Goal: Task Accomplishment & Management: Complete application form

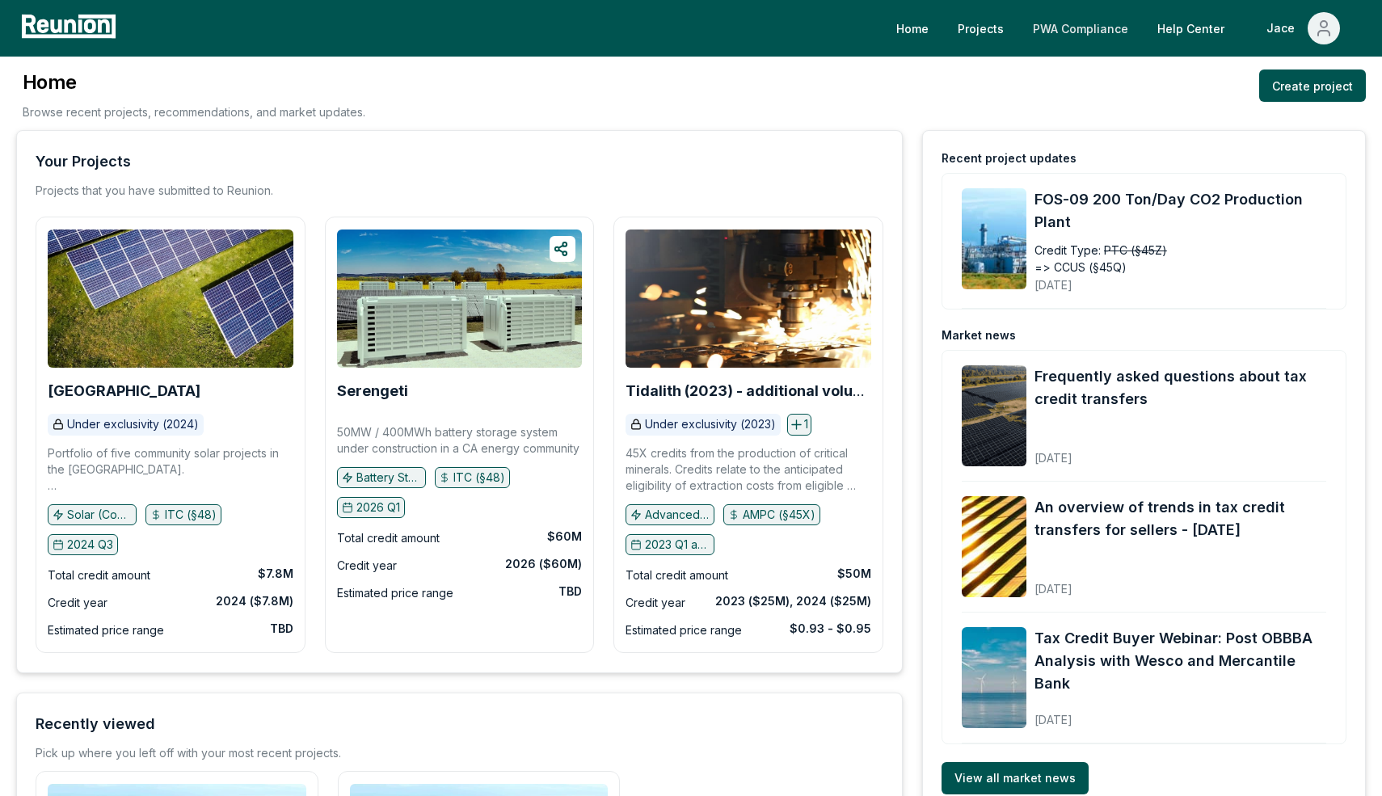
click at [1086, 38] on link "PWA Compliance" at bounding box center [1080, 28] width 121 height 32
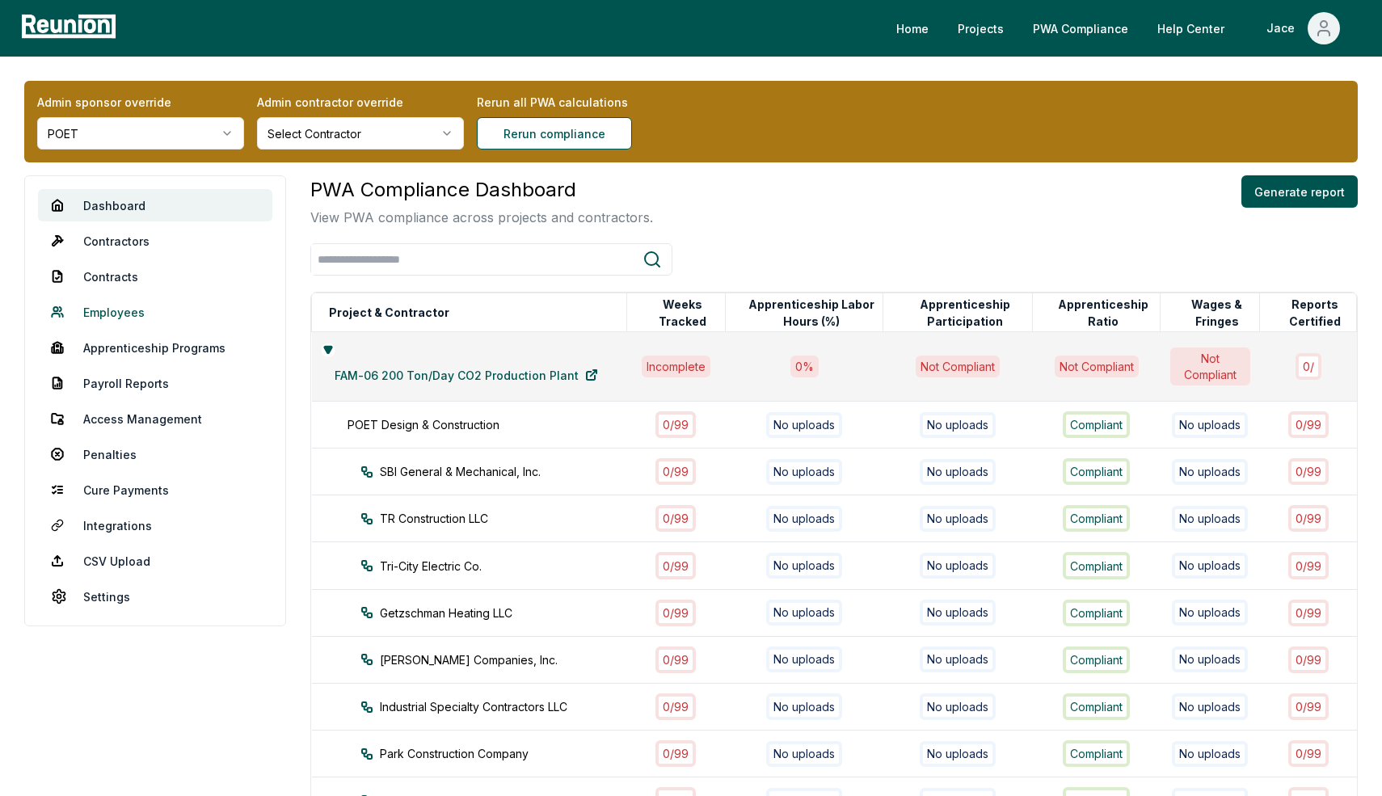
click at [131, 306] on link "Employees" at bounding box center [155, 312] width 234 height 32
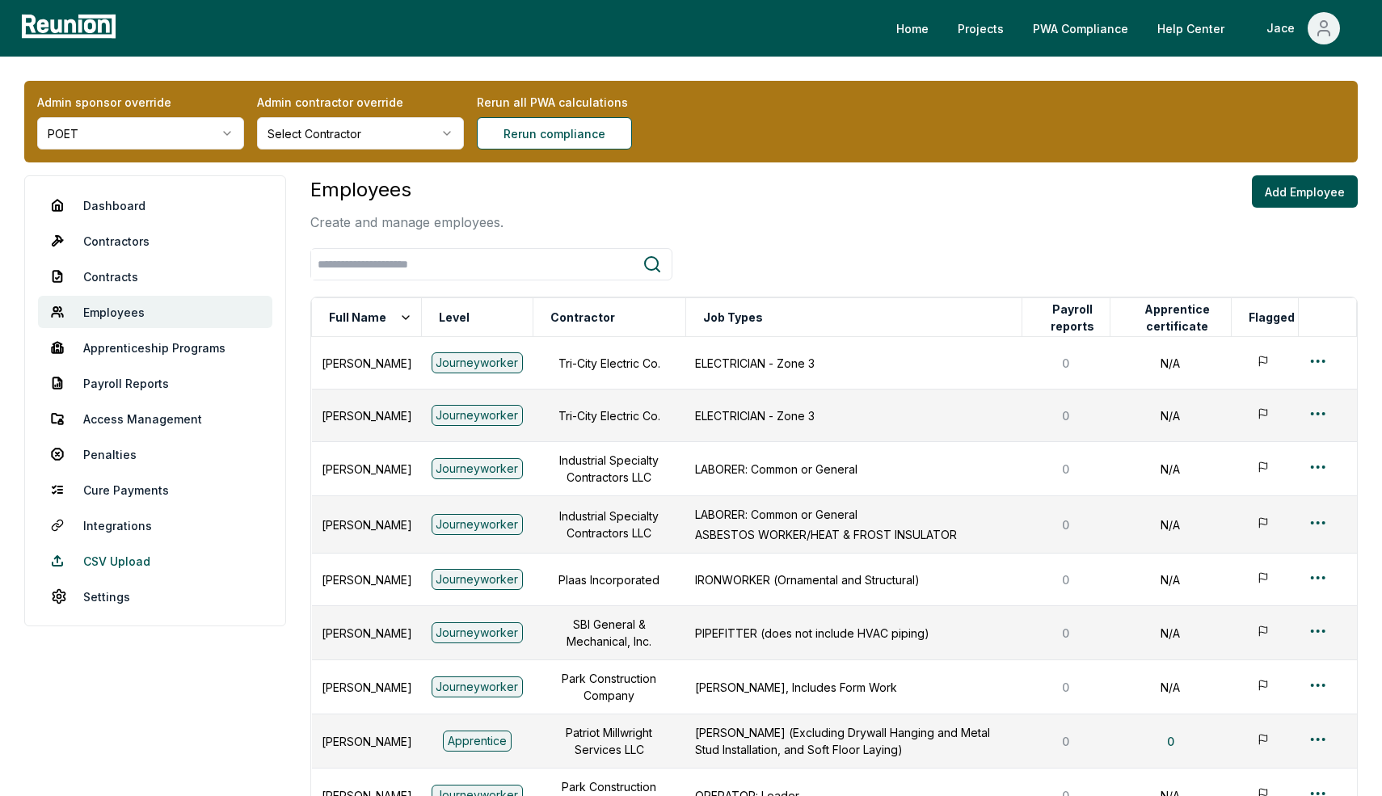
click at [132, 556] on link "CSV Upload" at bounding box center [155, 561] width 234 height 32
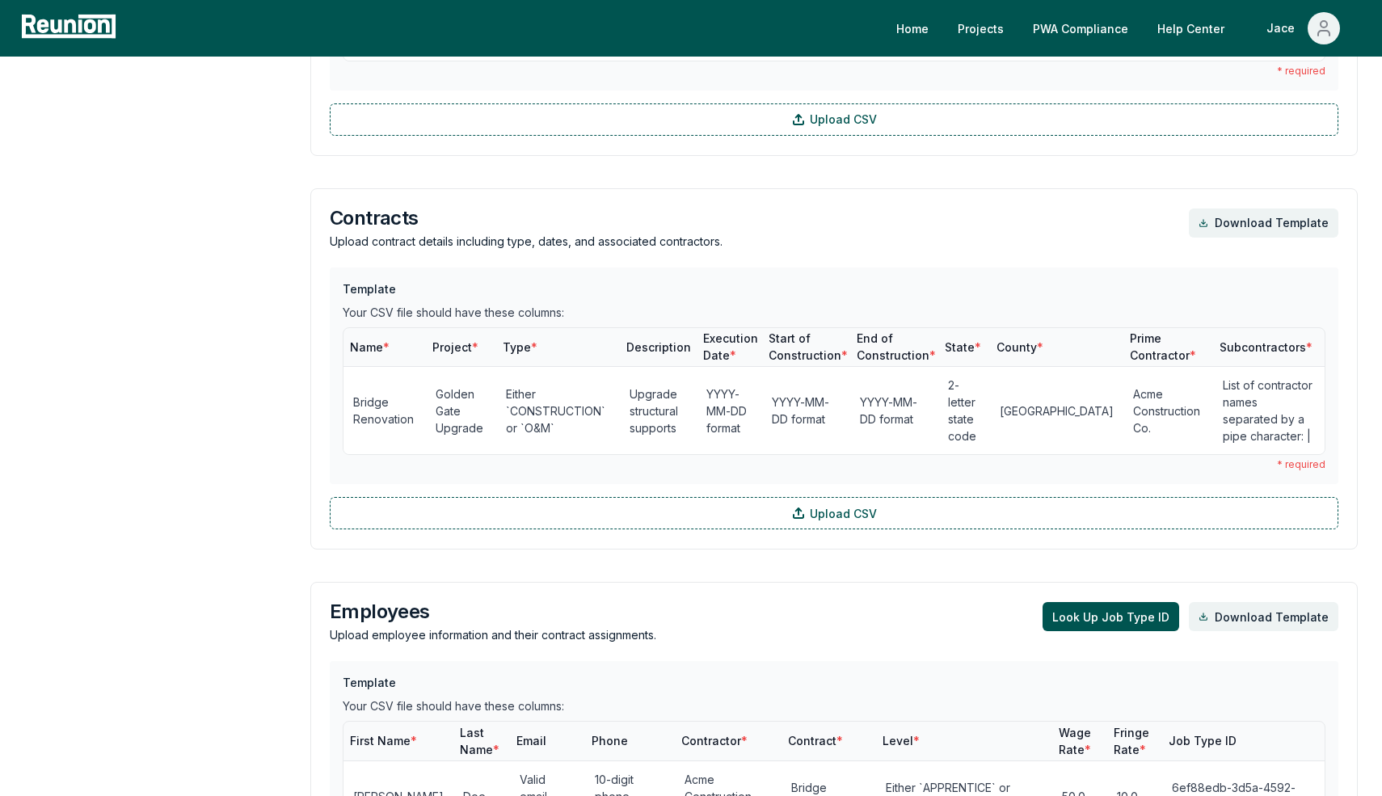
scroll to position [805, 0]
click at [1120, 605] on button "Look Up Job Type ID" at bounding box center [1111, 615] width 137 height 29
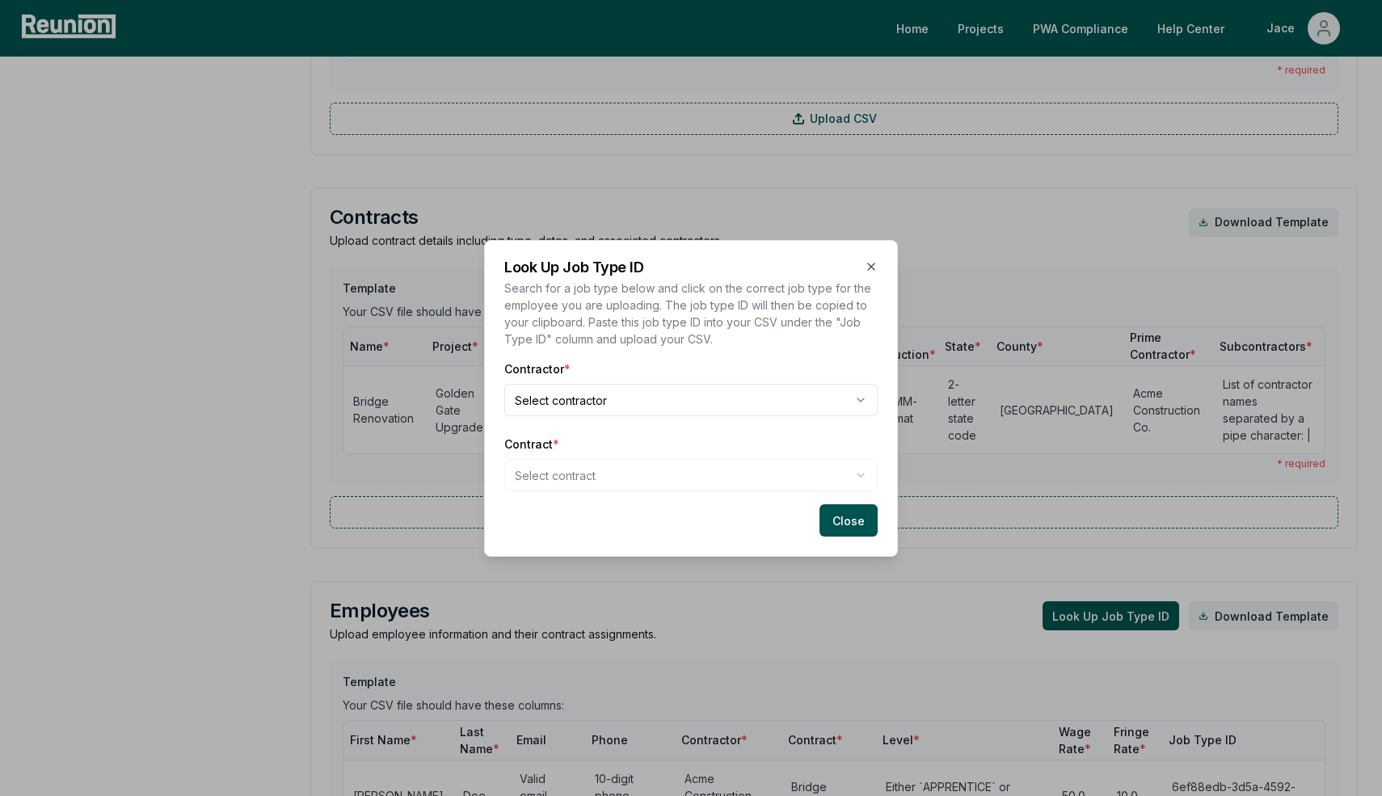
click at [615, 394] on body "Please visit us on your desktop We're working on making our marketplace mobile-…" at bounding box center [691, 571] width 1382 height 2752
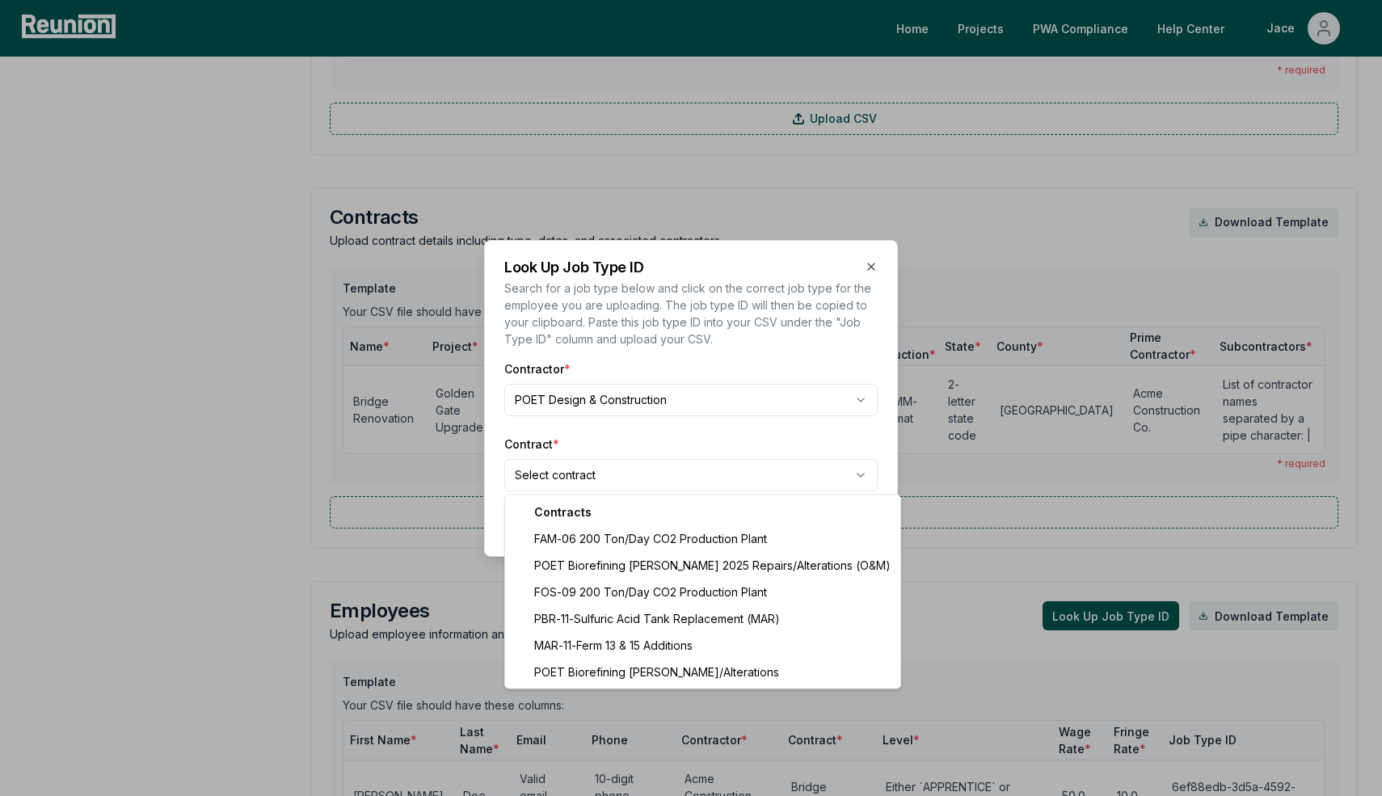
click at [578, 462] on body "Please visit us on your desktop We're working on making our marketplace mobile-…" at bounding box center [691, 571] width 1382 height 2752
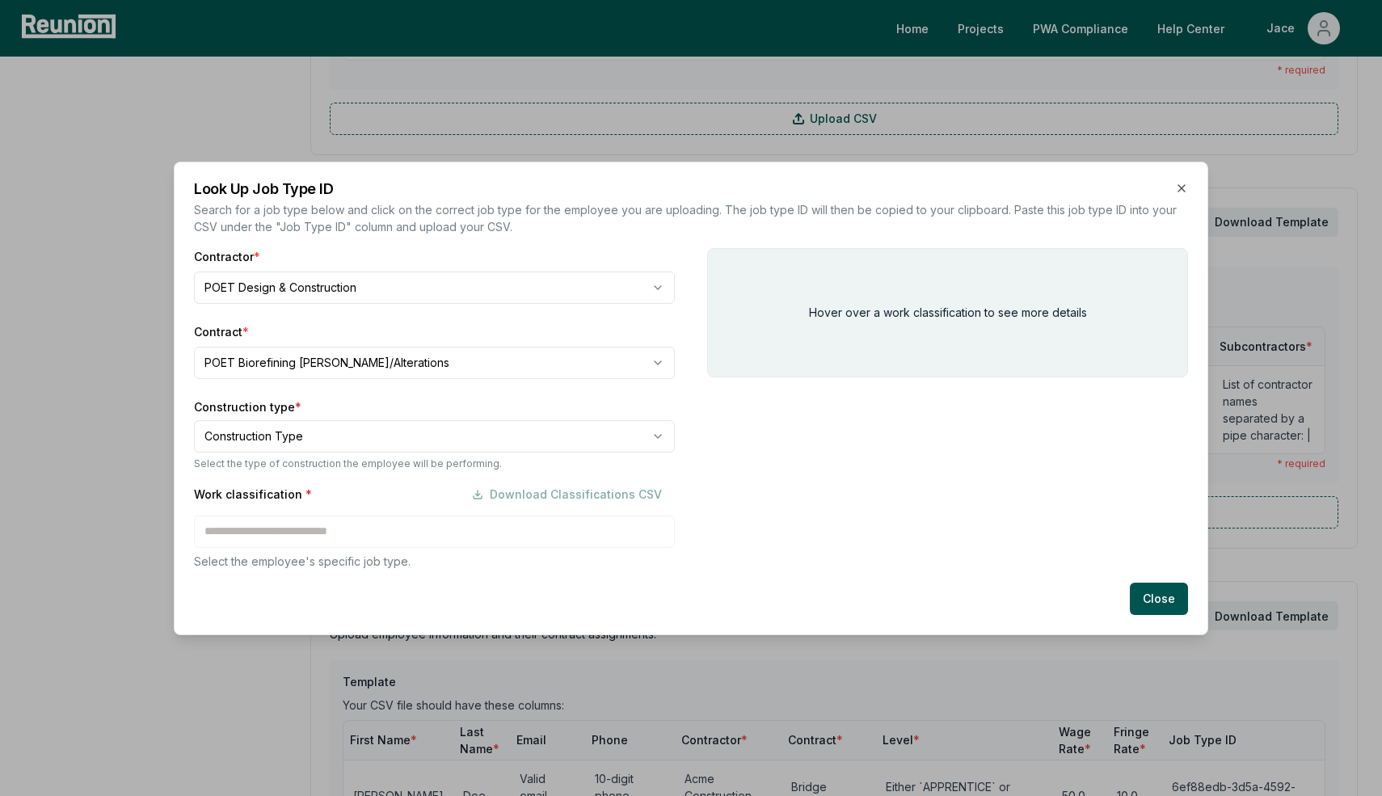
click at [528, 423] on body "Please visit us on your desktop We're working on making our marketplace mobile-…" at bounding box center [691, 571] width 1382 height 2752
click at [268, 509] on div "Work classification * Download Classifications CSV" at bounding box center [434, 495] width 481 height 32
click at [261, 525] on div "Work classification * Download Classifications CSV Select the employee's specif…" at bounding box center [434, 524] width 481 height 91
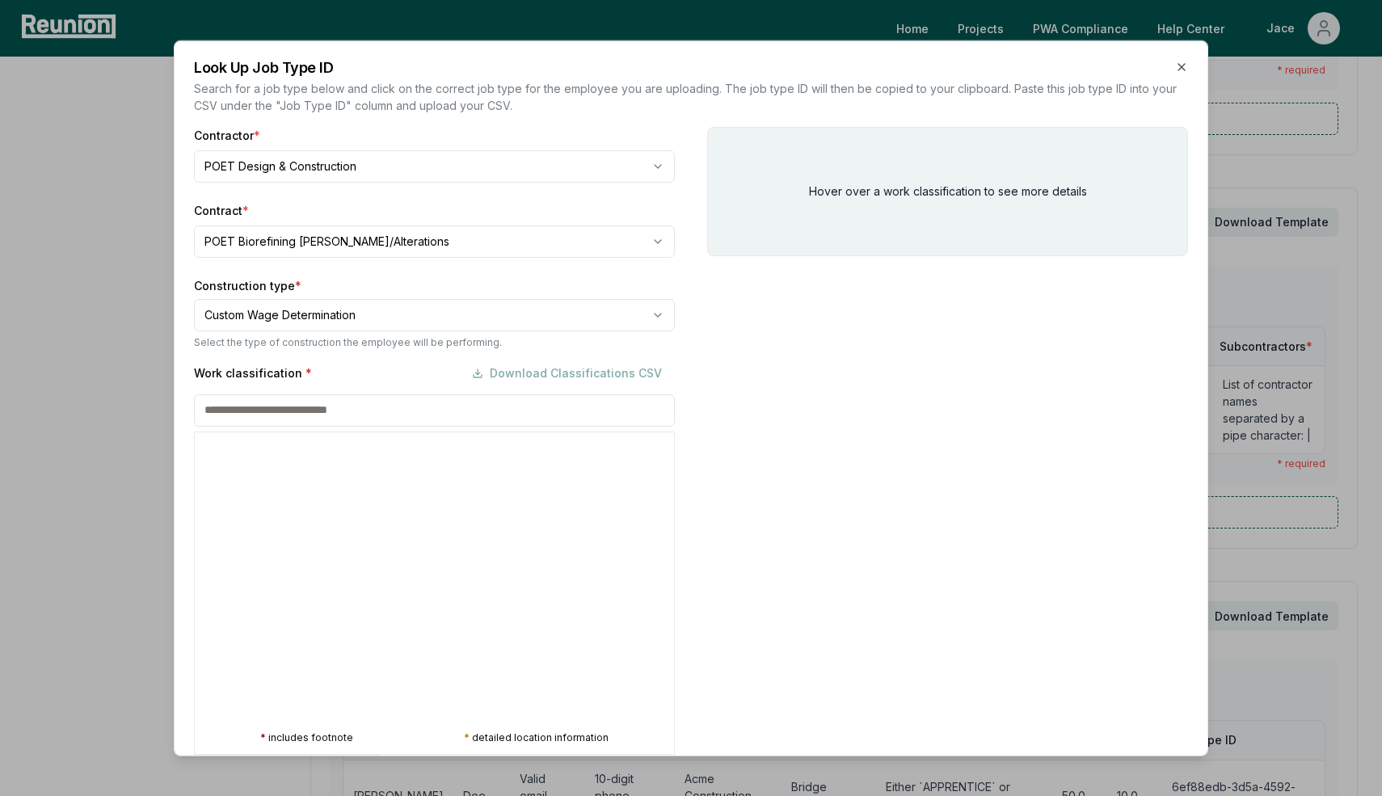
click at [316, 301] on div at bounding box center [194, 277] width 1382 height 796
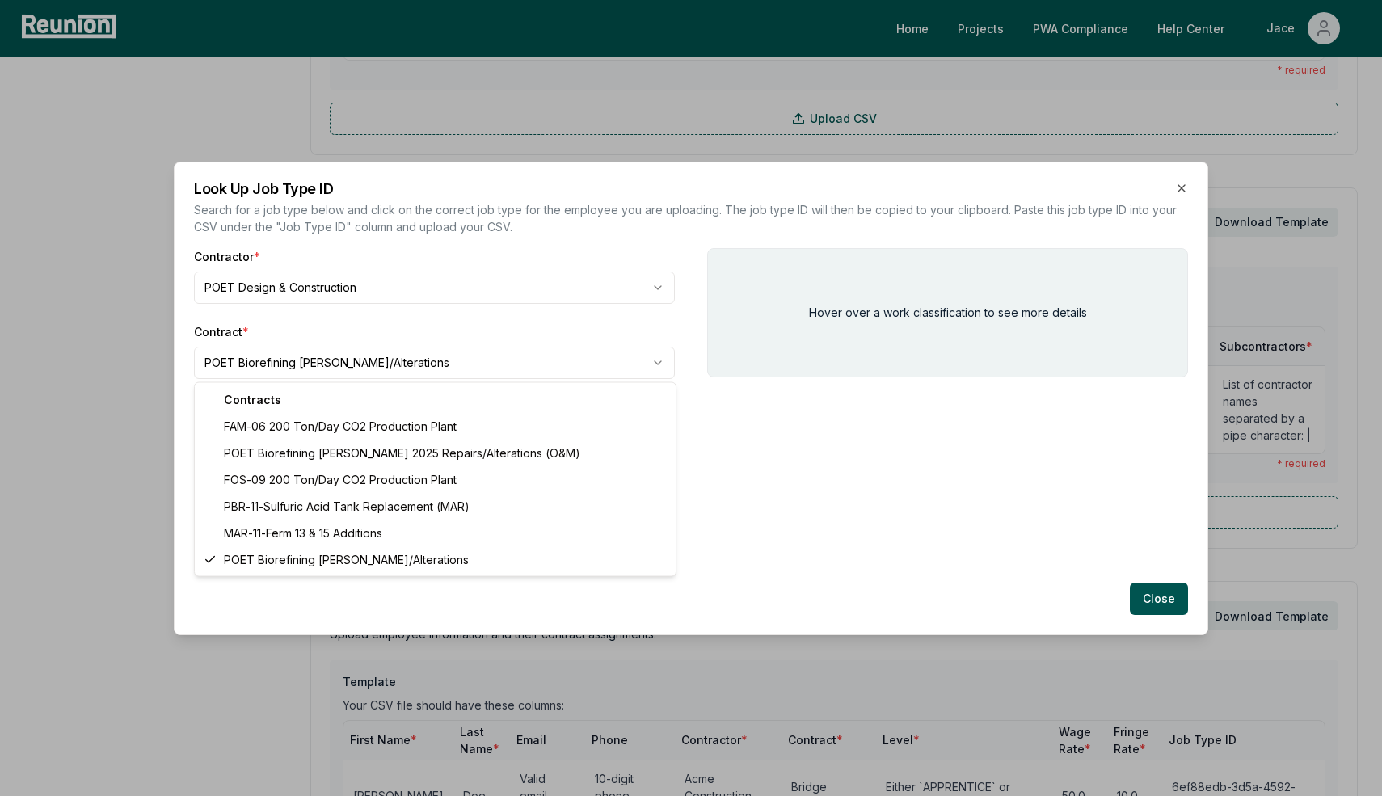
click at [268, 348] on body "Please visit us on your desktop We're working on making our marketplace mobile-…" at bounding box center [691, 571] width 1382 height 2752
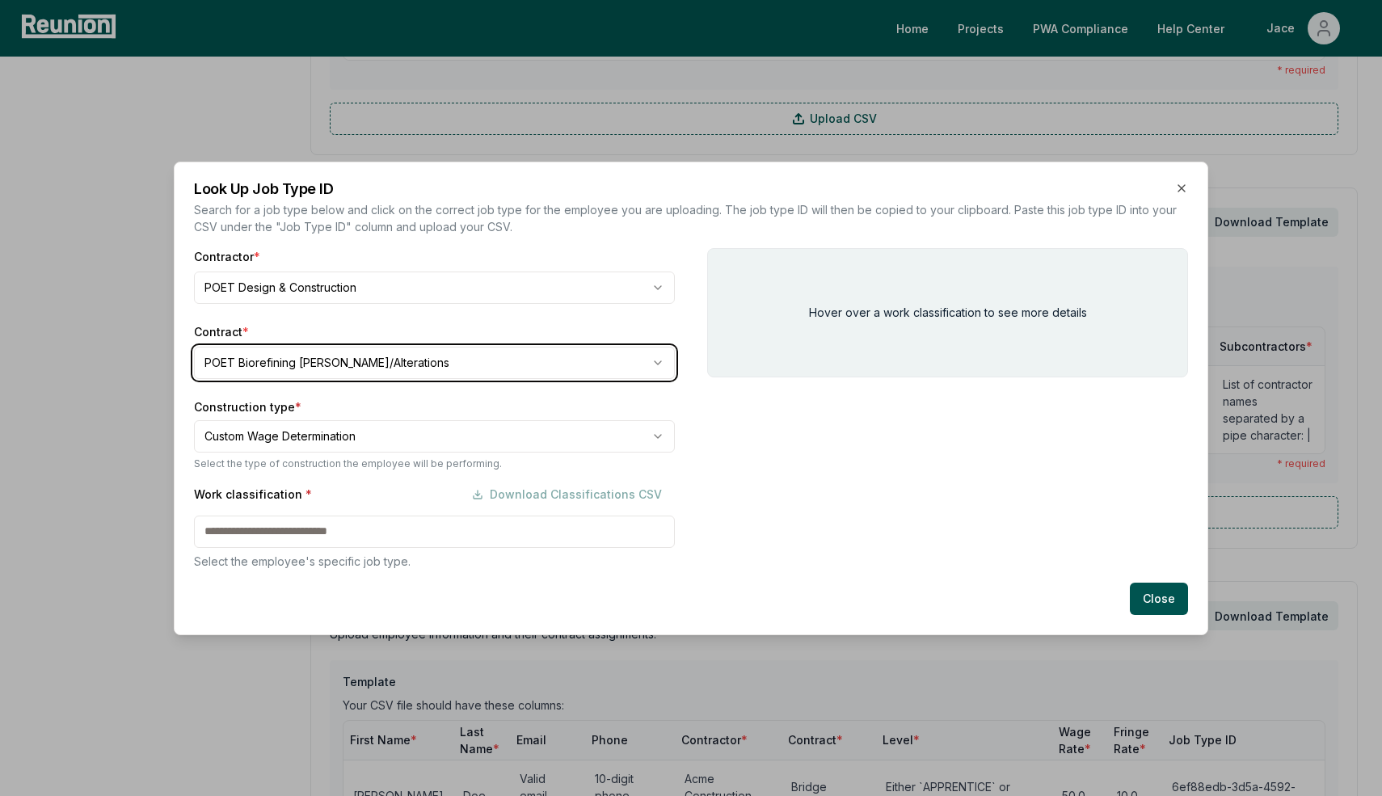
click at [128, 366] on div at bounding box center [691, 398] width 1382 height 796
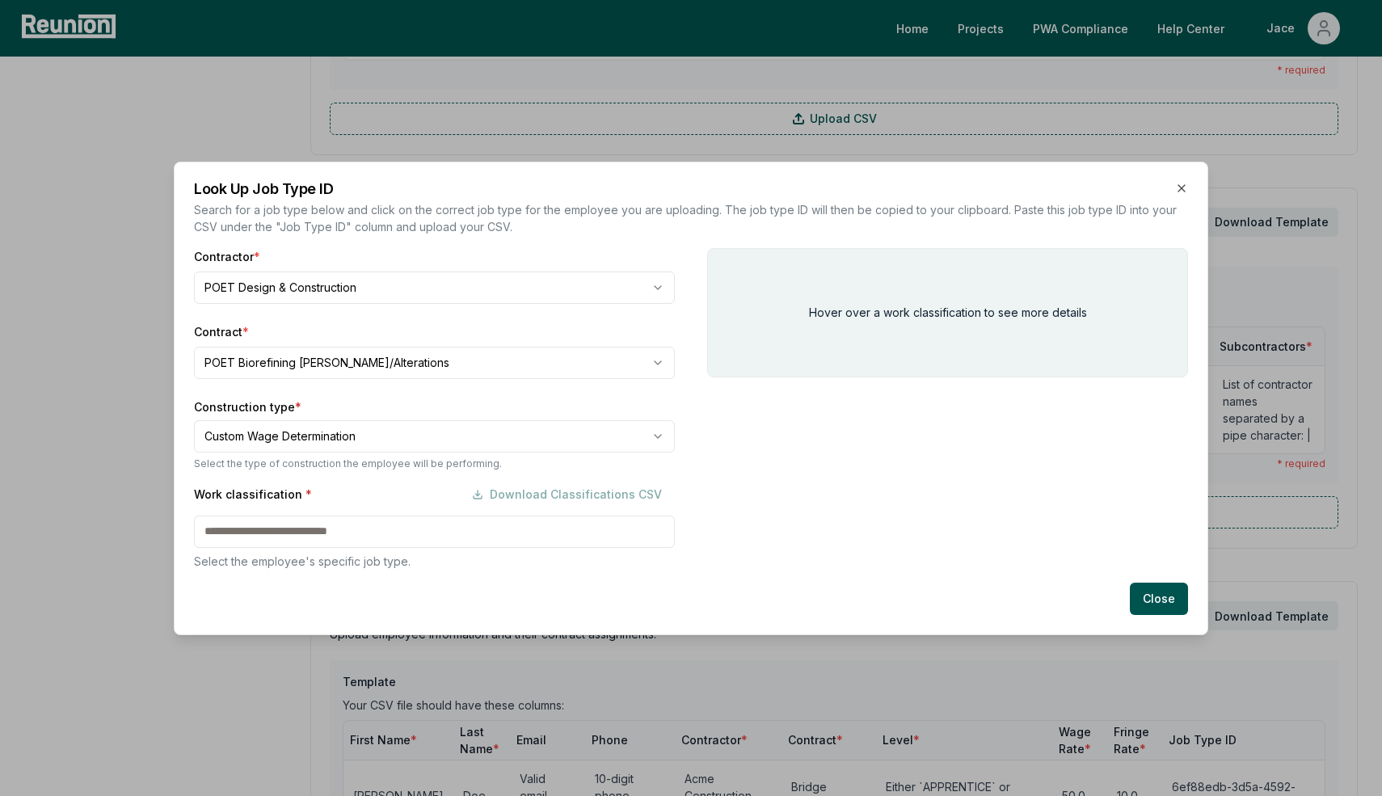
click at [128, 366] on div at bounding box center [691, 398] width 1382 height 796
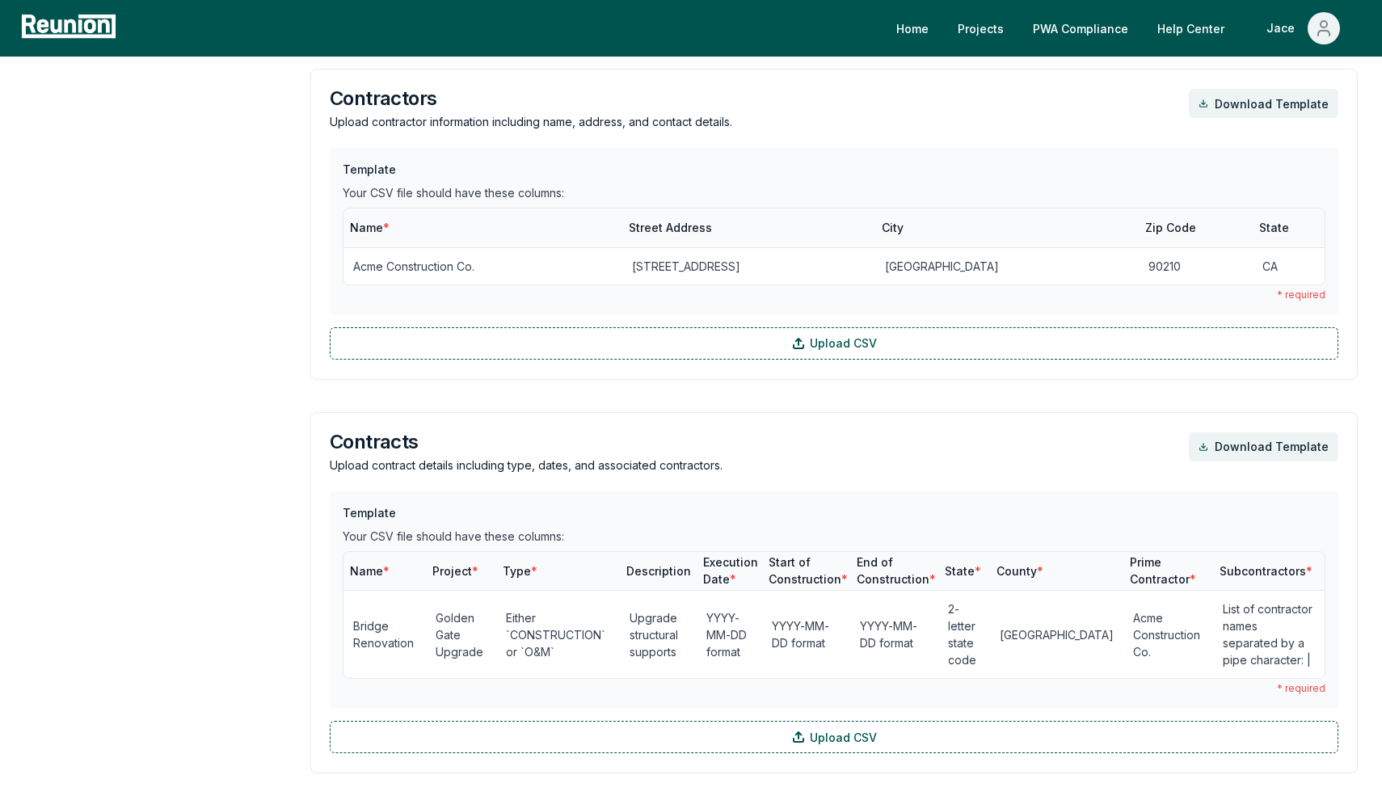
scroll to position [112, 0]
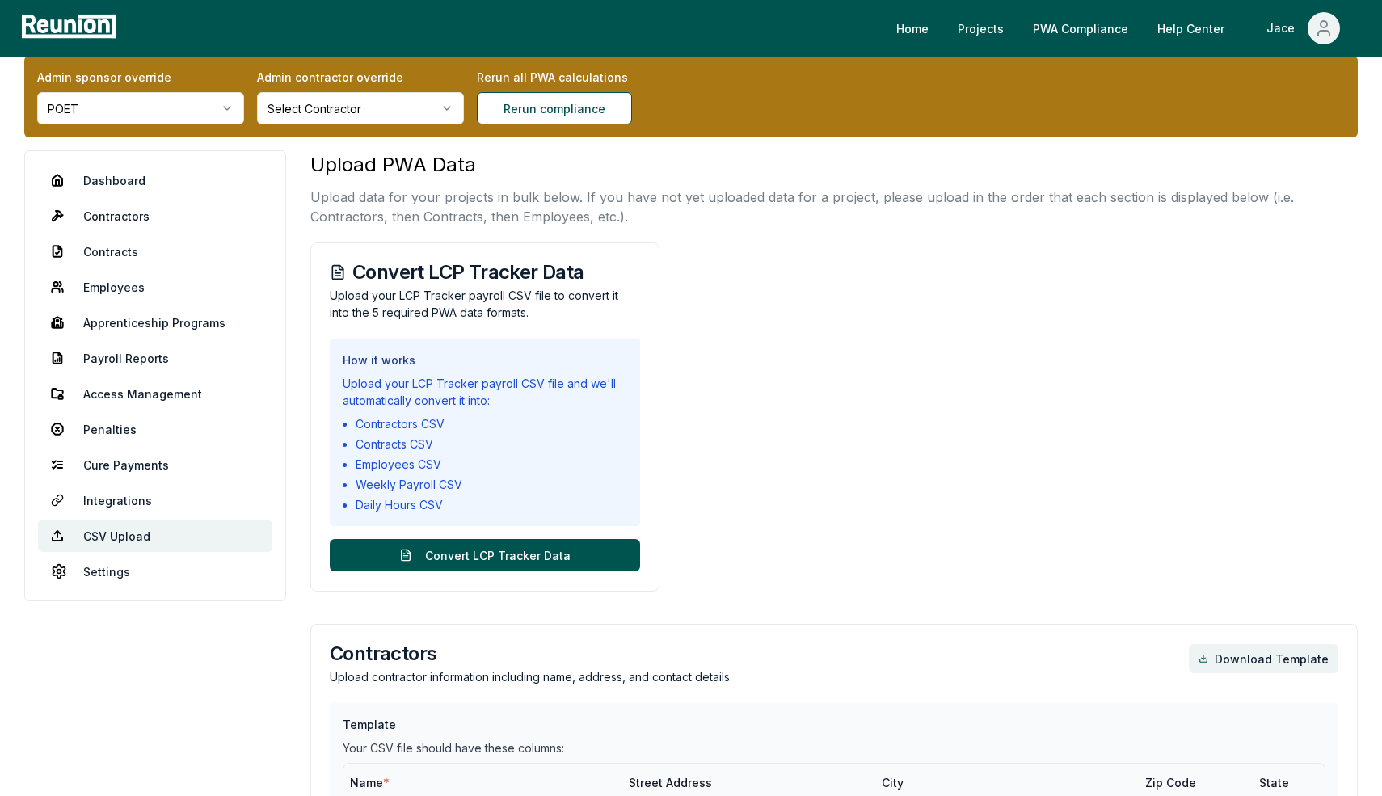
scroll to position [0, 0]
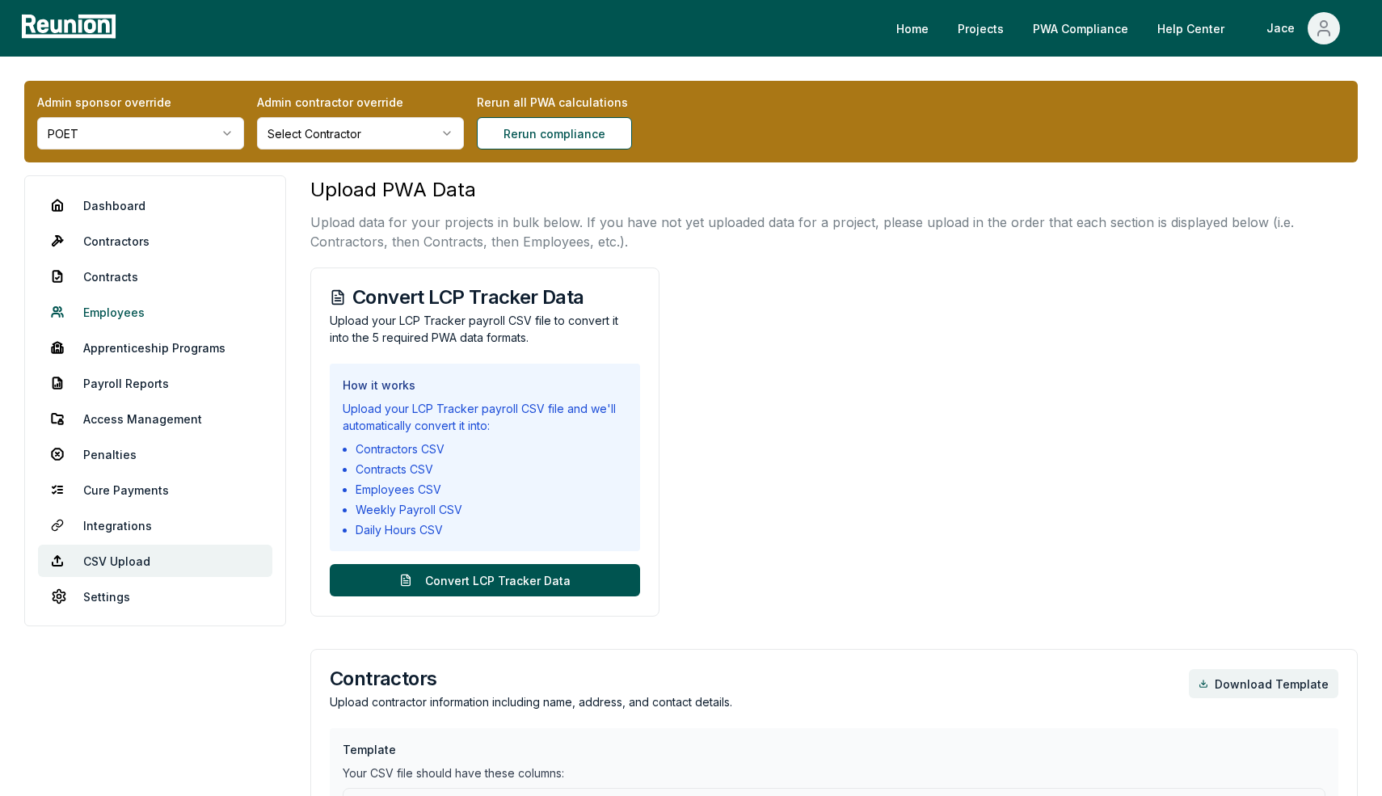
click at [119, 307] on link "Employees" at bounding box center [155, 312] width 234 height 32
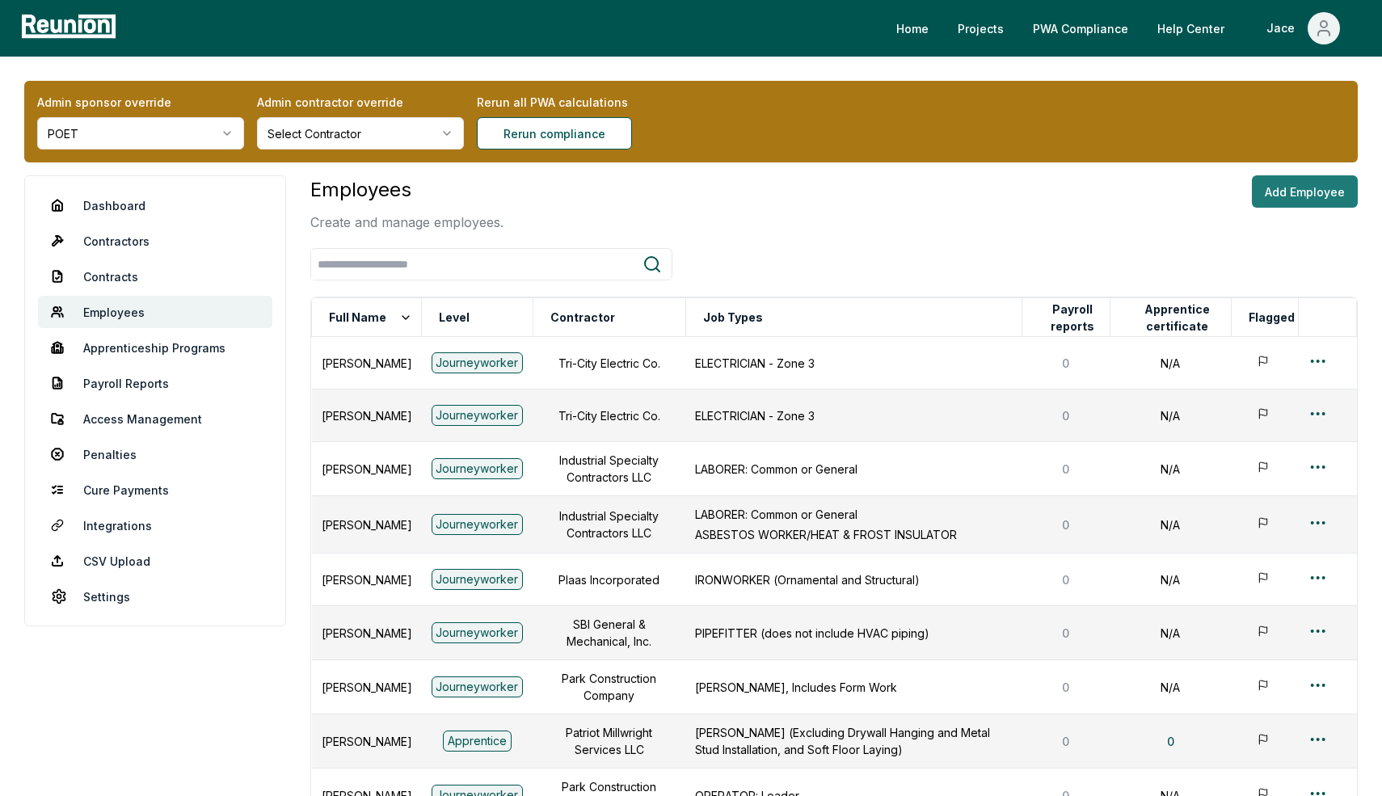
click at [1288, 190] on button "Add Employee" at bounding box center [1305, 191] width 106 height 32
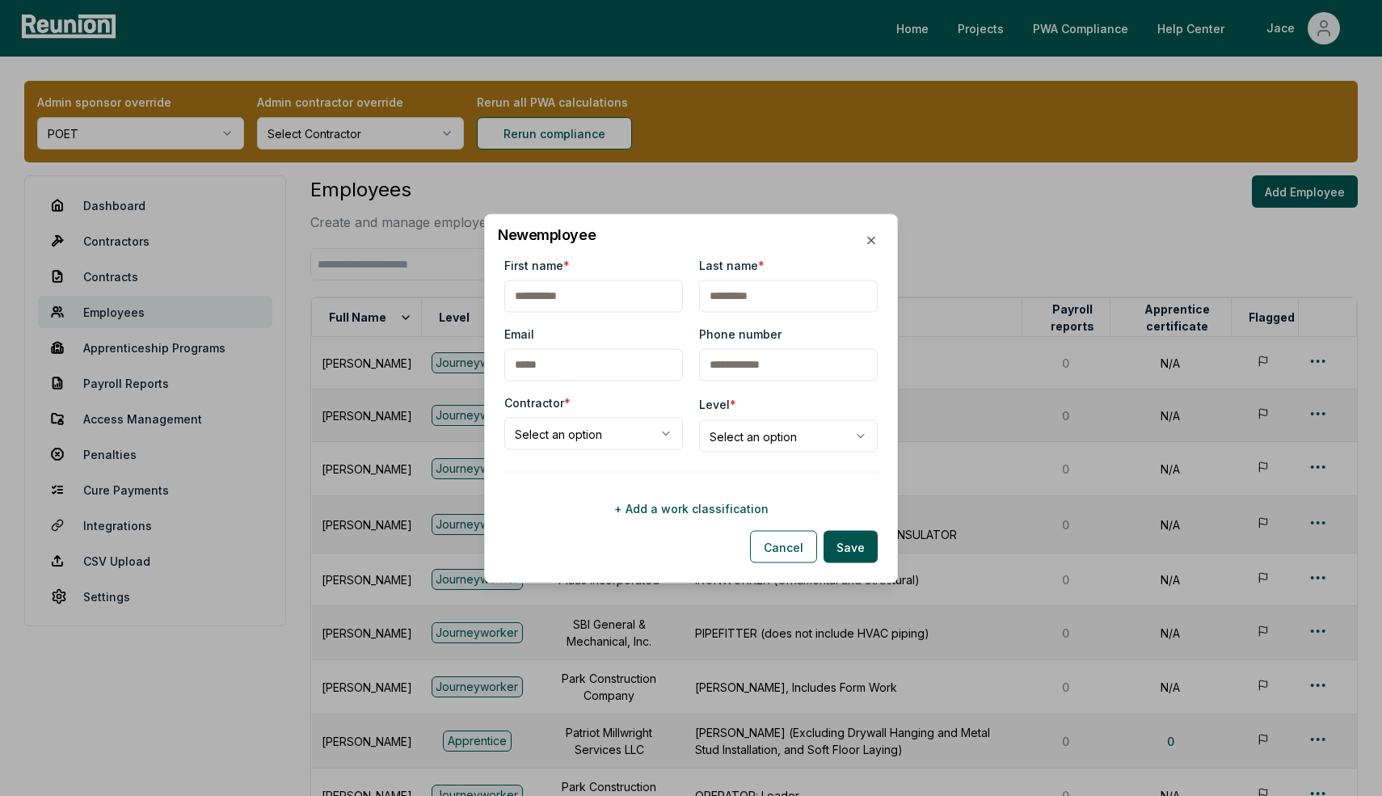
click at [580, 290] on input "First name *" at bounding box center [593, 296] width 179 height 32
type input "***"
click at [571, 437] on body "Please visit us on your desktop We're working on making our marketplace mobile-…" at bounding box center [691, 539] width 1382 height 1079
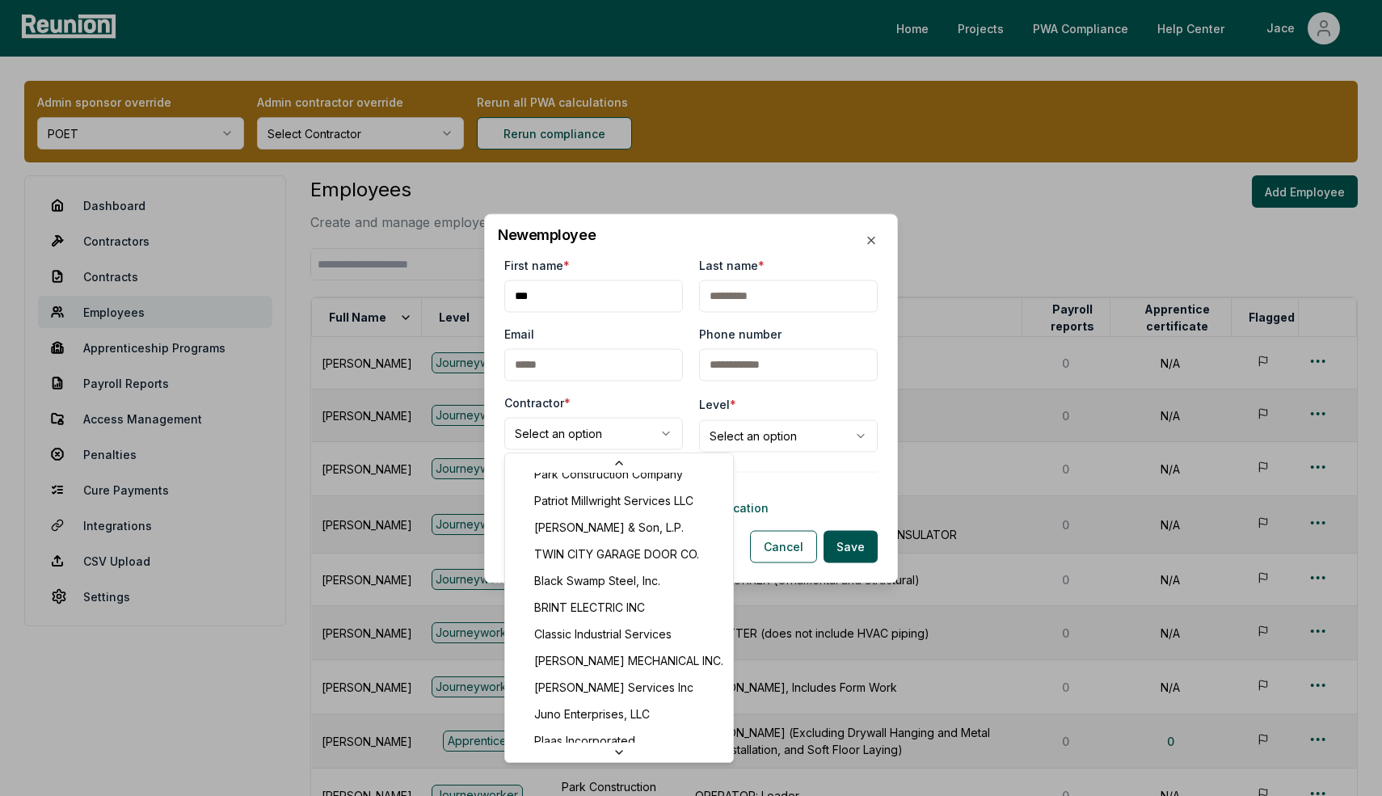
scroll to position [251, 0]
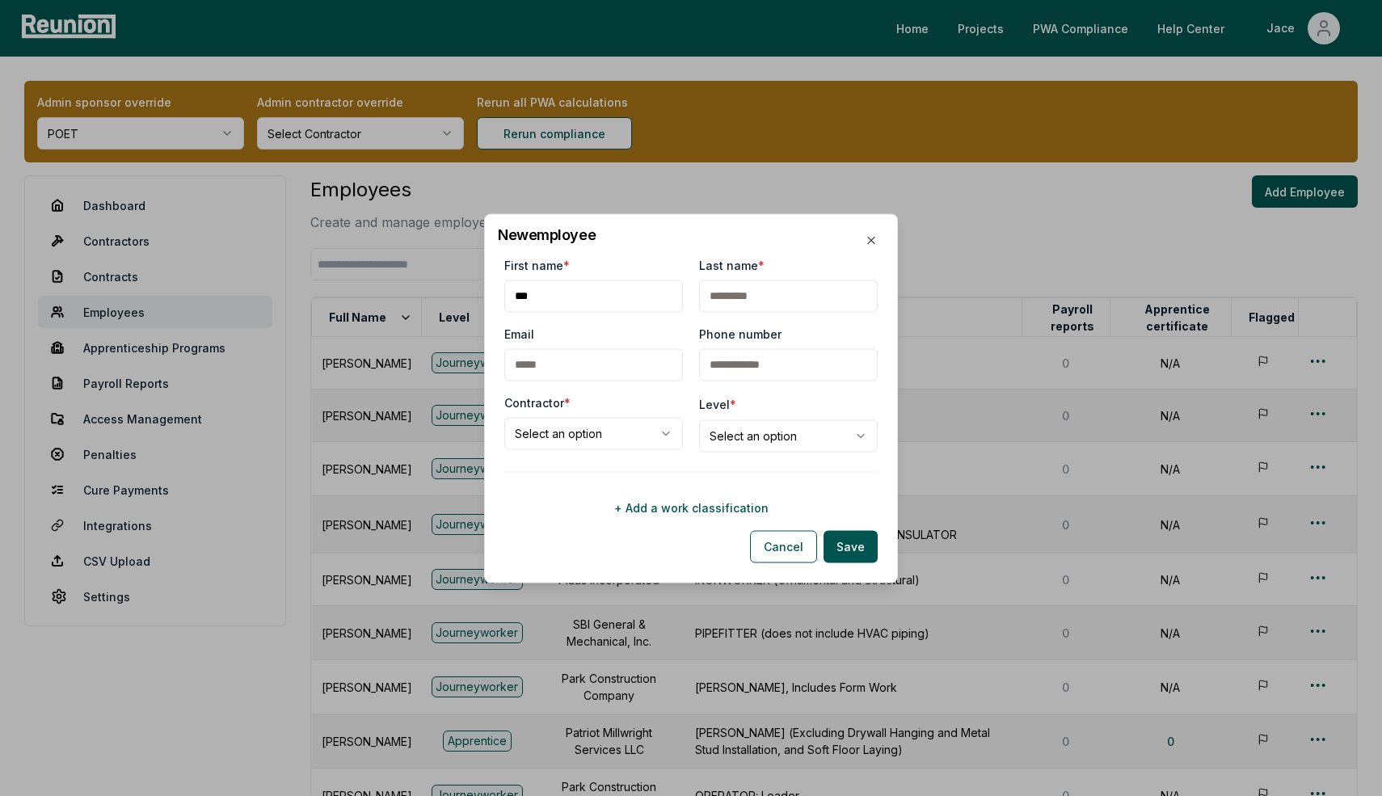
click at [545, 450] on div "**********" at bounding box center [593, 423] width 179 height 58
click at [553, 439] on body "Please visit us on your desktop We're working on making our marketplace mobile-…" at bounding box center [691, 539] width 1382 height 1079
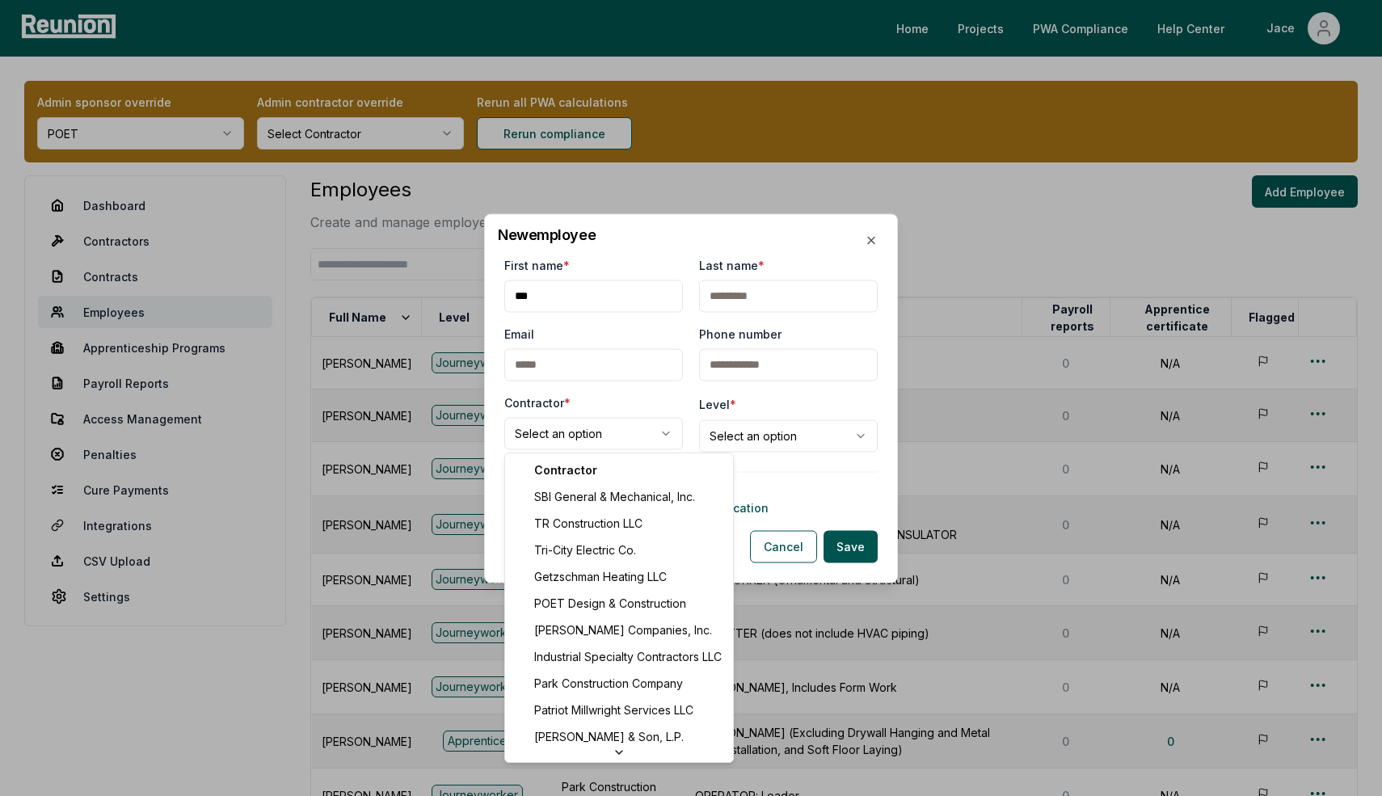
select select "**********"
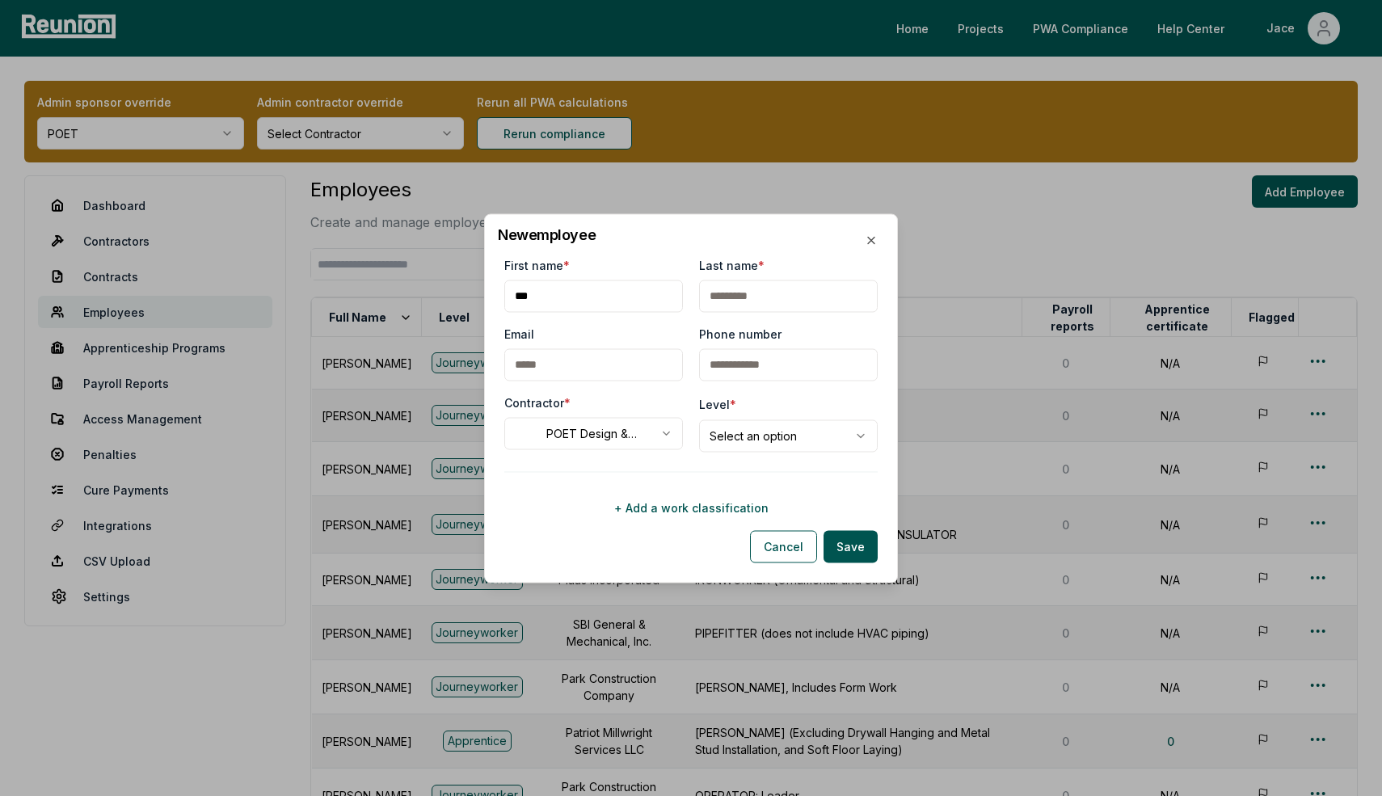
click at [771, 433] on body "Please visit us on your desktop We're working on making our marketplace mobile-…" at bounding box center [691, 539] width 1382 height 1079
click at [624, 491] on body "Please visit us on your desktop We're working on making our marketplace mobile-…" at bounding box center [691, 539] width 1382 height 1079
click at [628, 512] on button "+ Add a work classification" at bounding box center [690, 507] width 373 height 32
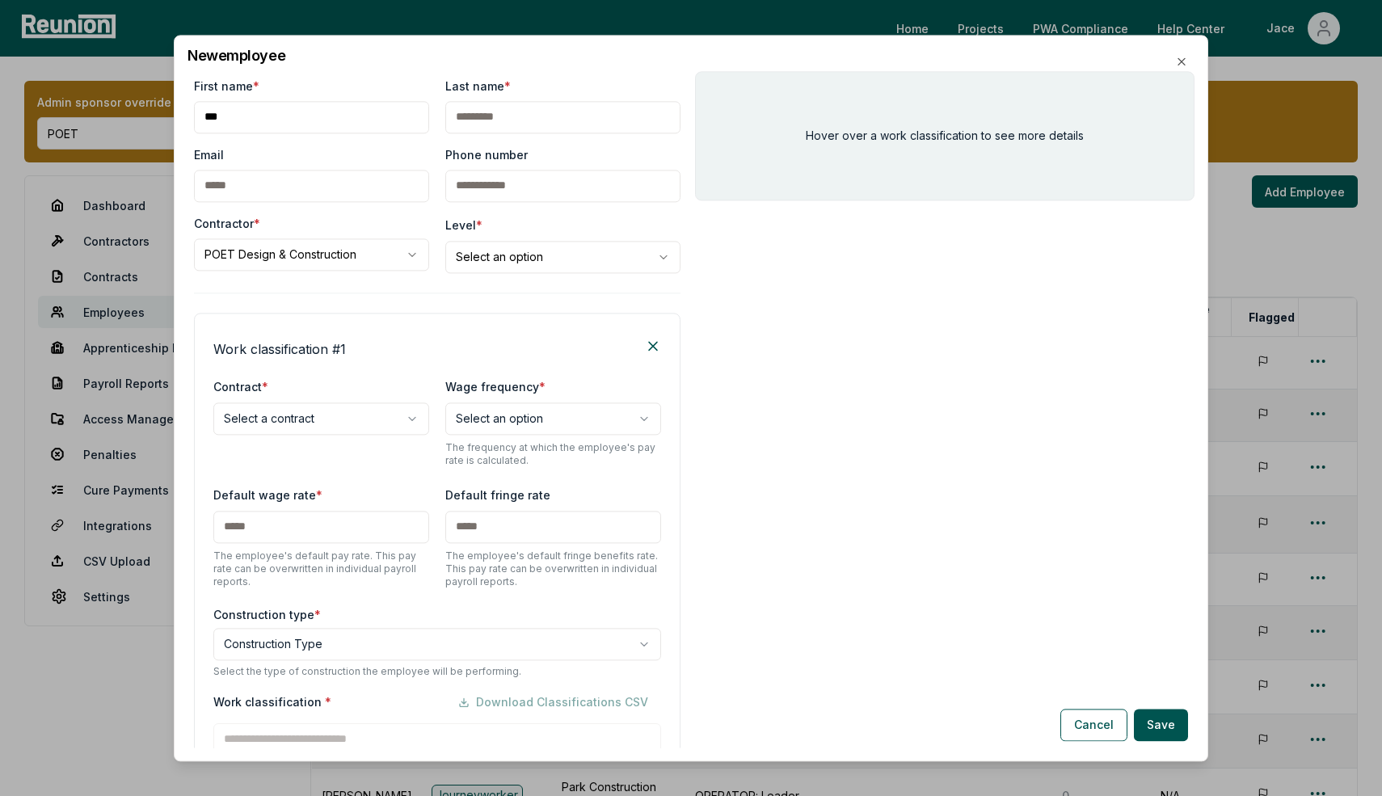
scroll to position [140, 0]
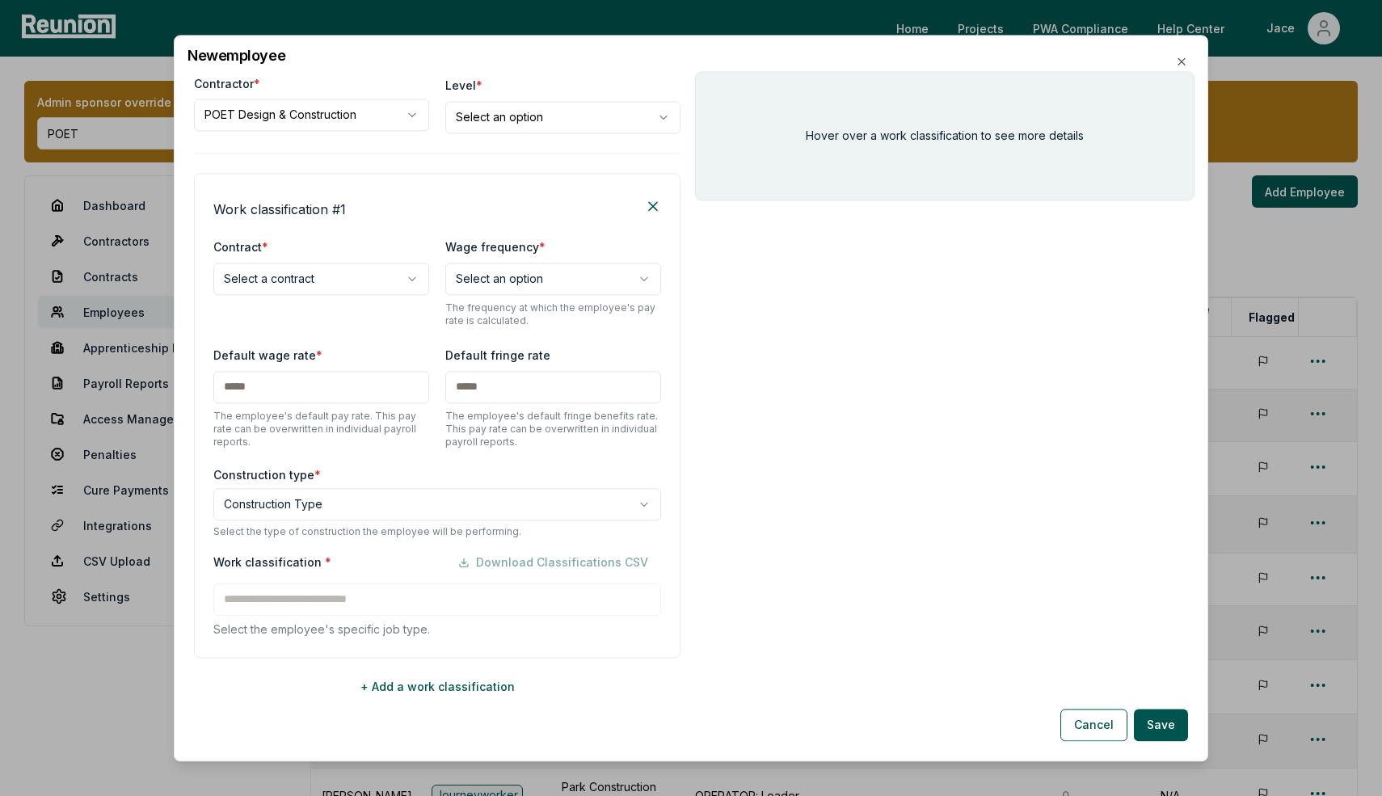
click at [311, 274] on body "Please visit us on your desktop We're working on making our marketplace mobile-…" at bounding box center [691, 539] width 1382 height 1079
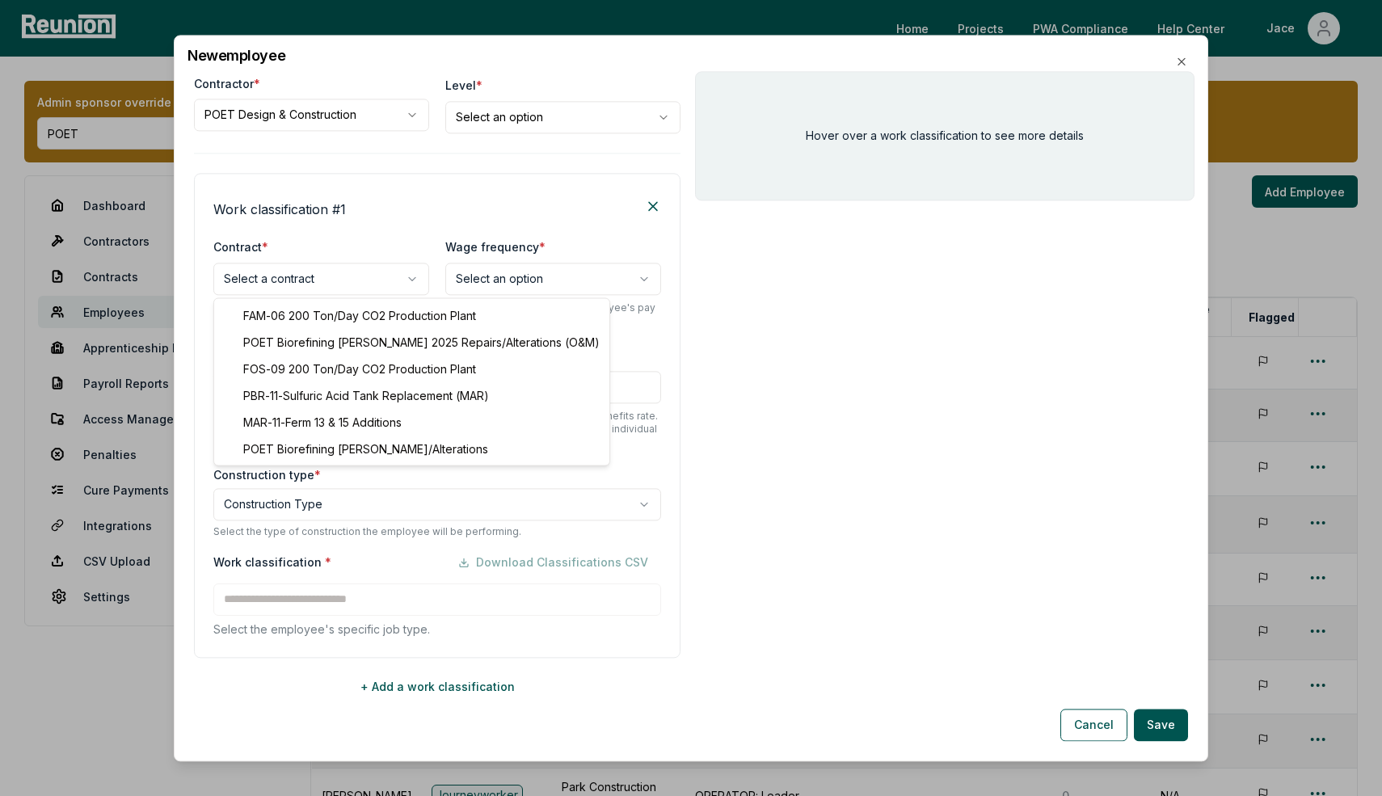
select select "**********"
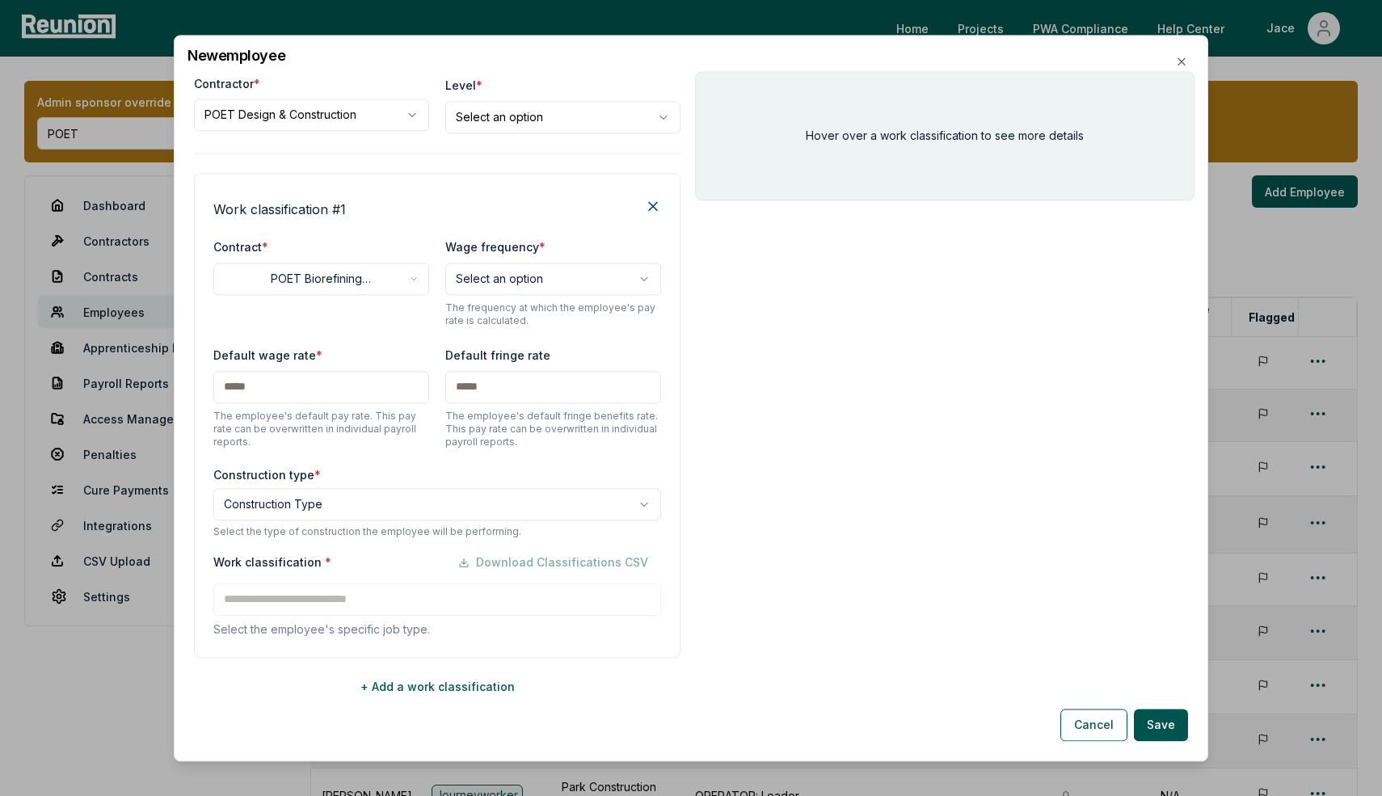
click at [353, 270] on body "Please visit us on your desktop We're working on making our marketplace mobile-…" at bounding box center [691, 539] width 1382 height 1079
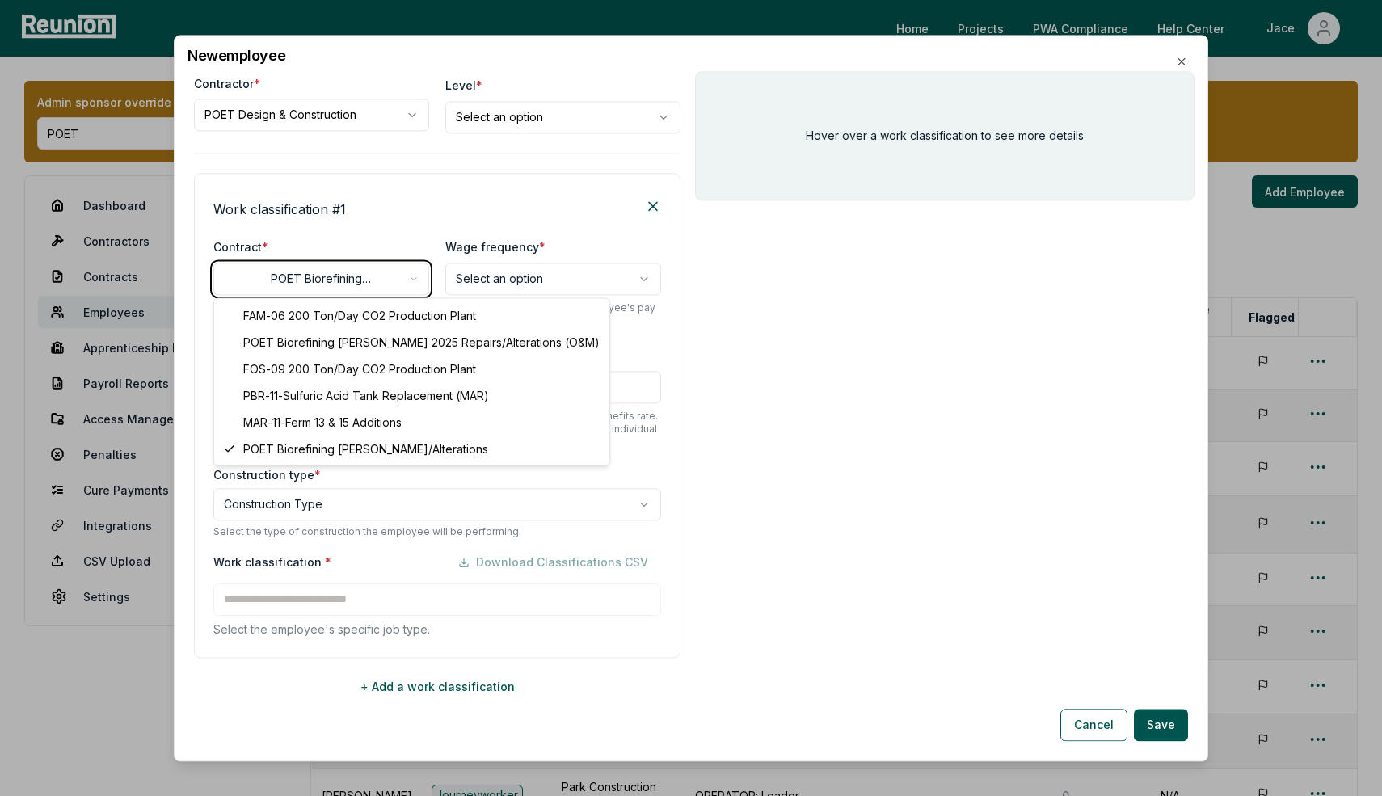
click at [424, 249] on body "Please visit us on your desktop We're working on making our marketplace mobile-…" at bounding box center [691, 539] width 1382 height 1079
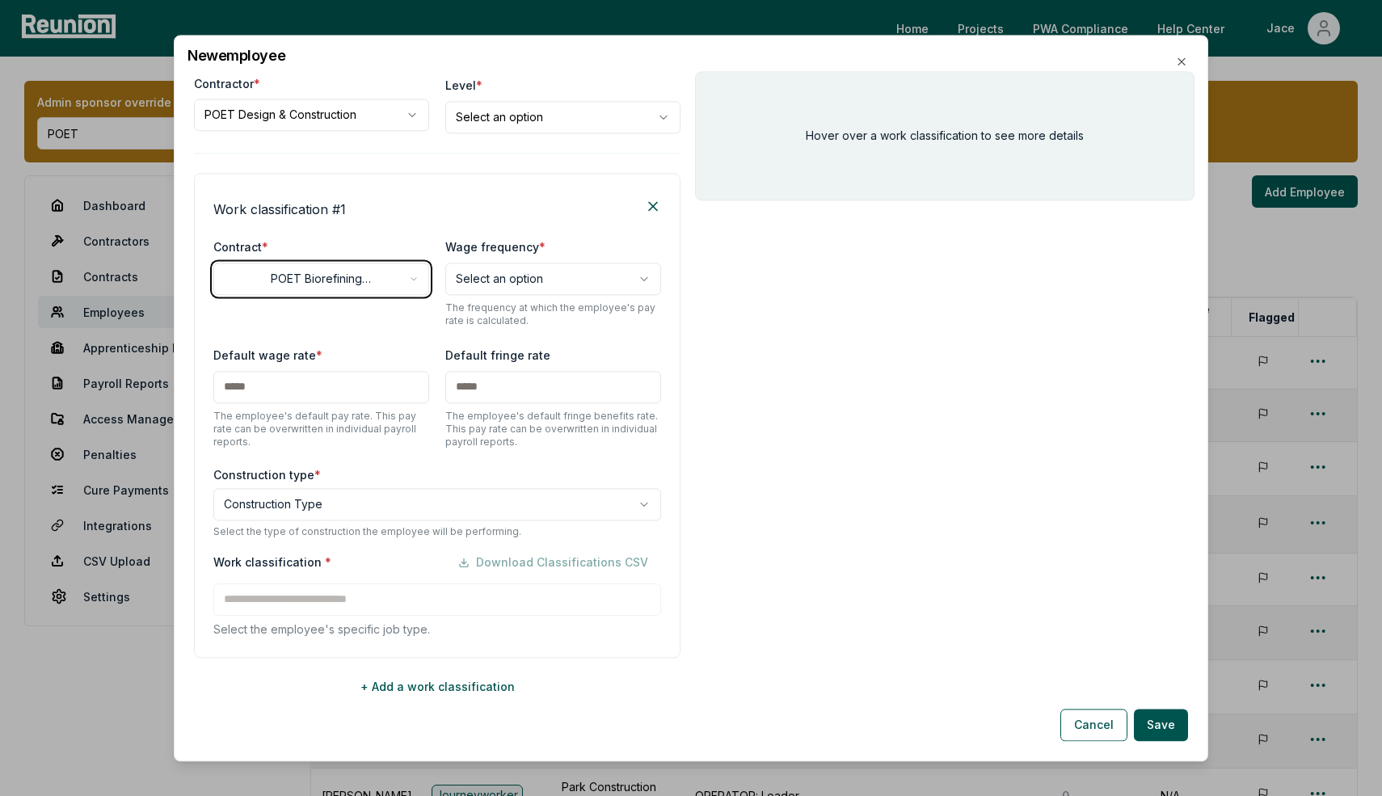
scroll to position [84, 0]
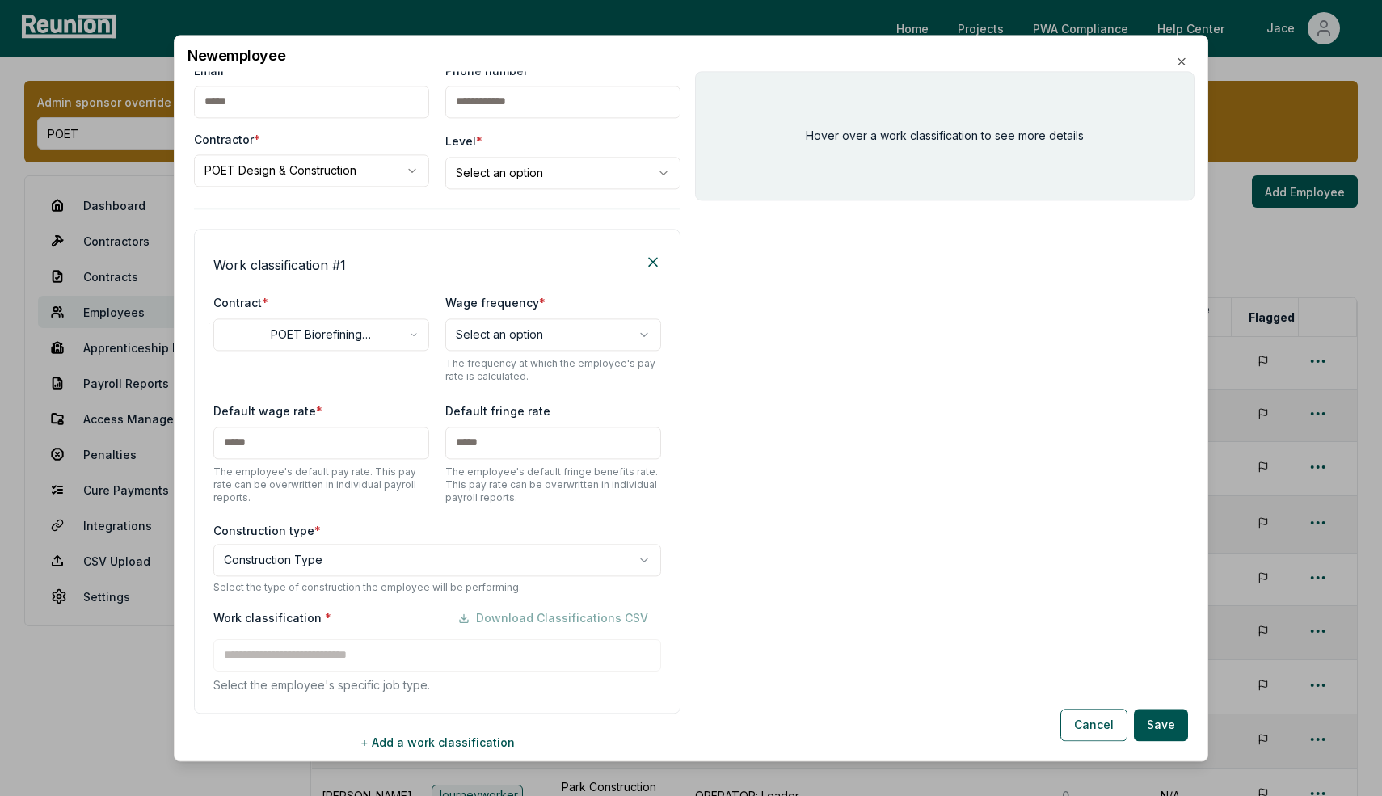
click at [371, 193] on div "**********" at bounding box center [437, 376] width 487 height 765
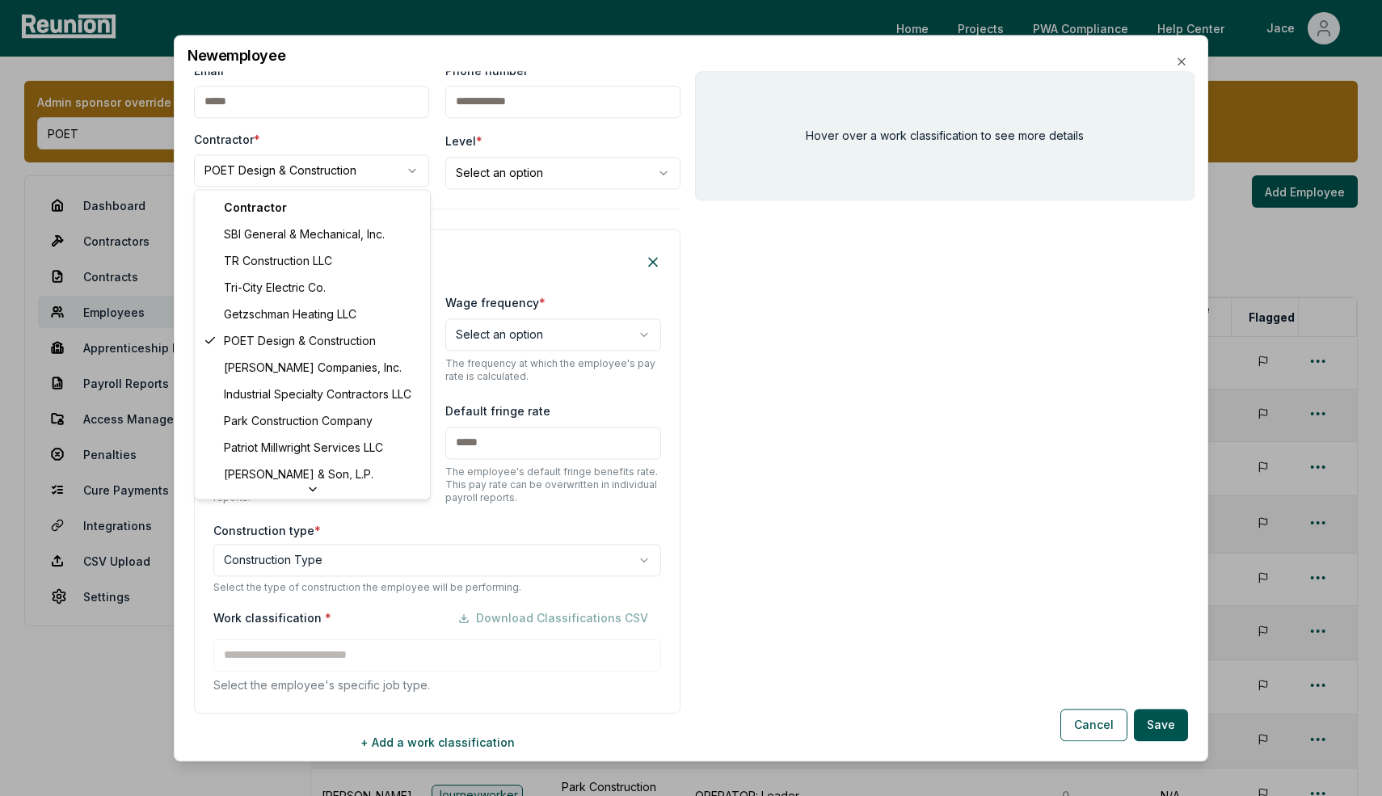
click at [367, 182] on body "Please visit us on your desktop We're working on making our marketplace mobile-…" at bounding box center [691, 539] width 1382 height 1079
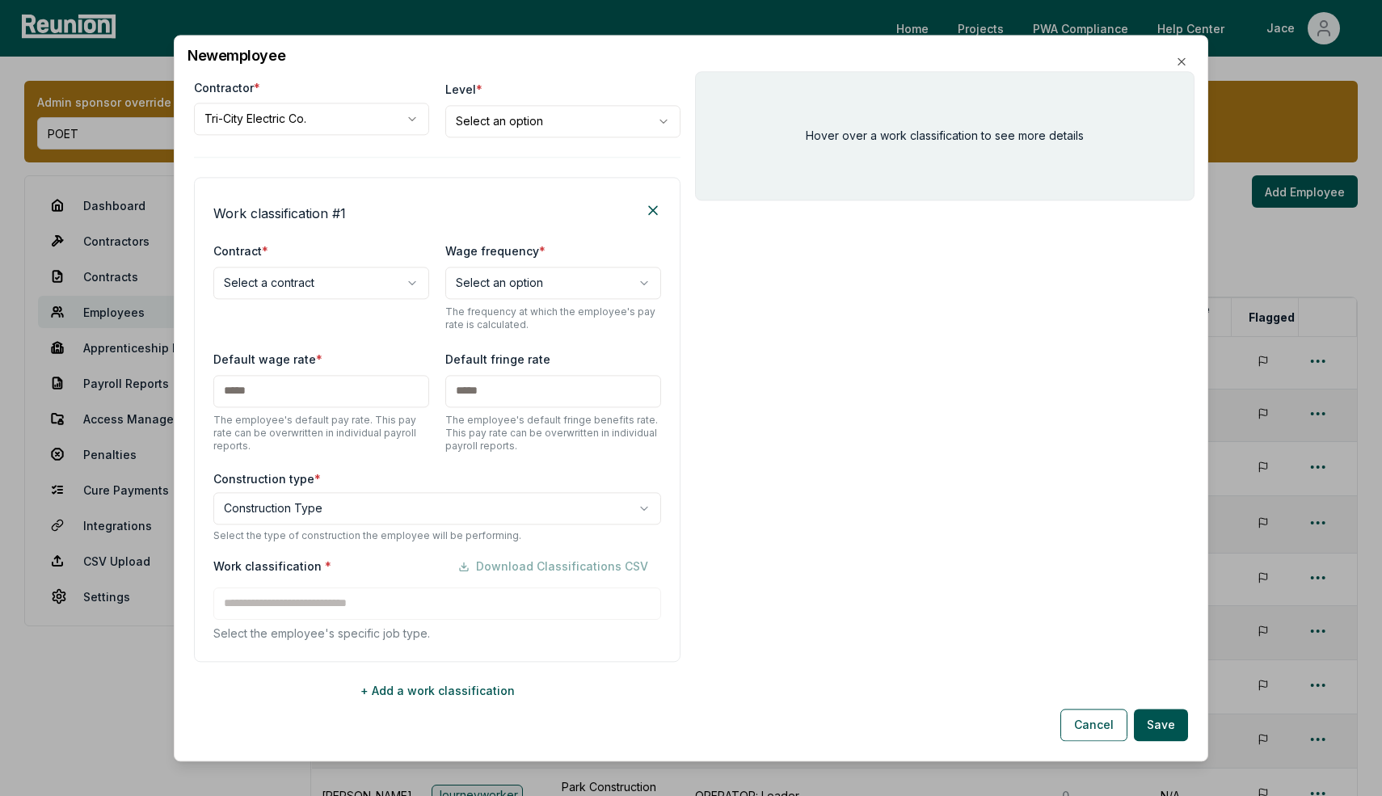
scroll to position [140, 0]
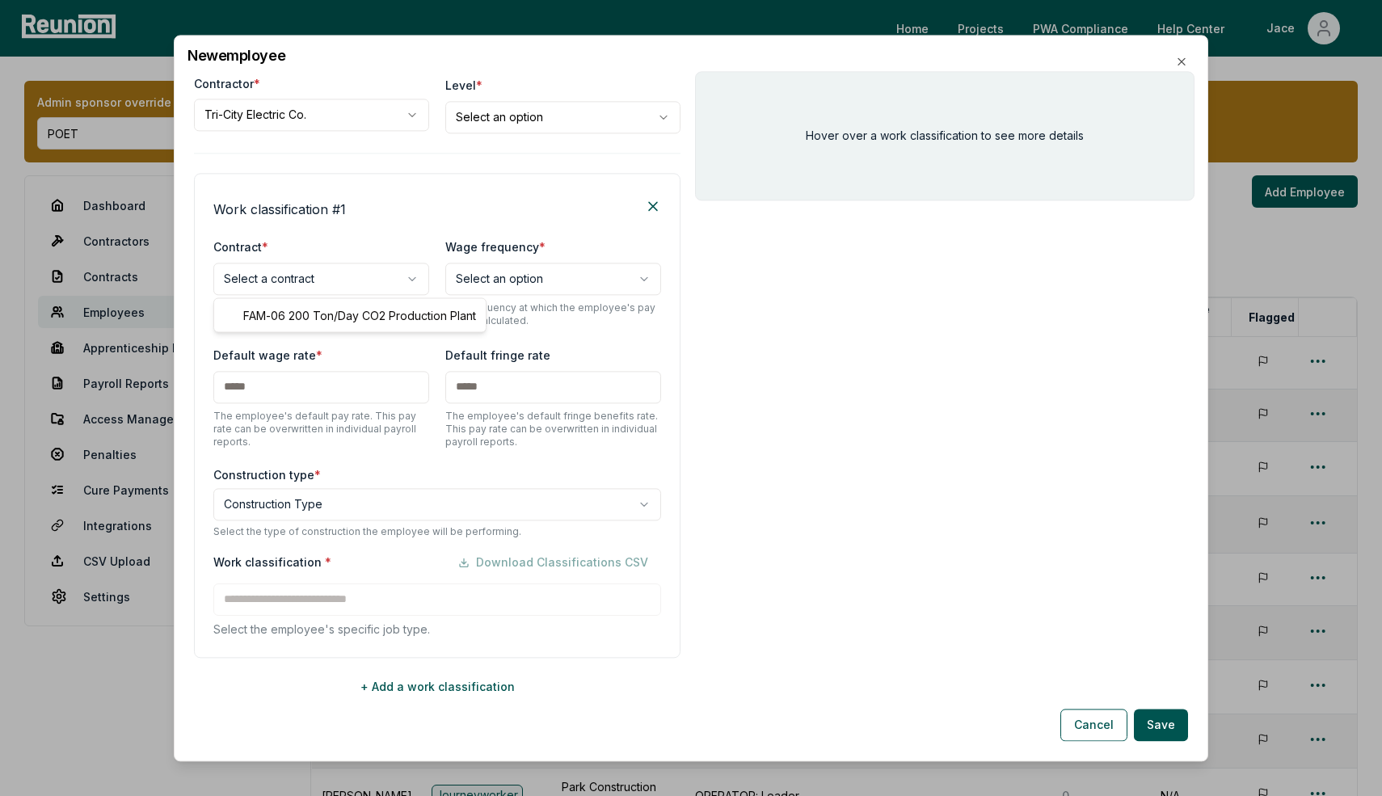
click at [361, 288] on body "Please visit us on your desktop We're working on making our marketplace mobile-…" at bounding box center [691, 539] width 1382 height 1079
click at [352, 273] on body "Please visit us on your desktop We're working on making our marketplace mobile-…" at bounding box center [691, 539] width 1382 height 1079
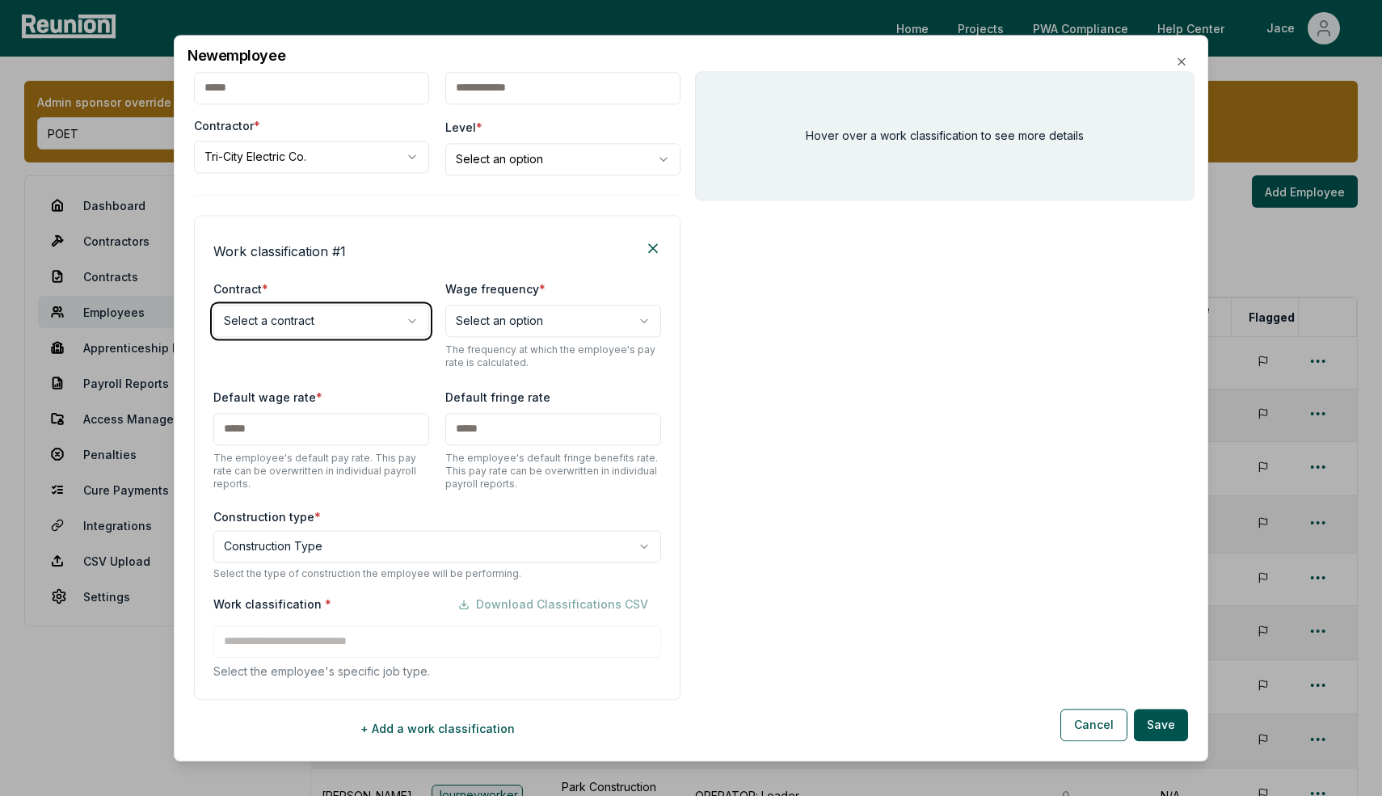
scroll to position [57, 0]
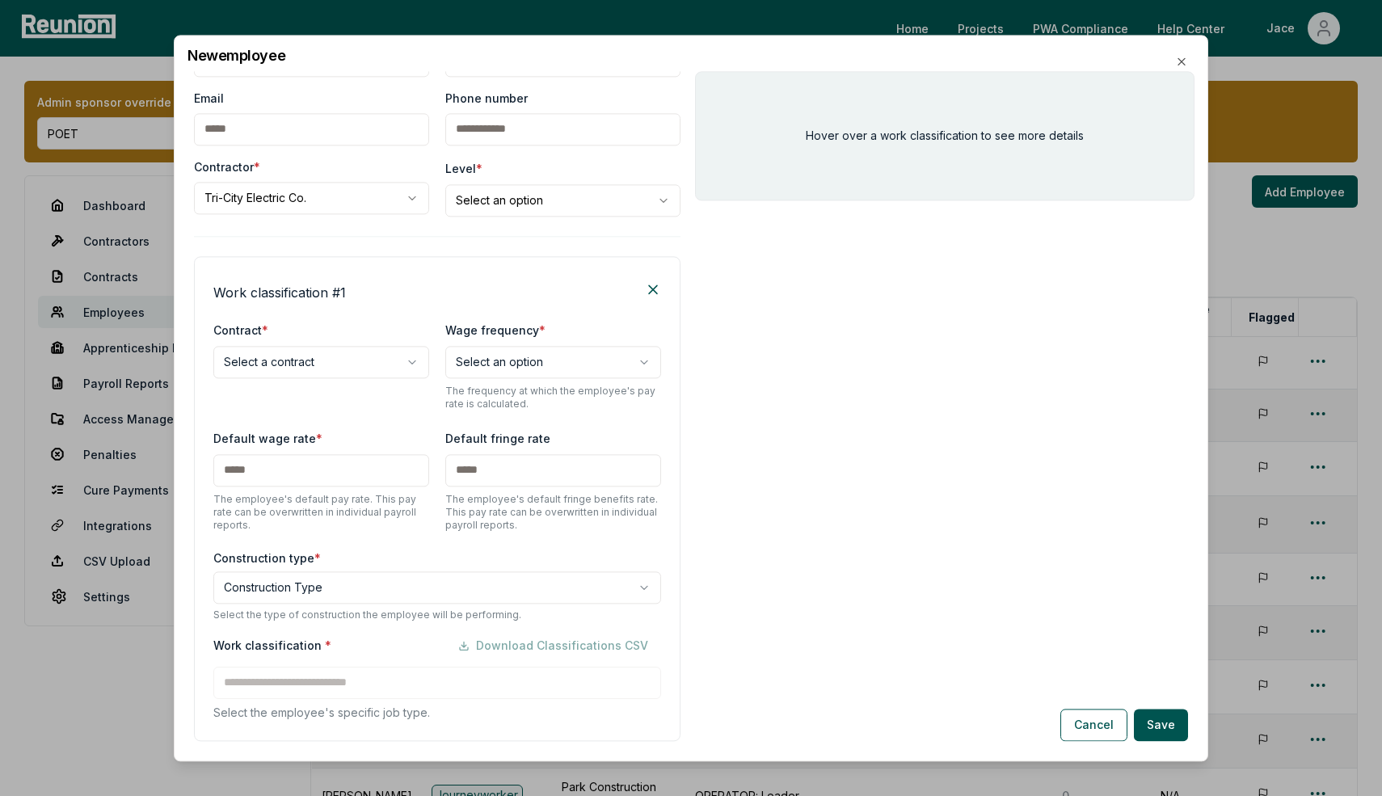
click at [339, 212] on body "Please visit us on your desktop We're working on making our marketplace mobile-…" at bounding box center [691, 539] width 1382 height 1079
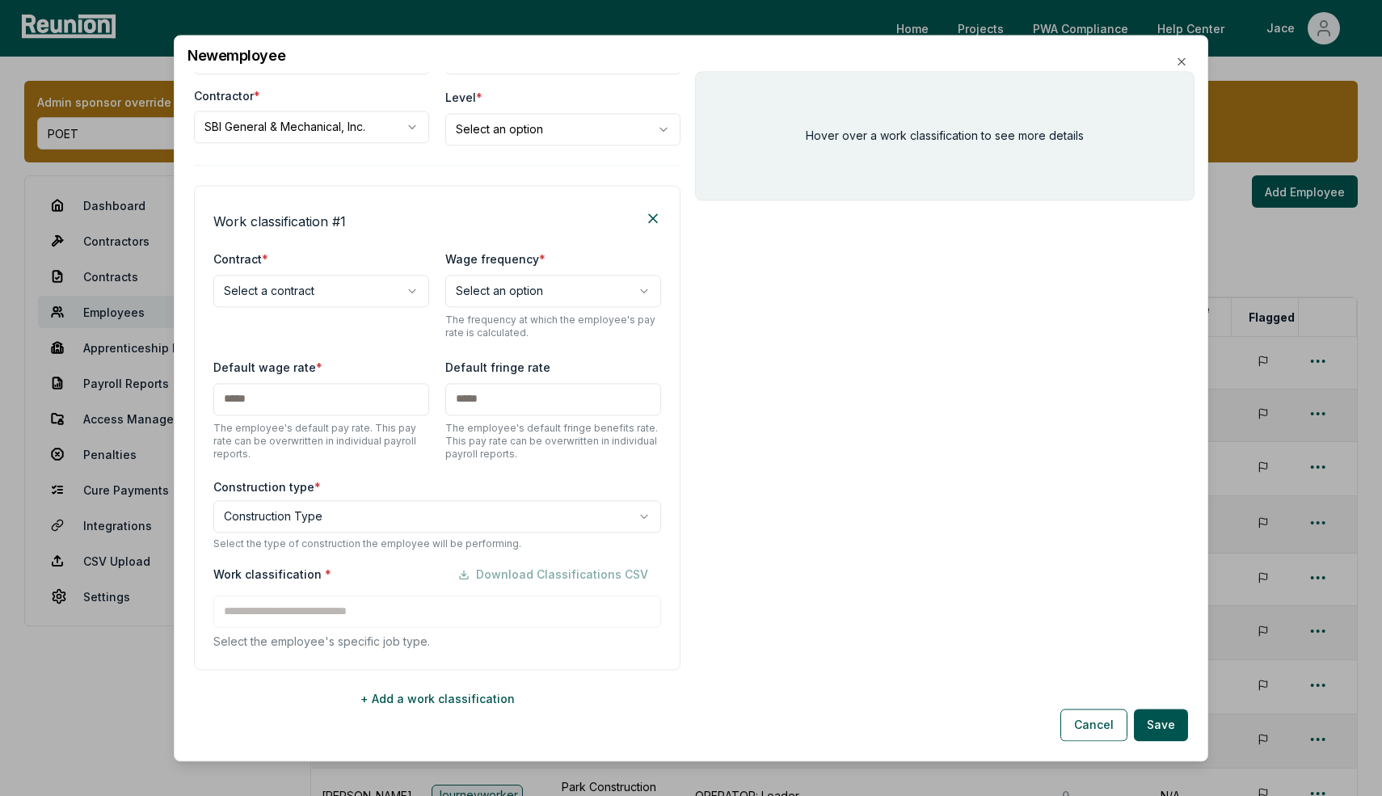
scroll to position [140, 0]
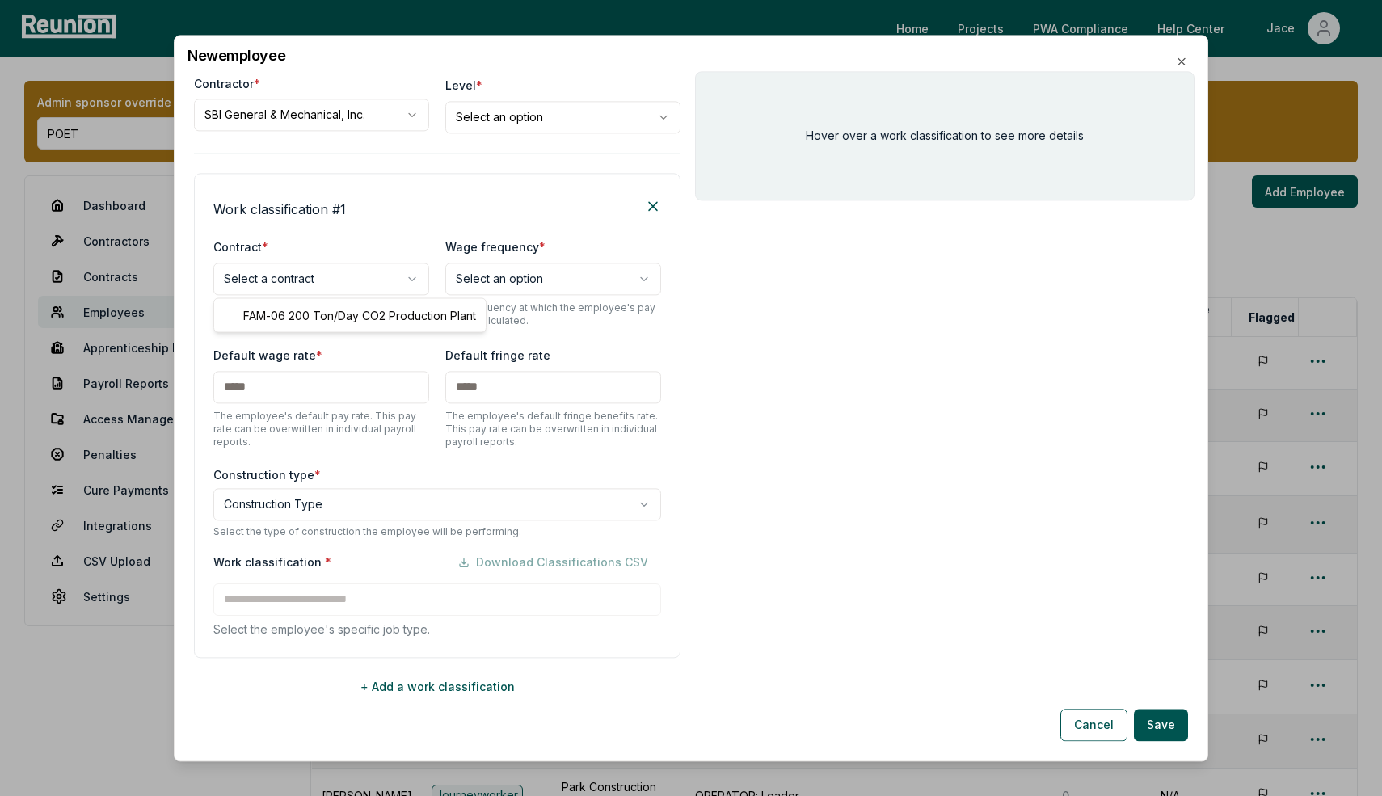
click at [279, 269] on body "Please visit us on your desktop We're working on making our marketplace mobile-…" at bounding box center [691, 539] width 1382 height 1079
click at [317, 201] on body "Please visit us on your desktop We're working on making our marketplace mobile-…" at bounding box center [691, 539] width 1382 height 1079
click at [254, 265] on body "Please visit us on your desktop We're working on making our marketplace mobile-…" at bounding box center [691, 539] width 1382 height 1079
click at [331, 111] on body "Please visit us on your desktop We're working on making our marketplace mobile-…" at bounding box center [691, 539] width 1382 height 1079
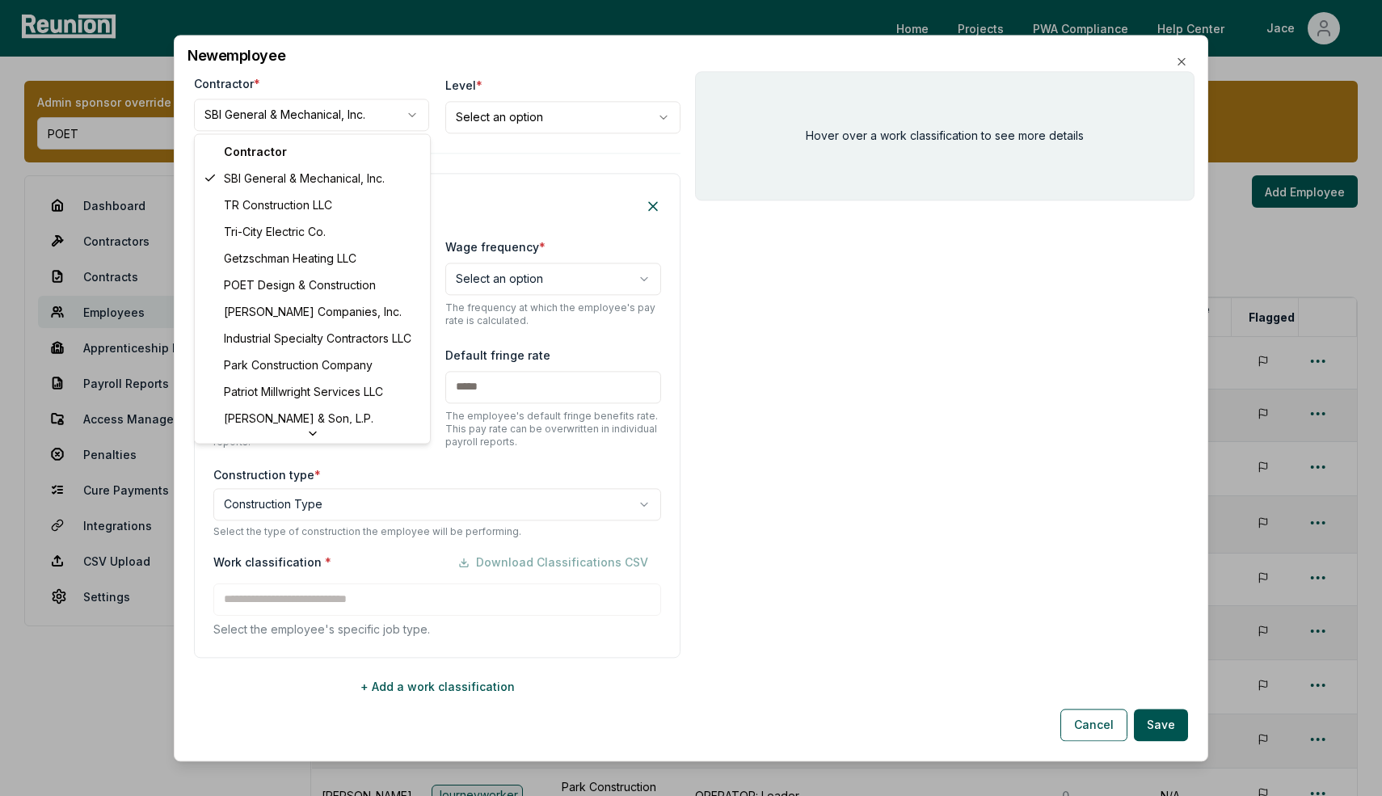
click at [329, 111] on body "Please visit us on your desktop We're working on making our marketplace mobile-…" at bounding box center [691, 539] width 1382 height 1079
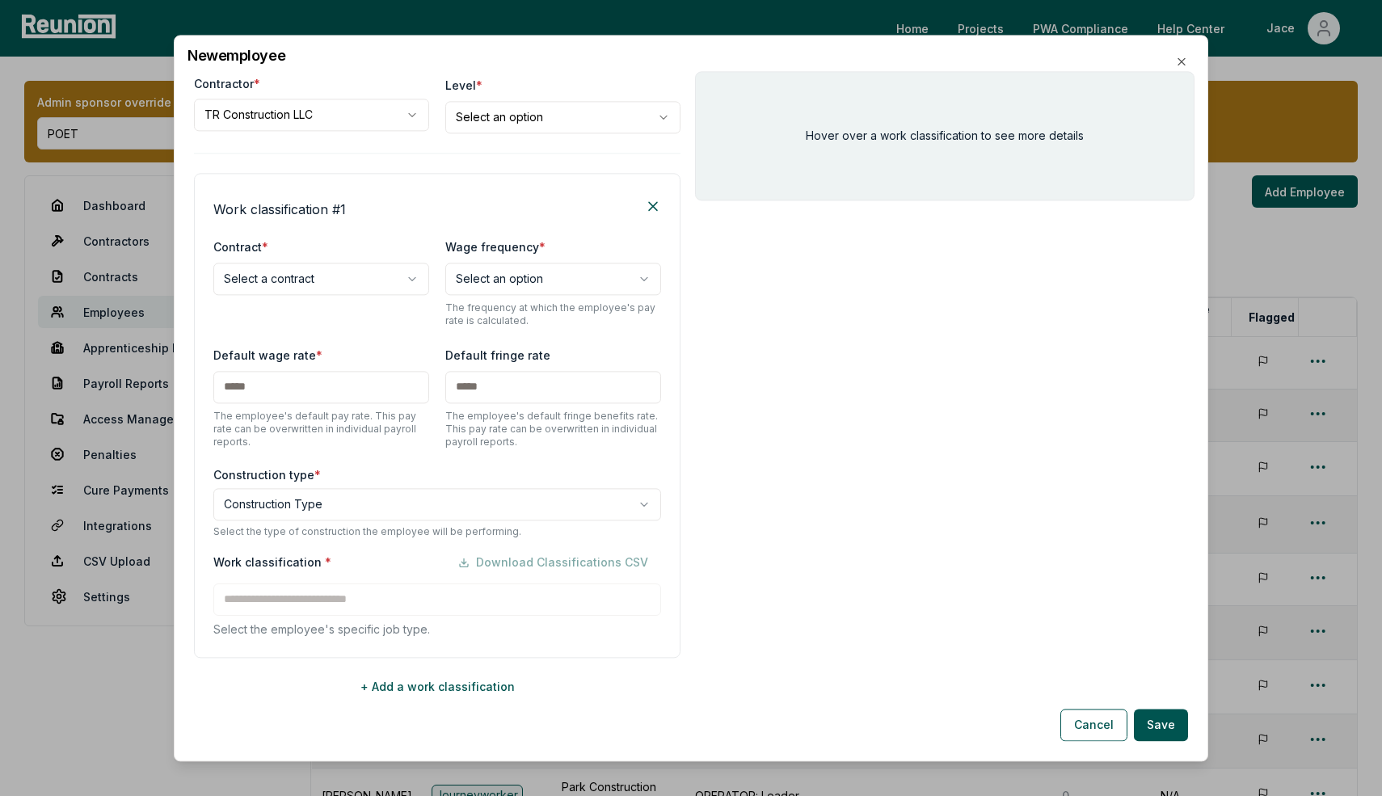
click at [282, 272] on body "Please visit us on your desktop We're working on making our marketplace mobile-…" at bounding box center [691, 539] width 1382 height 1079
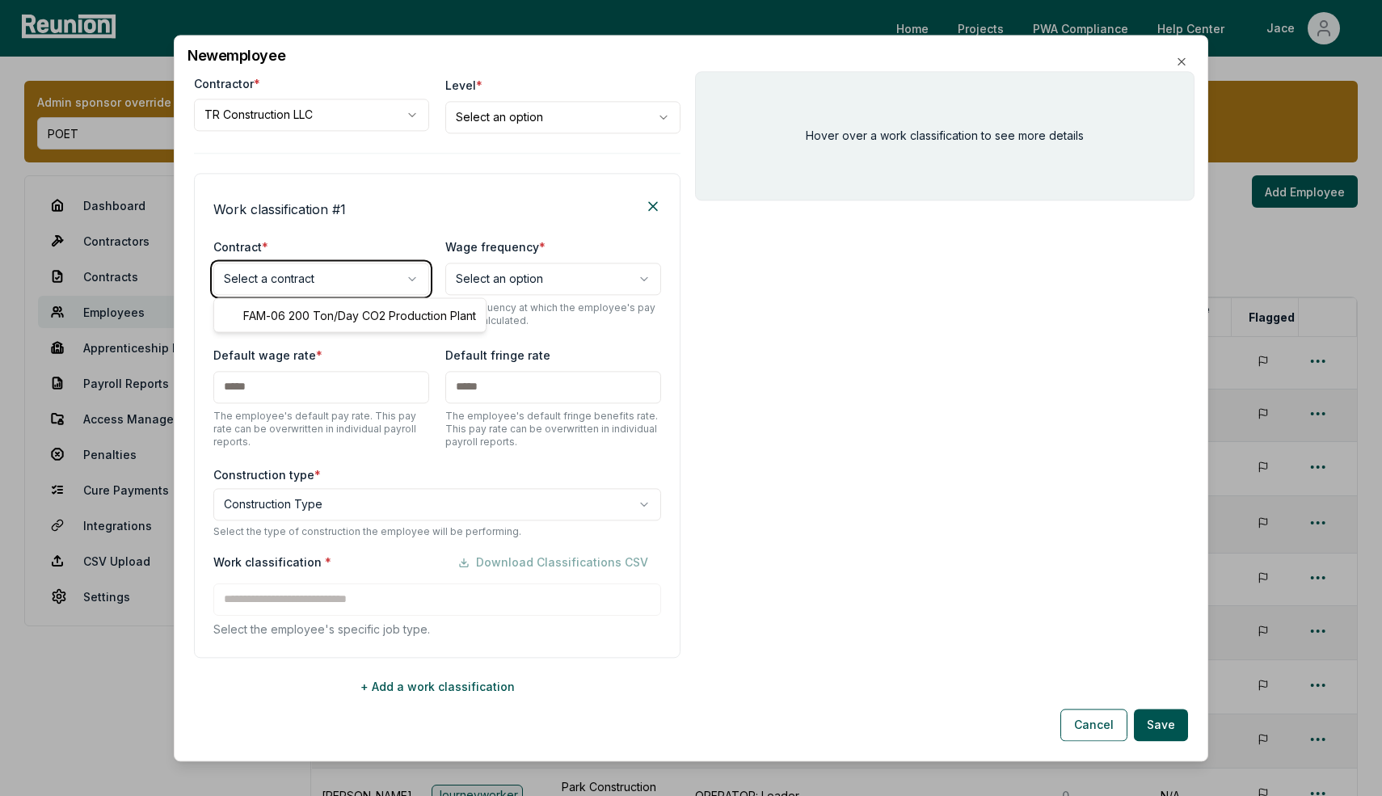
click at [353, 158] on body "Please visit us on your desktop We're working on making our marketplace mobile-…" at bounding box center [691, 539] width 1382 height 1079
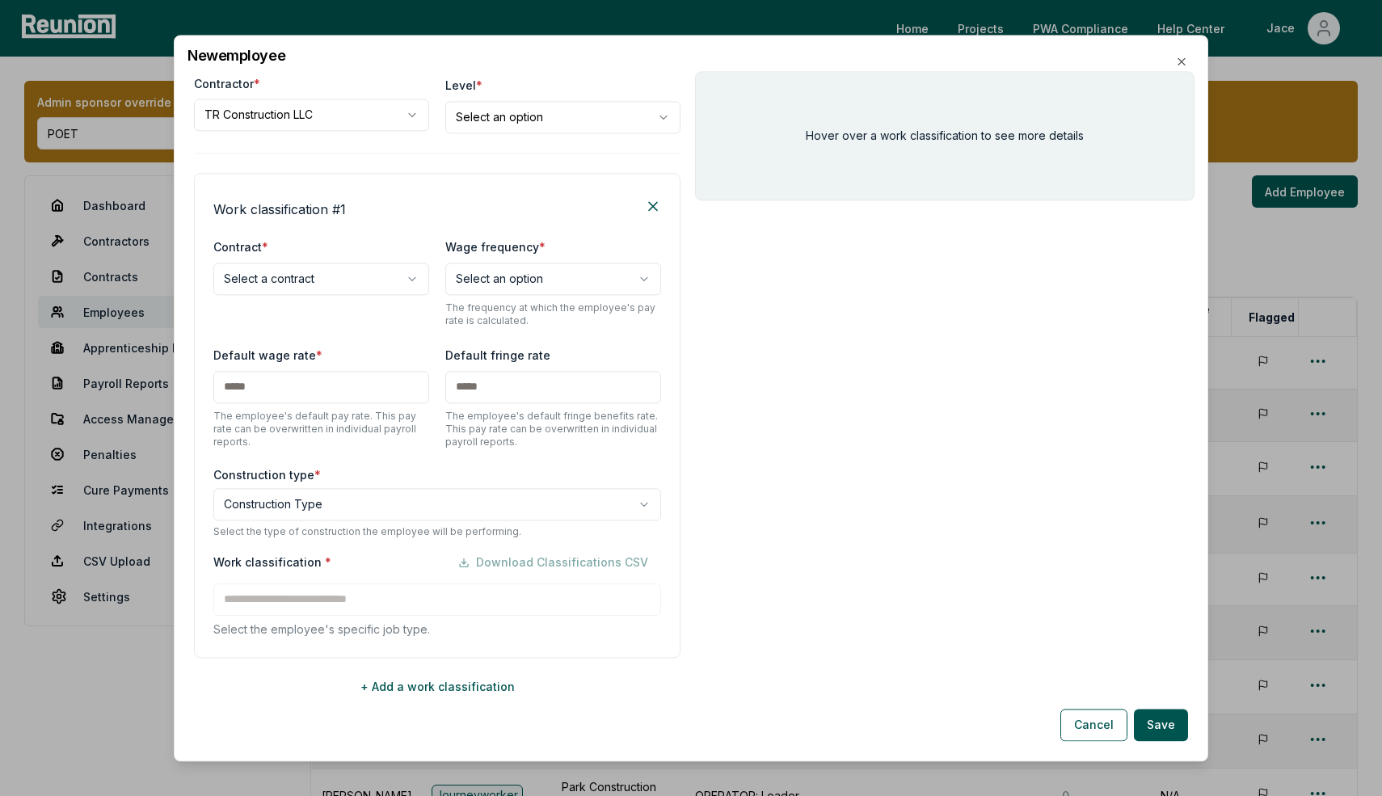
click at [331, 126] on body "Please visit us on your desktop We're working on making our marketplace mobile-…" at bounding box center [691, 539] width 1382 height 1079
click at [285, 284] on body "Please visit us on your desktop We're working on making our marketplace mobile-…" at bounding box center [691, 539] width 1382 height 1079
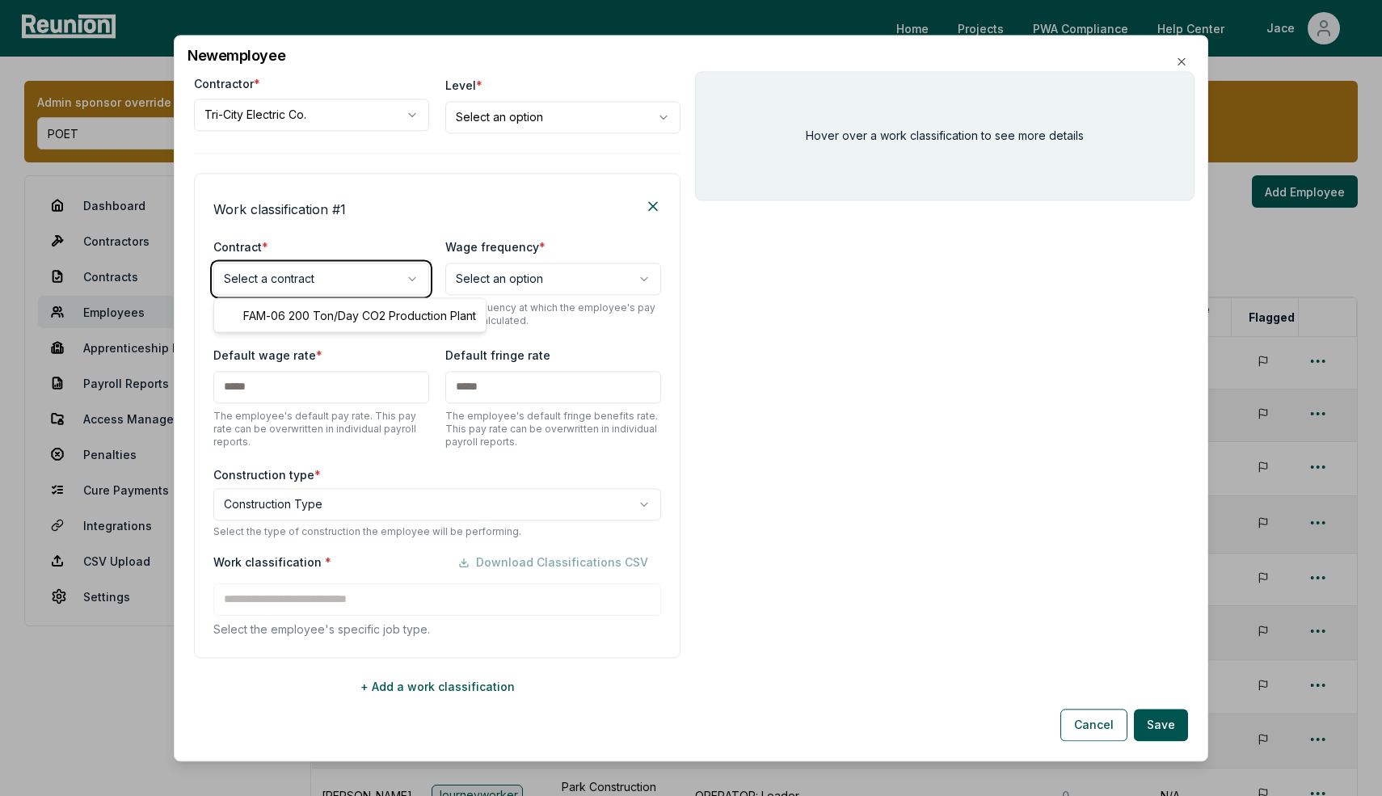
click at [305, 156] on body "Please visit us on your desktop We're working on making our marketplace mobile-…" at bounding box center [691, 539] width 1382 height 1079
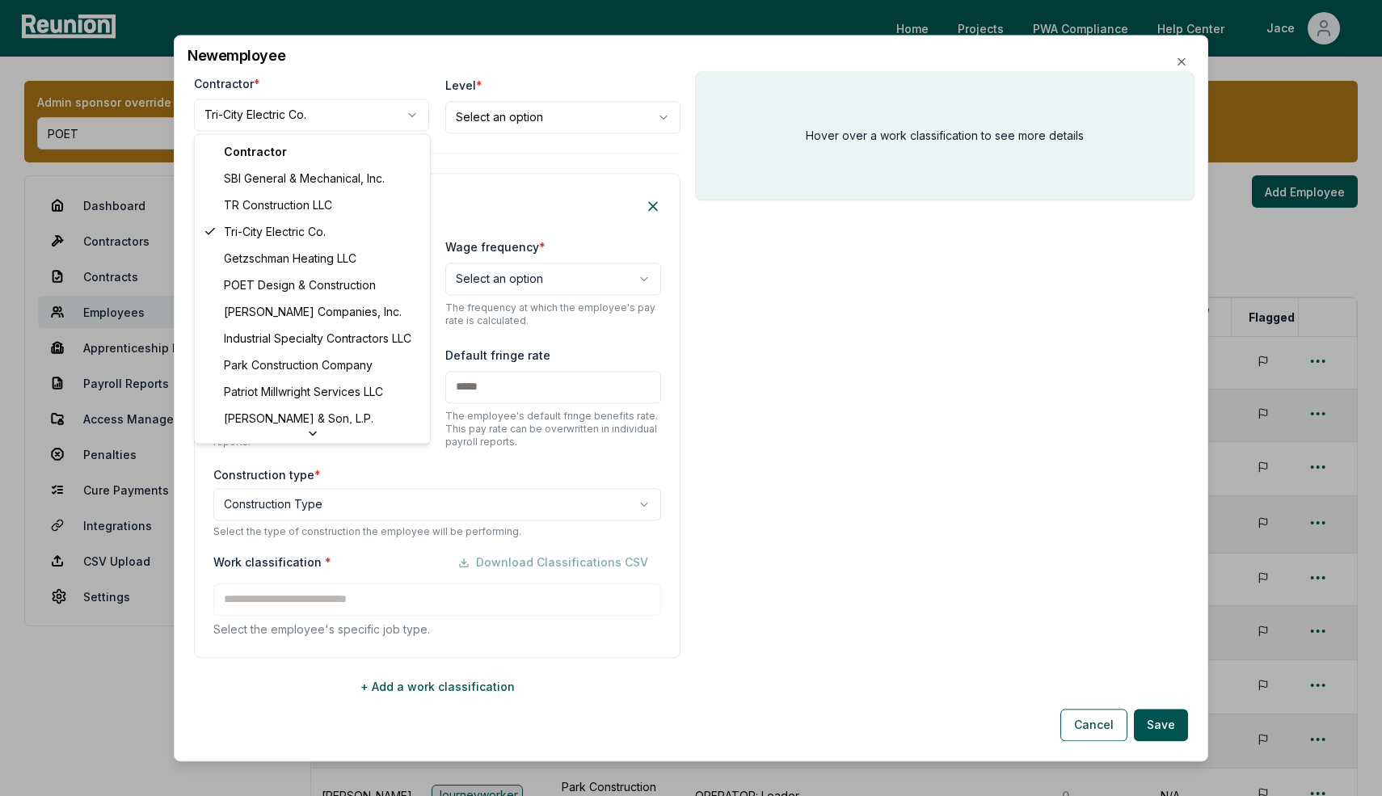
click at [305, 118] on body "Please visit us on your desktop We're working on making our marketplace mobile-…" at bounding box center [691, 539] width 1382 height 1079
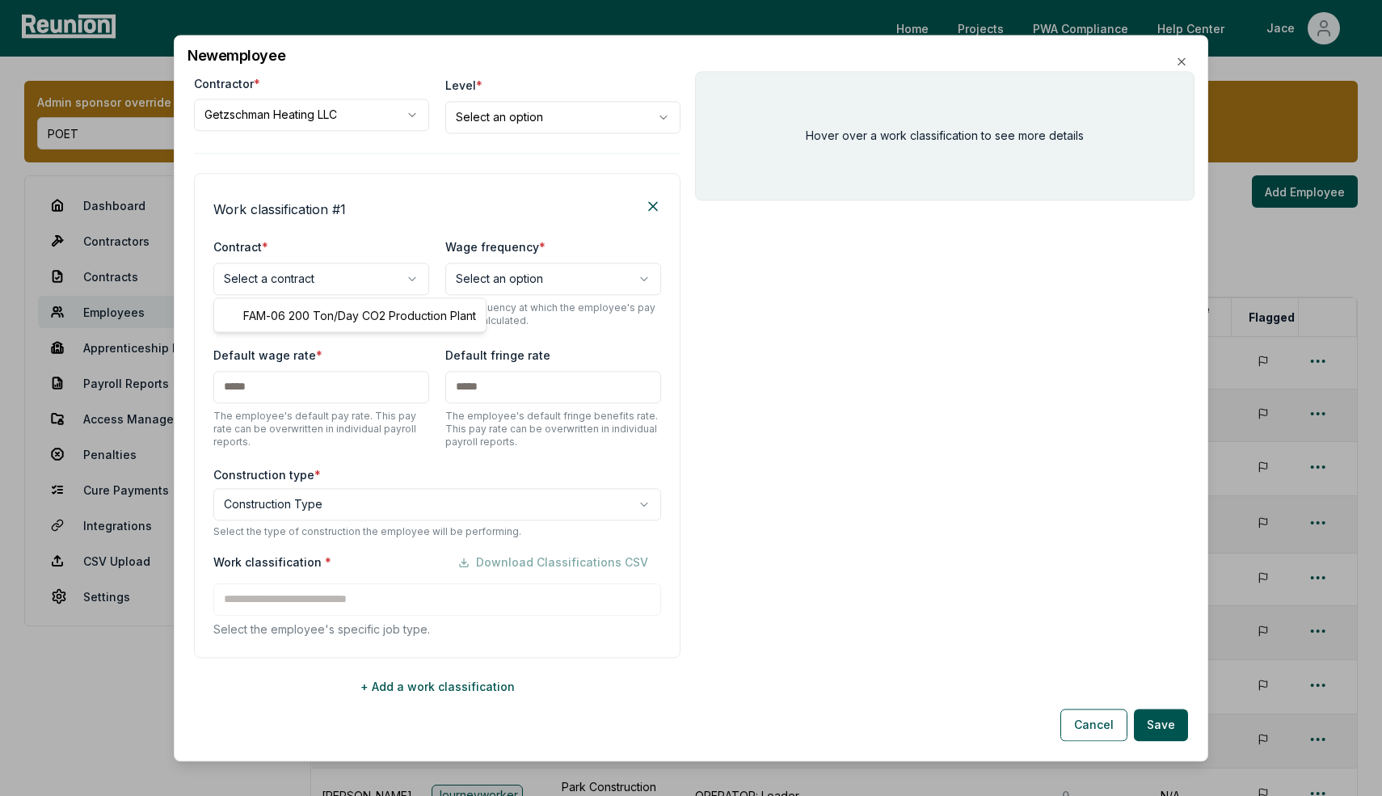
click at [280, 280] on body "Please visit us on your desktop We're working on making our marketplace mobile-…" at bounding box center [691, 539] width 1382 height 1079
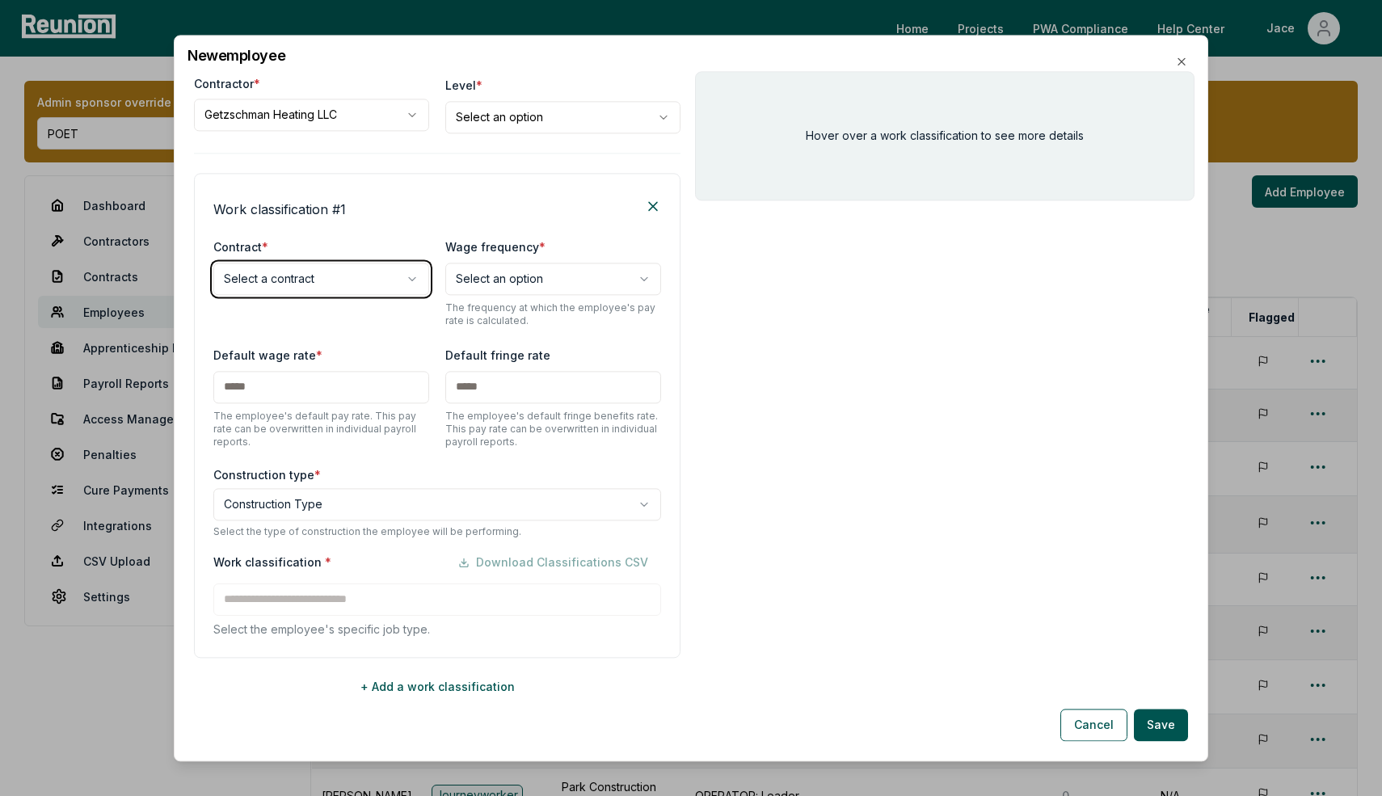
click at [285, 138] on body "Please visit us on your desktop We're working on making our marketplace mobile-…" at bounding box center [691, 539] width 1382 height 1079
click at [283, 126] on body "Please visit us on your desktop We're working on making our marketplace mobile-…" at bounding box center [691, 539] width 1382 height 1079
click at [289, 280] on body "Please visit us on your desktop We're working on making our marketplace mobile-…" at bounding box center [691, 539] width 1382 height 1079
click at [335, 121] on body "Please visit us on your desktop We're working on making our marketplace mobile-…" at bounding box center [691, 539] width 1382 height 1079
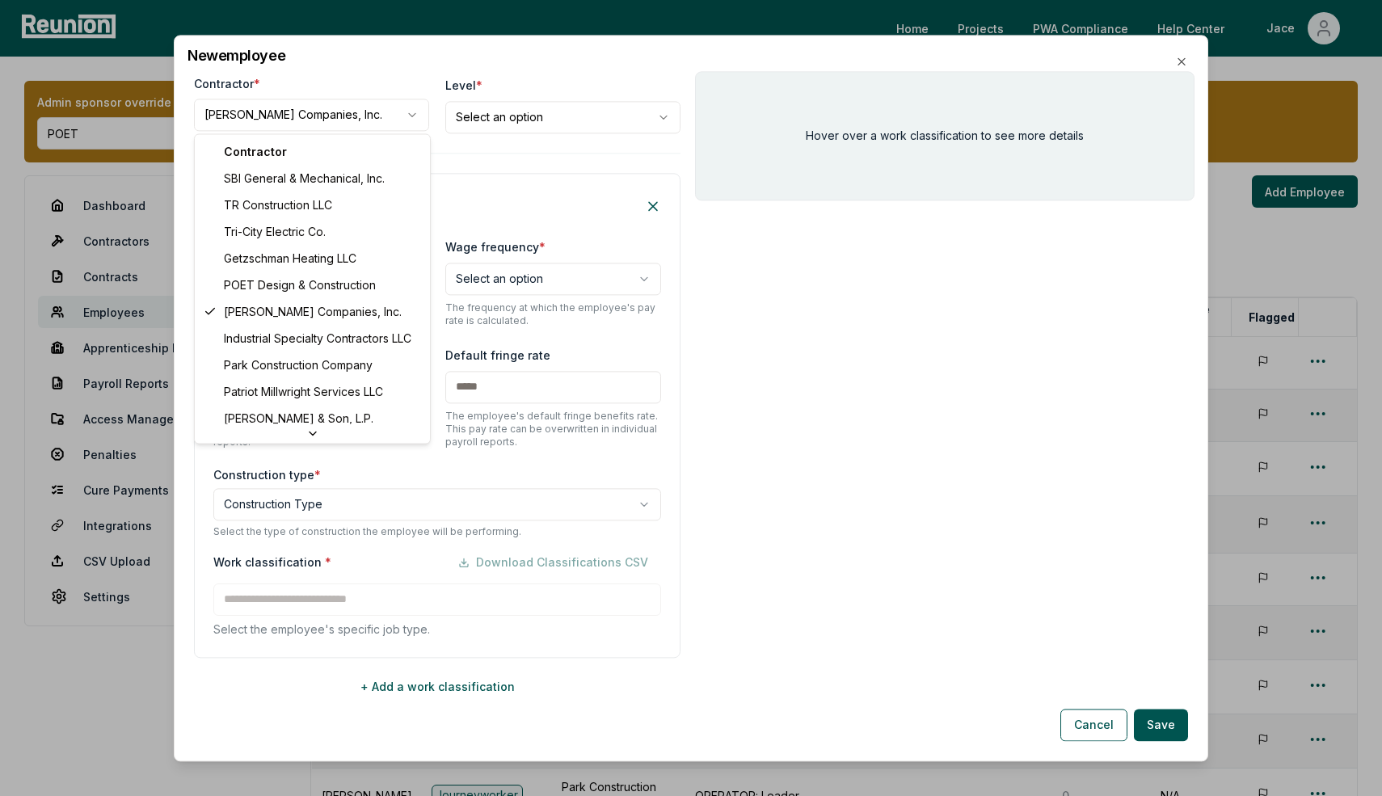
click at [333, 121] on body "Please visit us on your desktop We're working on making our marketplace mobile-…" at bounding box center [691, 539] width 1382 height 1079
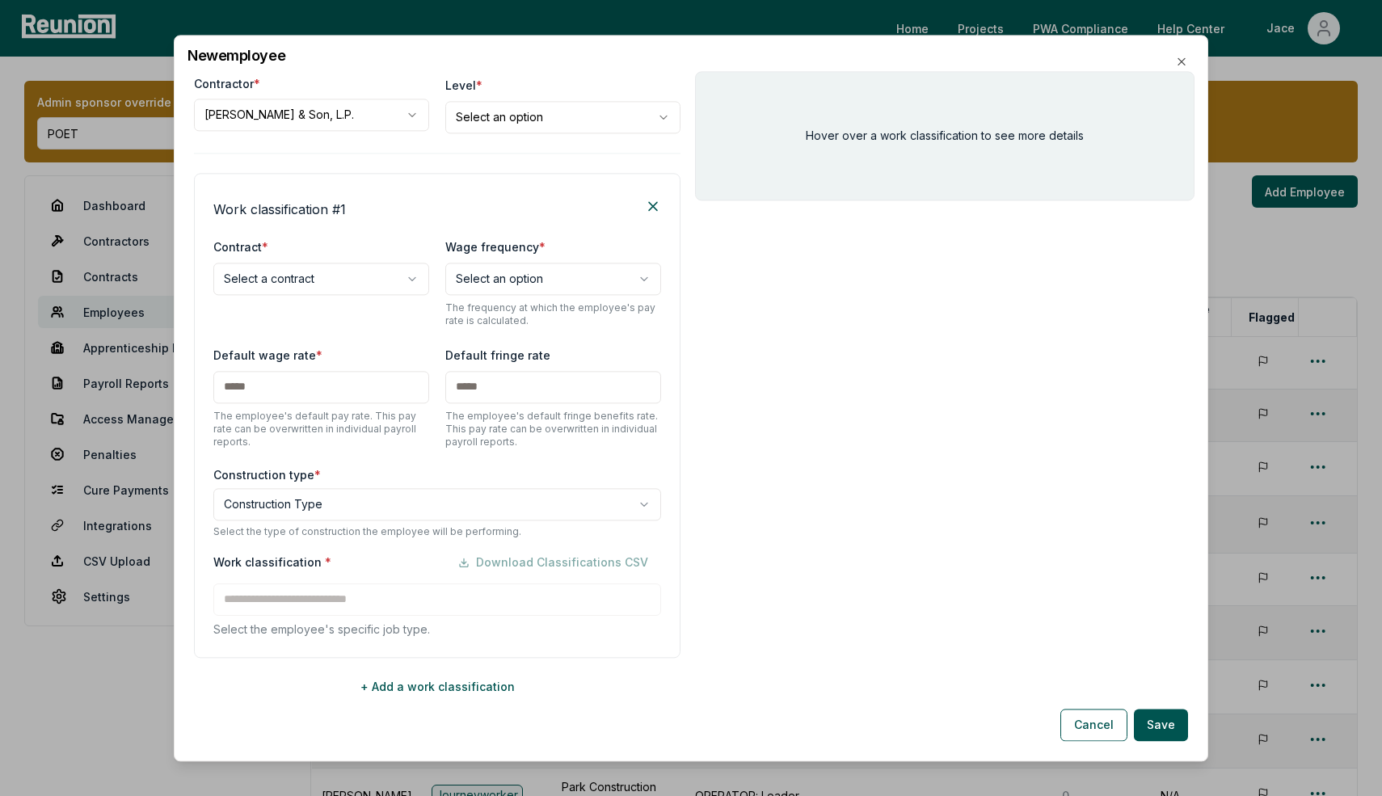
click at [306, 281] on body "Please visit us on your desktop We're working on making our marketplace mobile-…" at bounding box center [691, 539] width 1382 height 1079
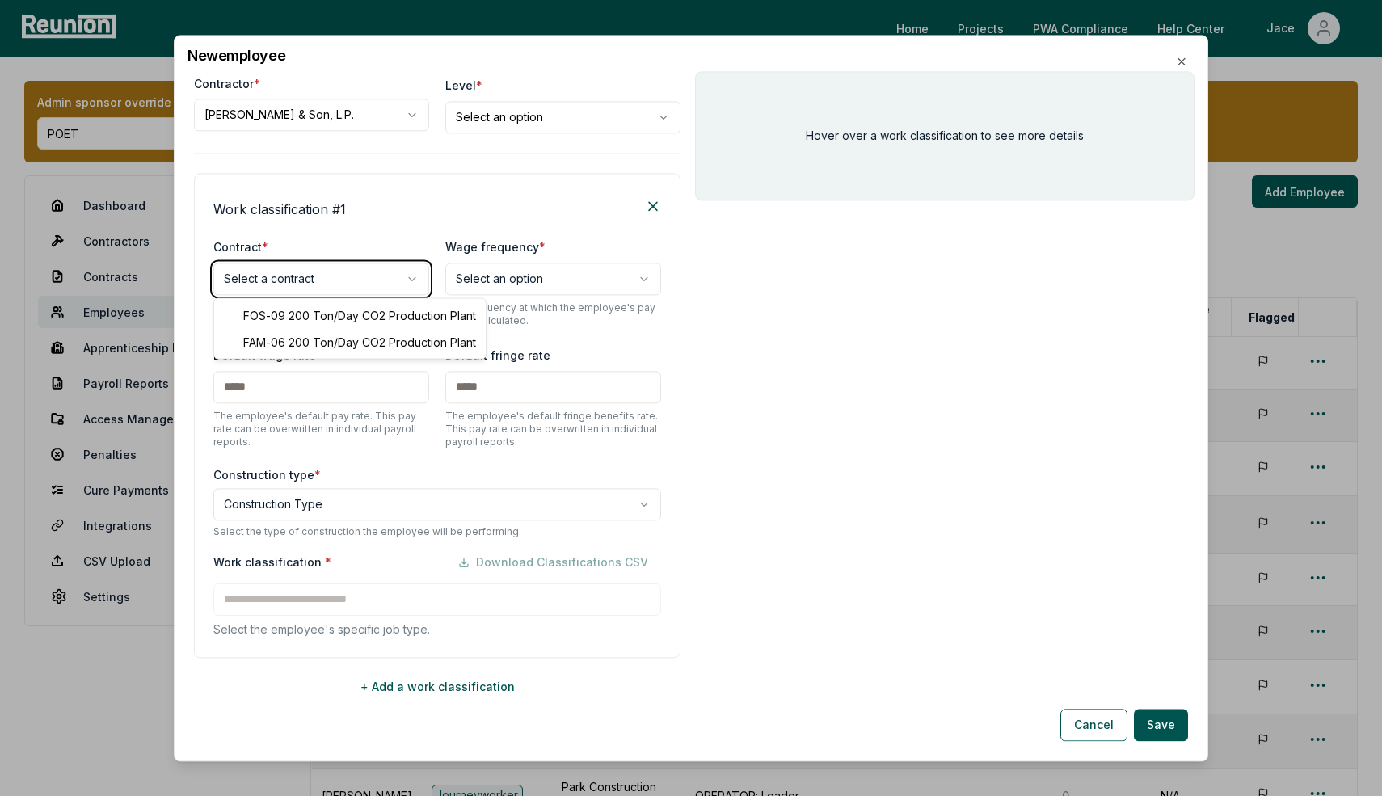
click at [336, 130] on body "Please visit us on your desktop We're working on making our marketplace mobile-…" at bounding box center [691, 539] width 1382 height 1079
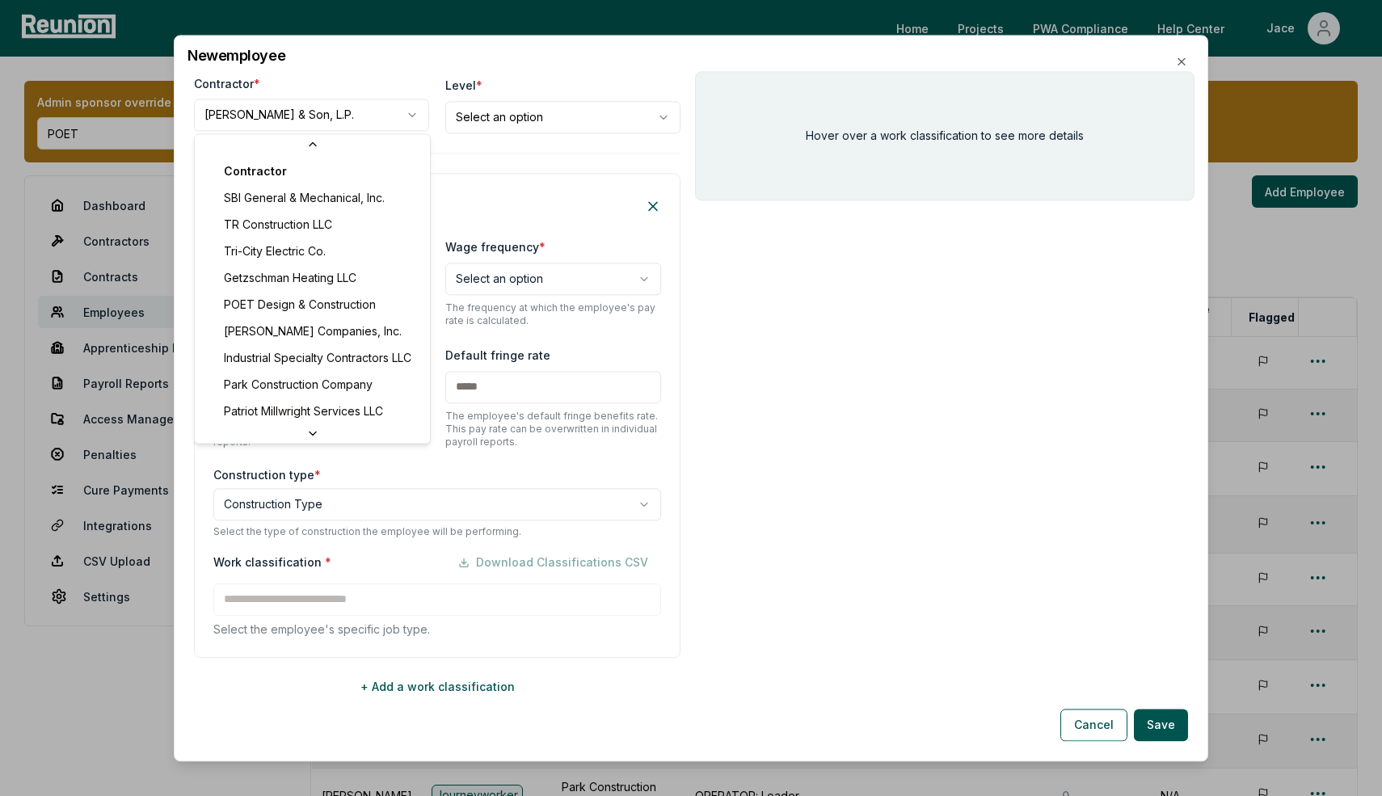
click at [335, 130] on body "Please visit us on your desktop We're working on making our marketplace mobile-…" at bounding box center [691, 539] width 1382 height 1079
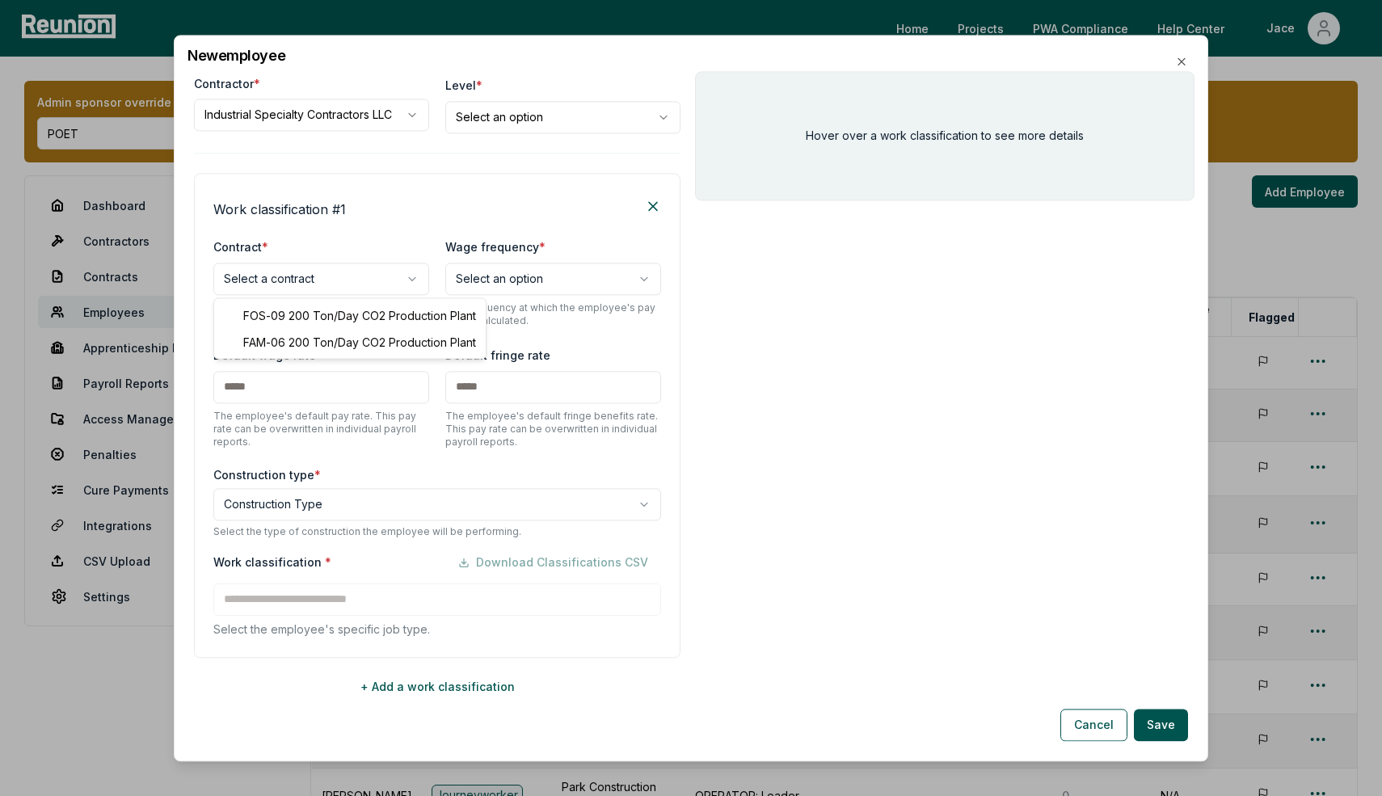
click at [307, 289] on body "Please visit us on your desktop We're working on making our marketplace mobile-…" at bounding box center [691, 539] width 1382 height 1079
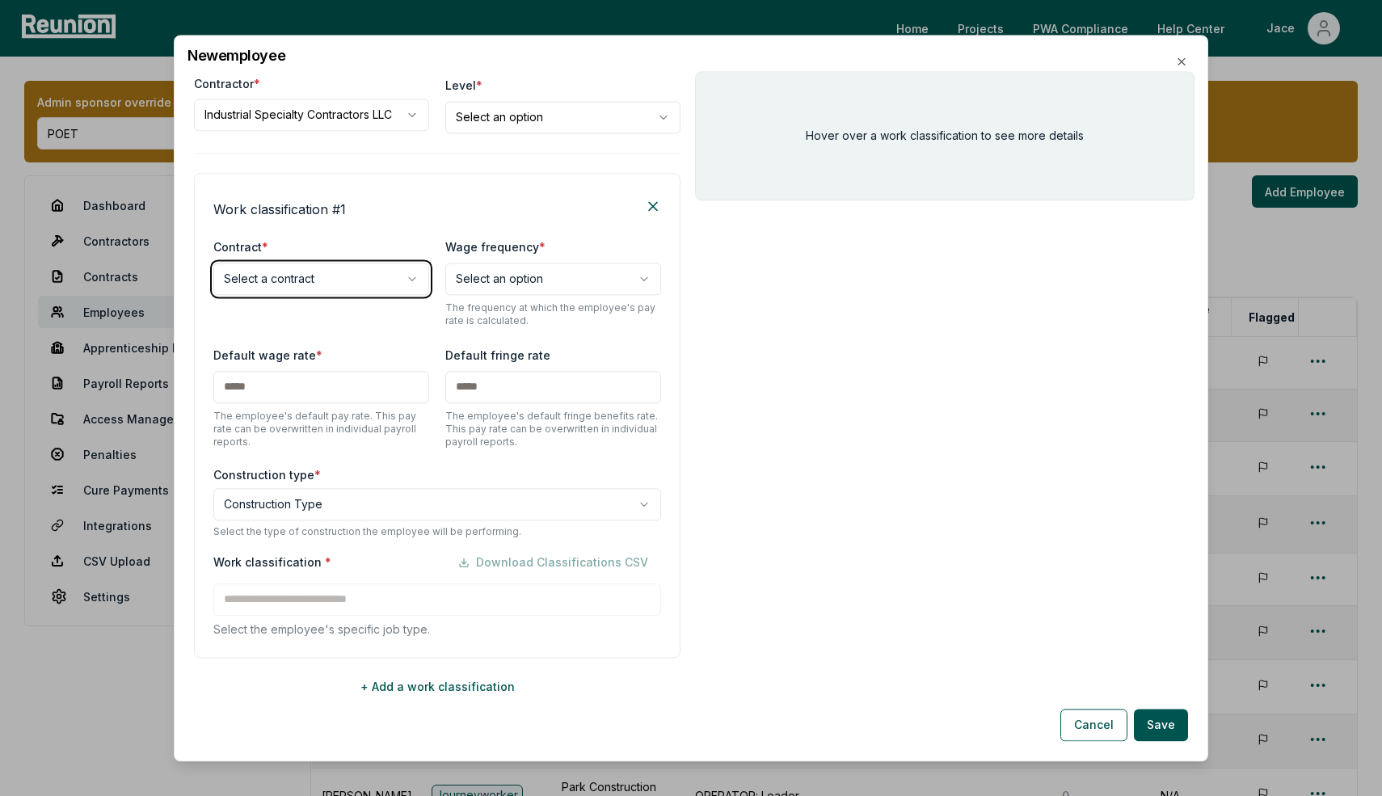
click at [318, 116] on body "Please visit us on your desktop We're working on making our marketplace mobile-…" at bounding box center [691, 539] width 1382 height 1079
click at [315, 116] on body "Please visit us on your desktop We're working on making our marketplace mobile-…" at bounding box center [691, 539] width 1382 height 1079
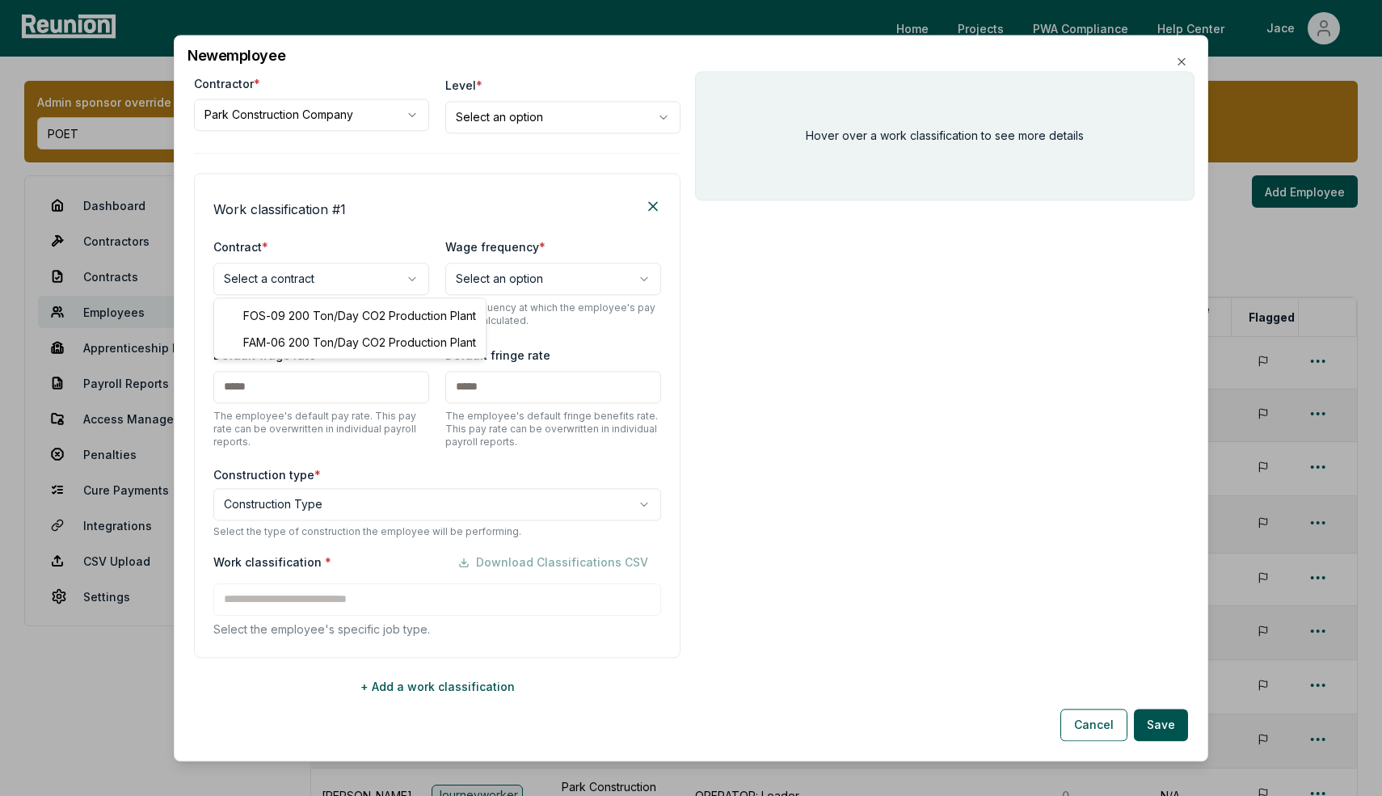
click at [289, 270] on body "Please visit us on your desktop We're working on making our marketplace mobile-…" at bounding box center [691, 539] width 1382 height 1079
click at [332, 101] on body "Please visit us on your desktop We're working on making our marketplace mobile-…" at bounding box center [691, 539] width 1382 height 1079
click at [307, 116] on body "Please visit us on your desktop We're working on making our marketplace mobile-…" at bounding box center [691, 539] width 1382 height 1079
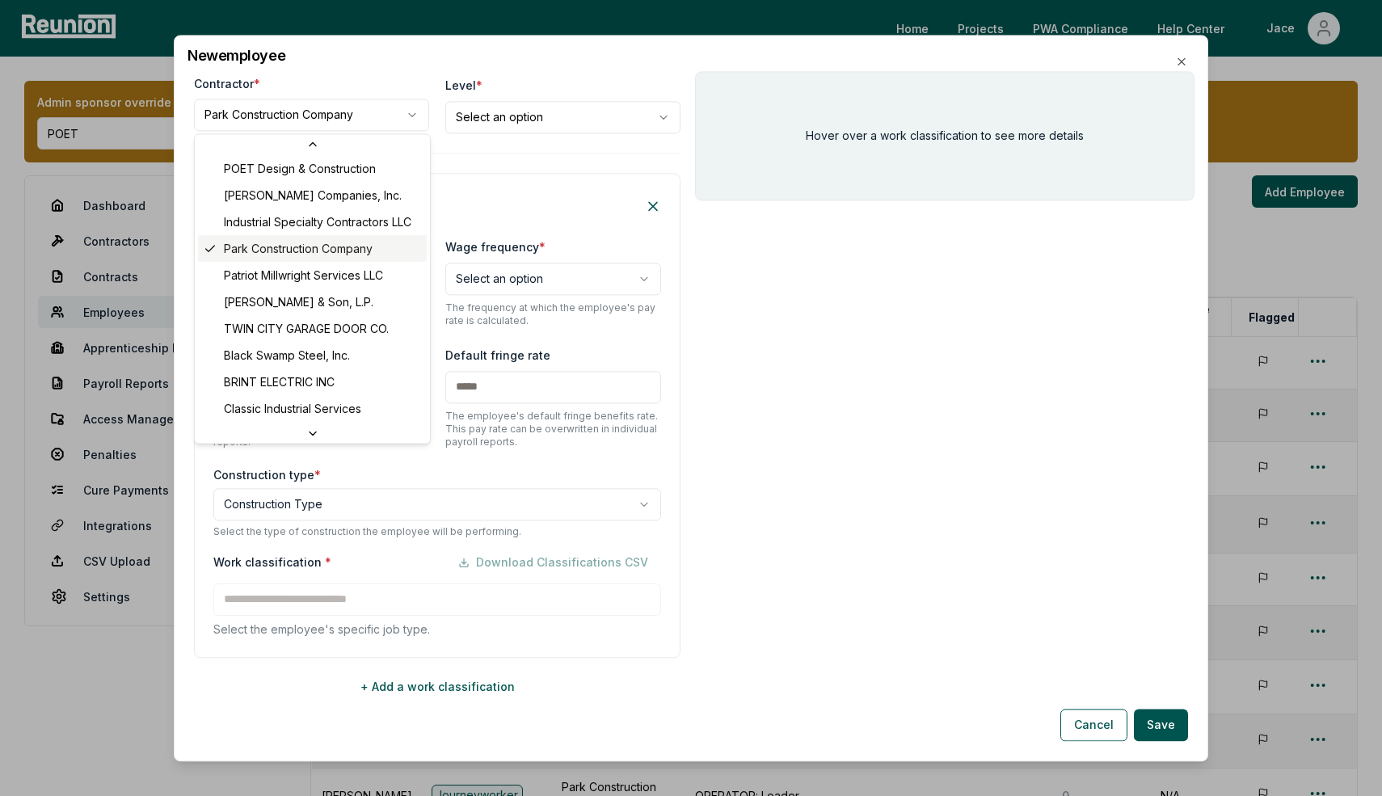
scroll to position [139, 0]
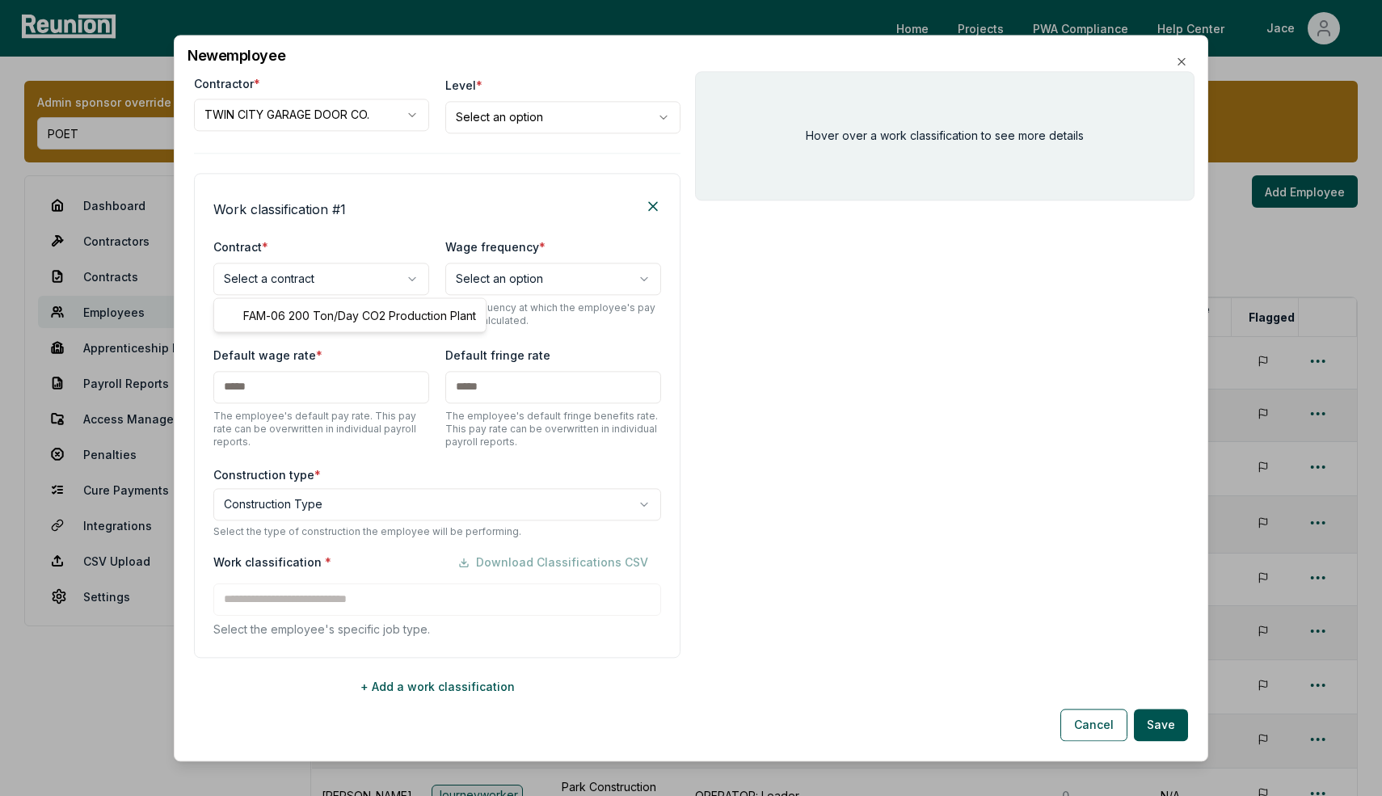
click at [298, 280] on body "Please visit us on your desktop We're working on making our marketplace mobile-…" at bounding box center [691, 539] width 1382 height 1079
click at [315, 129] on body "Please visit us on your desktop We're working on making our marketplace mobile-…" at bounding box center [691, 539] width 1382 height 1079
click at [310, 124] on body "Please visit us on your desktop We're working on making our marketplace mobile-…" at bounding box center [691, 539] width 1382 height 1079
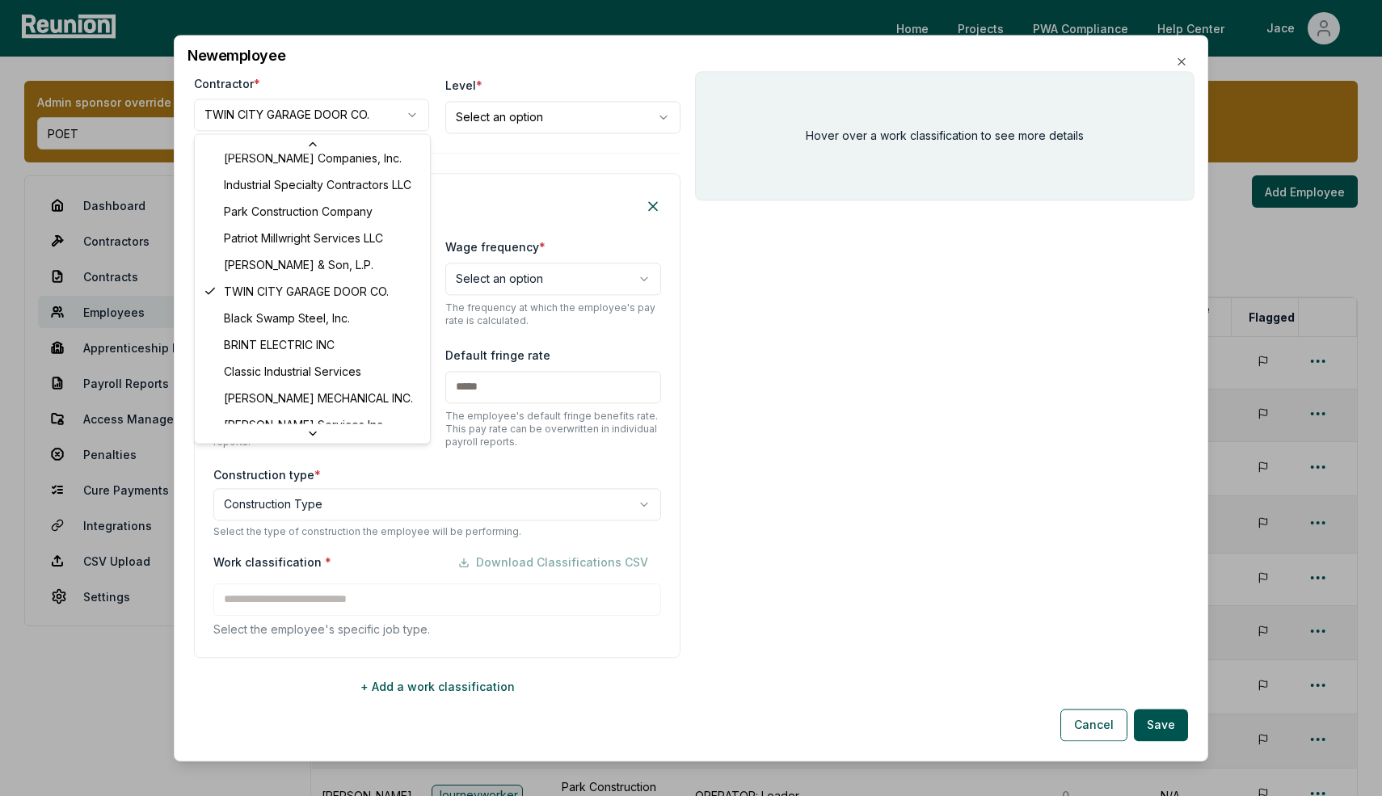
scroll to position [172, 0]
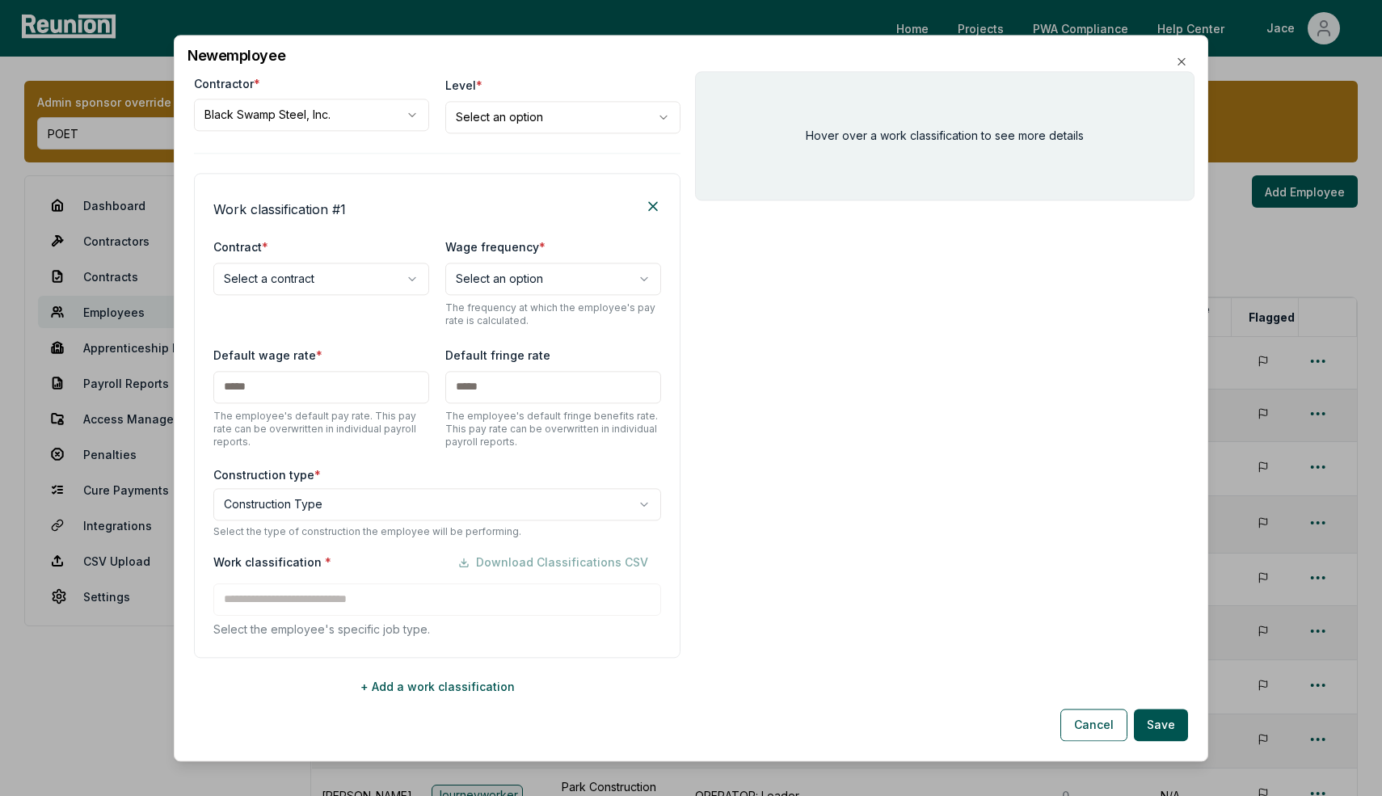
click at [292, 276] on body "Please visit us on your desktop We're working on making our marketplace mobile-…" at bounding box center [691, 539] width 1382 height 1079
click at [338, 108] on body "Please visit us on your desktop We're working on making our marketplace mobile-…" at bounding box center [691, 539] width 1382 height 1079
click at [330, 108] on body "Please visit us on your desktop We're working on making our marketplace mobile-…" at bounding box center [691, 539] width 1382 height 1079
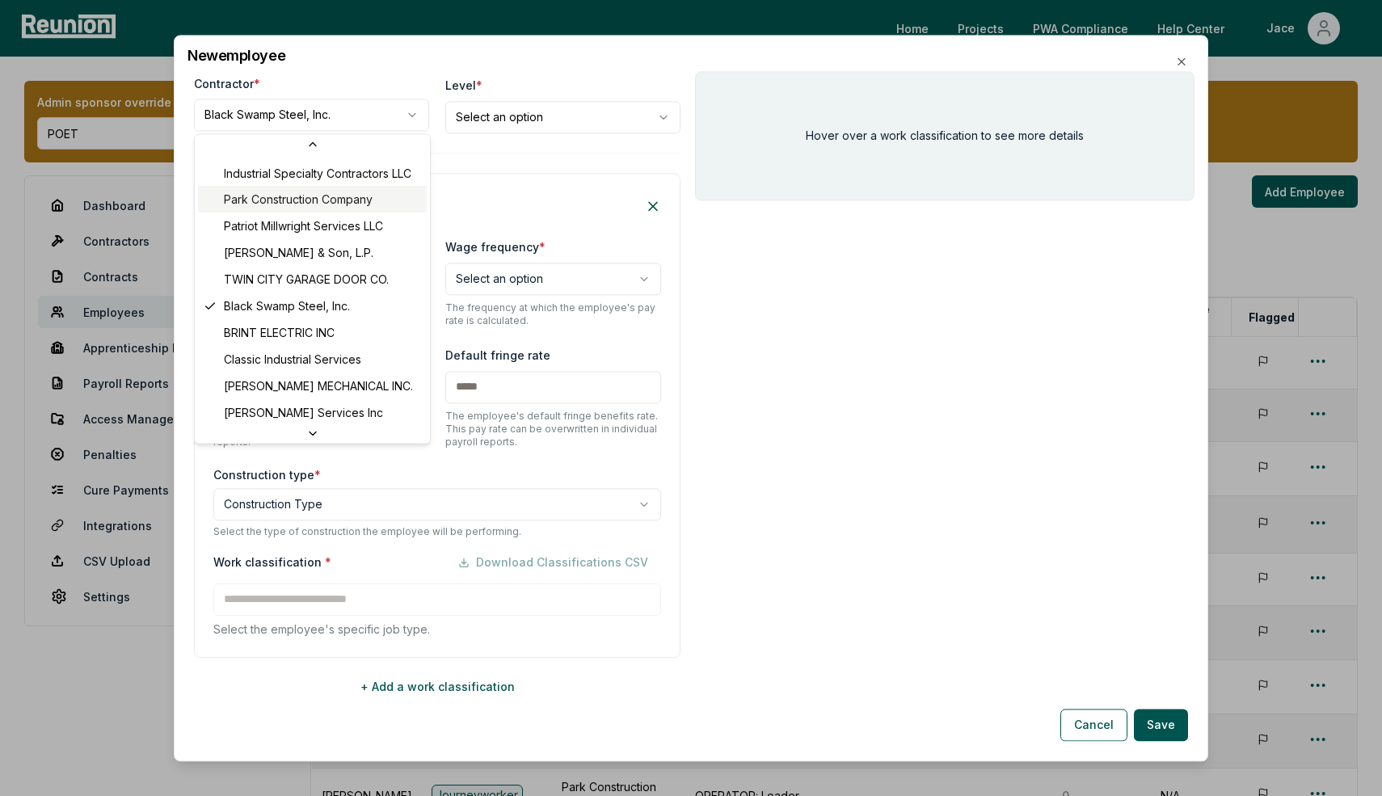
scroll to position [188, 0]
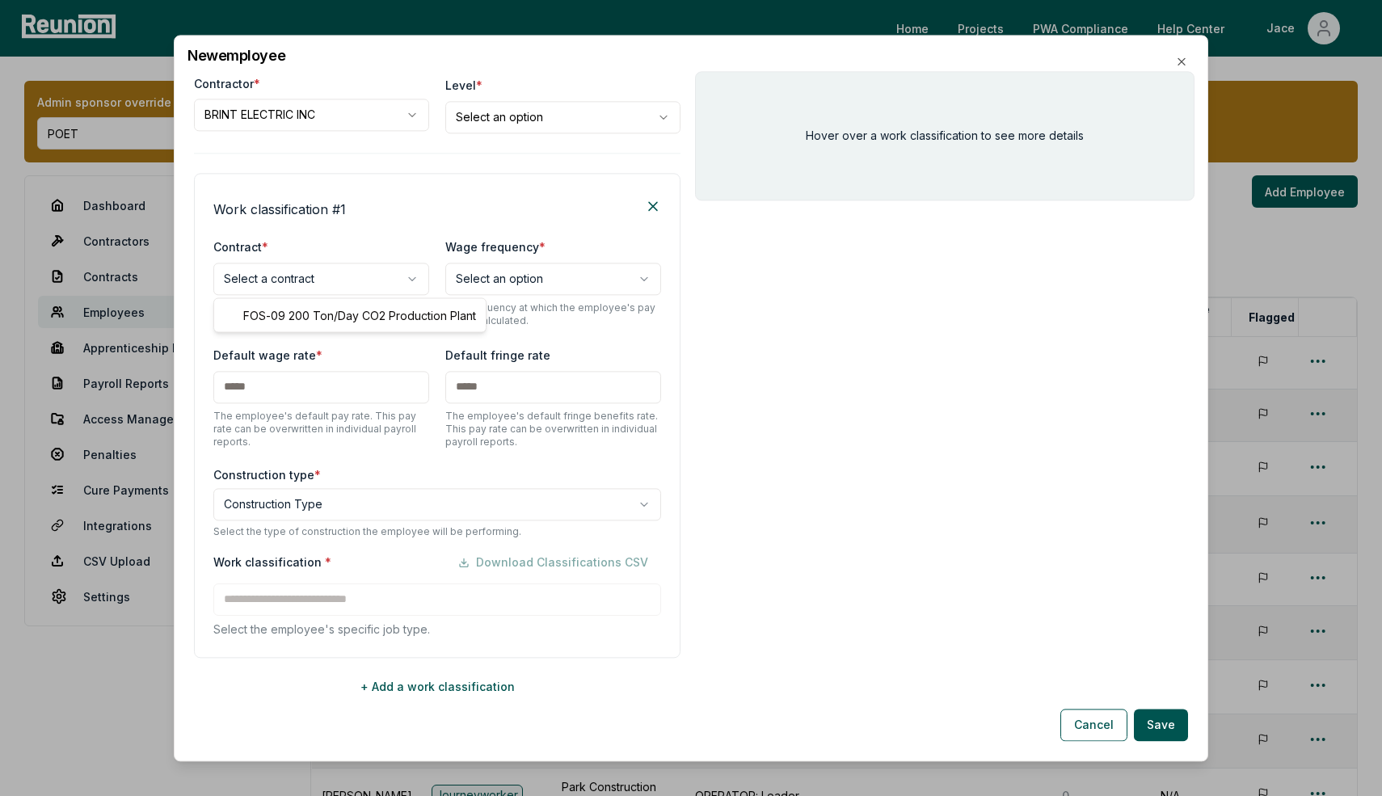
click at [301, 289] on body "Please visit us on your desktop We're working on making our marketplace mobile-…" at bounding box center [691, 539] width 1382 height 1079
click at [326, 137] on body "Please visit us on your desktop We're working on making our marketplace mobile-…" at bounding box center [691, 539] width 1382 height 1079
click at [322, 120] on body "Please visit us on your desktop We're working on making our marketplace mobile-…" at bounding box center [691, 539] width 1382 height 1079
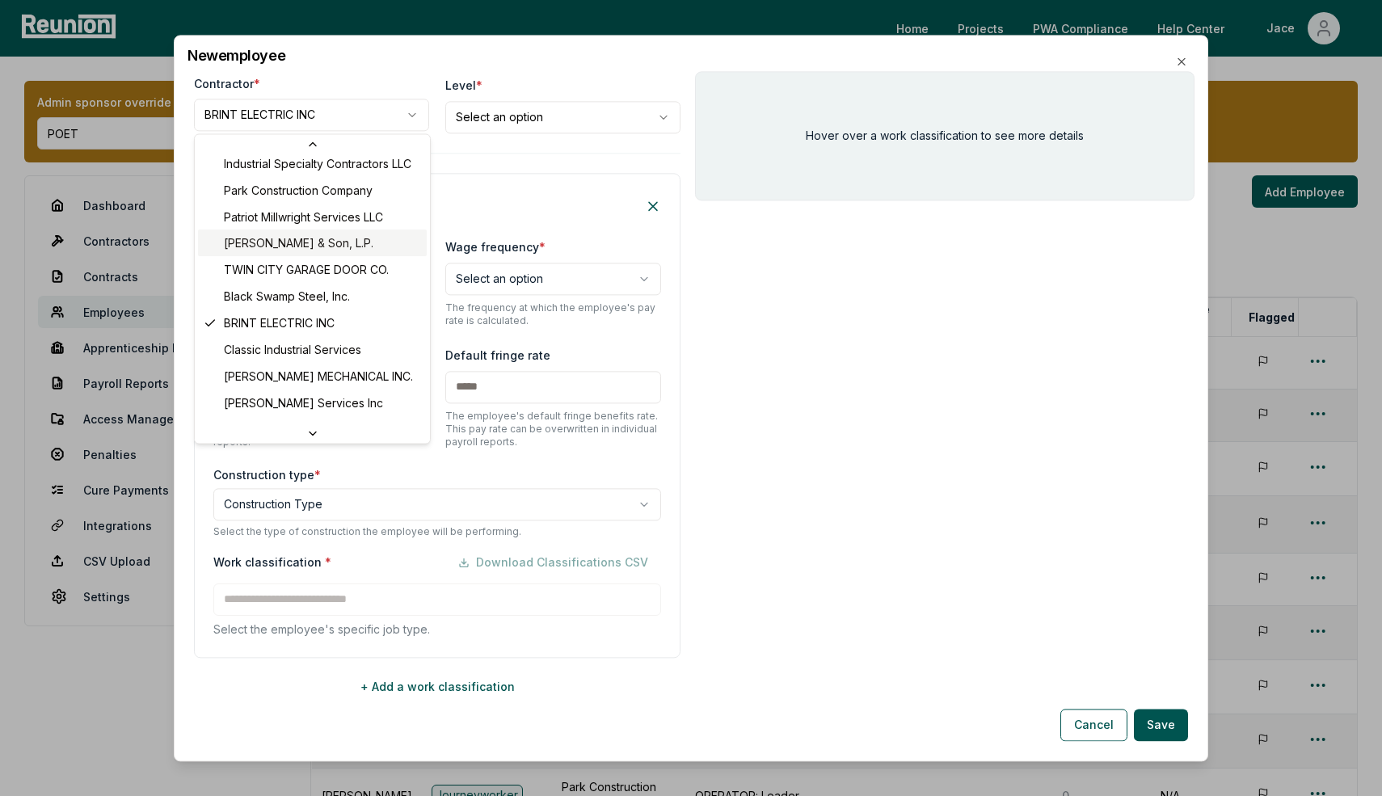
scroll to position [209, 0]
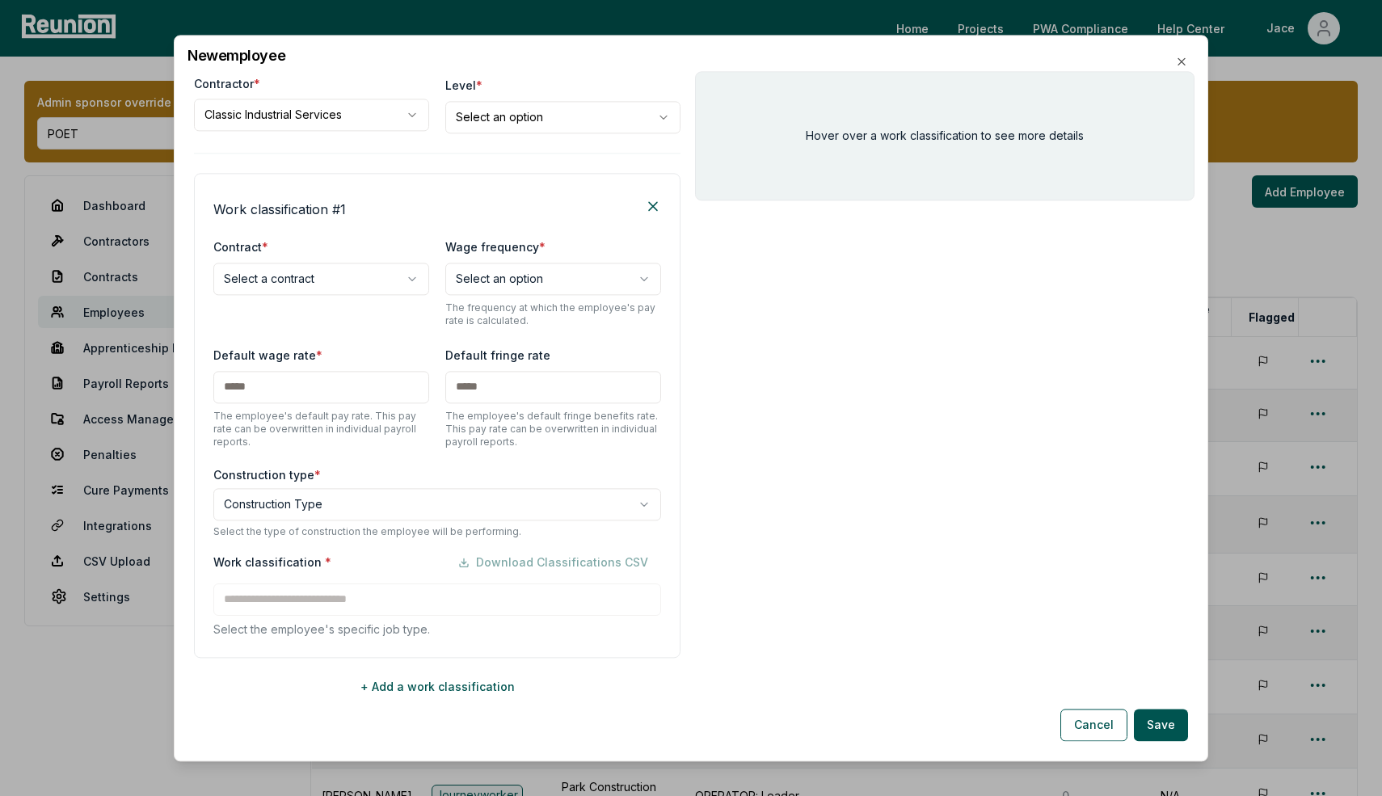
click at [288, 272] on body "Please visit us on your desktop We're working on making our marketplace mobile-…" at bounding box center [691, 539] width 1382 height 1079
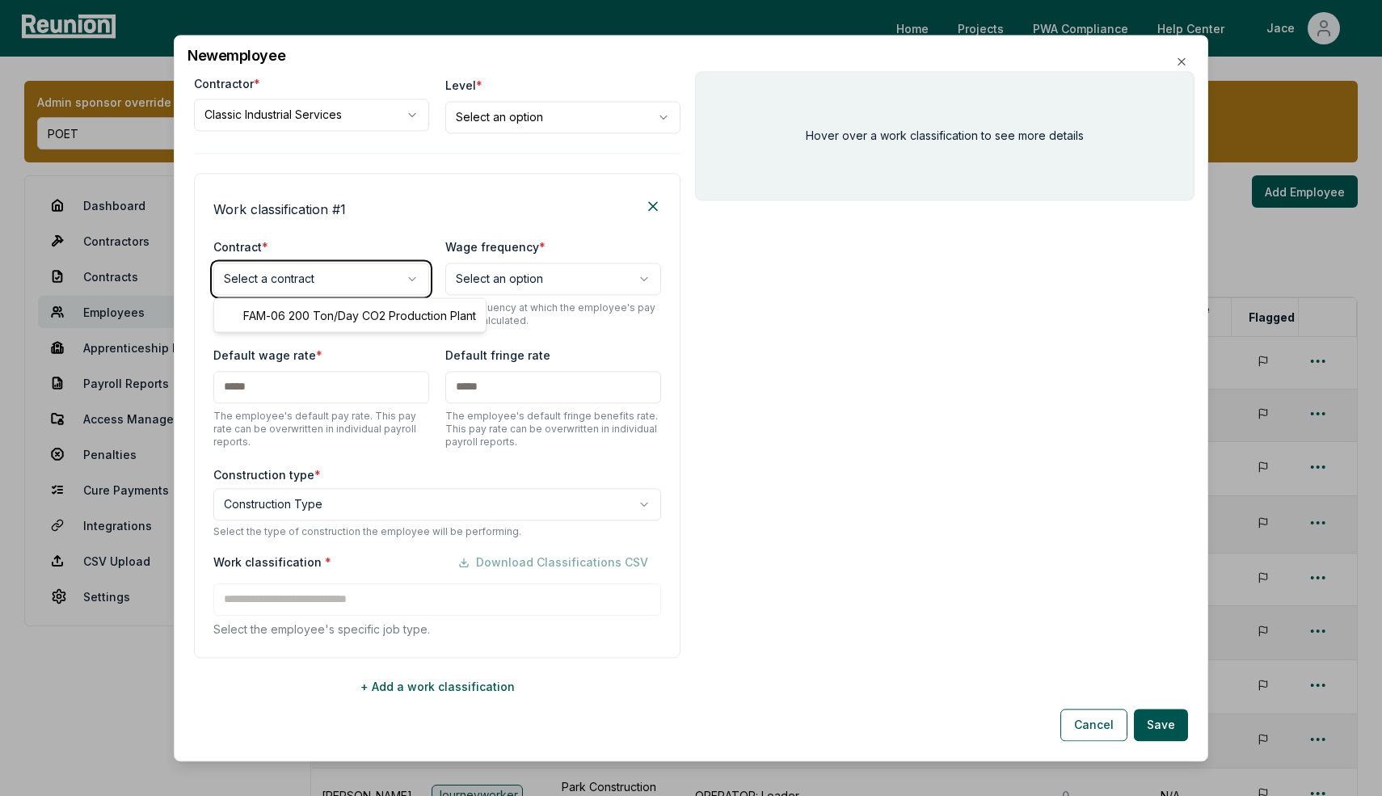
click at [323, 112] on body "Please visit us on your desktop We're working on making our marketplace mobile-…" at bounding box center [691, 539] width 1382 height 1079
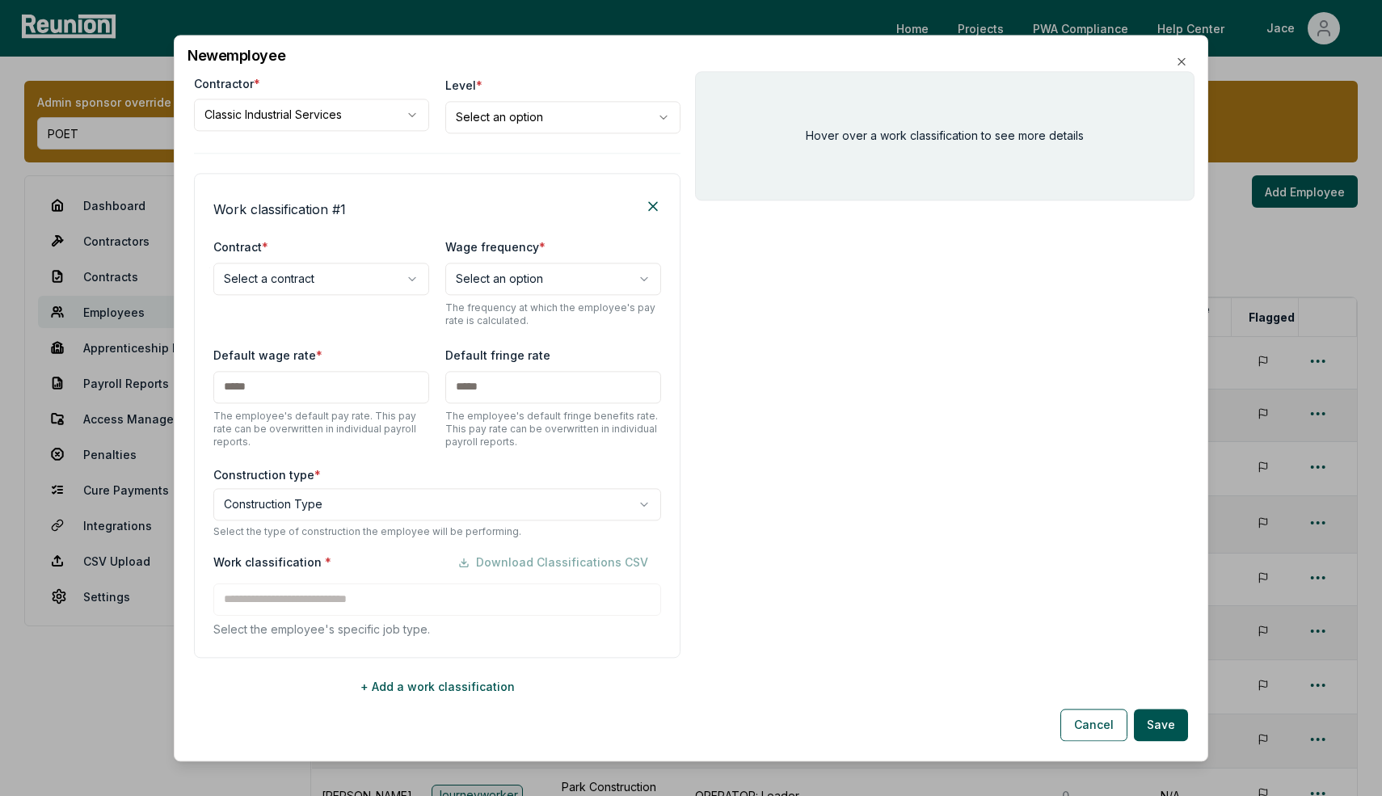
click at [316, 112] on body "Please visit us on your desktop We're working on making our marketplace mobile-…" at bounding box center [691, 539] width 1382 height 1079
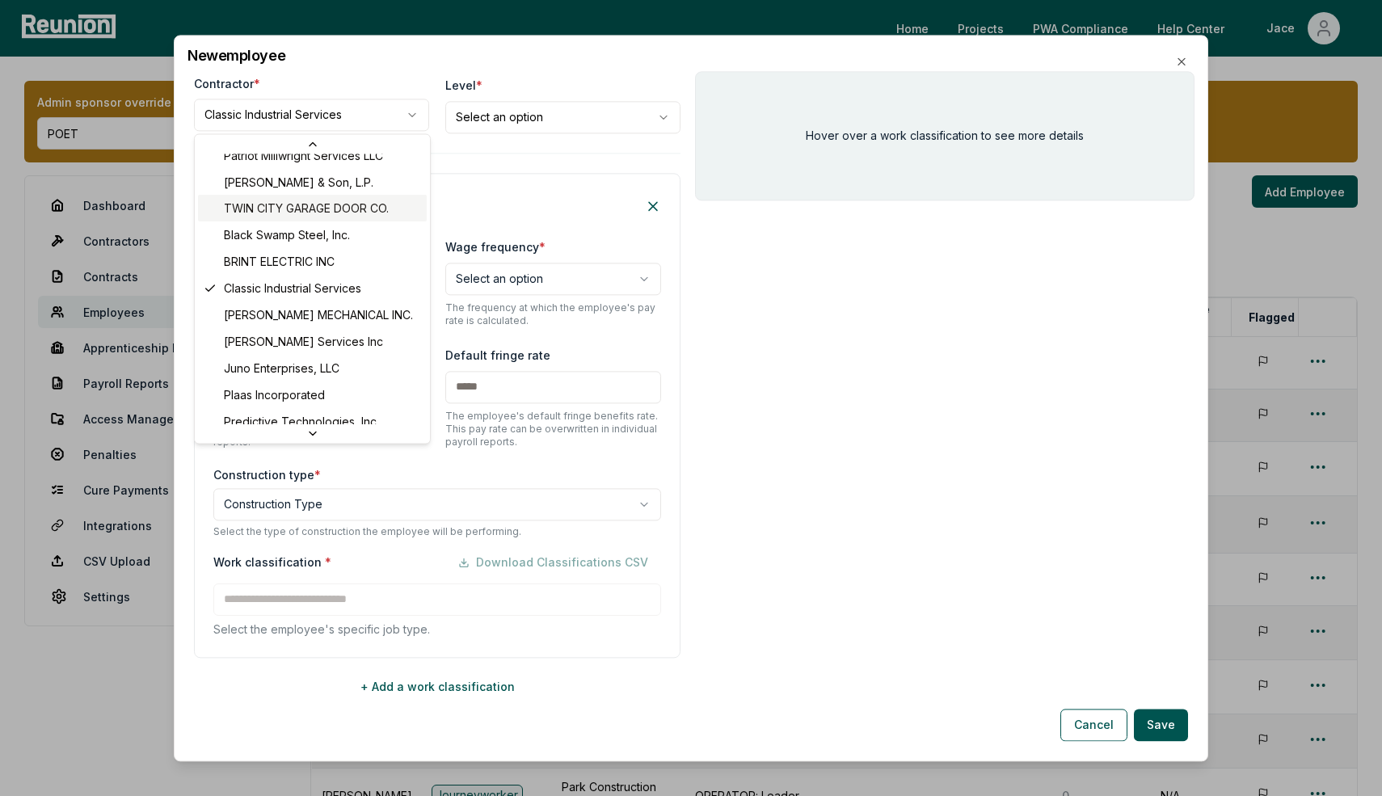
scroll to position [261, 0]
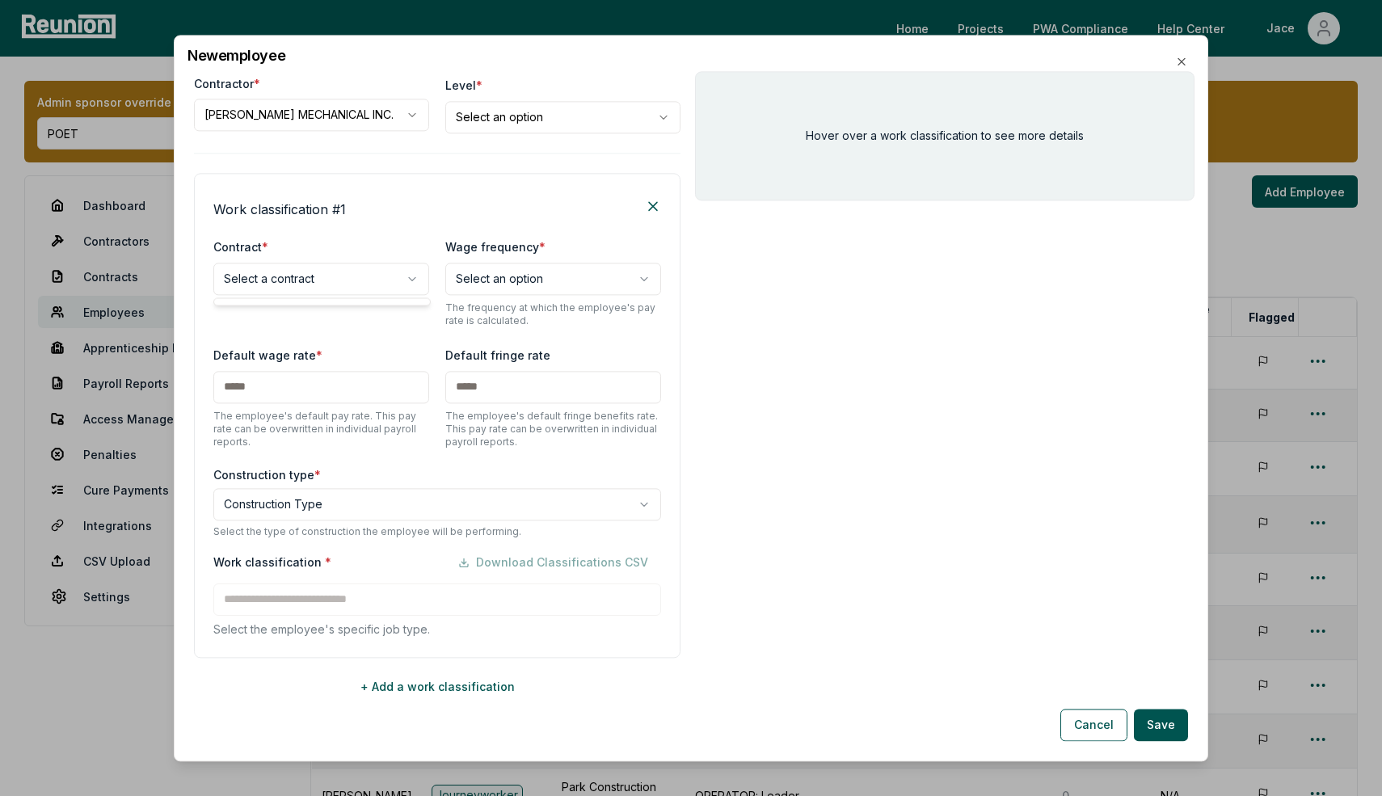
click at [285, 285] on body "Please visit us on your desktop We're working on making our marketplace mobile-…" at bounding box center [691, 539] width 1382 height 1079
click at [302, 150] on body "Please visit us on your desktop We're working on making our marketplace mobile-…" at bounding box center [691, 539] width 1382 height 1079
click at [289, 281] on body "Please visit us on your desktop We're working on making our marketplace mobile-…" at bounding box center [691, 539] width 1382 height 1079
click at [308, 179] on body "Please visit us on your desktop We're working on making our marketplace mobile-…" at bounding box center [691, 539] width 1382 height 1079
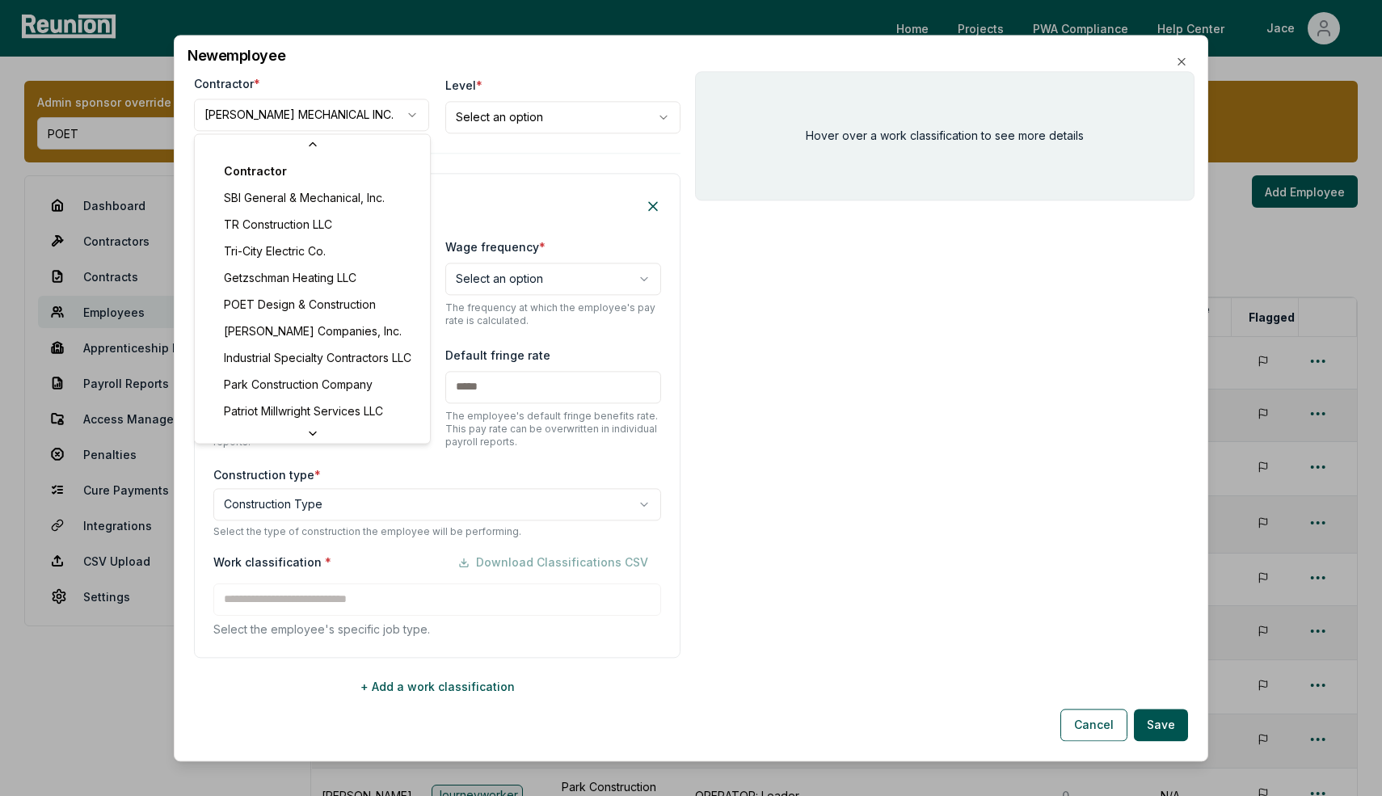
click at [302, 115] on body "Please visit us on your desktop We're working on making our marketplace mobile-…" at bounding box center [691, 539] width 1382 height 1079
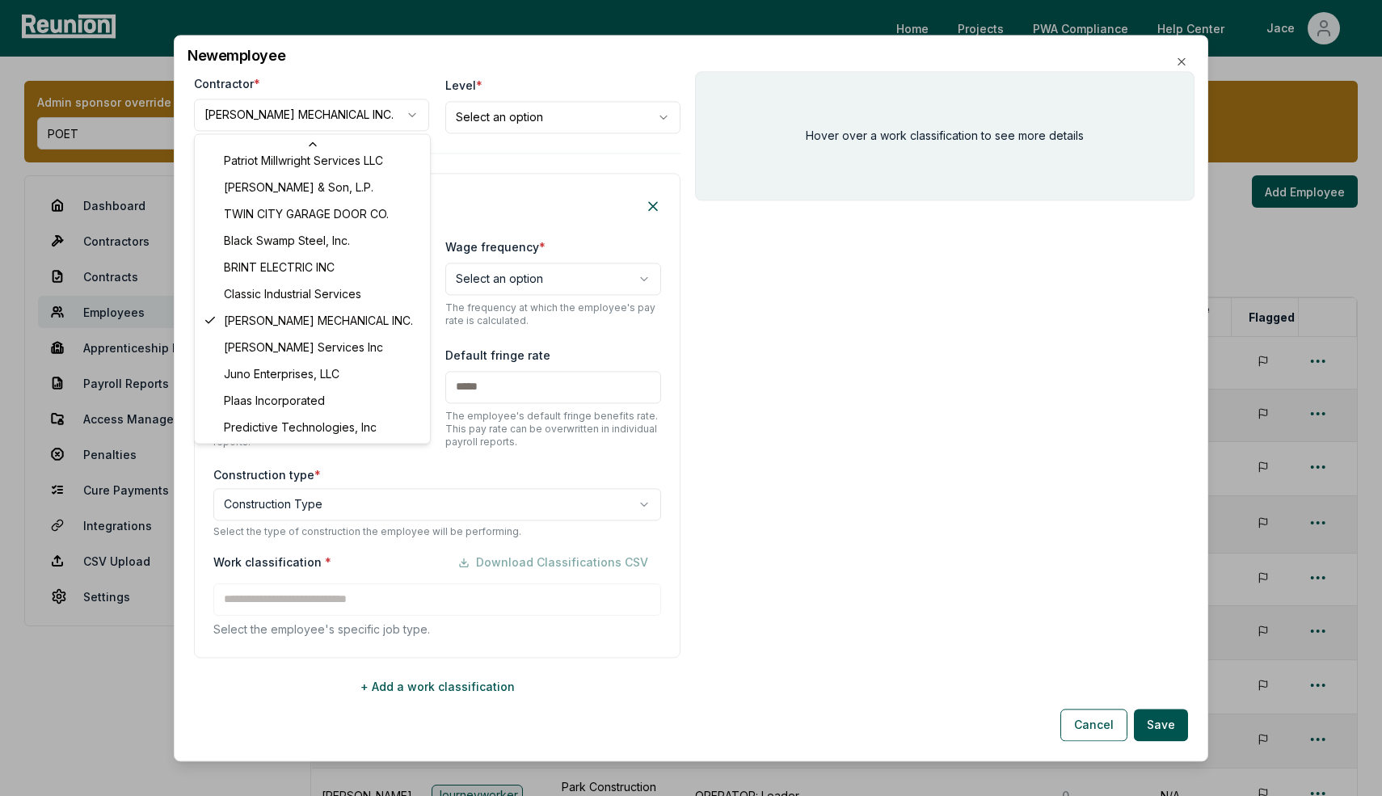
scroll to position [251, 0]
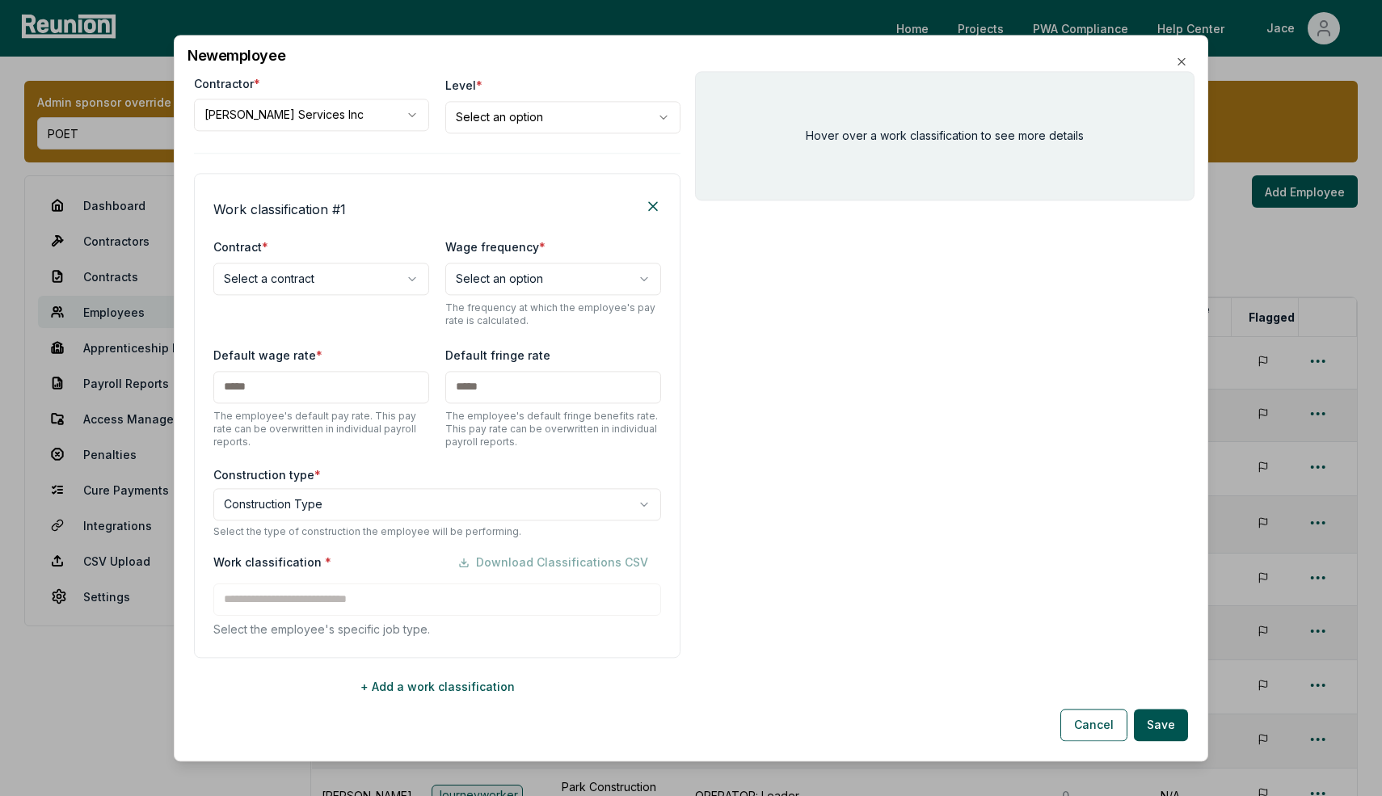
click at [320, 280] on body "Please visit us on your desktop We're working on making our marketplace mobile-…" at bounding box center [691, 539] width 1382 height 1079
click at [319, 111] on body "Please visit us on your desktop We're working on making our marketplace mobile-…" at bounding box center [691, 539] width 1382 height 1079
click at [310, 120] on body "Please visit us on your desktop We're working on making our marketplace mobile-…" at bounding box center [691, 539] width 1382 height 1079
click at [323, 284] on body "Please visit us on your desktop We're working on making our marketplace mobile-…" at bounding box center [691, 539] width 1382 height 1079
click at [319, 159] on body "Please visit us on your desktop We're working on making our marketplace mobile-…" at bounding box center [691, 539] width 1382 height 1079
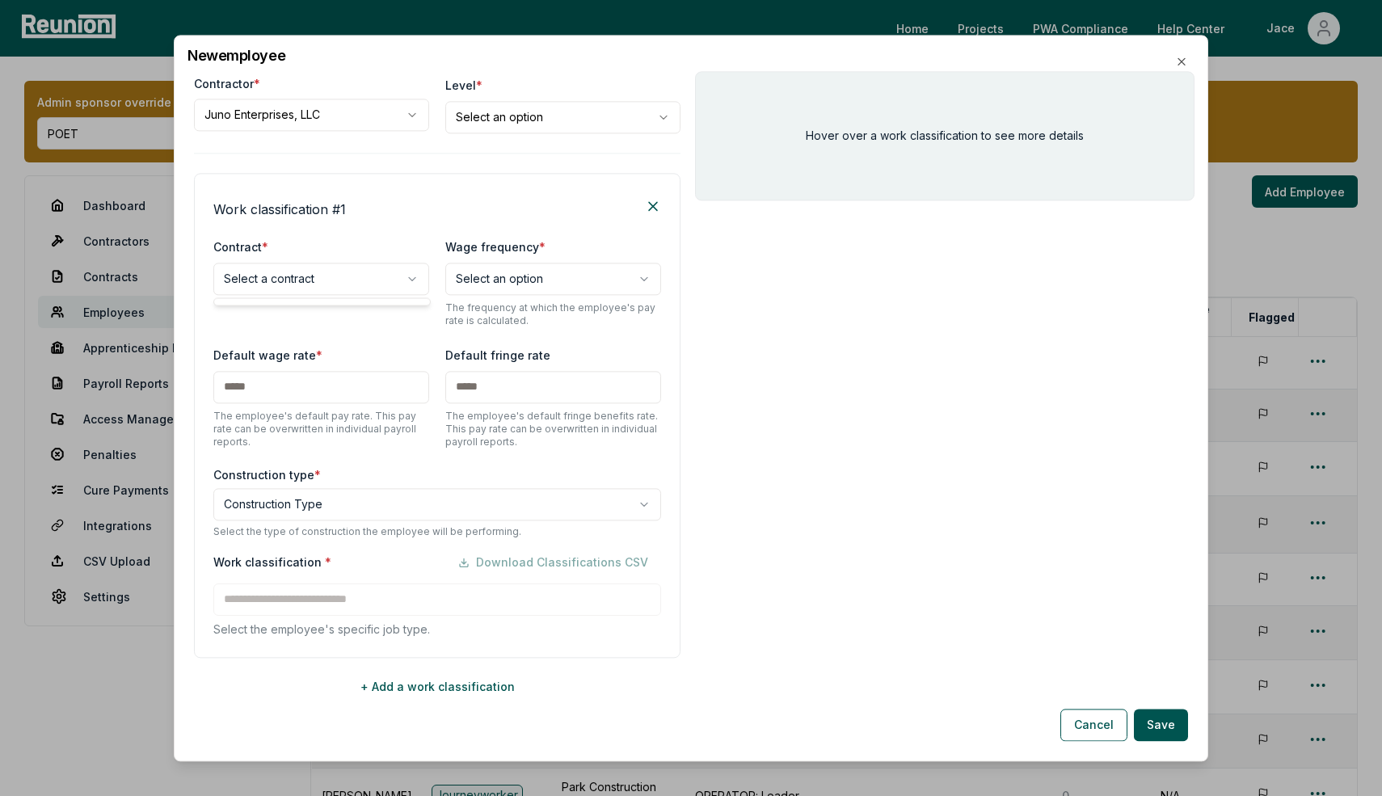
click at [254, 278] on body "Please visit us on your desktop We're working on making our marketplace mobile-…" at bounding box center [691, 539] width 1382 height 1079
click at [291, 116] on body "Please visit us on your desktop We're working on making our marketplace mobile-…" at bounding box center [691, 539] width 1382 height 1079
click at [289, 116] on body "Please visit us on your desktop We're working on making our marketplace mobile-…" at bounding box center [691, 539] width 1382 height 1079
click at [312, 282] on body "Please visit us on your desktop We're working on making our marketplace mobile-…" at bounding box center [691, 539] width 1382 height 1079
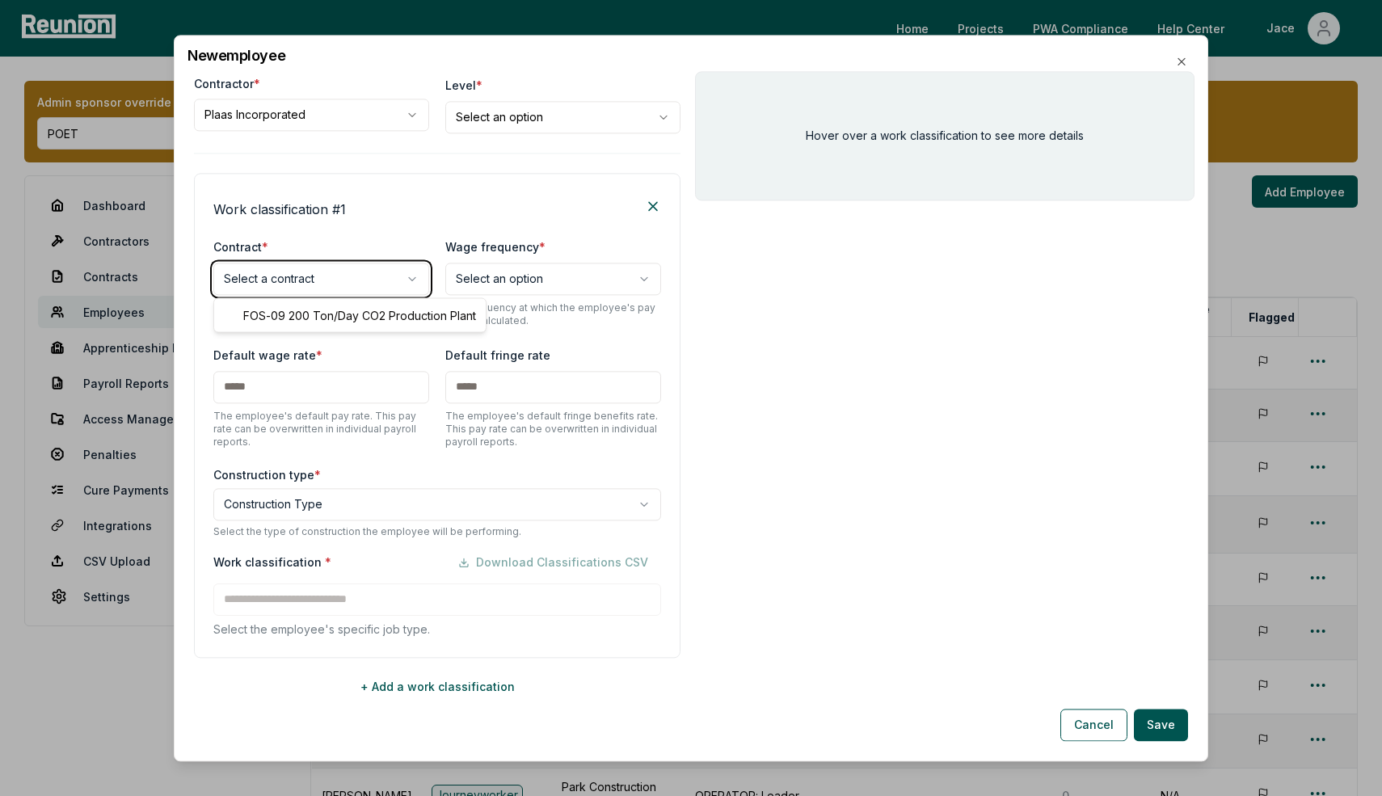
click at [322, 164] on body "Please visit us on your desktop We're working on making our marketplace mobile-…" at bounding box center [691, 539] width 1382 height 1079
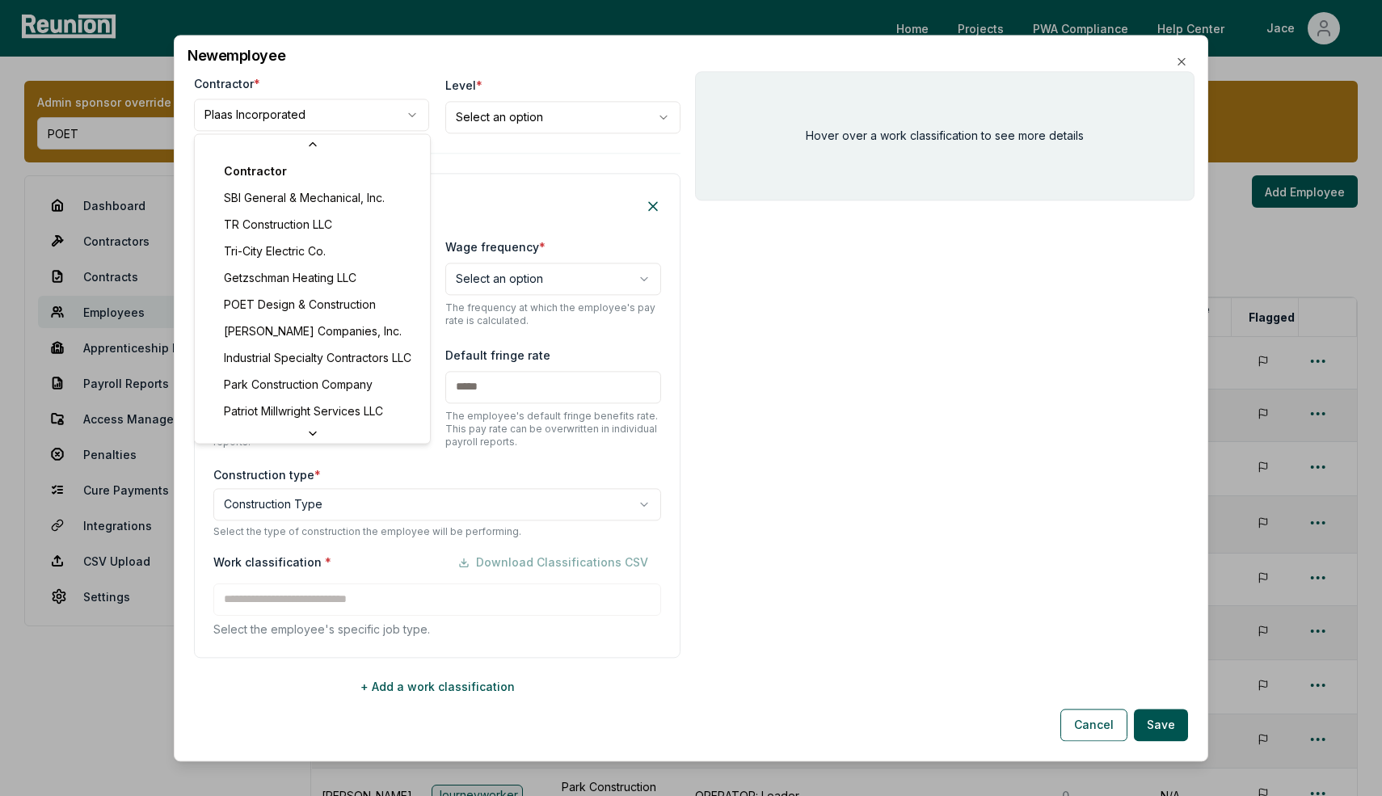
click at [301, 125] on body "Please visit us on your desktop We're working on making our marketplace mobile-…" at bounding box center [691, 539] width 1382 height 1079
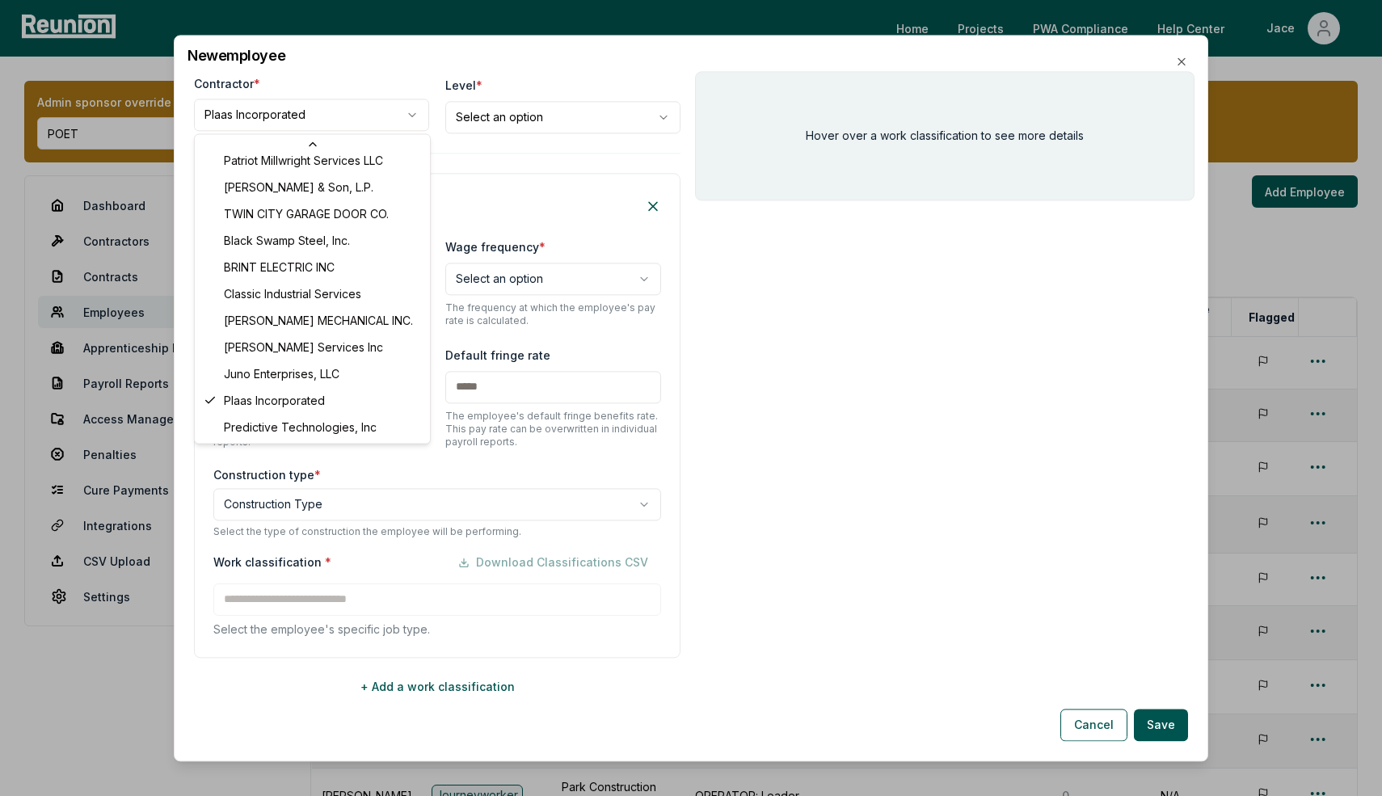
select select "**********"
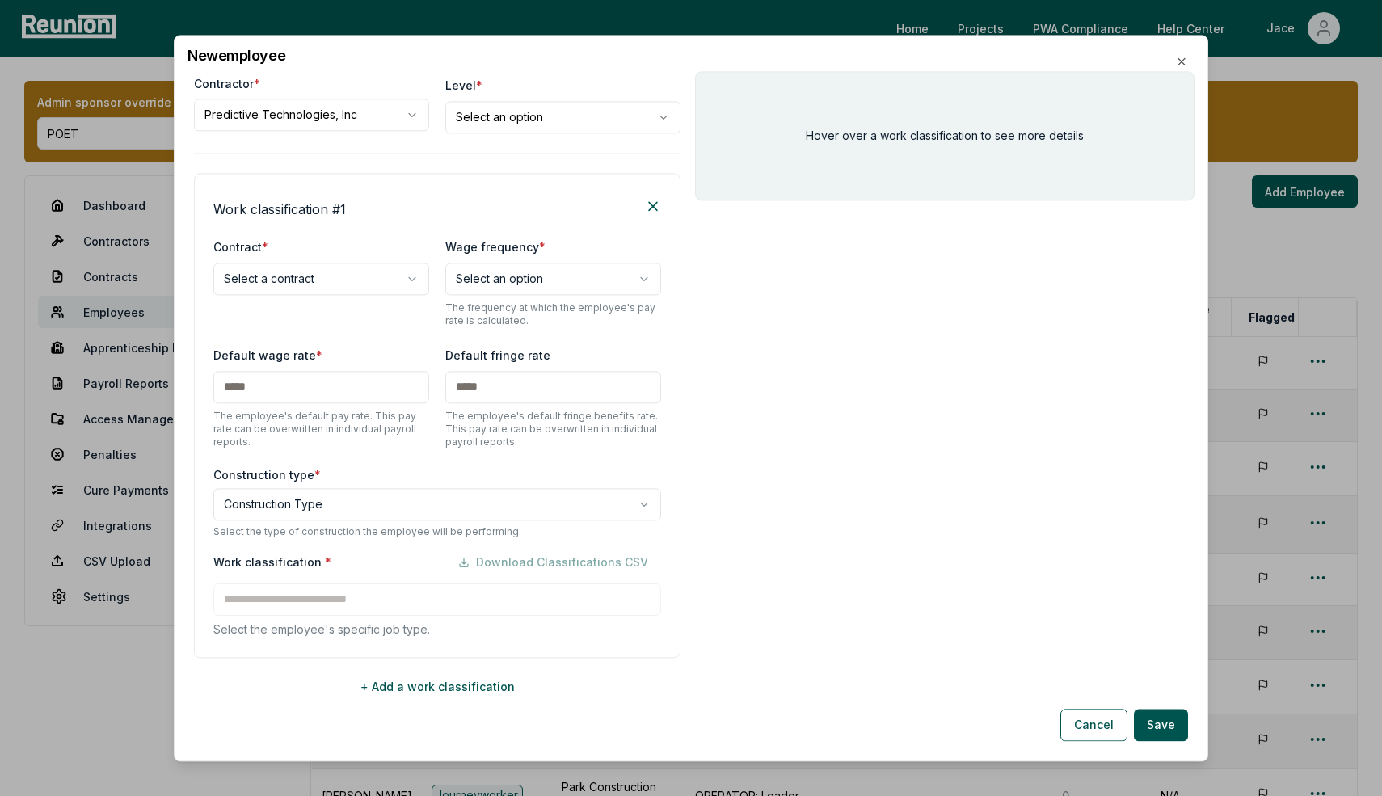
click at [303, 272] on body "Please visit us on your desktop We're working on making our marketplace mobile-…" at bounding box center [691, 539] width 1382 height 1079
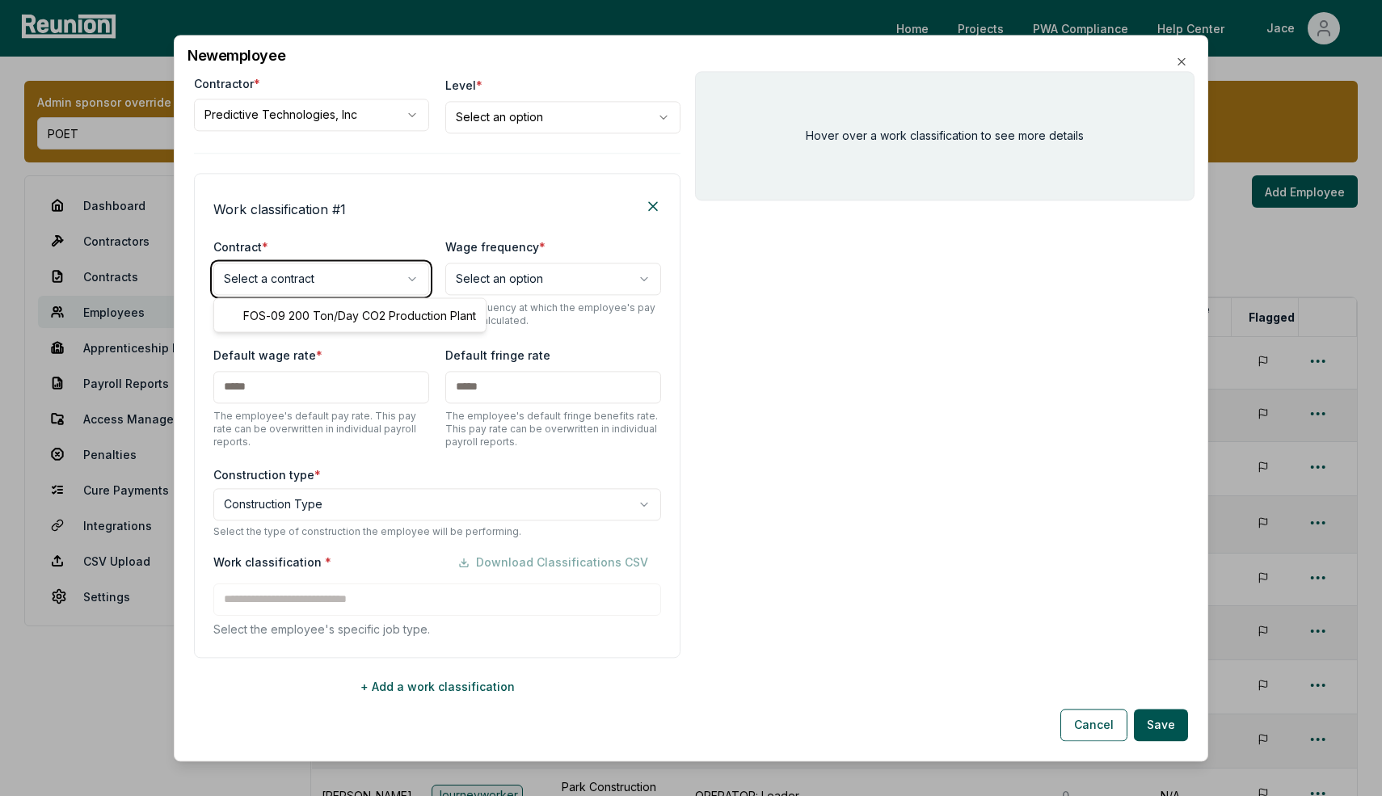
click at [328, 230] on body "Please visit us on your desktop We're working on making our marketplace mobile-…" at bounding box center [691, 539] width 1382 height 1079
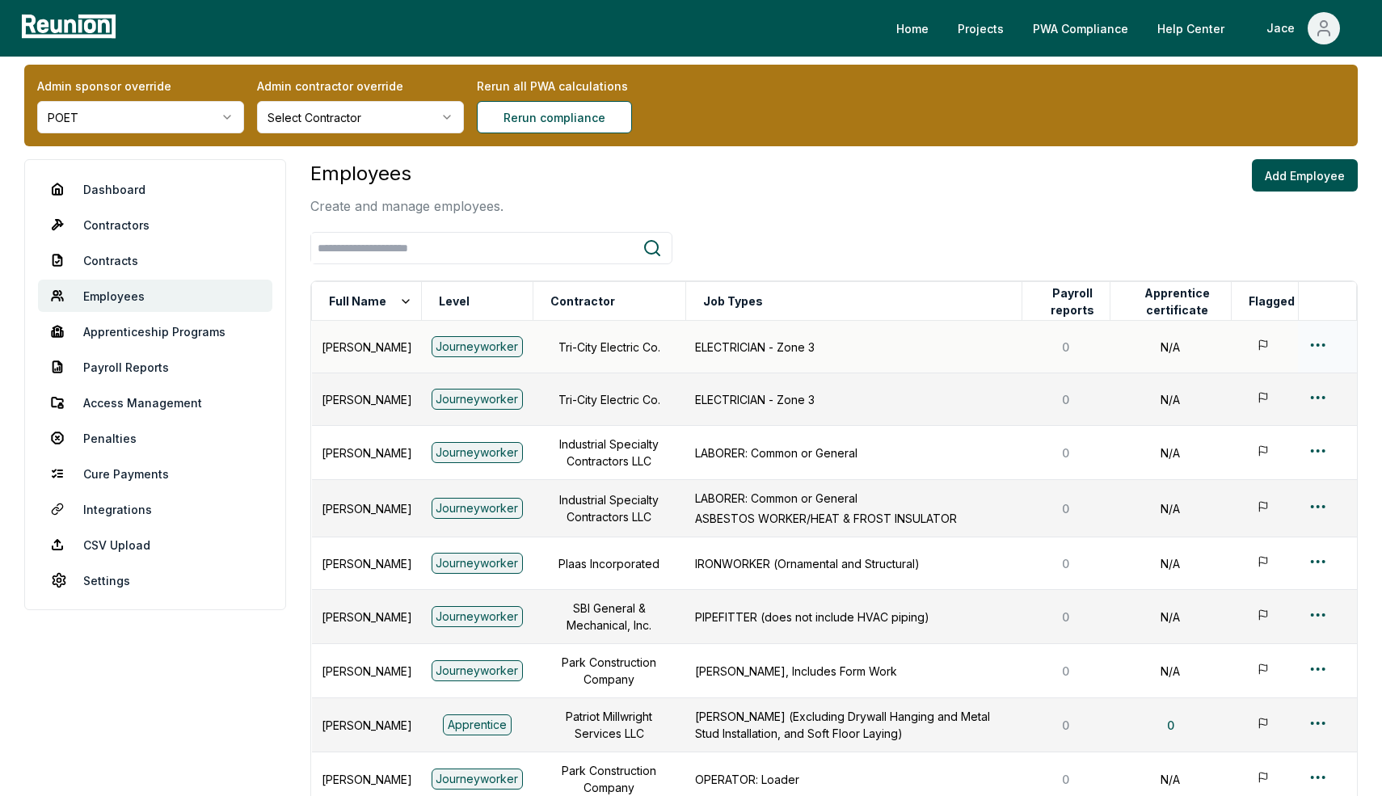
scroll to position [18, 0]
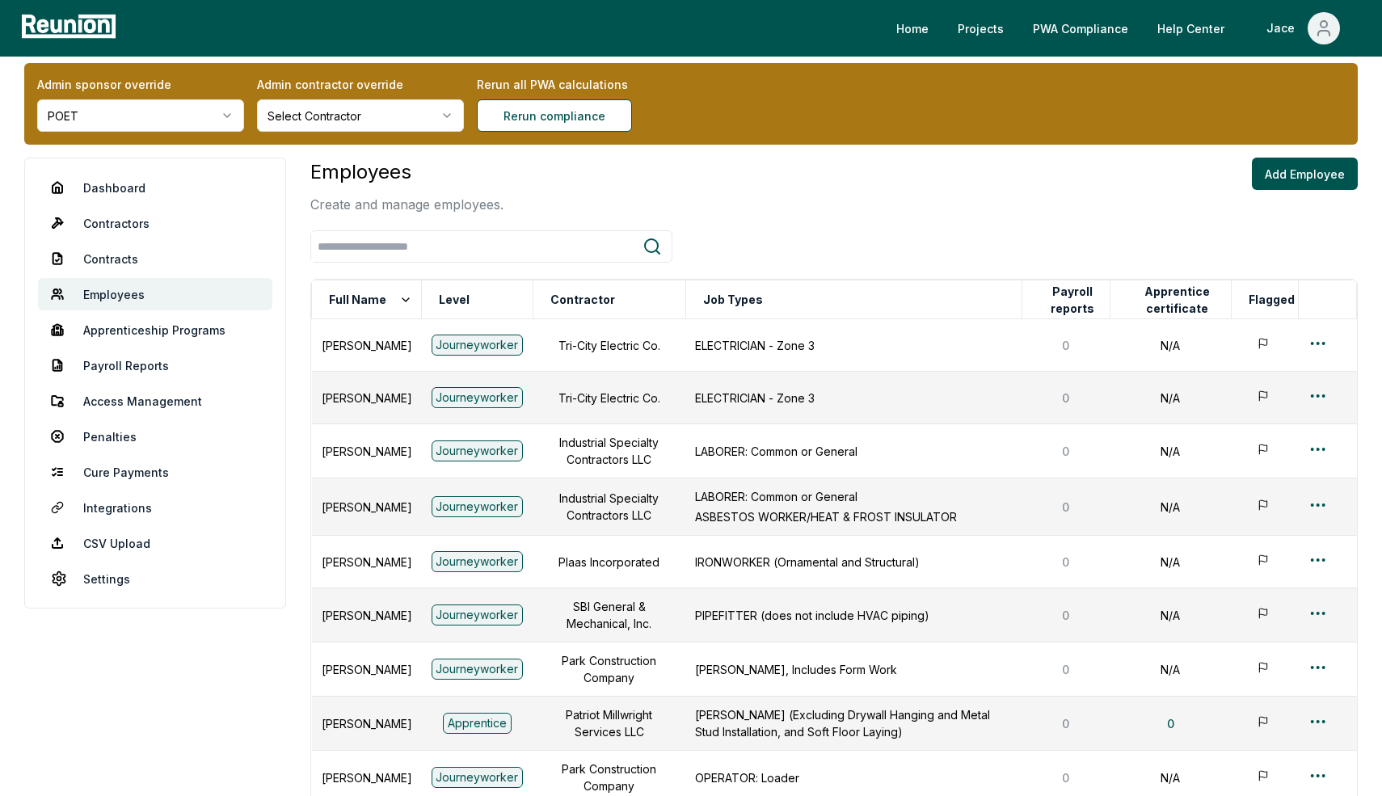
click at [217, 119] on html "Please visit us on your desktop We're working on making our marketplace mobile-…" at bounding box center [691, 521] width 1382 height 1079
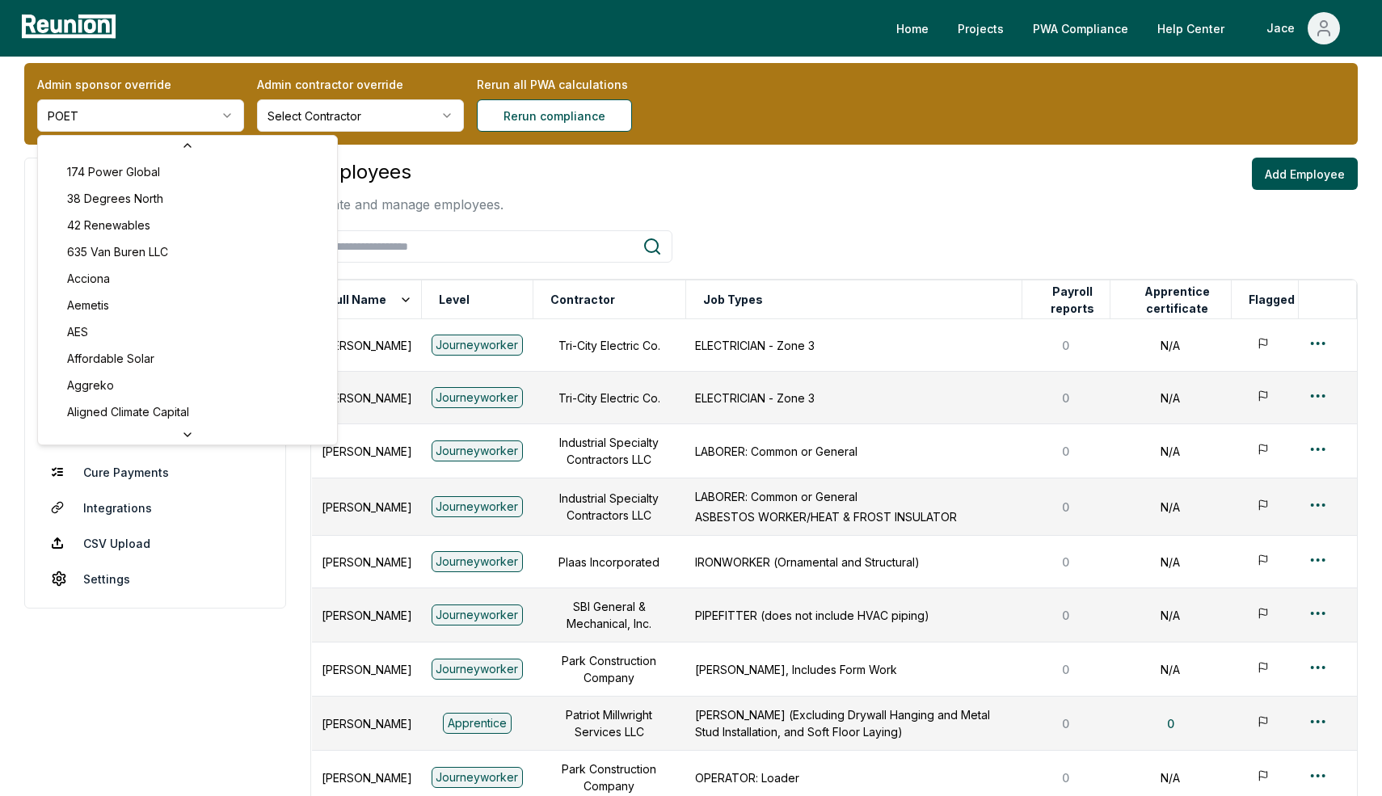
scroll to position [5281, 0]
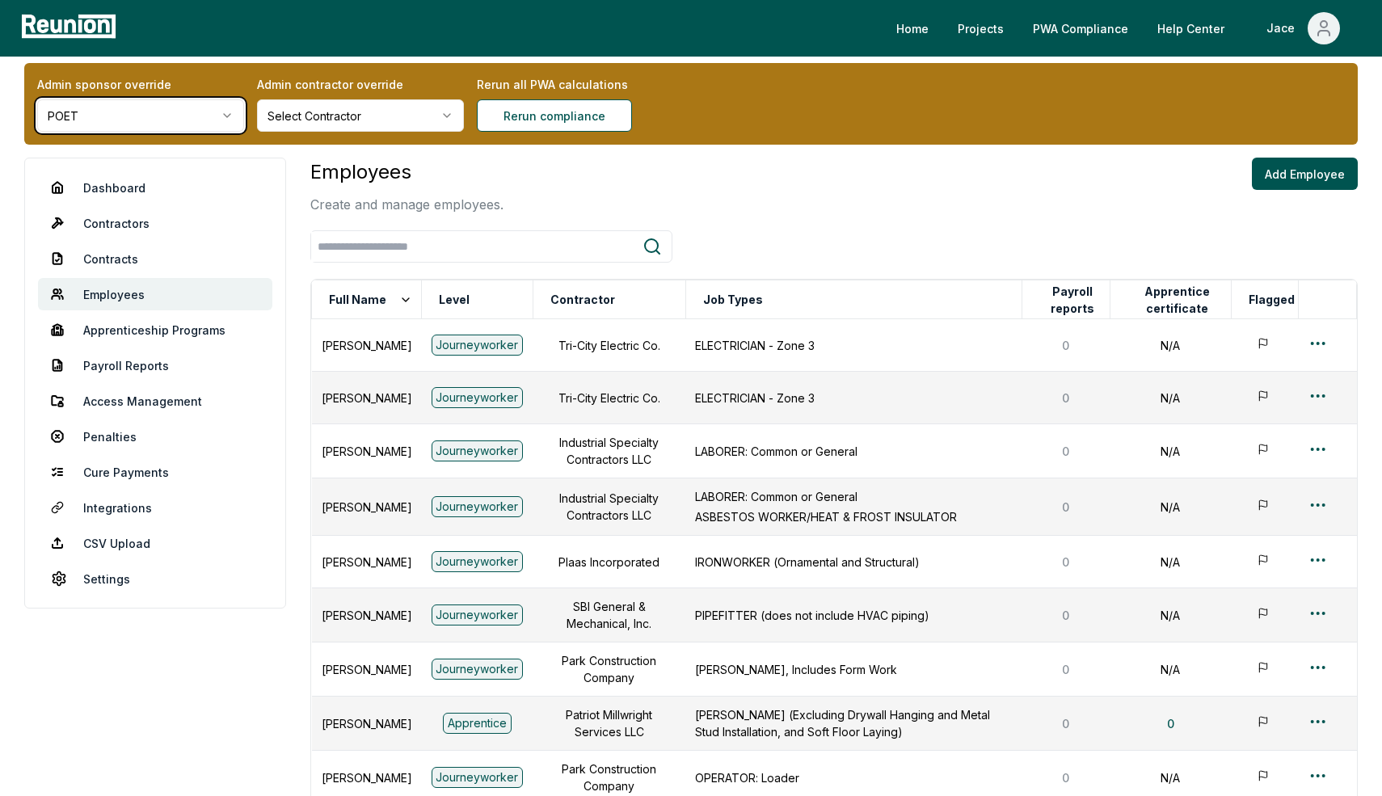
click at [327, 113] on html "Please visit us on your desktop We're working on making our marketplace mobile-…" at bounding box center [691, 521] width 1382 height 1079
click at [319, 122] on html "Please visit us on your desktop We're working on making our marketplace mobile-…" at bounding box center [691, 521] width 1382 height 1079
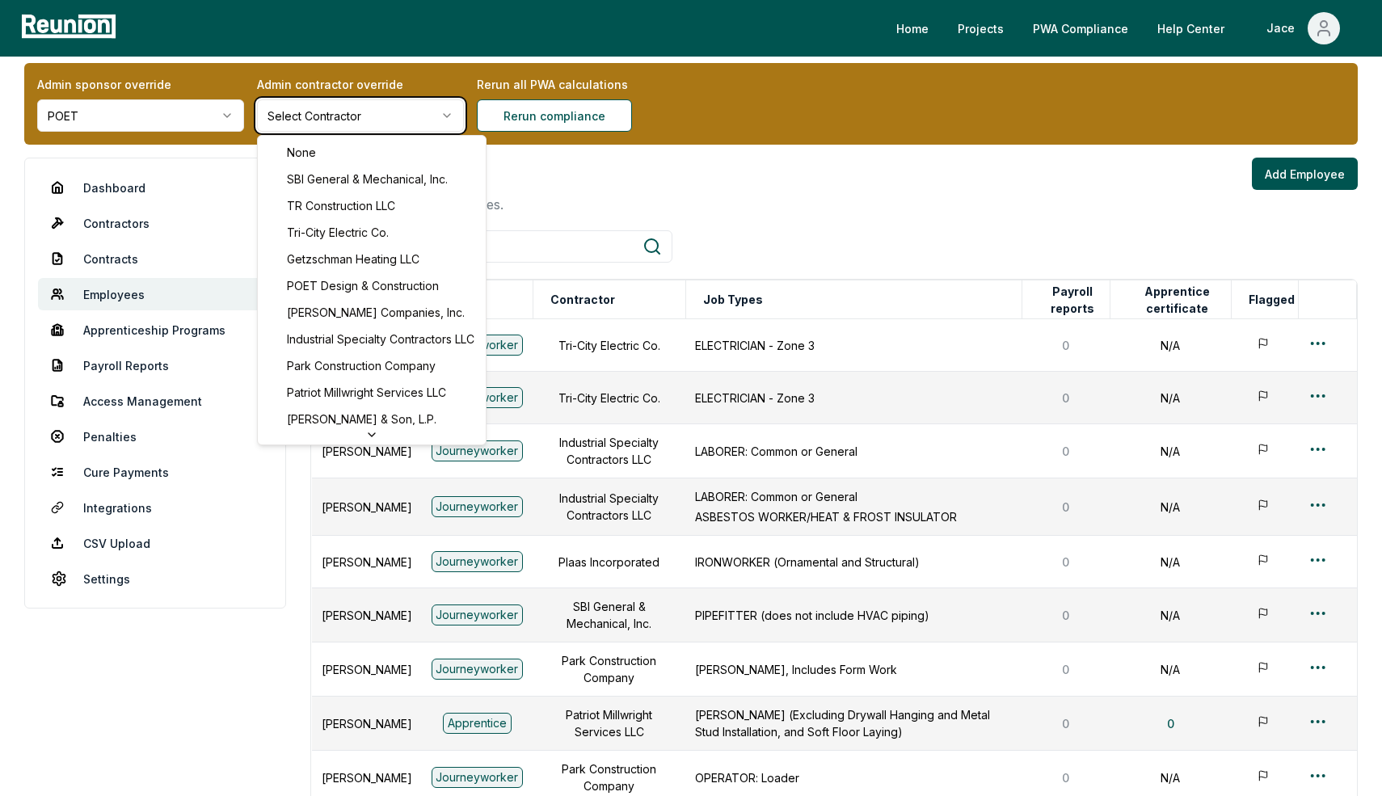
click at [613, 209] on html "Please visit us on your desktop We're working on making our marketplace mobile-…" at bounding box center [691, 521] width 1382 height 1079
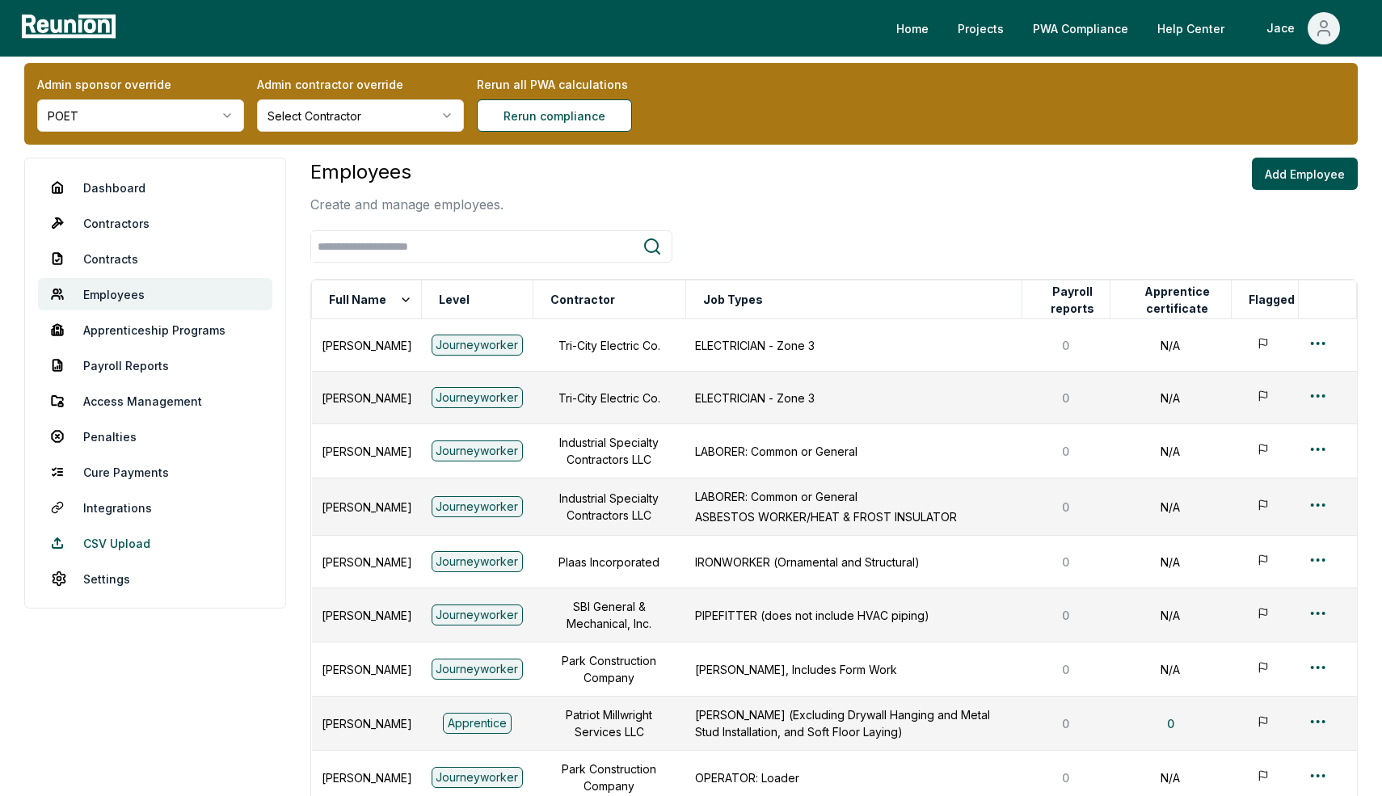
click at [120, 540] on link "CSV Upload" at bounding box center [155, 543] width 234 height 32
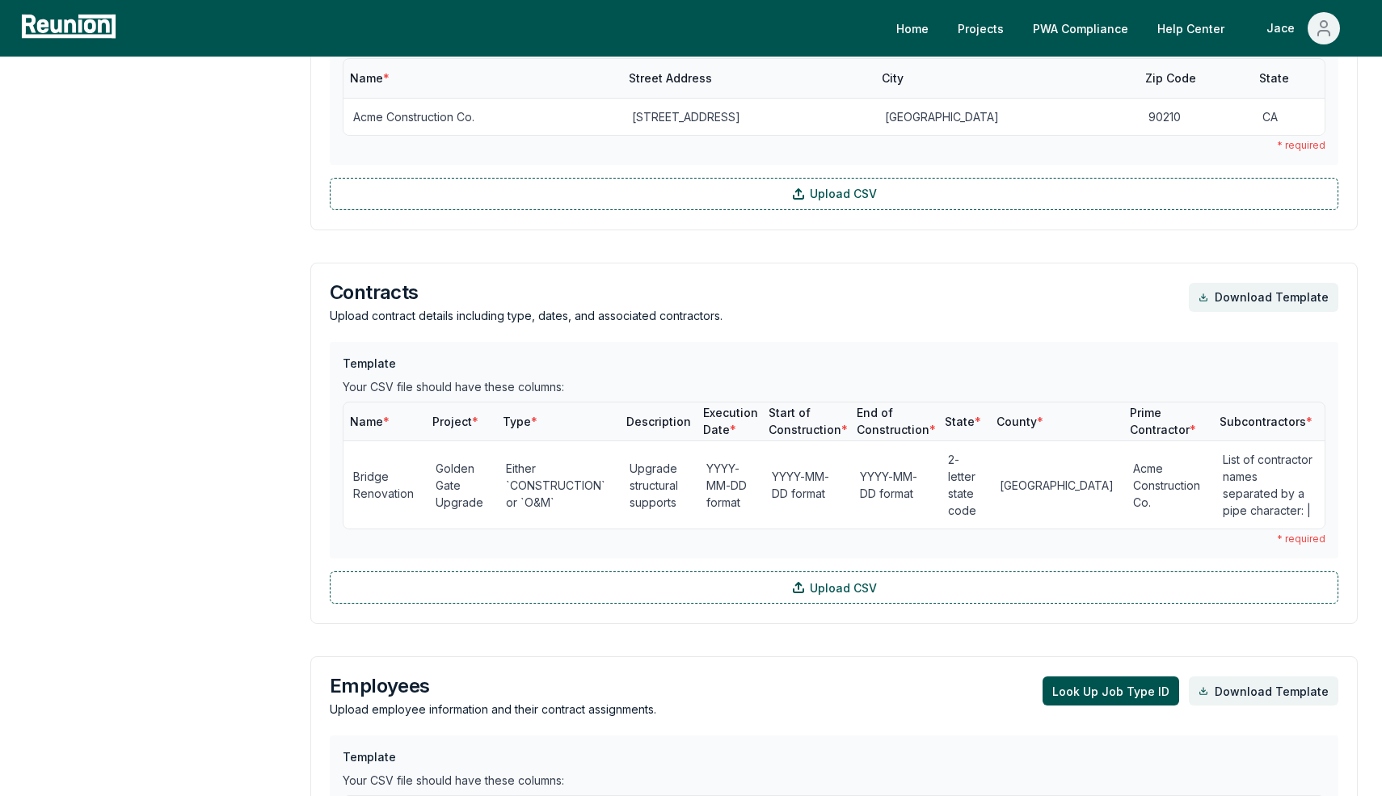
scroll to position [798, 0]
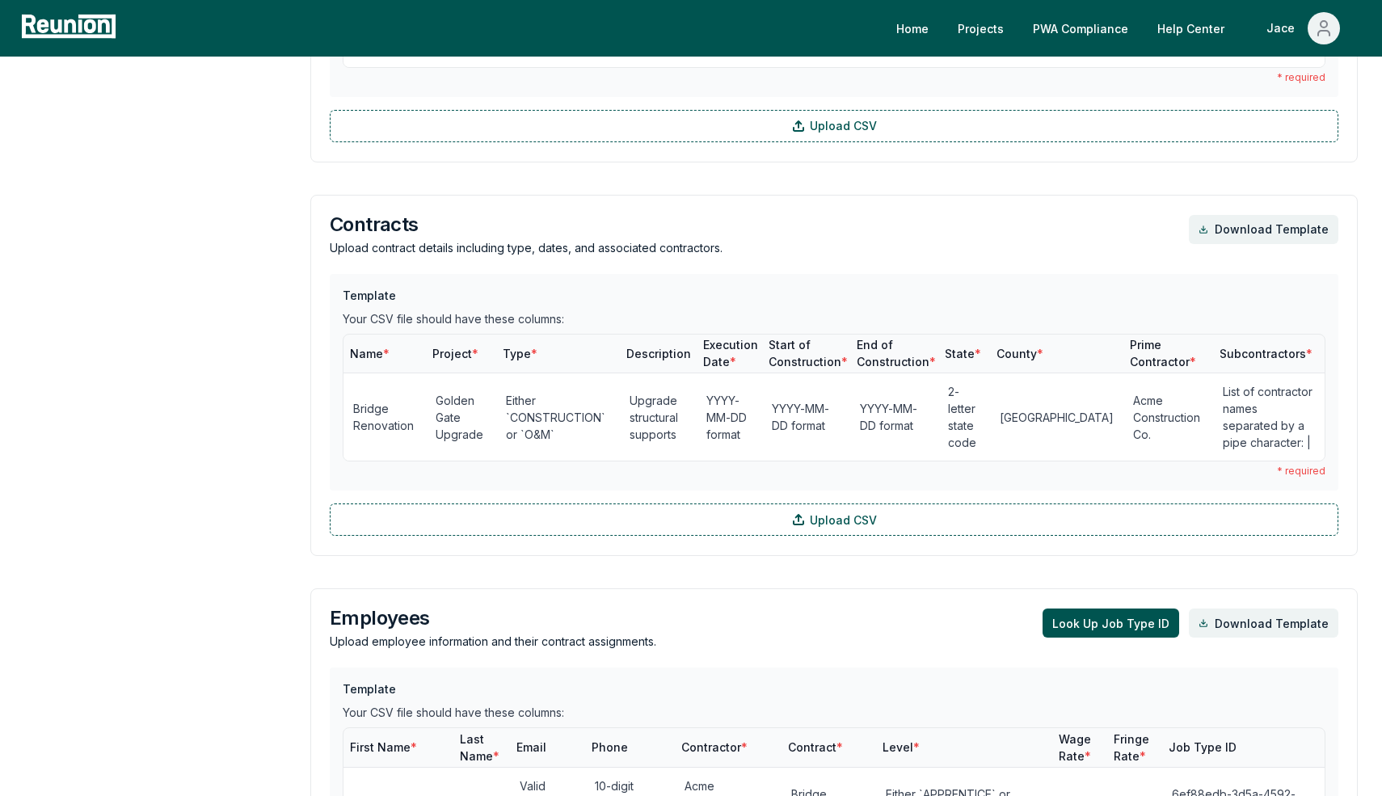
click at [1063, 603] on div "Employees Upload employee information and their contract assignments. Look Up J…" at bounding box center [834, 760] width 1048 height 345
click at [1060, 630] on button "Look Up Job Type ID" at bounding box center [1111, 623] width 137 height 29
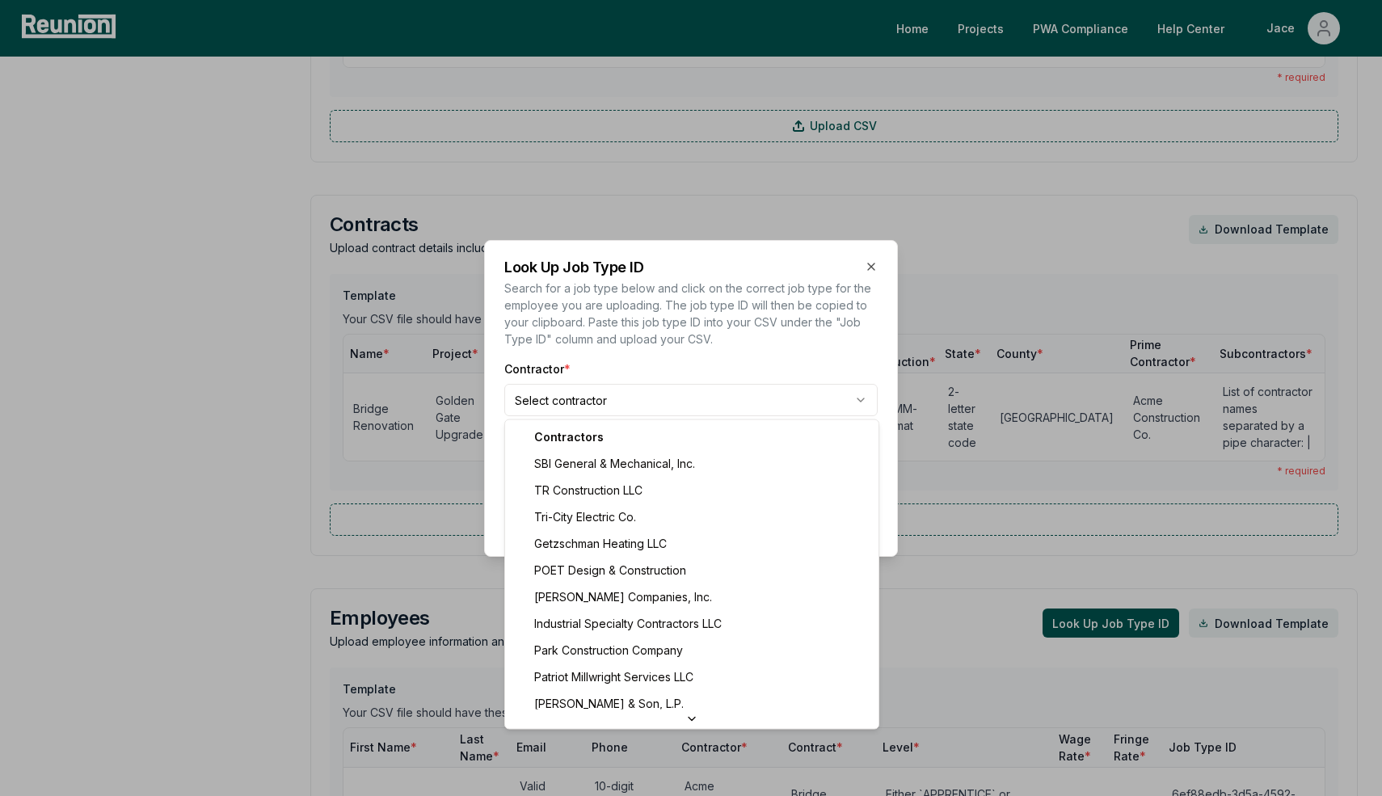
click at [659, 403] on body "Please visit us on your desktop We're working on making our marketplace mobile-…" at bounding box center [691, 578] width 1382 height 2752
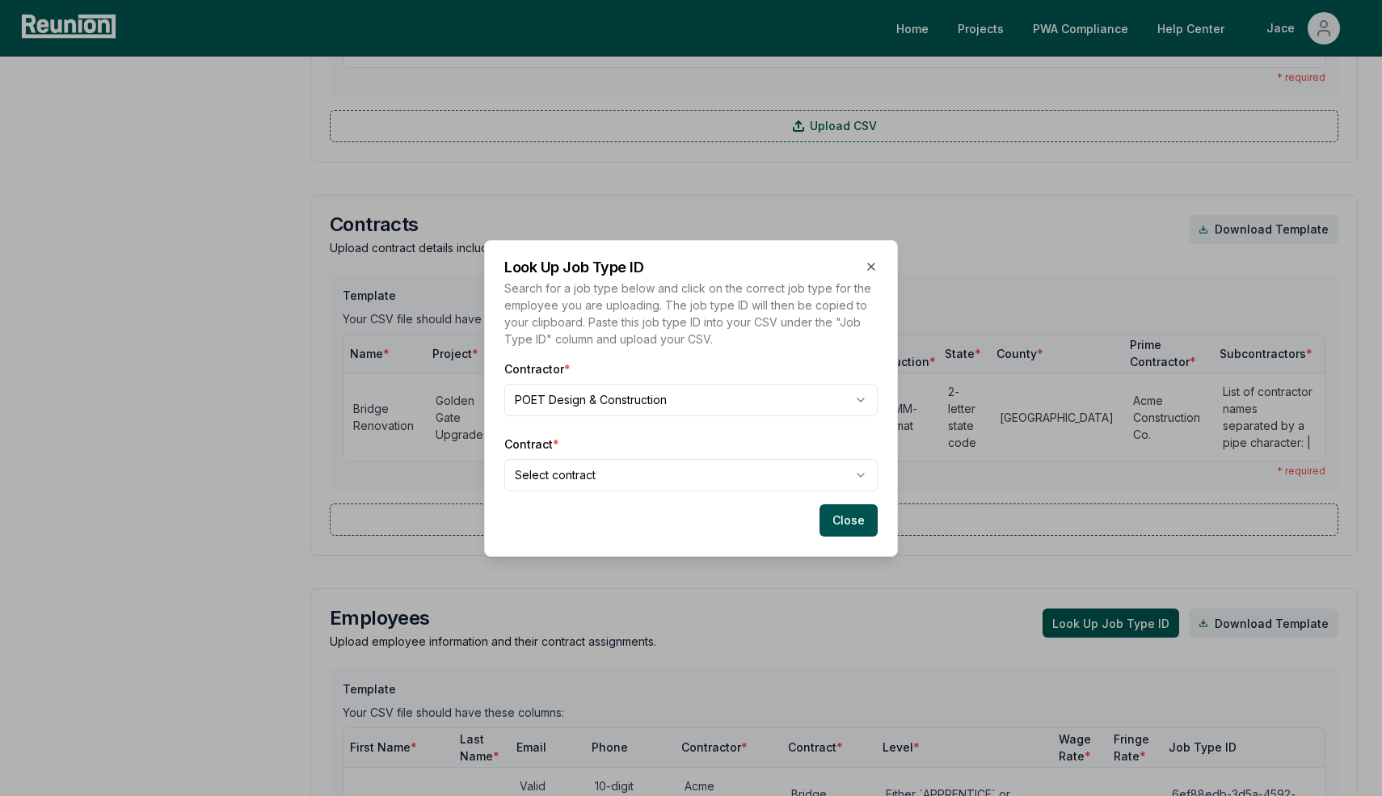
click at [603, 494] on div "Look Up Job Type ID Search for a job type below and click on the correct job ty…" at bounding box center [691, 398] width 414 height 317
click at [597, 480] on body "Please visit us on your desktop We're working on making our marketplace mobile-…" at bounding box center [691, 578] width 1382 height 2752
click at [609, 460] on body "Please visit us on your desktop We're working on making our marketplace mobile-…" at bounding box center [691, 578] width 1382 height 2752
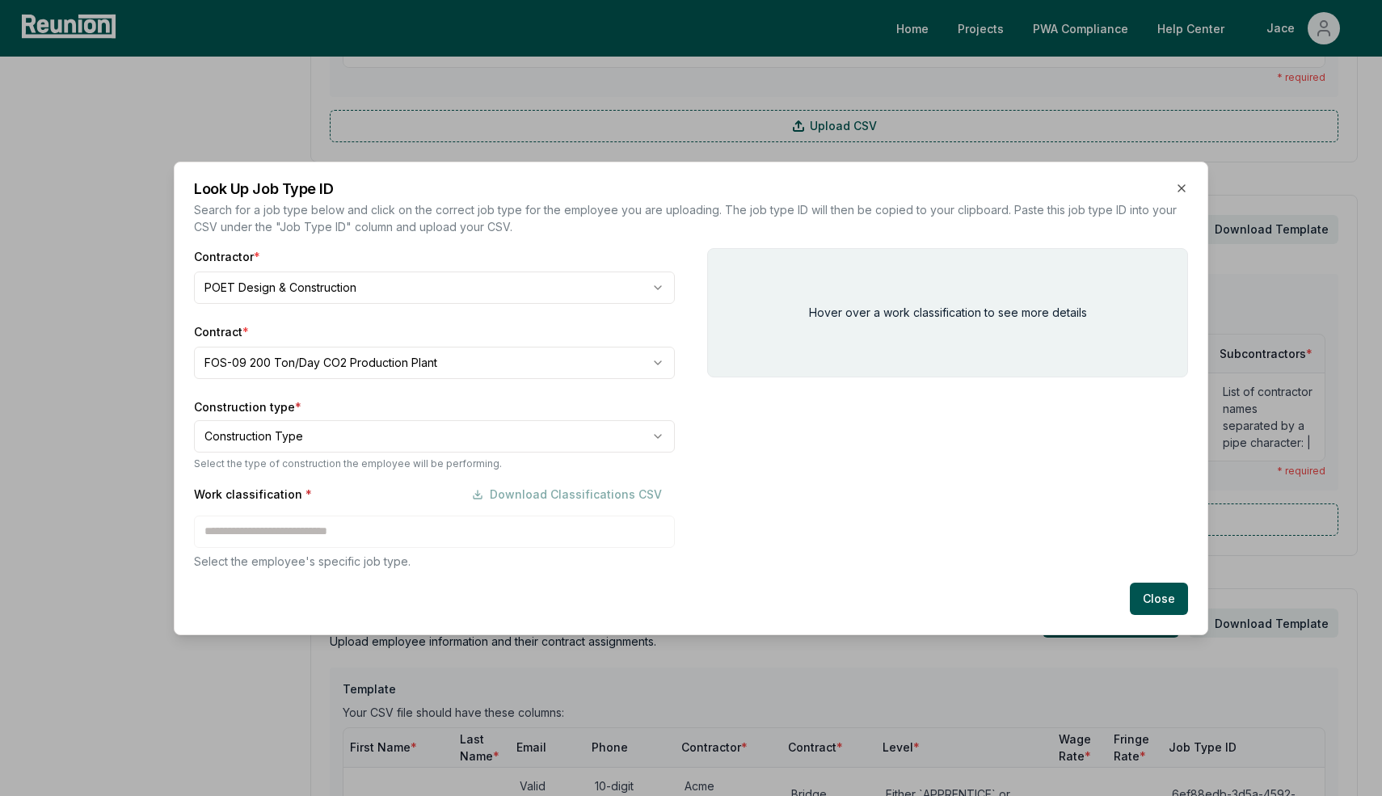
click at [466, 452] on div "Construction type * Construction Type Select the type of construction the emplo…" at bounding box center [434, 434] width 481 height 72
click at [436, 440] on body "Please visit us on your desktop We're working on making our marketplace mobile-…" at bounding box center [691, 578] width 1382 height 2752
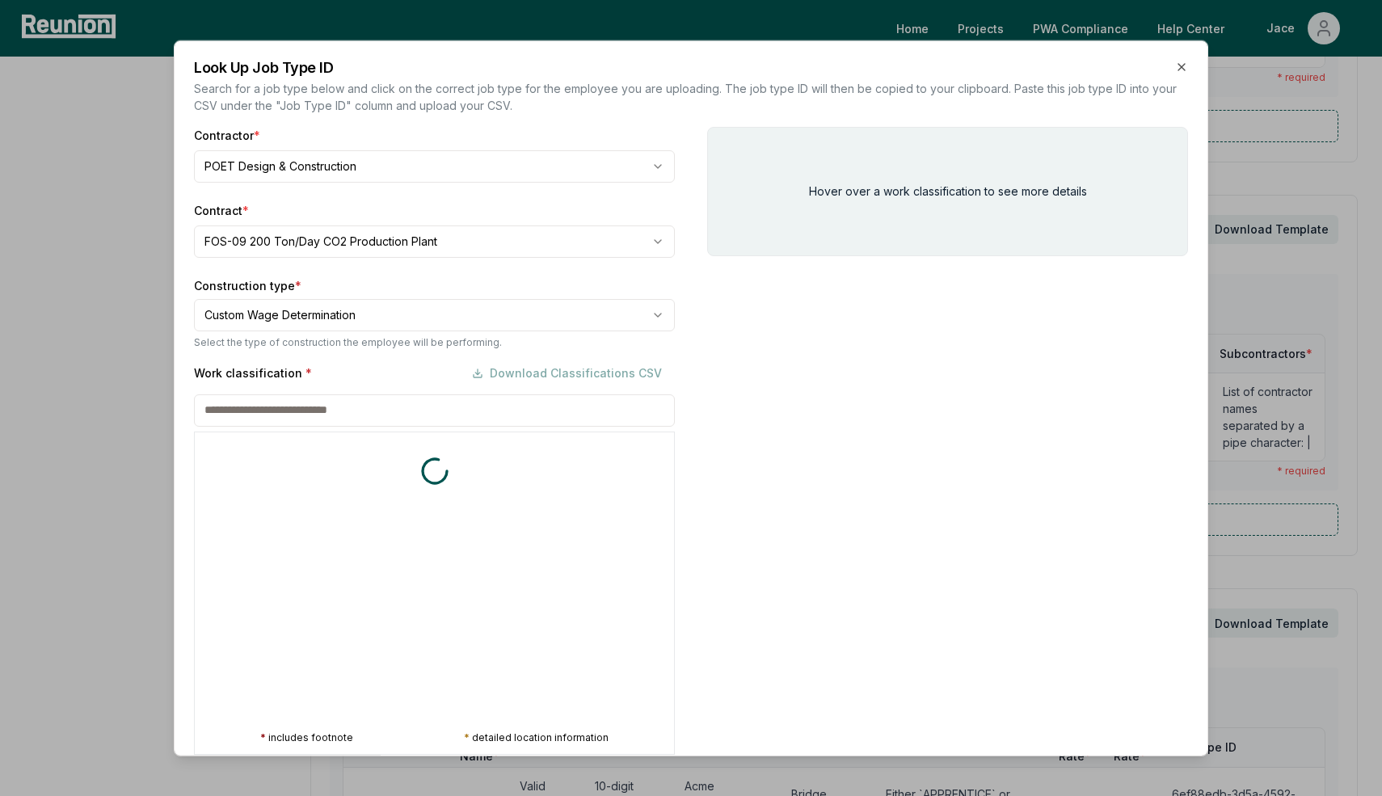
click at [310, 517] on div "Work classification * Download Classifications CSV * includes footnote * detail…" at bounding box center [434, 555] width 481 height 398
type input "**********"
click at [258, 312] on div at bounding box center [194, 277] width 1382 height 796
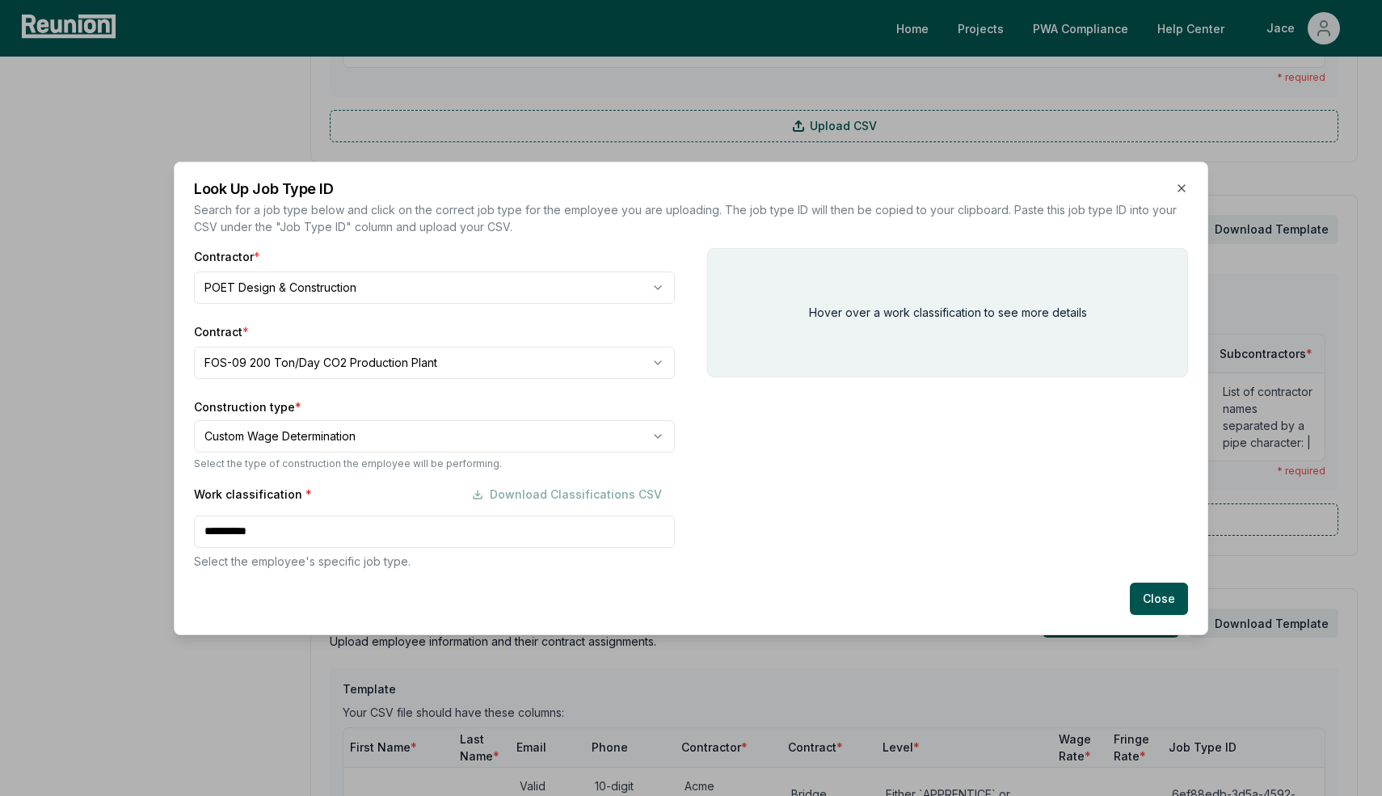
click at [238, 508] on div "Work classification * Download Classifications CSV" at bounding box center [434, 495] width 481 height 32
click at [251, 527] on div "**********" at bounding box center [434, 524] width 481 height 91
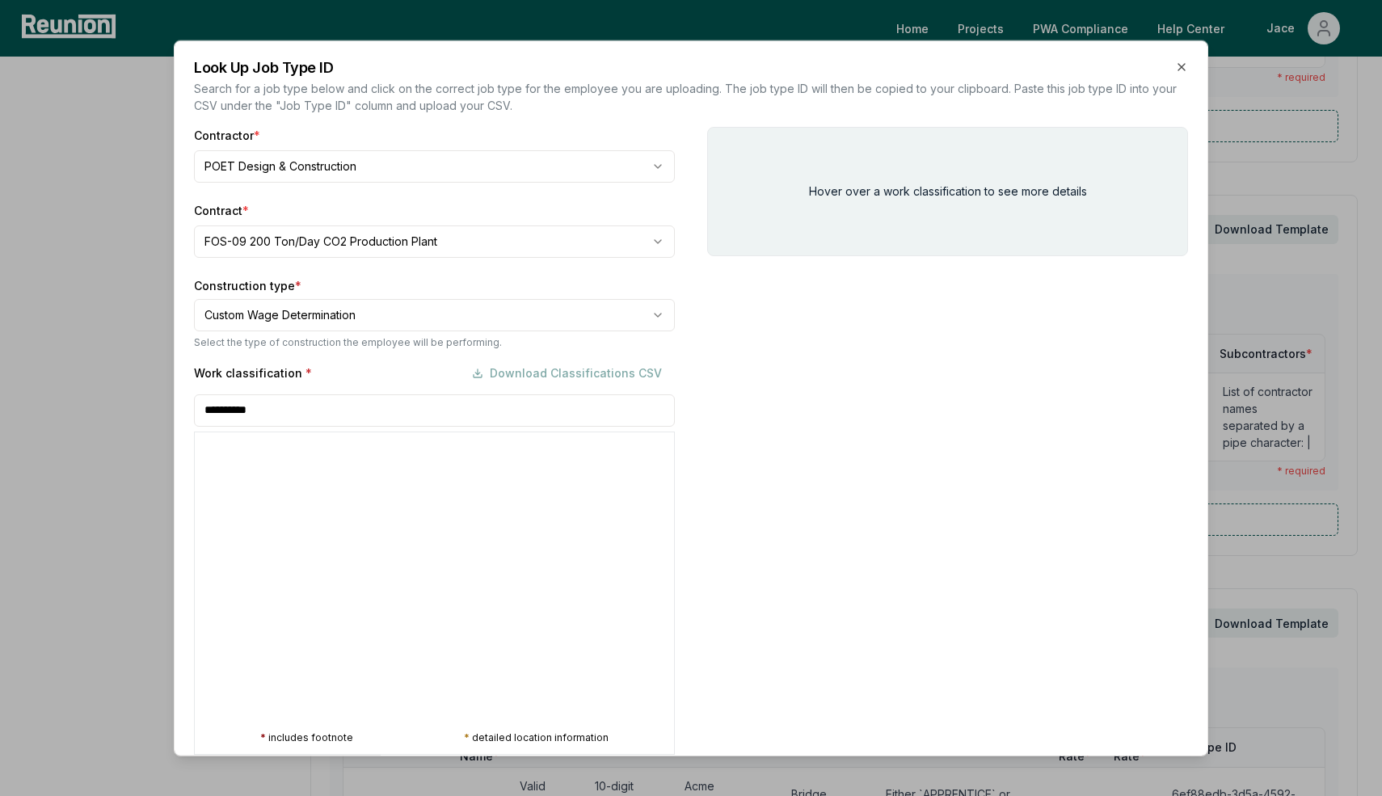
click at [266, 303] on div at bounding box center [194, 277] width 1382 height 796
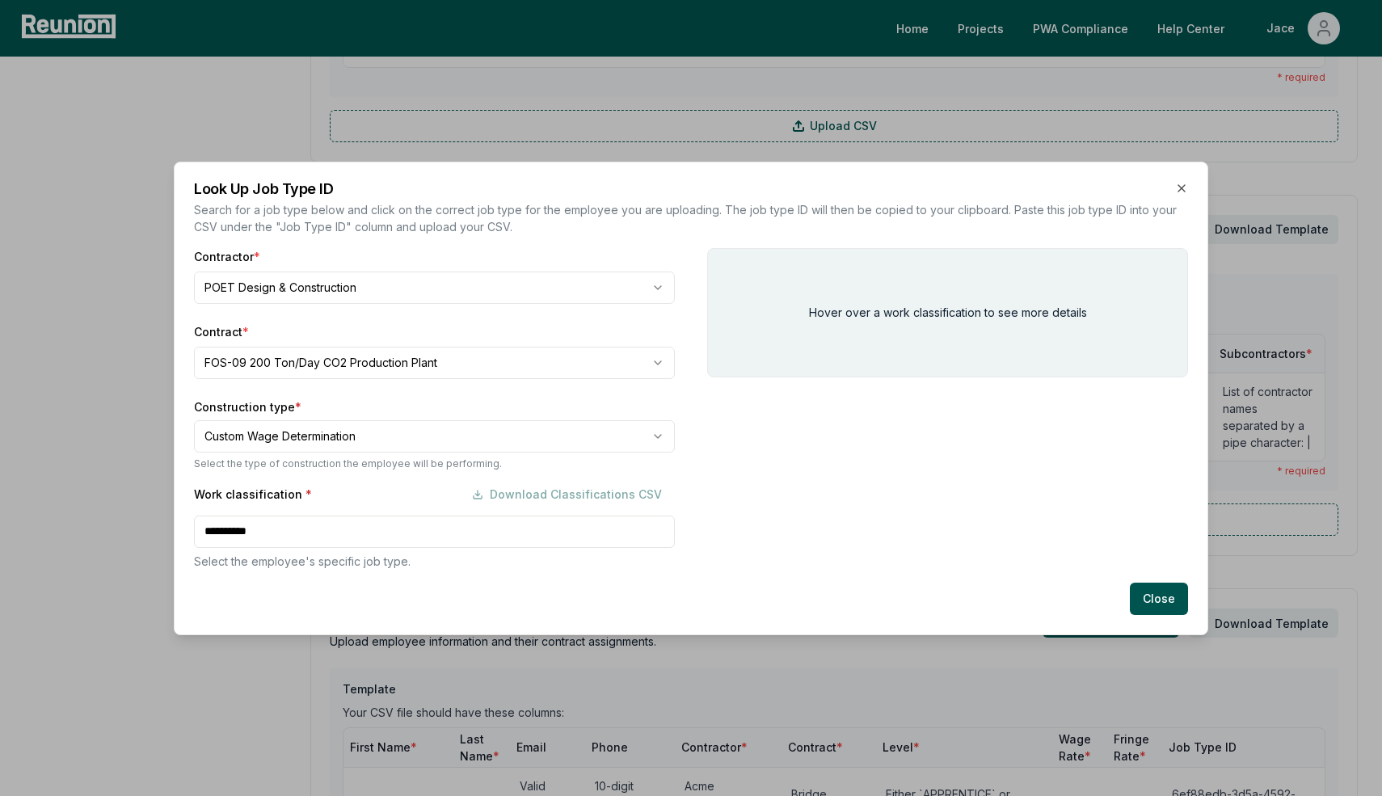
click at [257, 440] on body "Please visit us on your desktop We're working on making our marketplace mobile-…" at bounding box center [691, 578] width 1382 height 2752
click at [270, 529] on div "**********" at bounding box center [434, 524] width 481 height 91
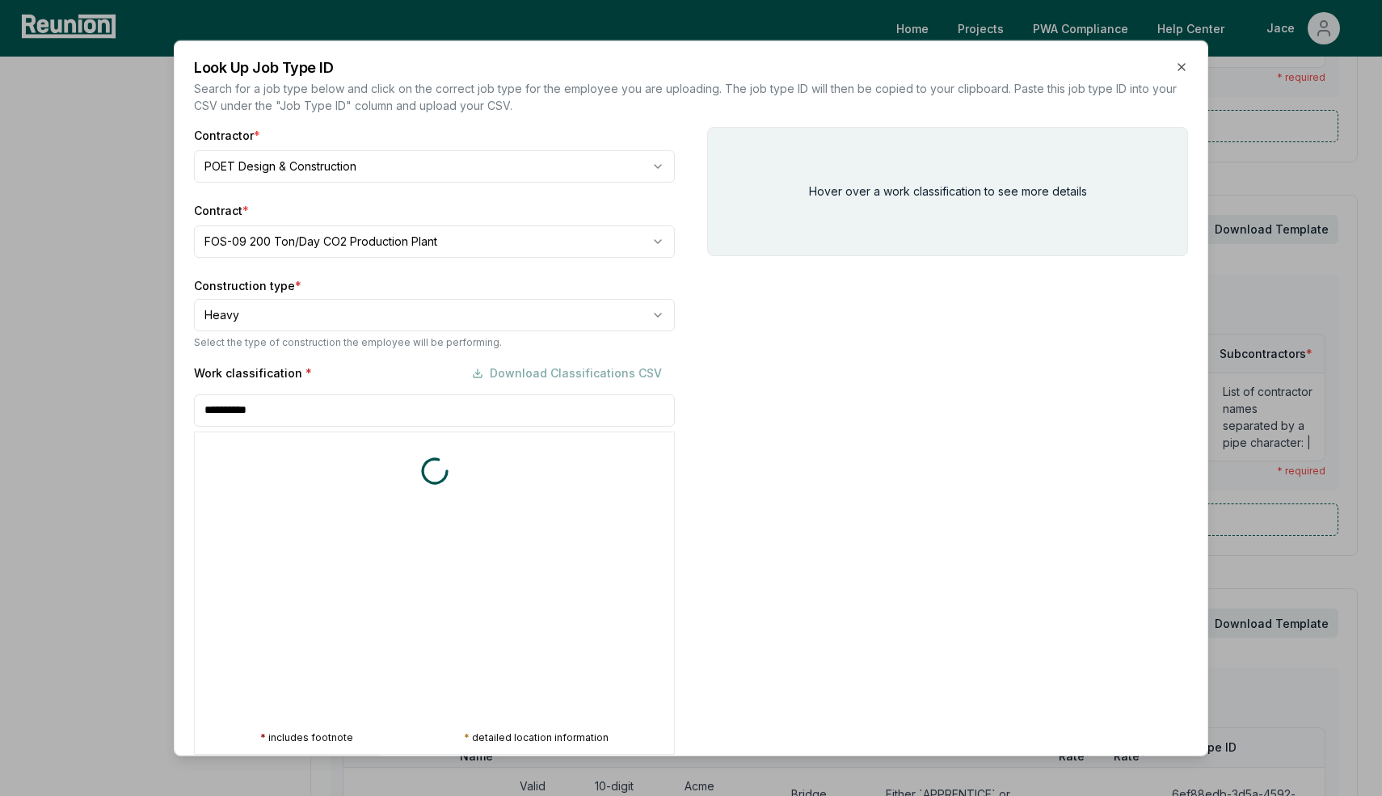
click at [270, 529] on div "* includes footnote * detailed location information" at bounding box center [434, 592] width 481 height 323
click at [297, 441] on div at bounding box center [434, 471] width 479 height 78
click at [299, 282] on div at bounding box center [194, 277] width 1382 height 796
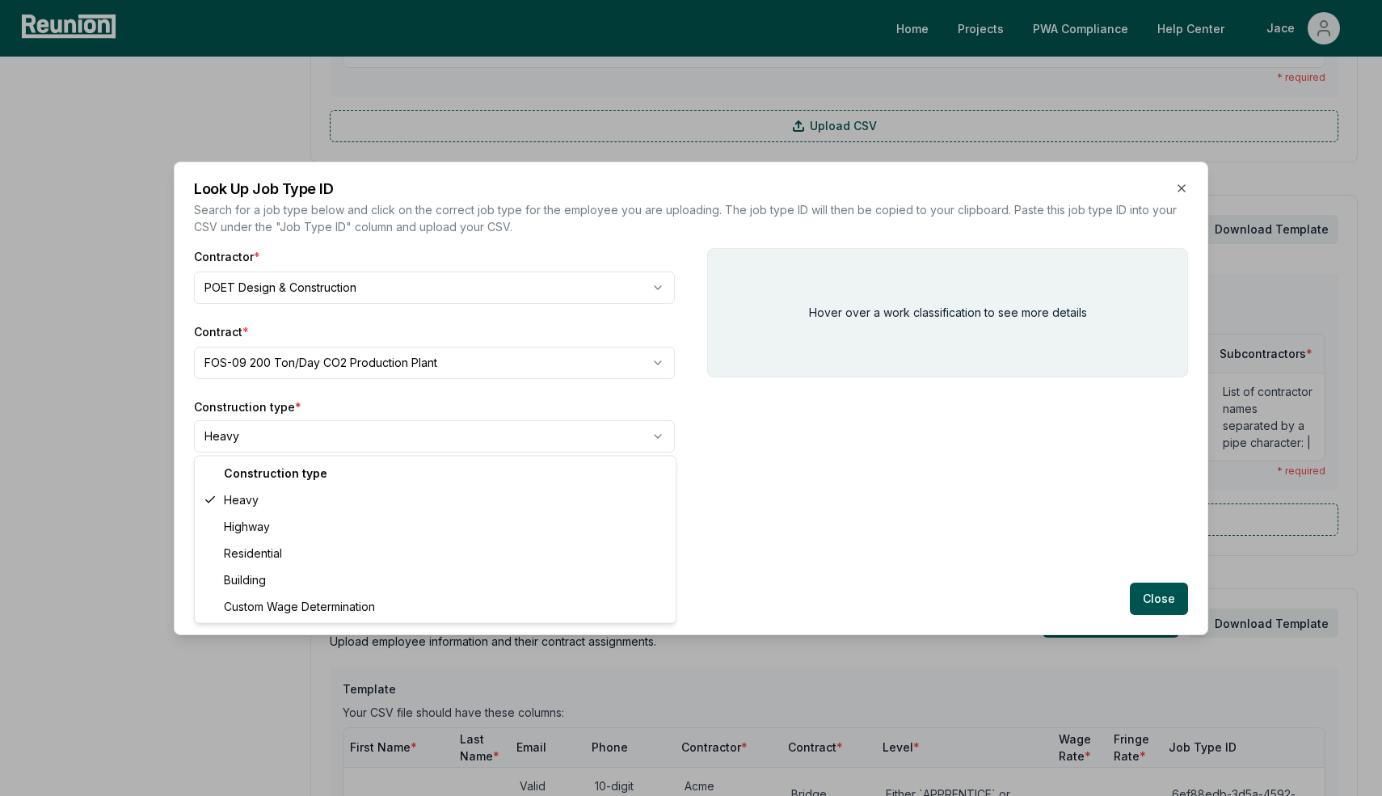
click at [282, 441] on body "Please visit us on your desktop We're working on making our marketplace mobile-…" at bounding box center [691, 578] width 1382 height 2752
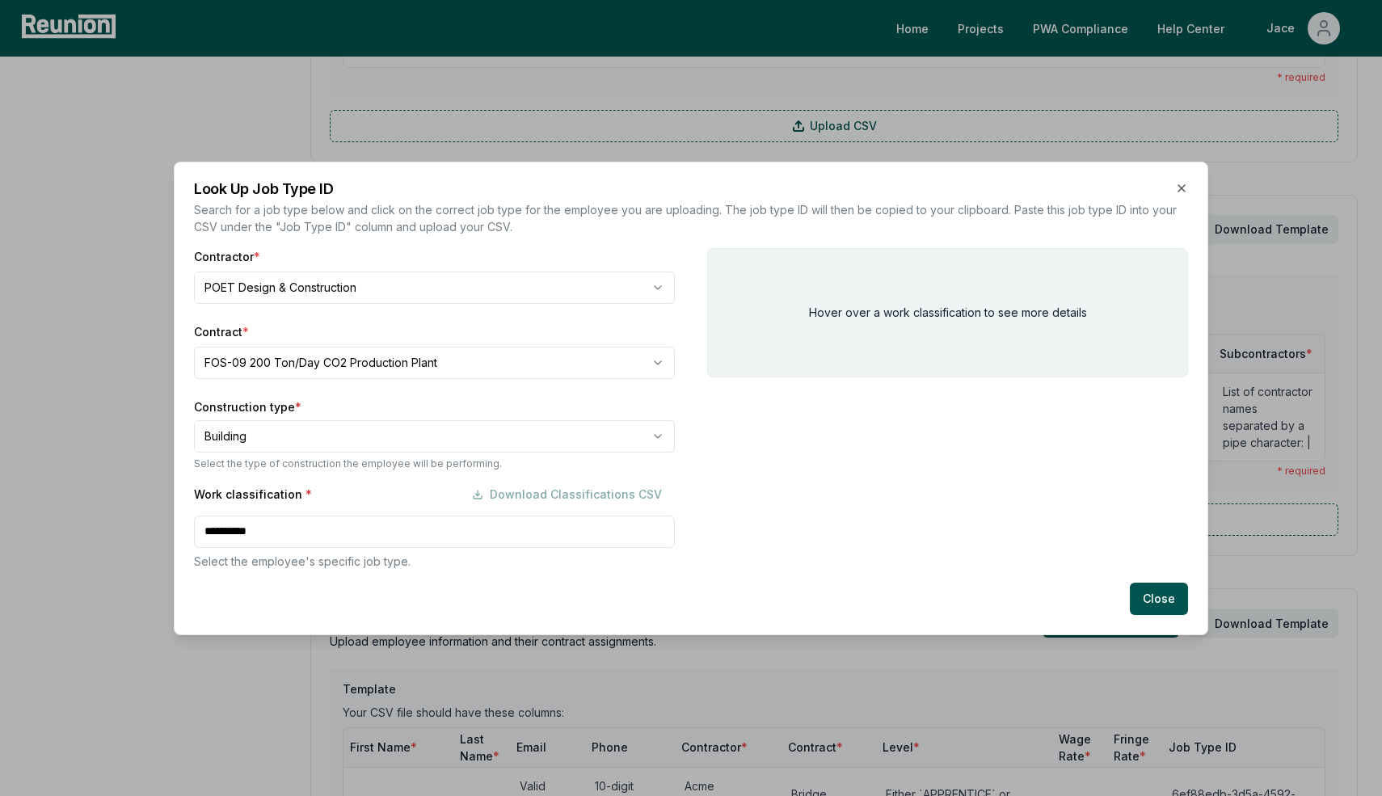
click at [282, 517] on div "**********" at bounding box center [434, 524] width 481 height 91
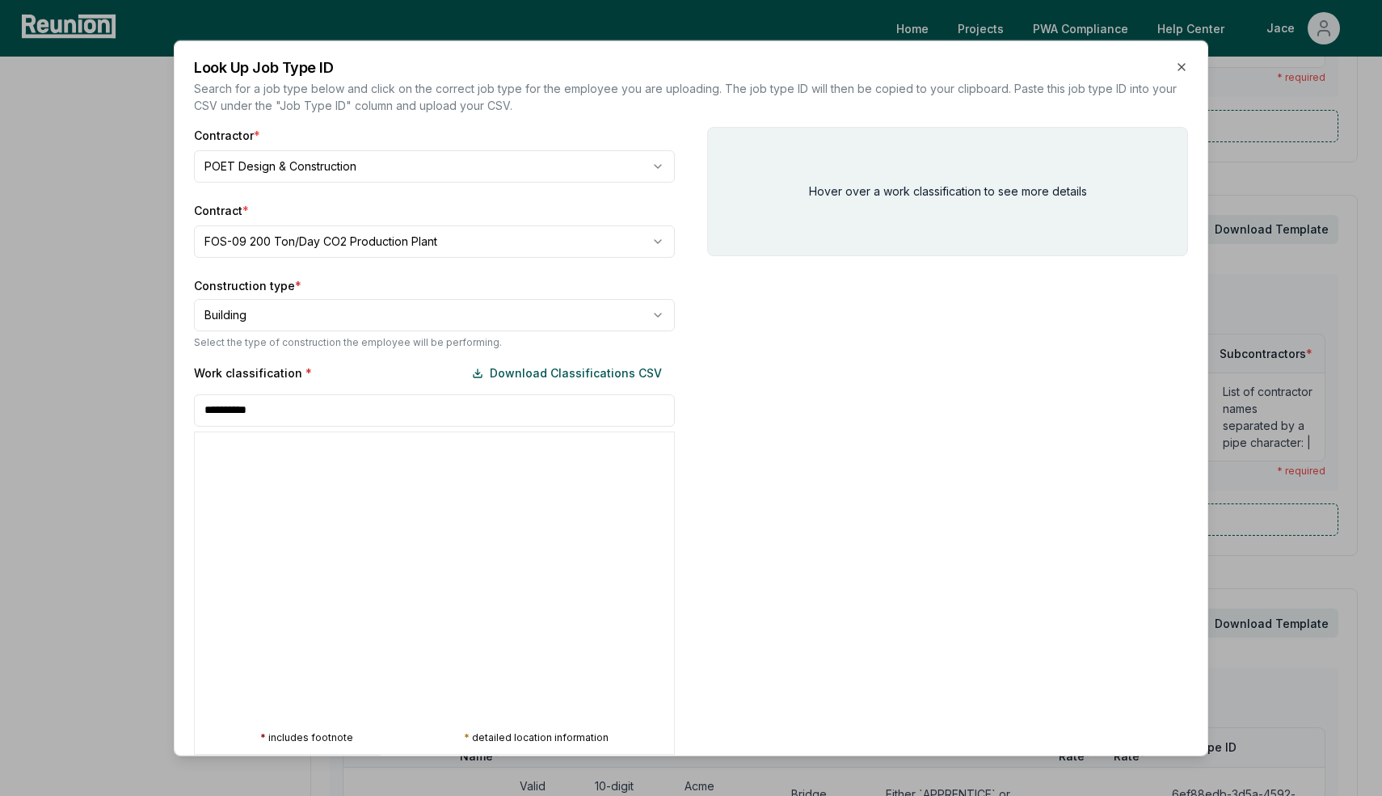
click at [306, 396] on input "**********" at bounding box center [434, 410] width 481 height 32
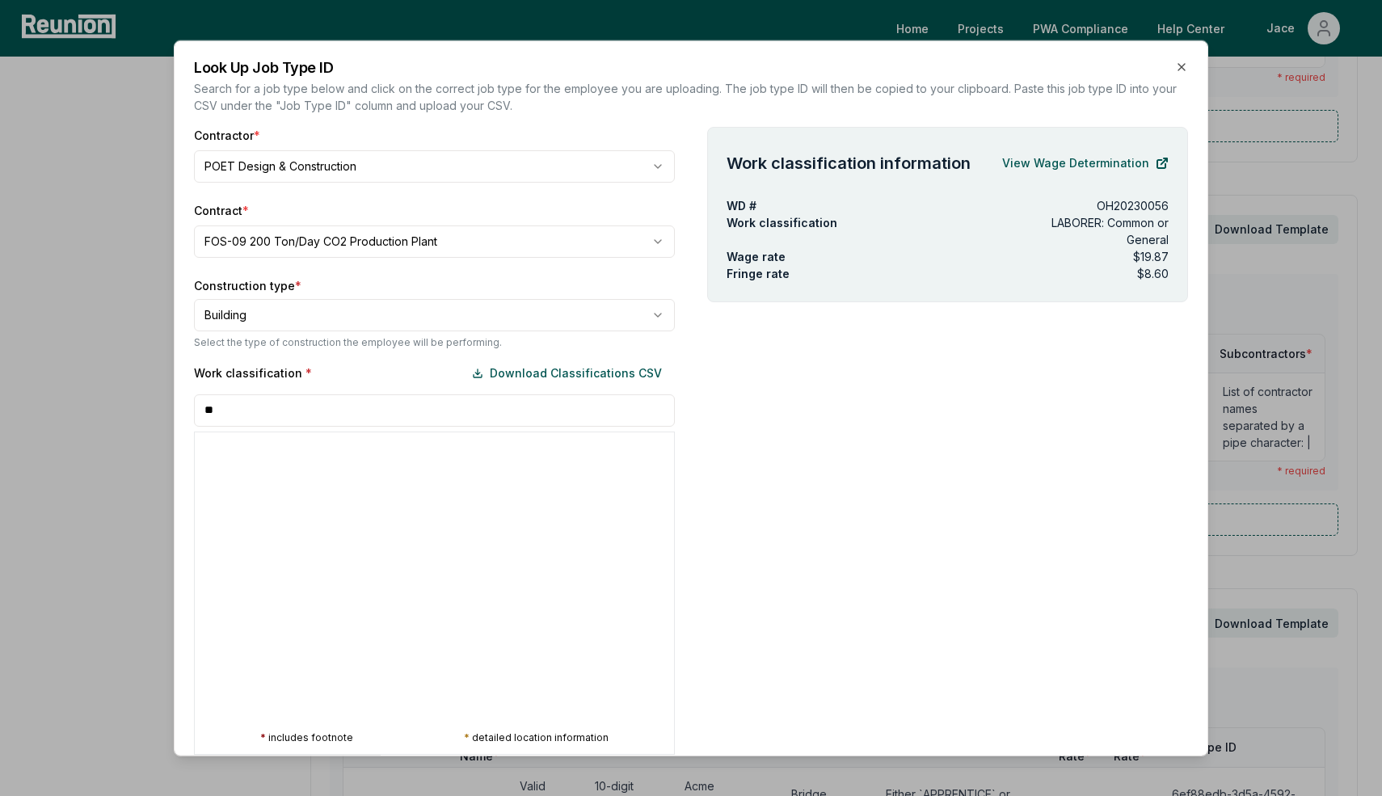
scroll to position [0, 0]
type input "****"
click at [259, 314] on div at bounding box center [194, 277] width 1382 height 796
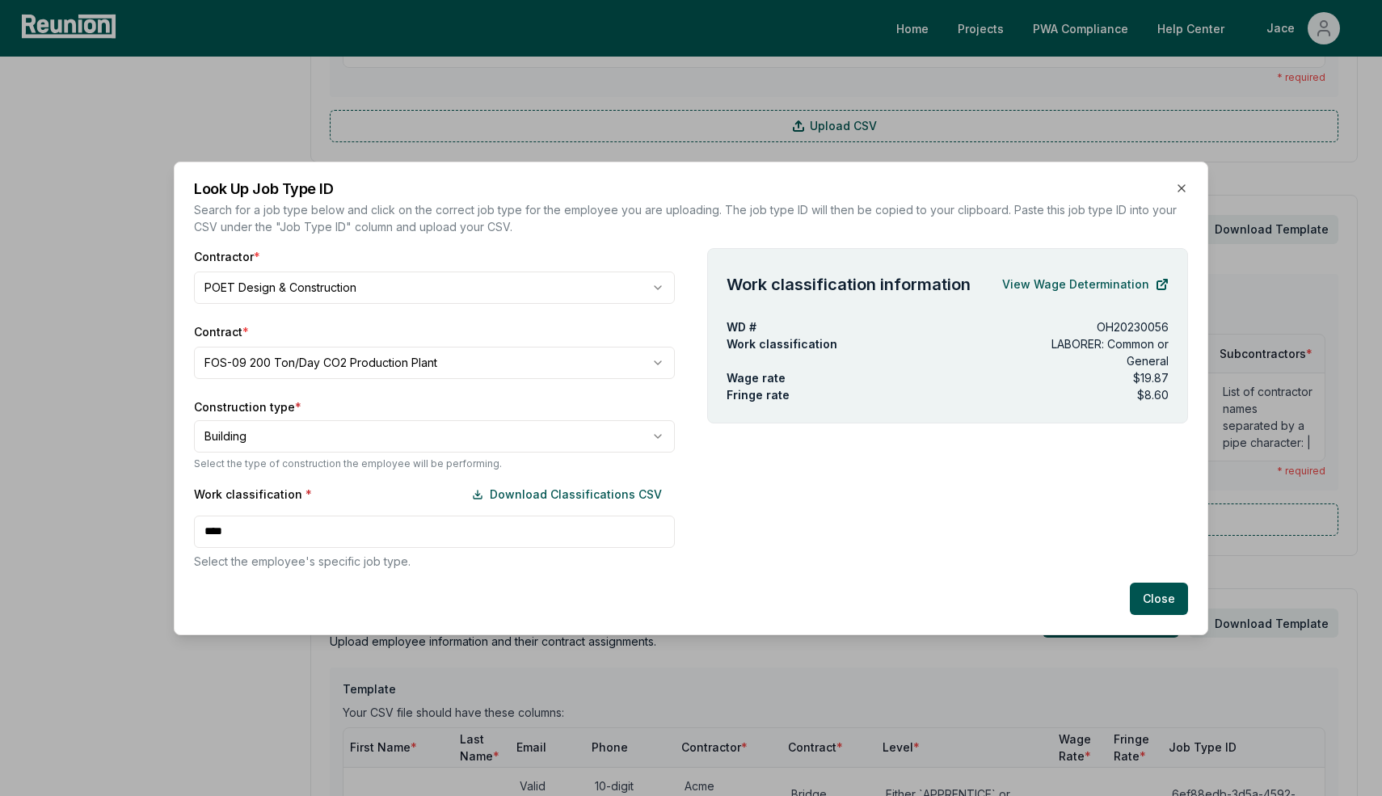
click at [229, 523] on div "Work classification * Download Classifications CSV **** Select the employee's s…" at bounding box center [434, 524] width 481 height 91
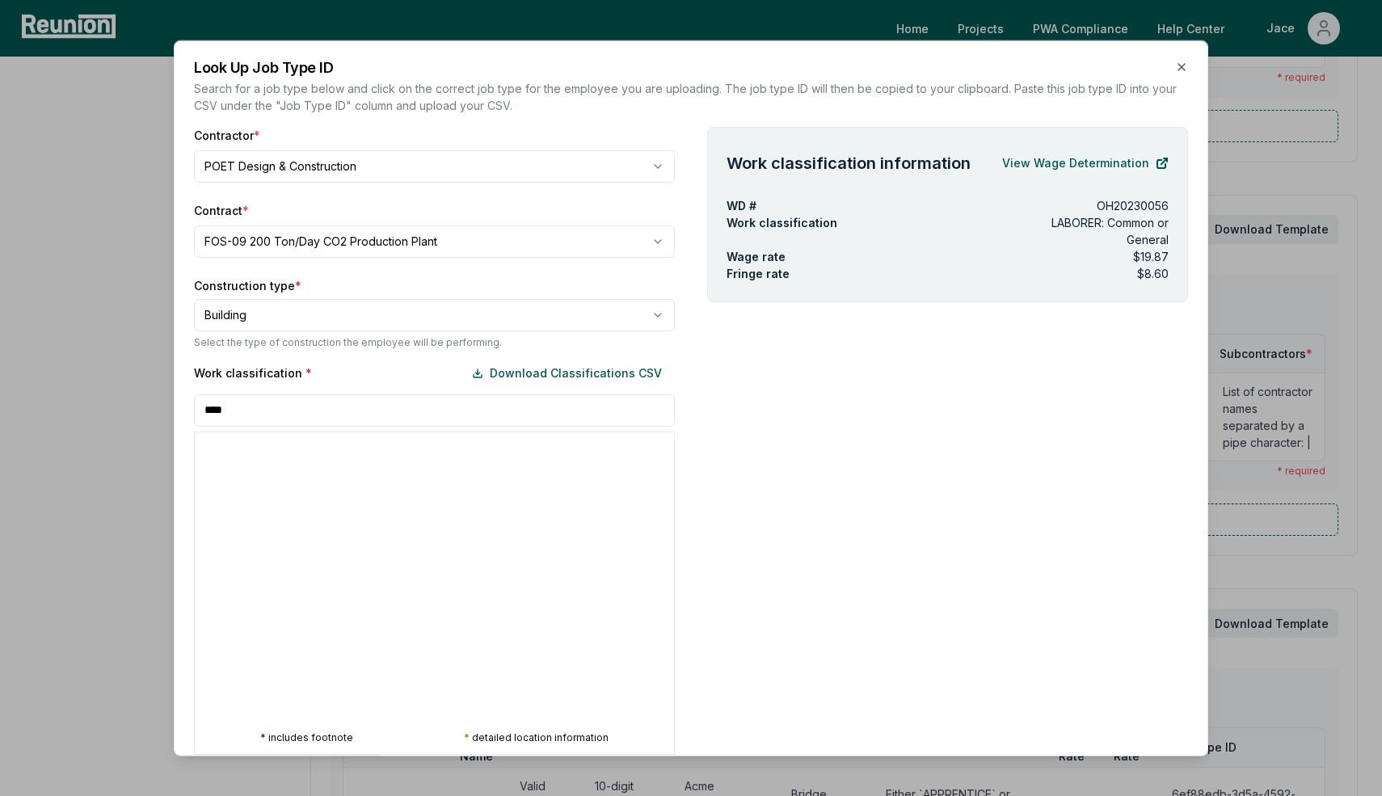
click at [241, 410] on input "****" at bounding box center [434, 410] width 481 height 32
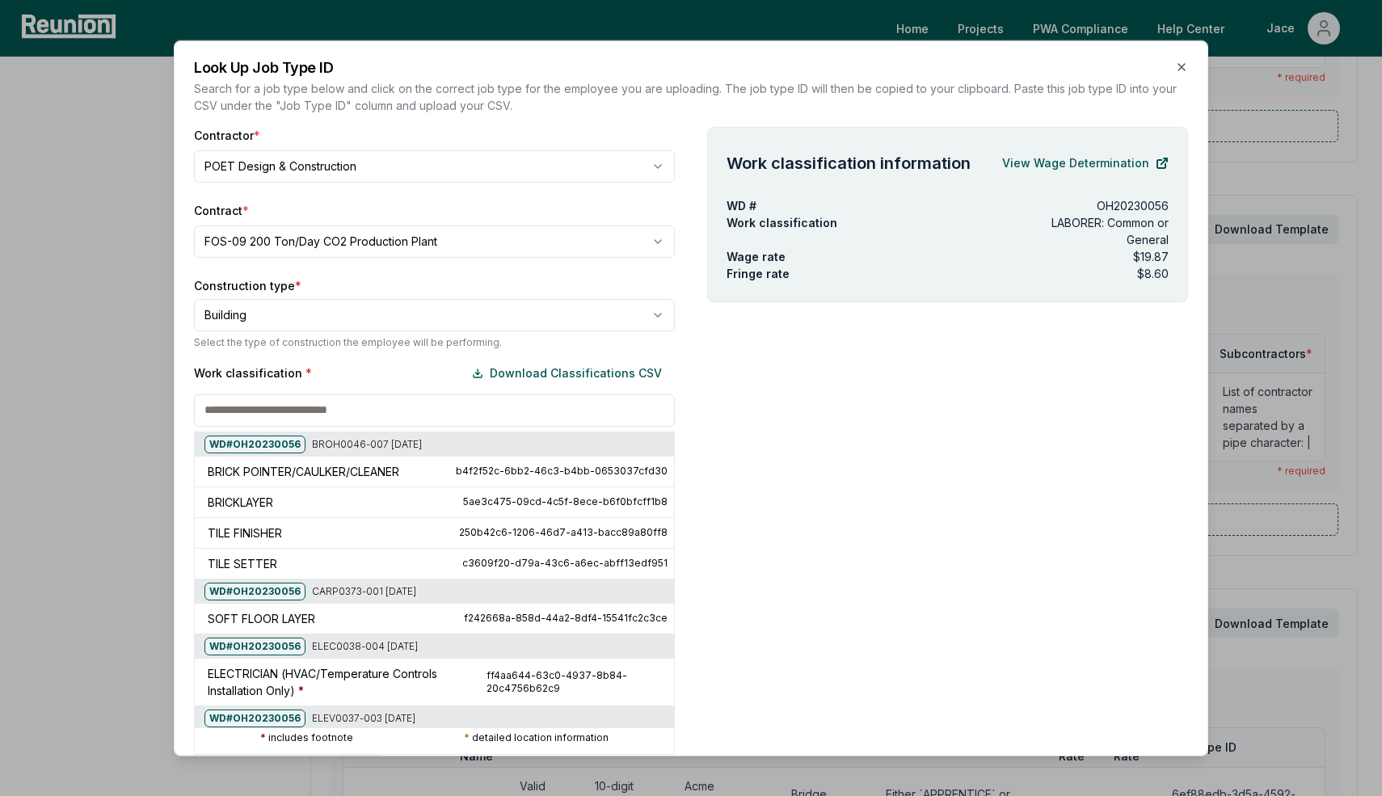
click at [258, 316] on div at bounding box center [194, 277] width 1382 height 796
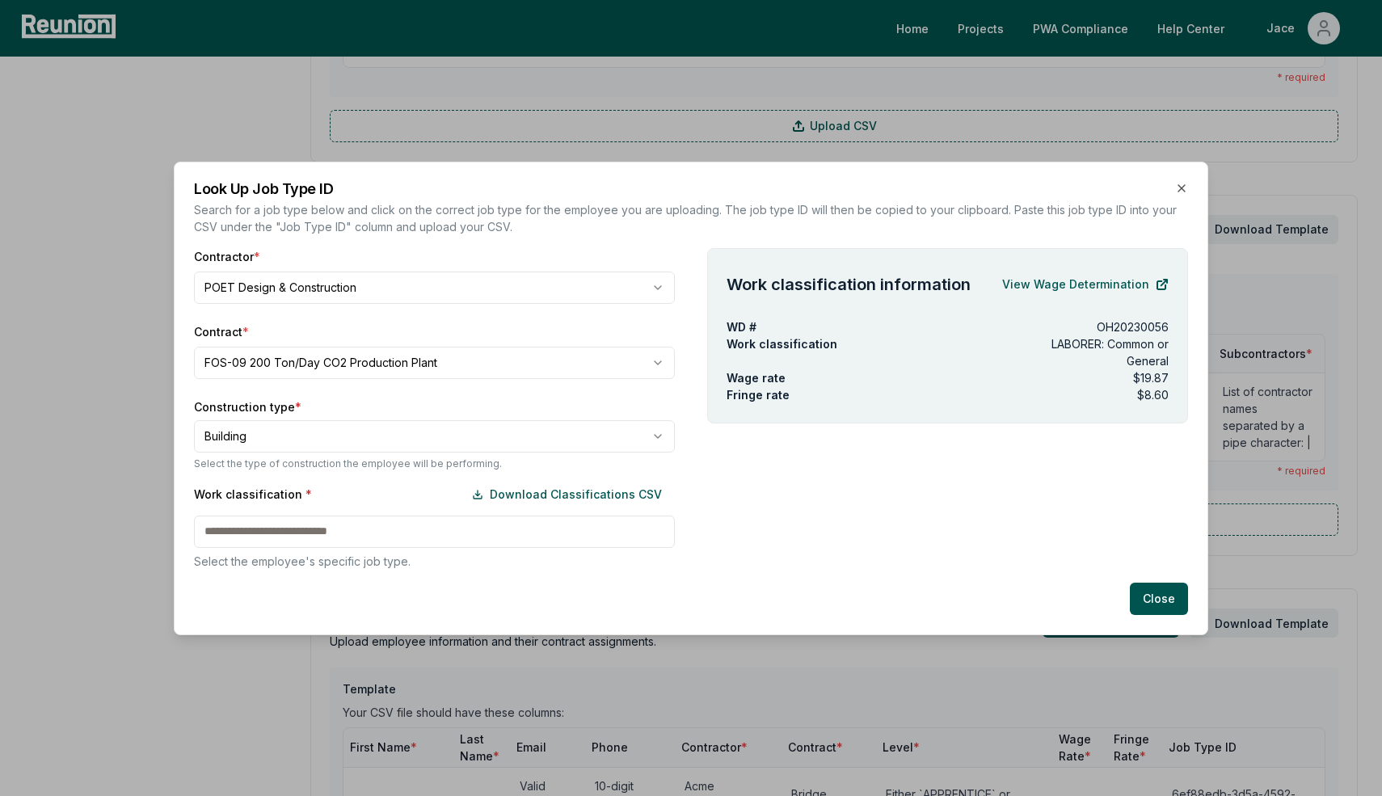
click at [241, 454] on div "Construction type * Building Select the type of construction the employee will …" at bounding box center [434, 434] width 481 height 72
click at [244, 444] on body "Please visit us on your desktop We're working on making our marketplace mobile-…" at bounding box center [691, 578] width 1382 height 2752
click at [250, 540] on div "Work classification * Download Classifications CSV Select the employee's specif…" at bounding box center [434, 524] width 481 height 91
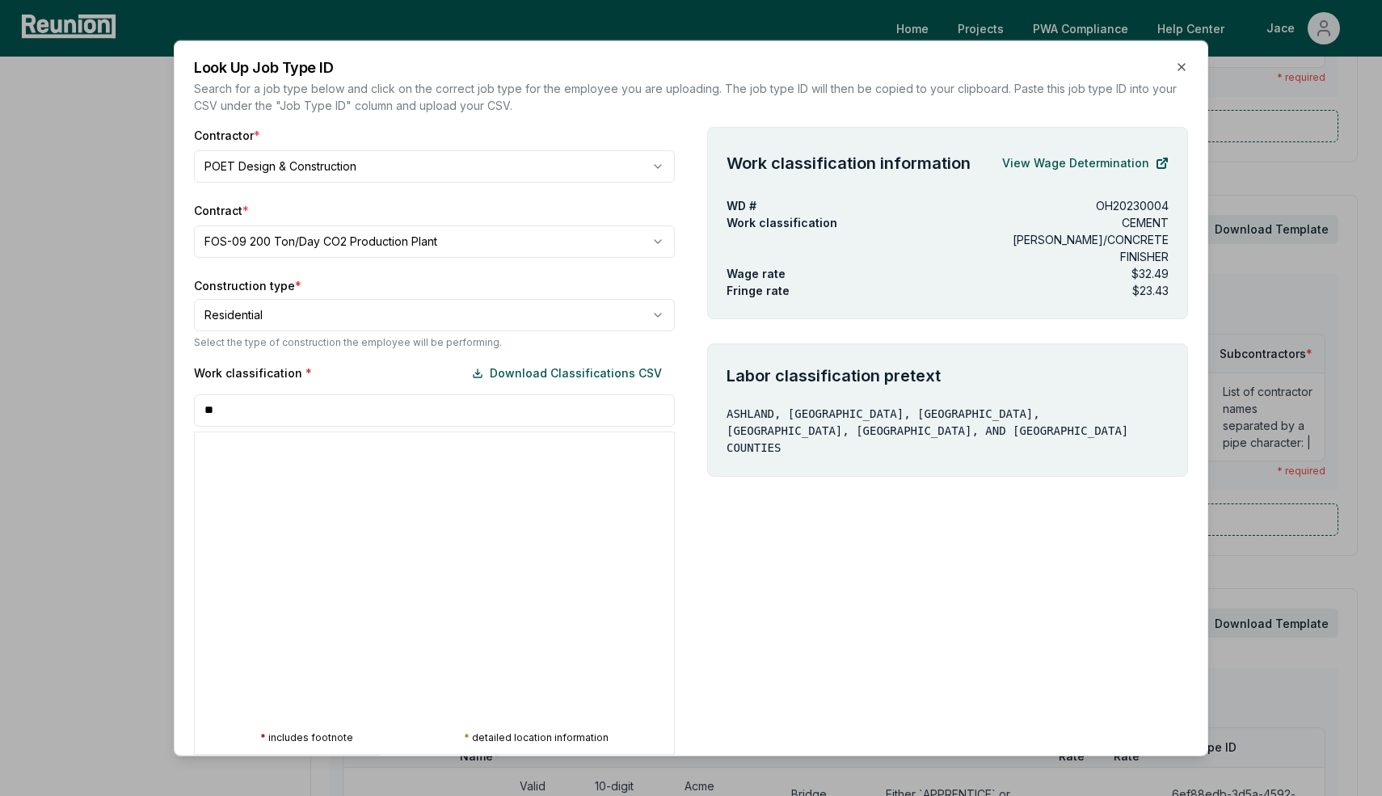
type input "*"
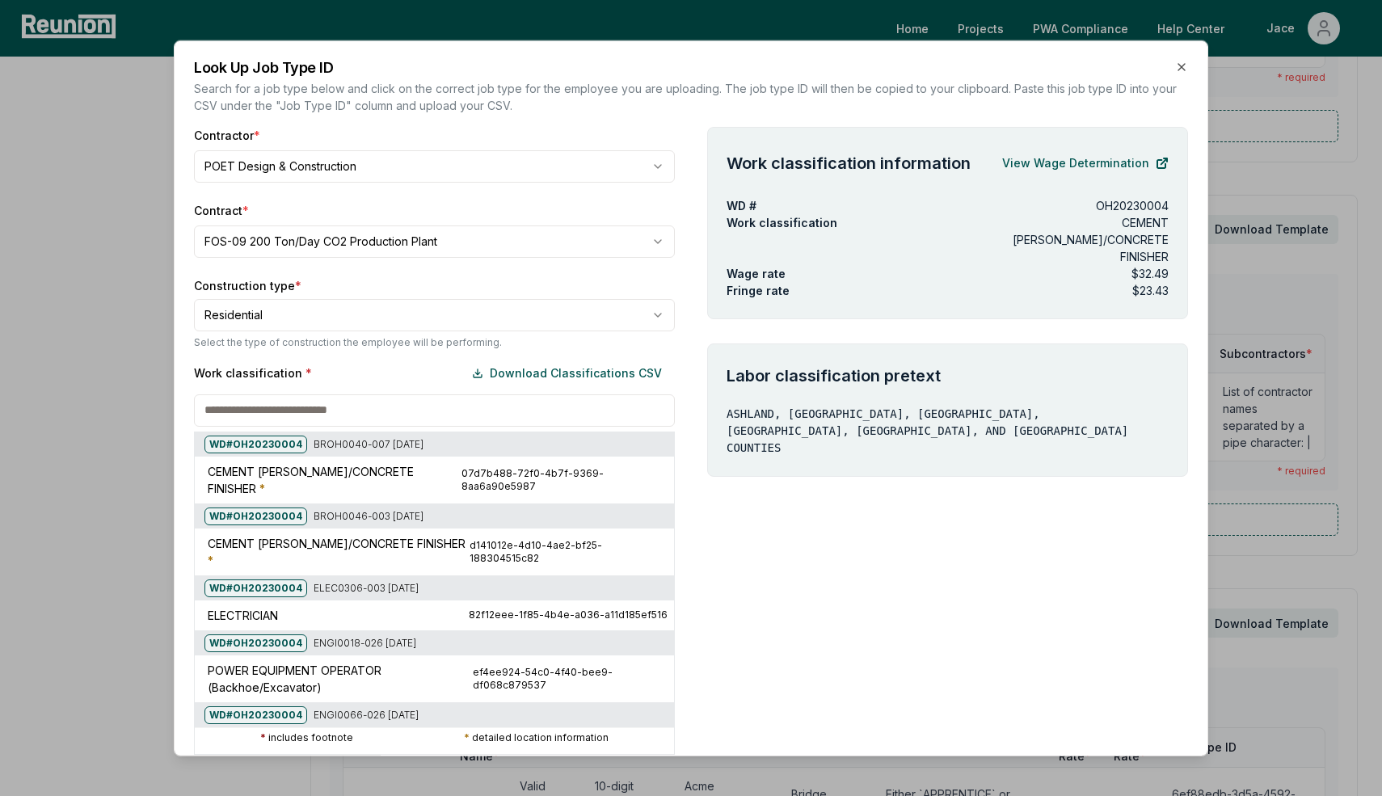
click at [359, 303] on div at bounding box center [194, 277] width 1382 height 796
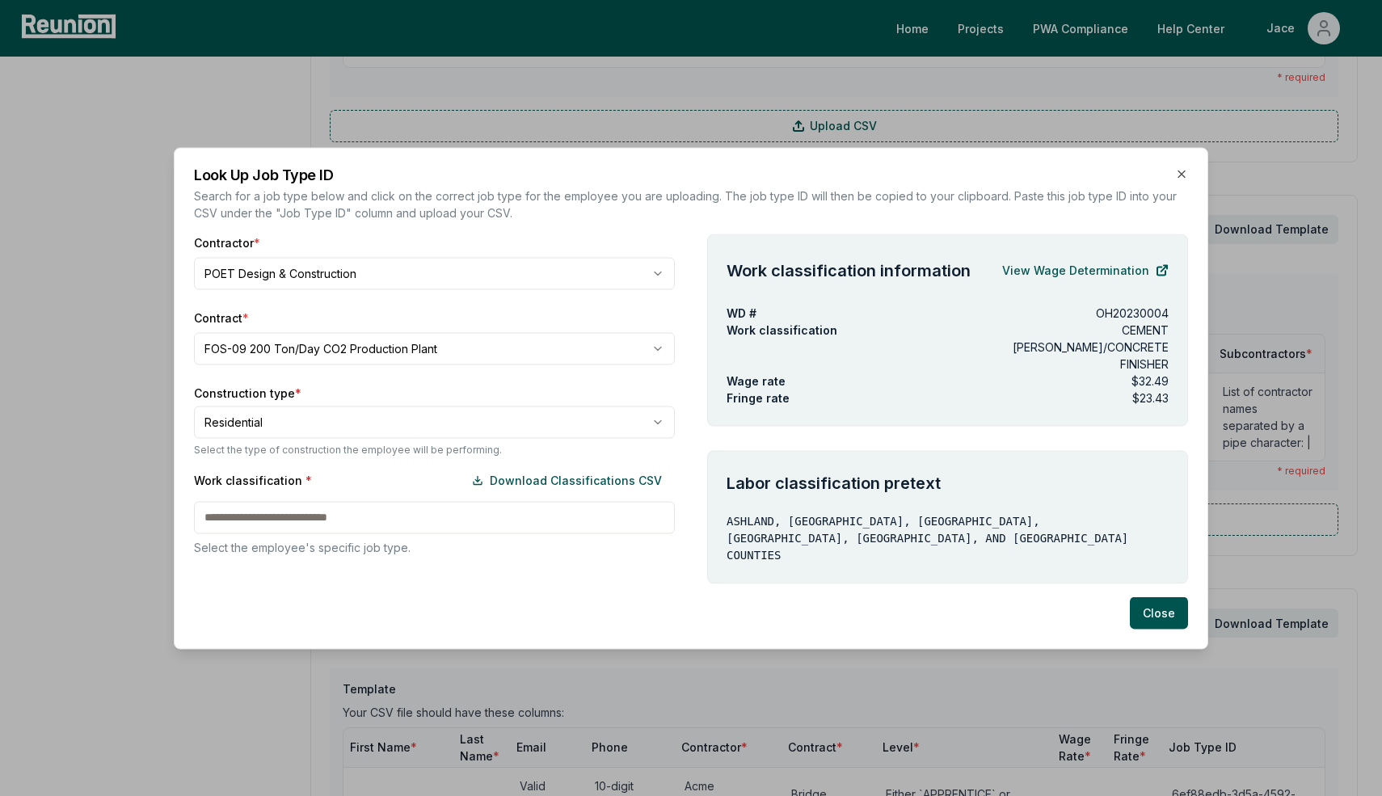
click at [265, 437] on body "Please visit us on your desktop We're working on making our marketplace mobile-…" at bounding box center [691, 578] width 1382 height 2752
click at [268, 514] on div "Work classification * Download Classifications CSV Select the employee's specif…" at bounding box center [434, 509] width 481 height 91
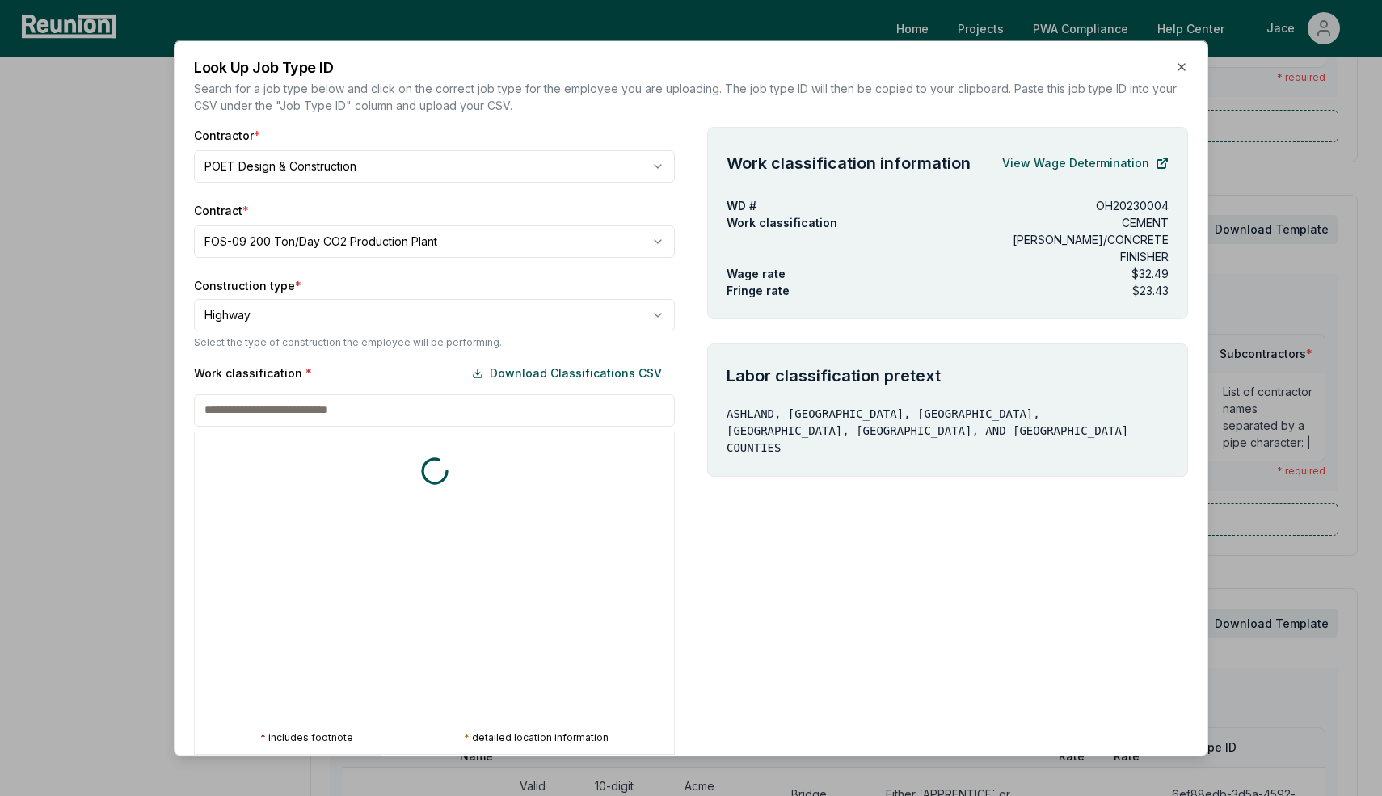
click at [267, 516] on div "Work classification * Download Classifications CSV * includes footnote * detail…" at bounding box center [434, 555] width 481 height 398
click at [511, 378] on button "Download Classifications CSV" at bounding box center [567, 372] width 216 height 32
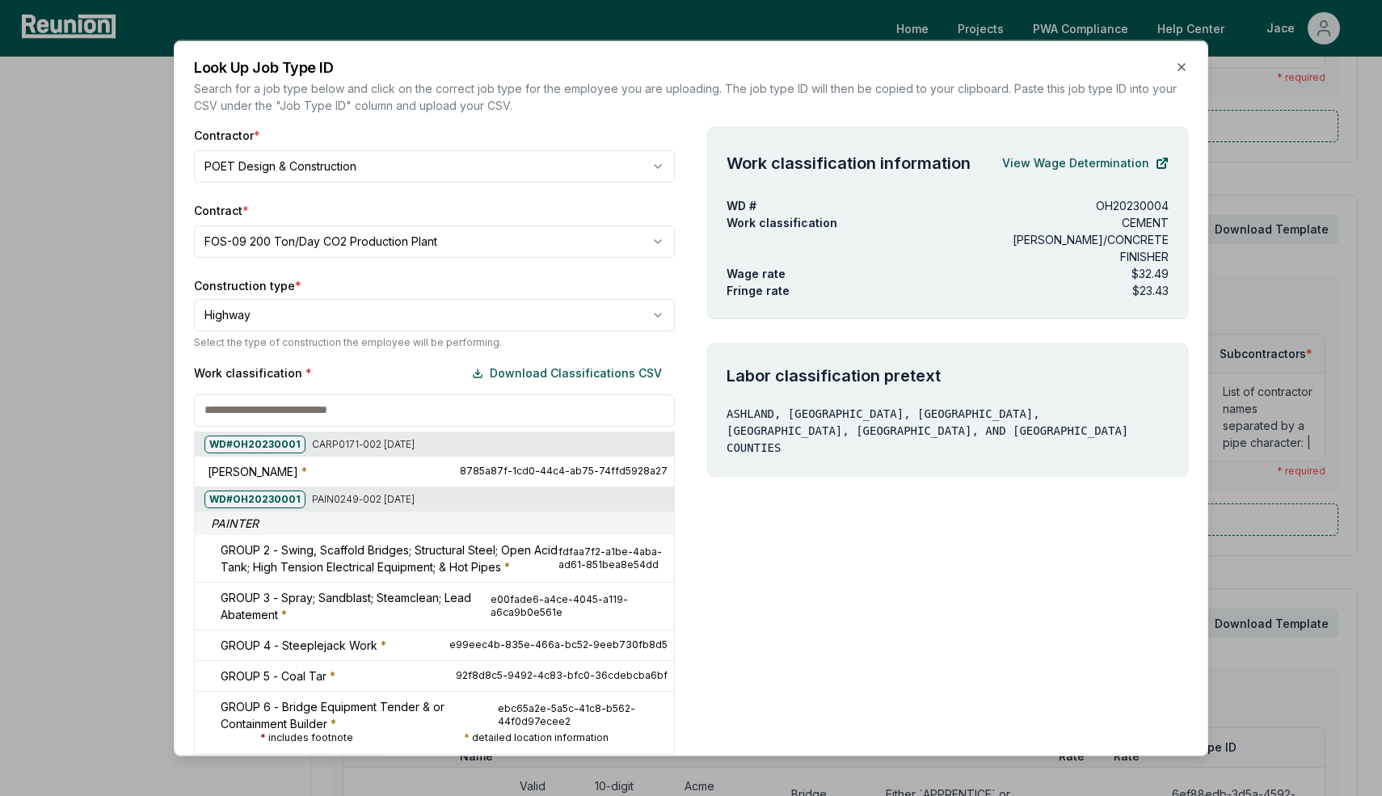
click at [363, 383] on div "Work classification * Download Classifications CSV" at bounding box center [434, 372] width 481 height 32
click at [361, 394] on input at bounding box center [434, 410] width 481 height 32
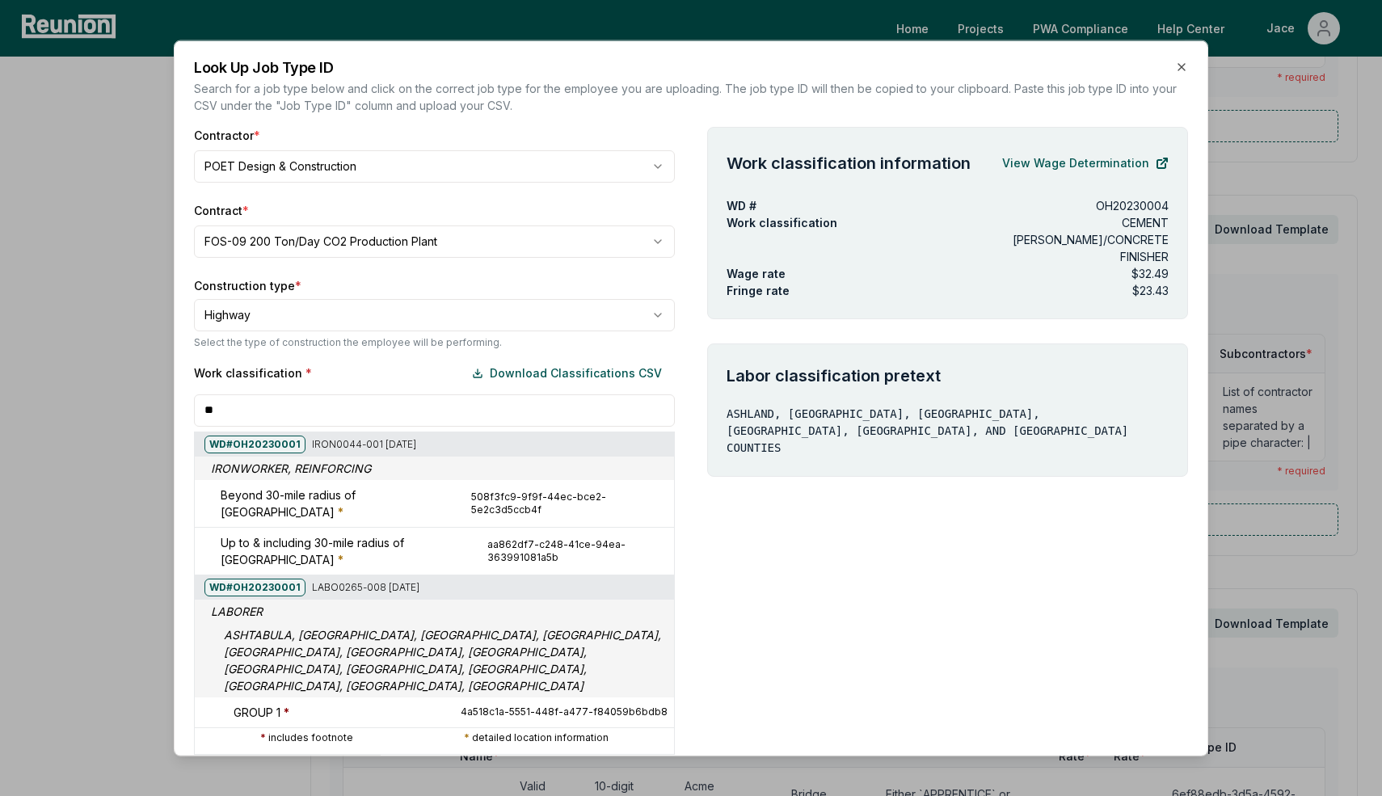
type input "*"
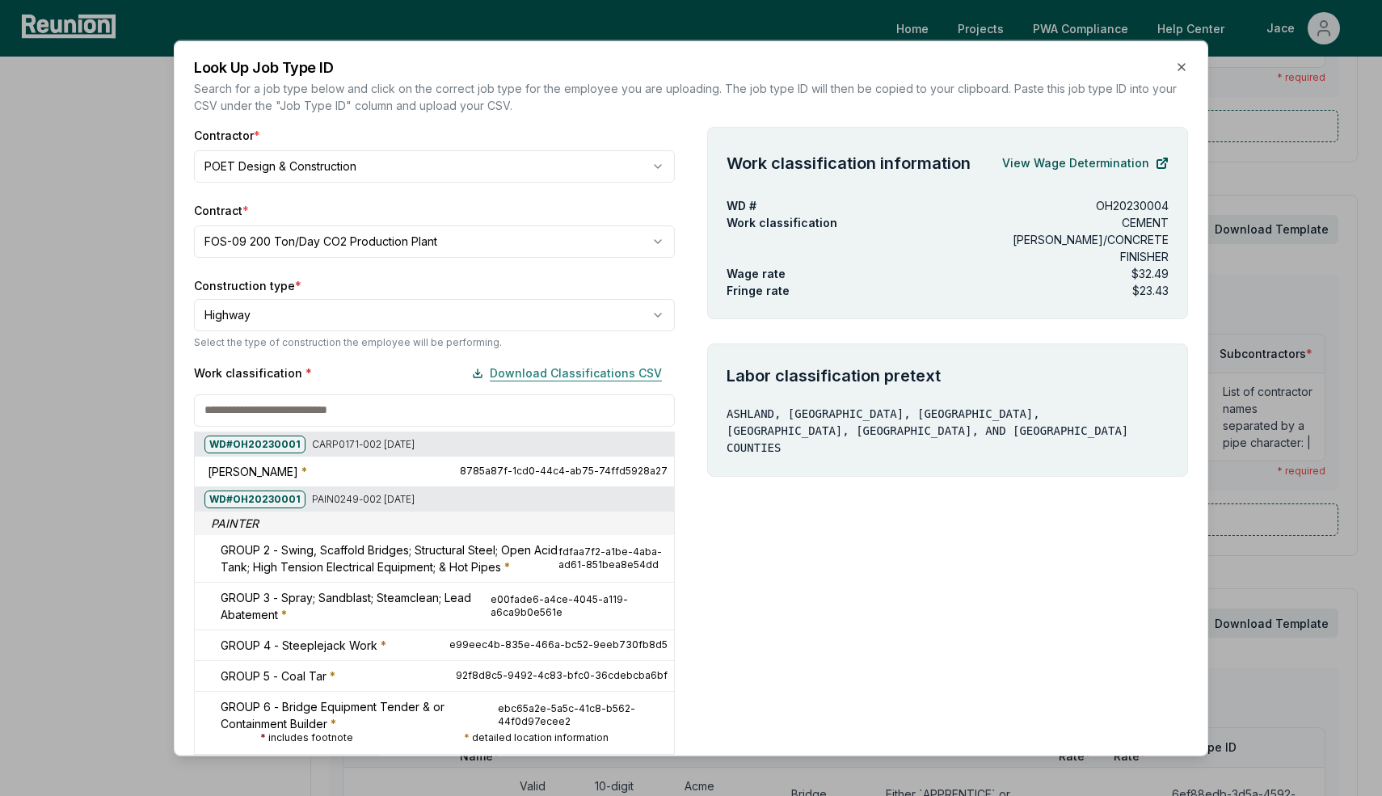
click at [510, 369] on button "Download Classifications CSV" at bounding box center [567, 372] width 216 height 32
click at [826, 553] on div at bounding box center [194, 277] width 1382 height 796
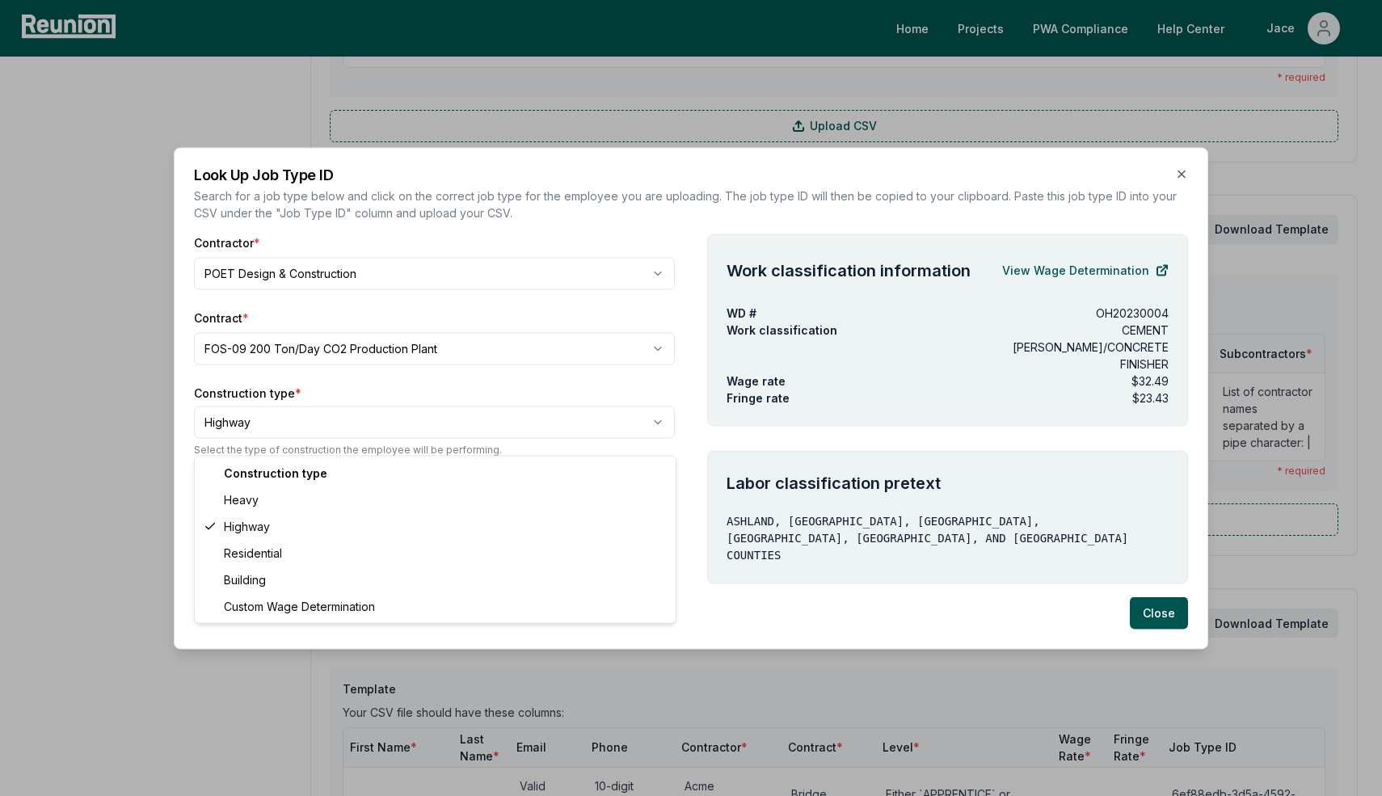
click at [255, 424] on body "Please visit us on your desktop We're working on making our marketplace mobile-…" at bounding box center [691, 578] width 1382 height 2752
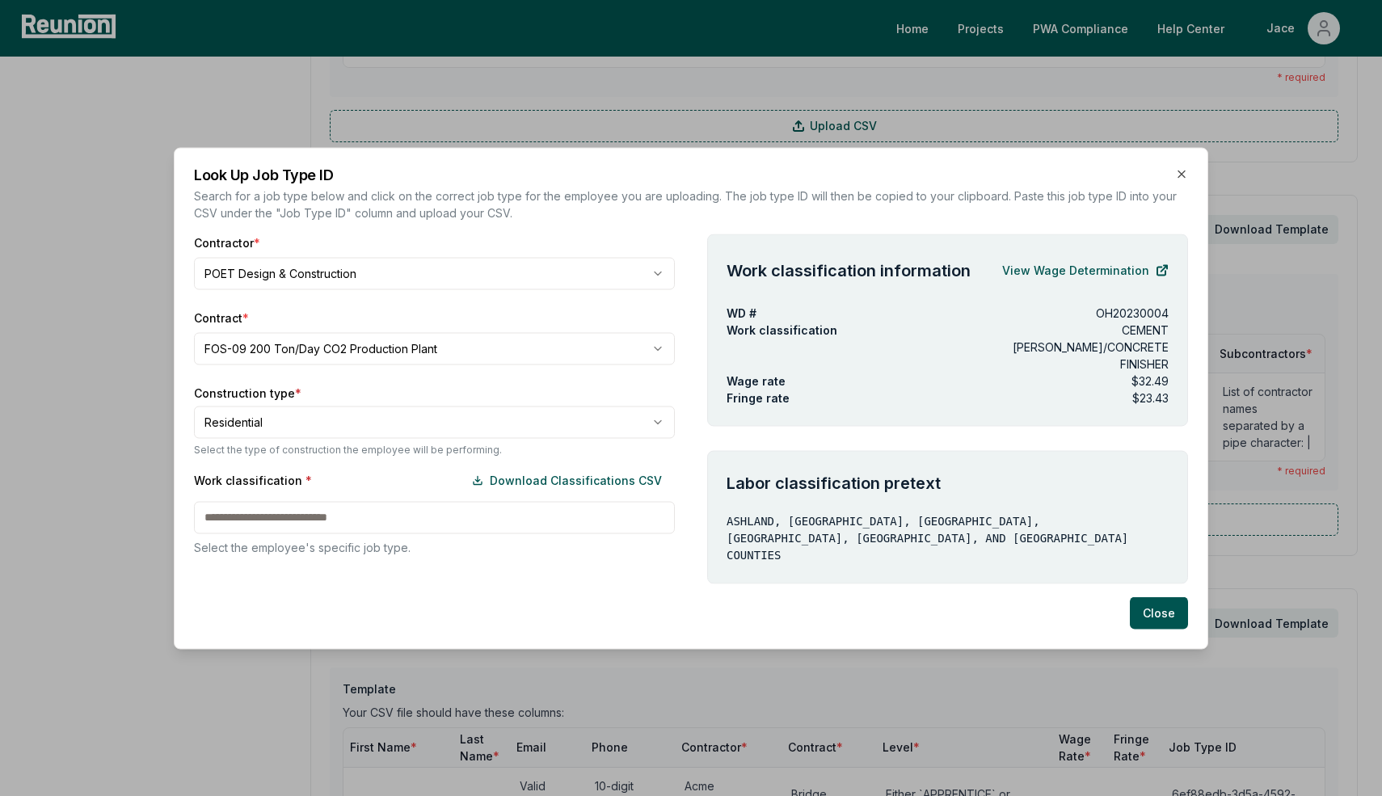
click at [315, 474] on div "Construction type * Residential Select the type of construction the employee wi…" at bounding box center [434, 469] width 481 height 171
click at [495, 487] on button "Download Classifications CSV" at bounding box center [567, 480] width 216 height 32
click at [350, 401] on label "Construction type *" at bounding box center [434, 392] width 481 height 17
click at [328, 366] on body "Please visit us on your desktop We're working on making our marketplace mobile-…" at bounding box center [691, 578] width 1382 height 2752
click at [361, 401] on label "Construction type *" at bounding box center [434, 392] width 481 height 17
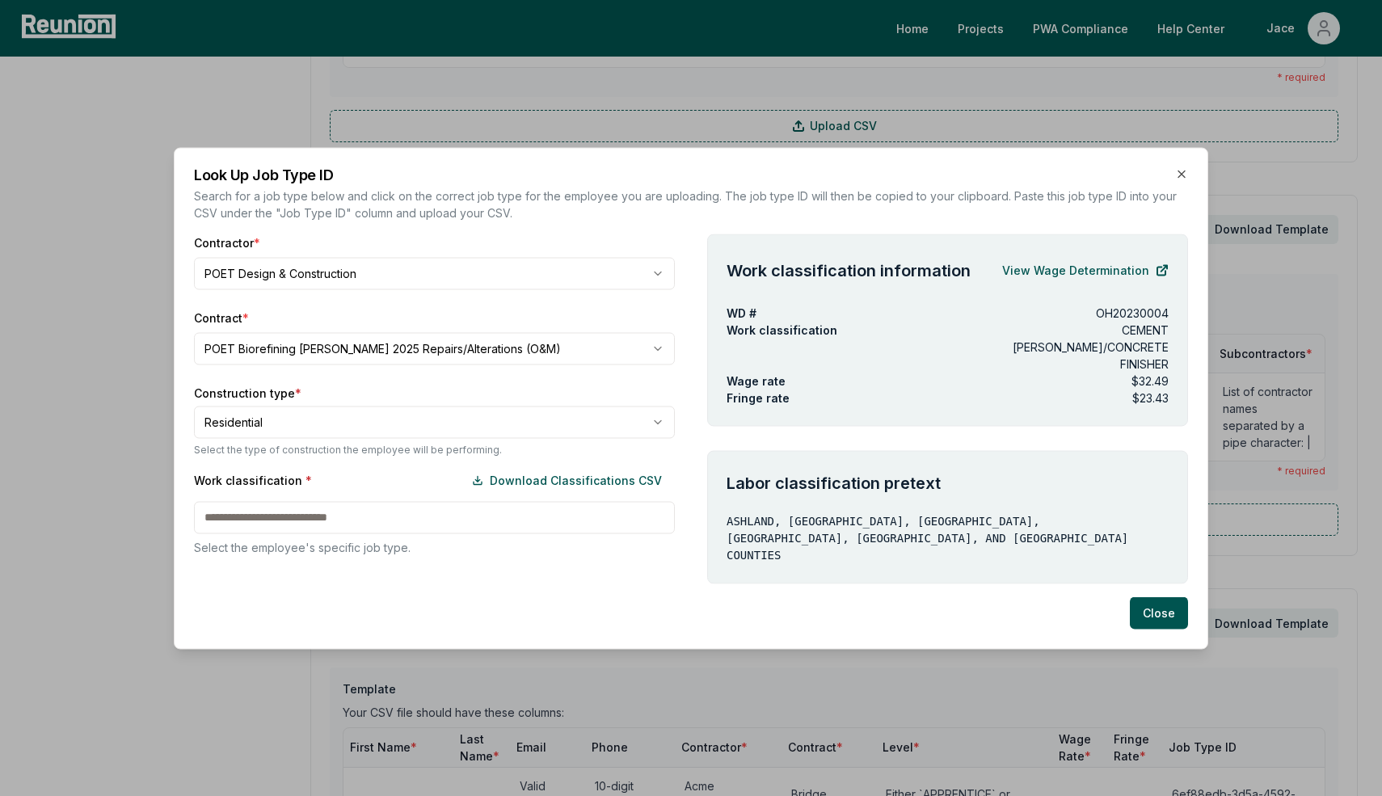
click at [319, 442] on body "Please visit us on your desktop We're working on making our marketplace mobile-…" at bounding box center [691, 578] width 1382 height 2752
click at [304, 521] on div "Work classification * Download Classifications CSV Select the employee's specif…" at bounding box center [434, 509] width 481 height 91
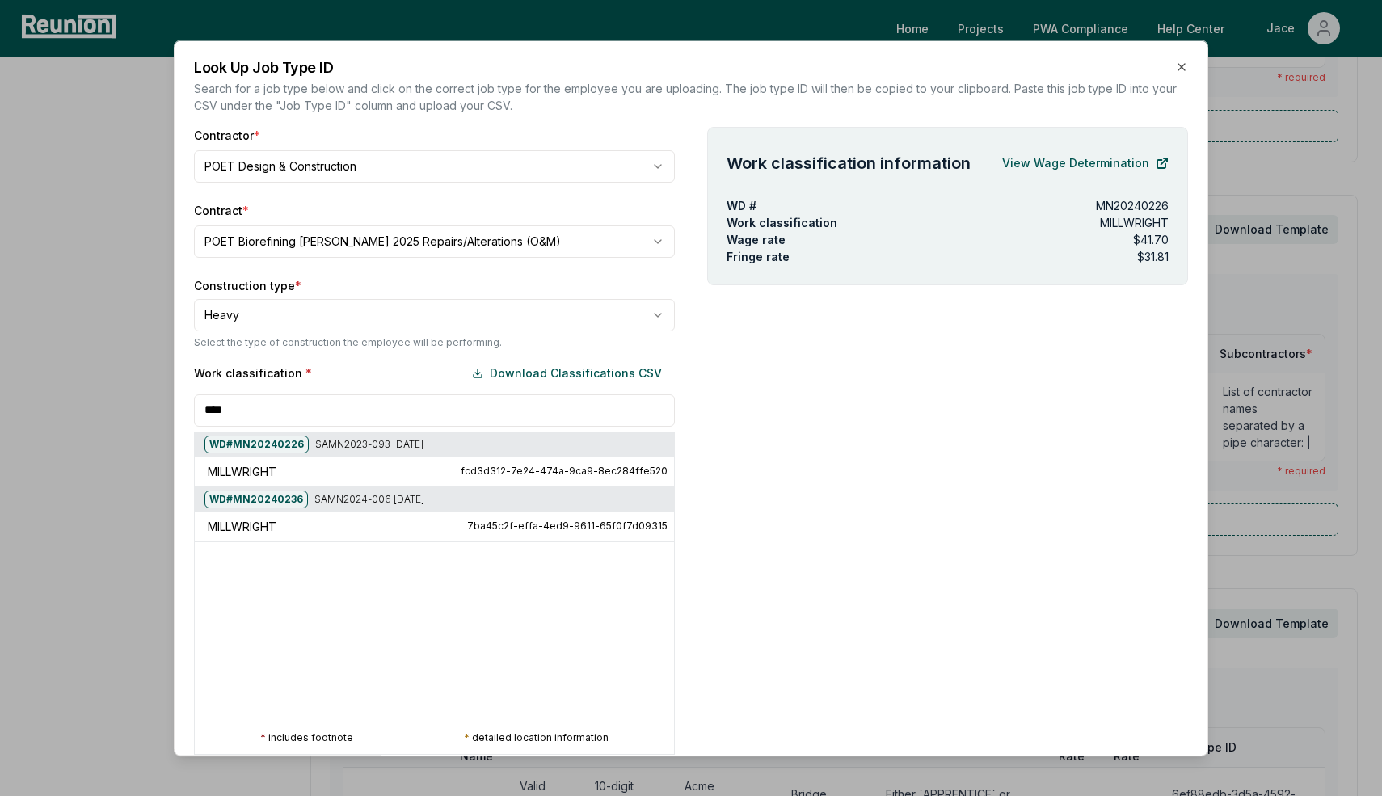
type input "****"
click at [388, 248] on div at bounding box center [194, 277] width 1382 height 796
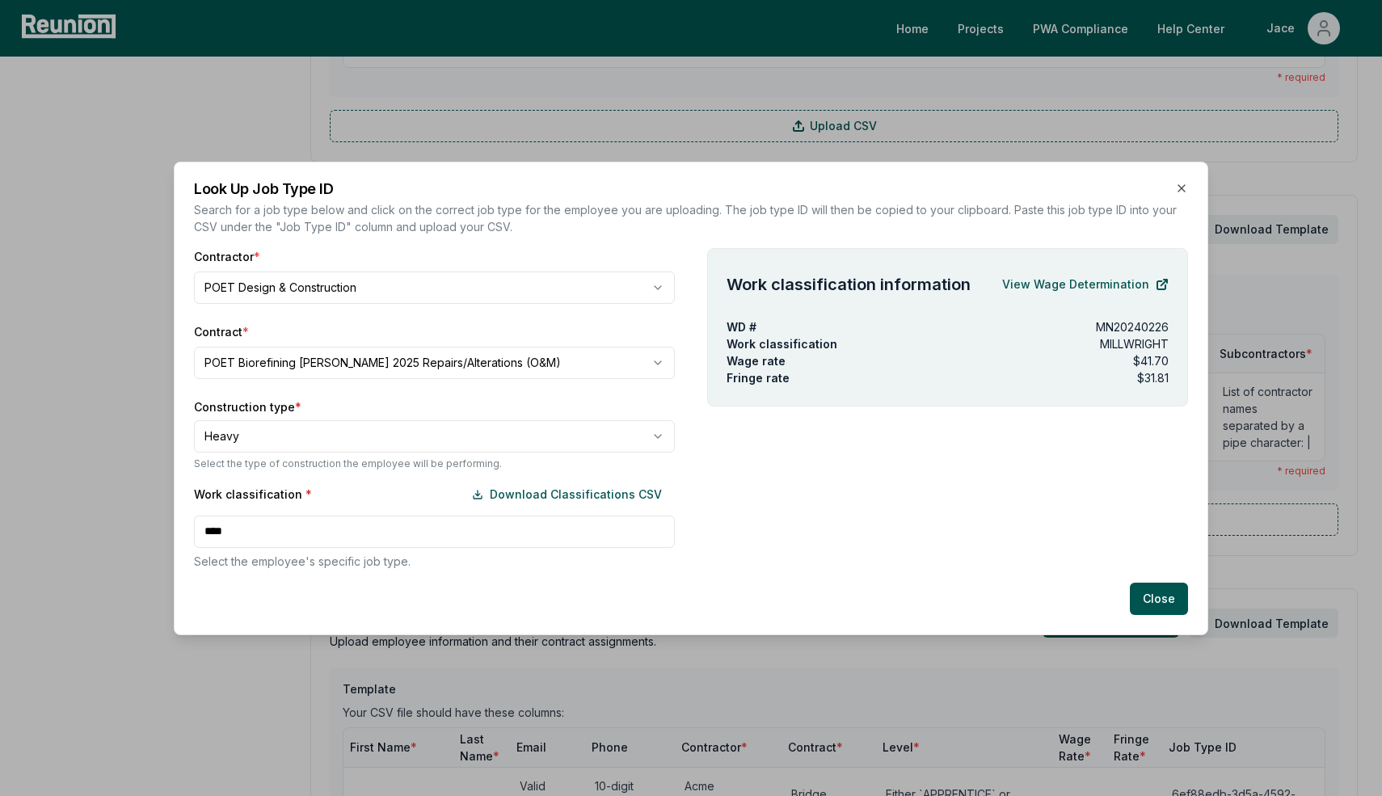
click at [386, 366] on body "Please visit us on your desktop We're working on making our marketplace mobile-…" at bounding box center [691, 578] width 1382 height 2752
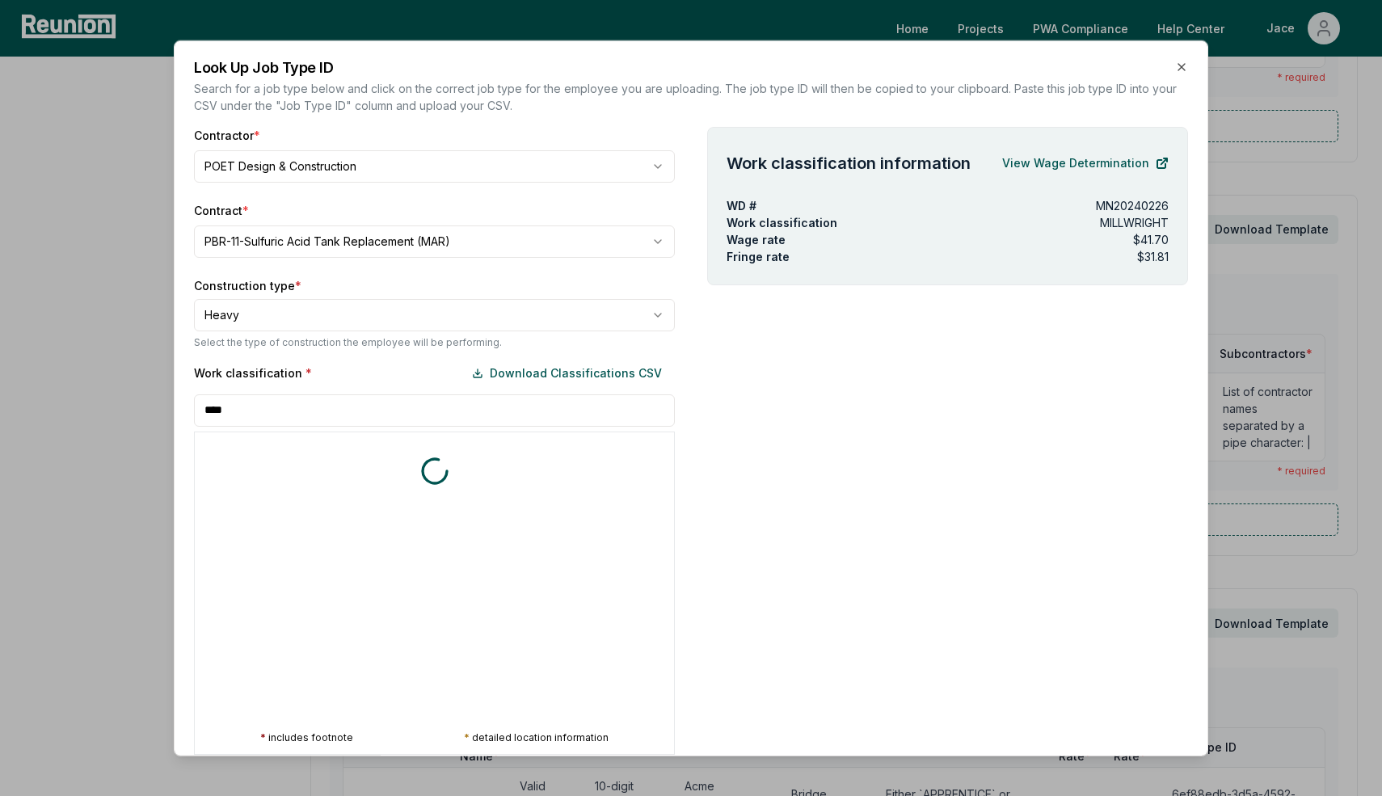
click at [269, 527] on div "Work classification * Download Classifications CSV **** * includes footnote * d…" at bounding box center [434, 555] width 481 height 398
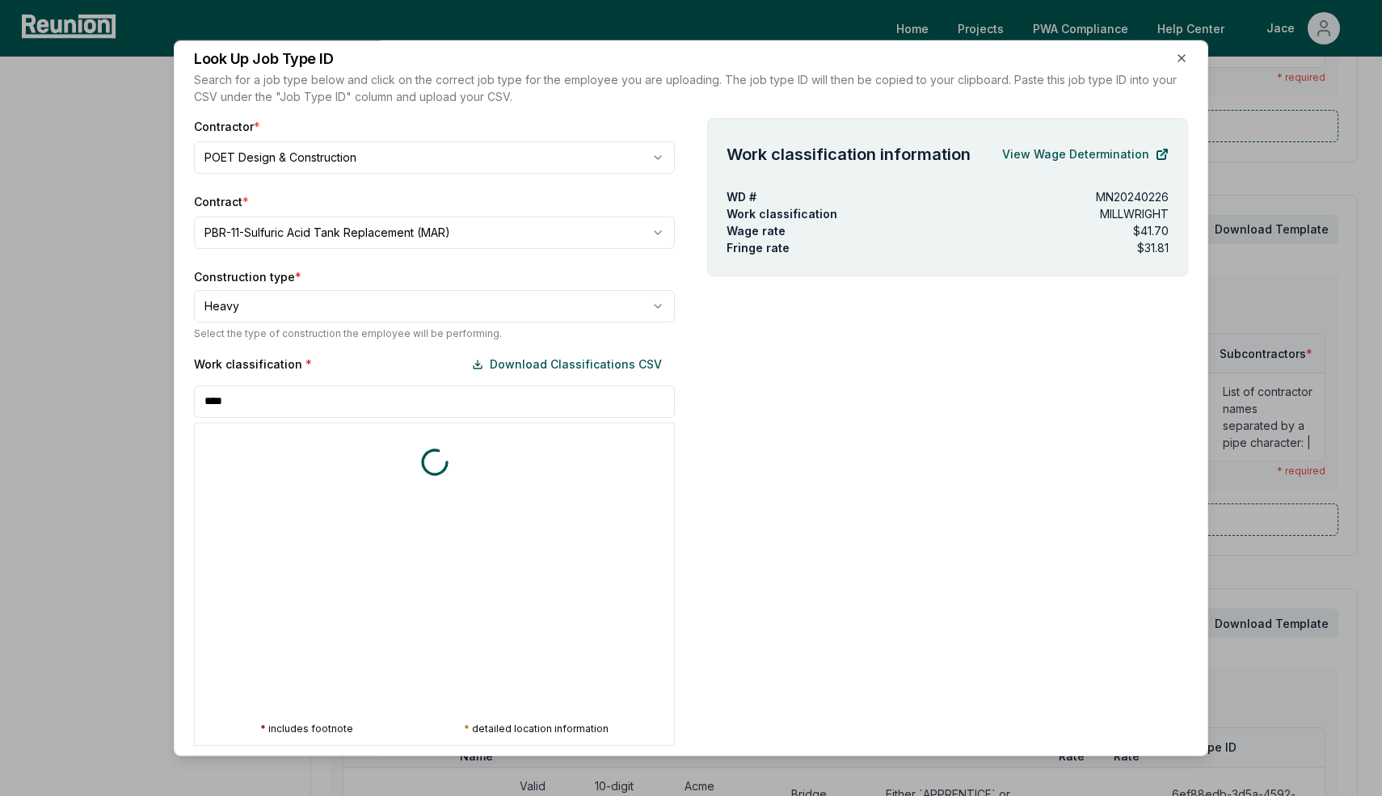
click at [263, 407] on input "****" at bounding box center [434, 401] width 481 height 32
click at [266, 374] on div "Work classification * Download Classifications CSV" at bounding box center [434, 364] width 481 height 32
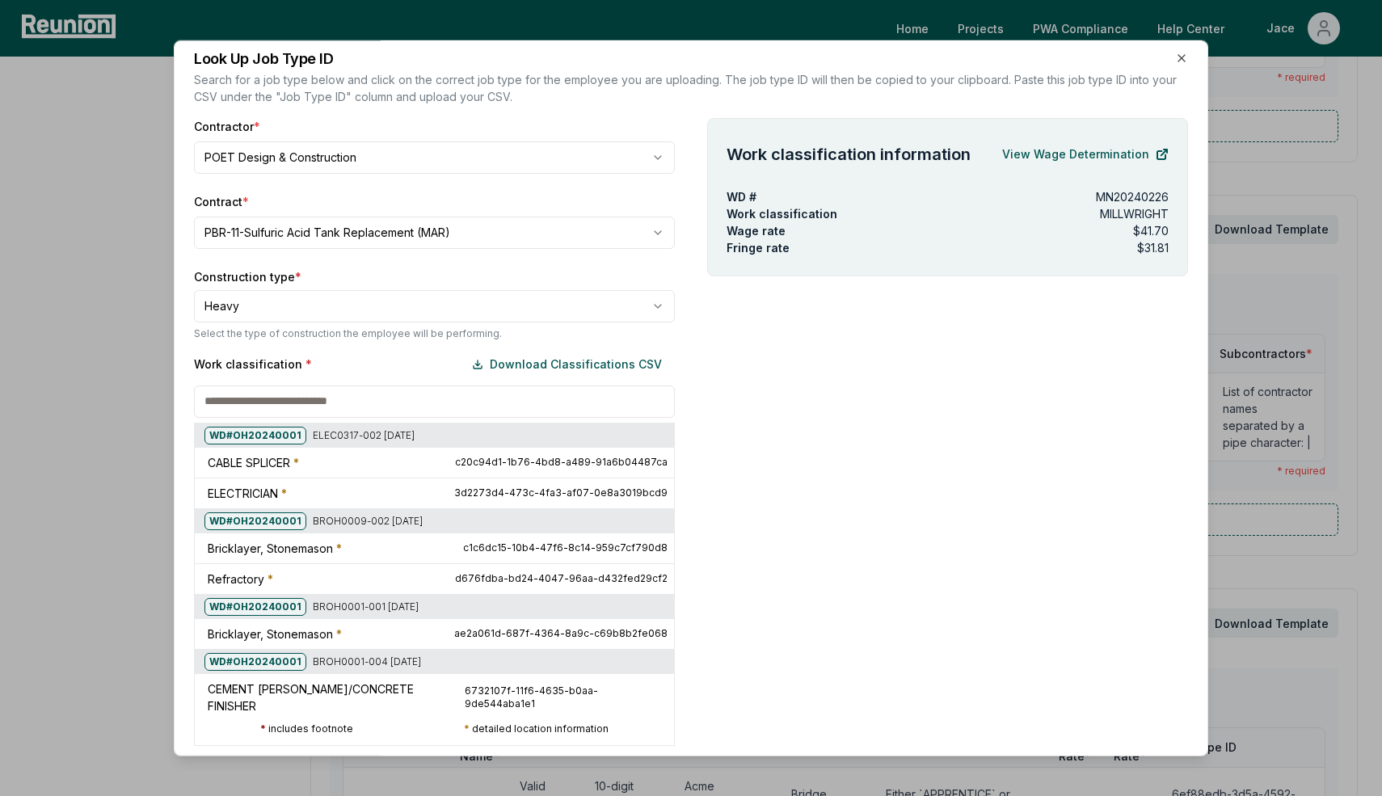
click at [270, 394] on input at bounding box center [434, 401] width 481 height 32
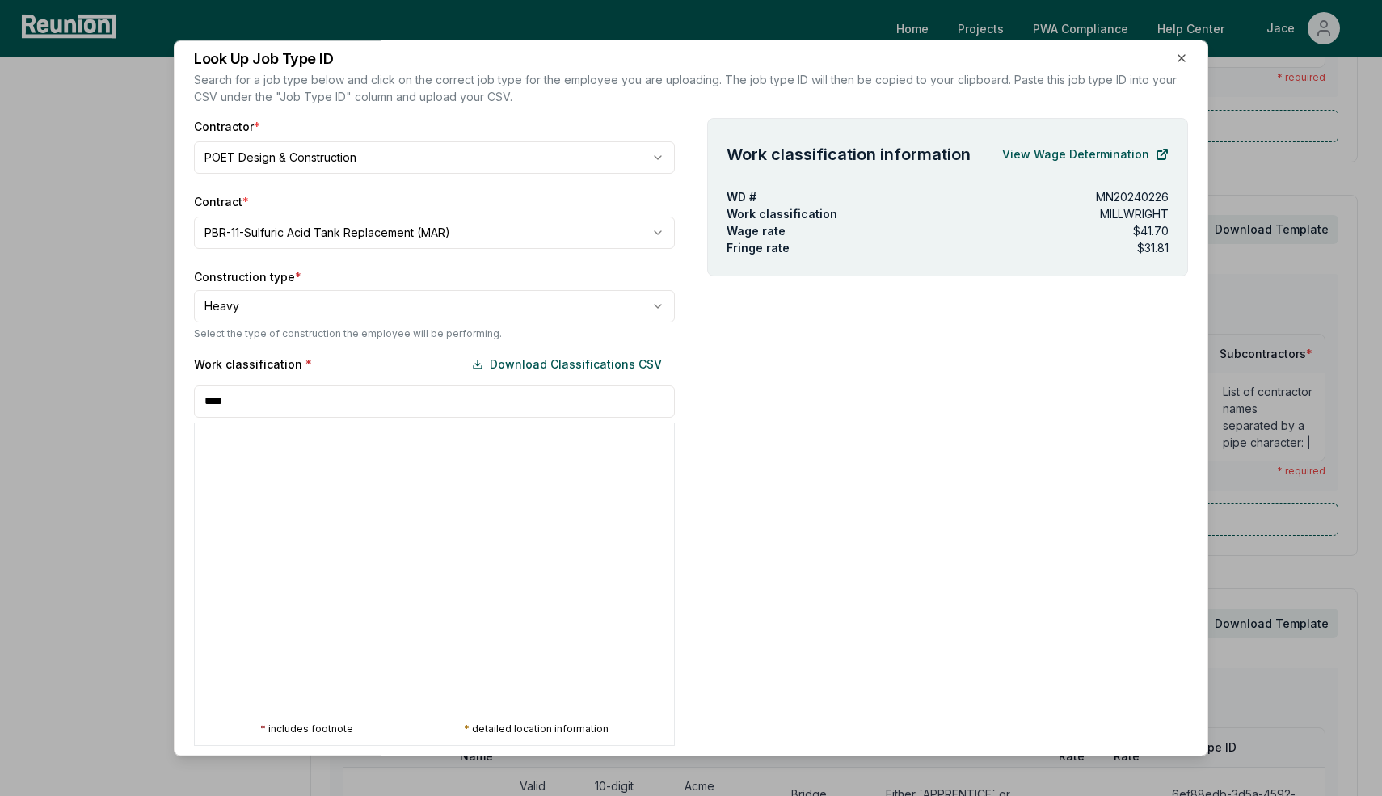
type input "****"
click at [229, 378] on div "Work classification * Download Classifications CSV" at bounding box center [434, 364] width 481 height 32
click at [231, 407] on input "****" at bounding box center [434, 401] width 481 height 32
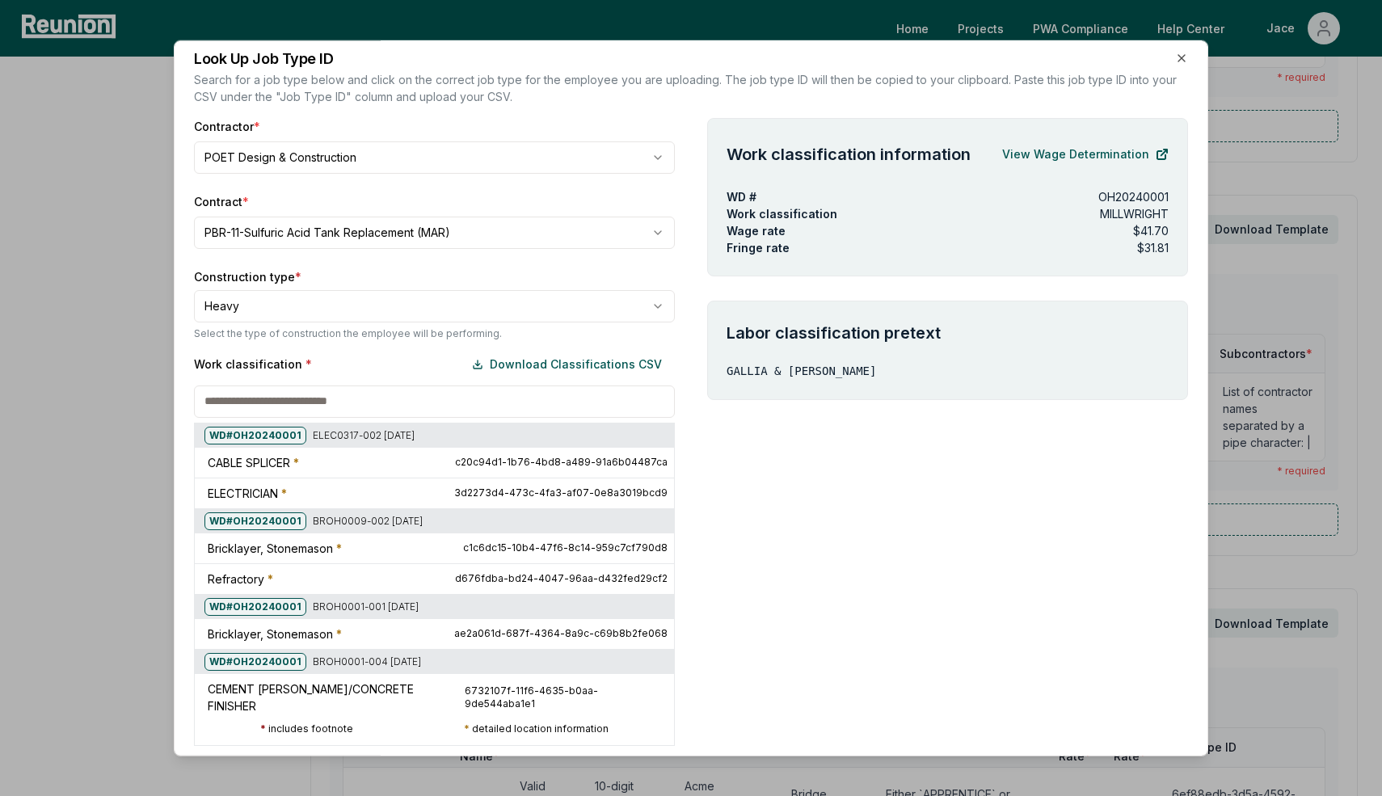
click at [646, 78] on div at bounding box center [194, 268] width 1382 height 796
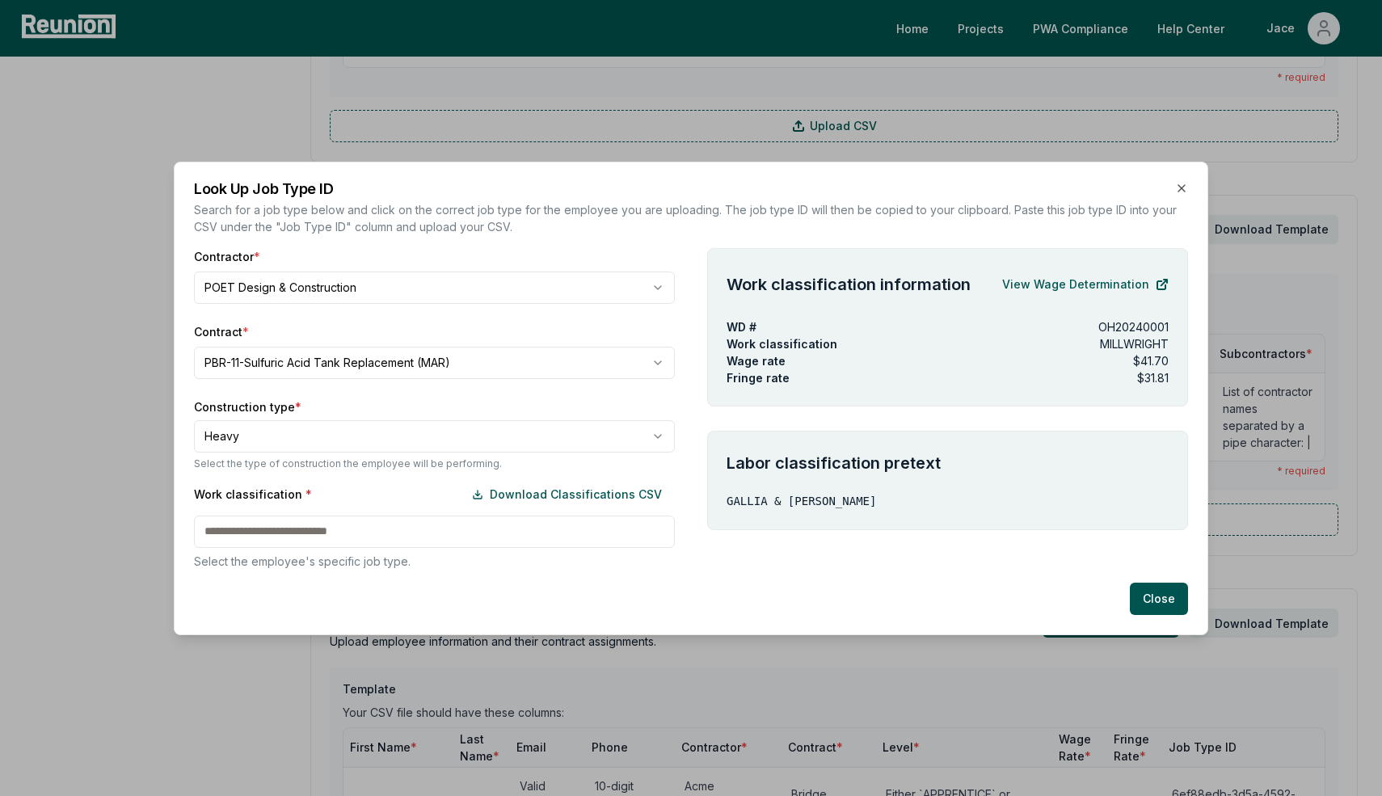
click at [382, 348] on body "Please visit us on your desktop We're working on making our marketplace mobile-…" at bounding box center [691, 578] width 1382 height 2752
click at [289, 510] on div "Work classification * Download Classifications CSV Select the employee's specif…" at bounding box center [434, 524] width 481 height 91
click at [278, 535] on div "Work classification * Download Classifications CSV Select the employee's specif…" at bounding box center [434, 524] width 481 height 91
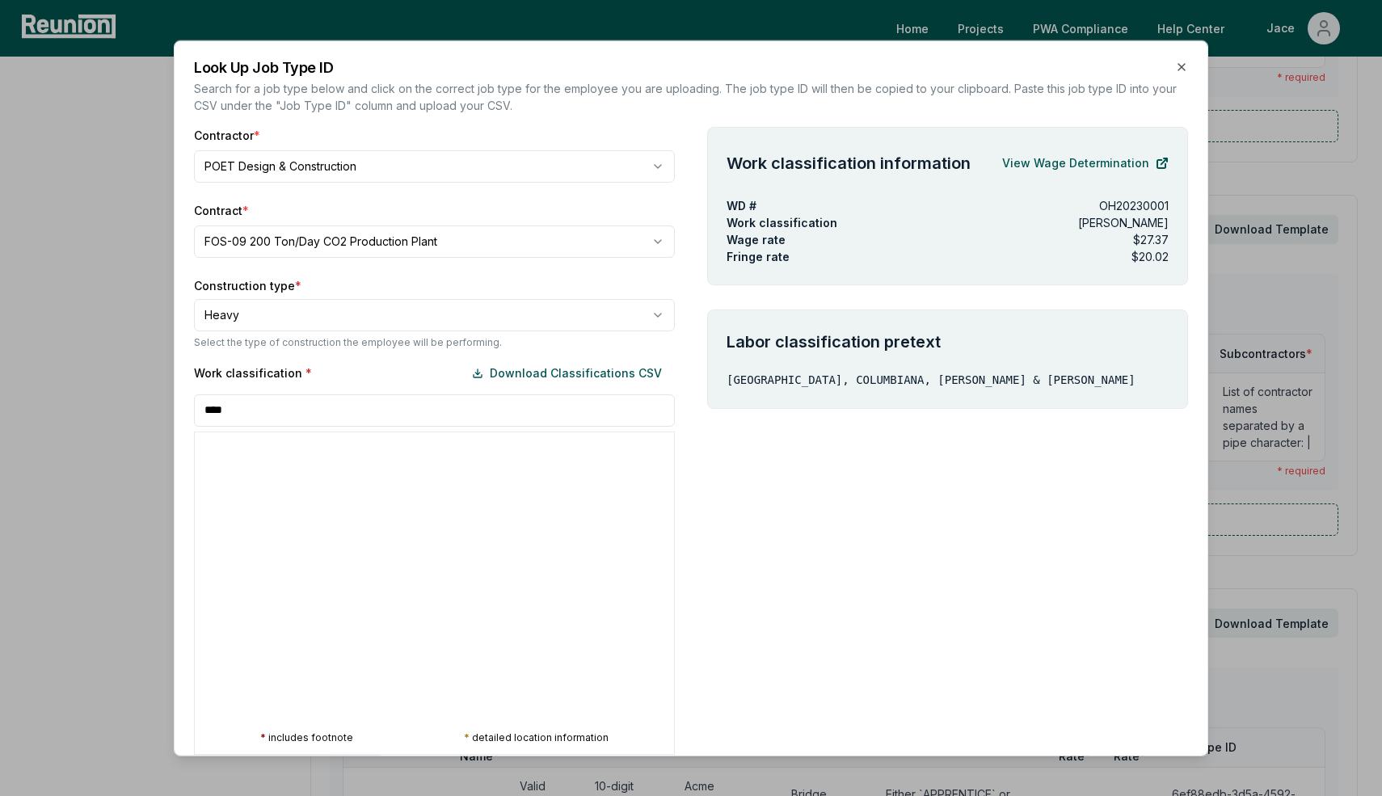
type input "****"
click at [339, 304] on div at bounding box center [194, 277] width 1382 height 796
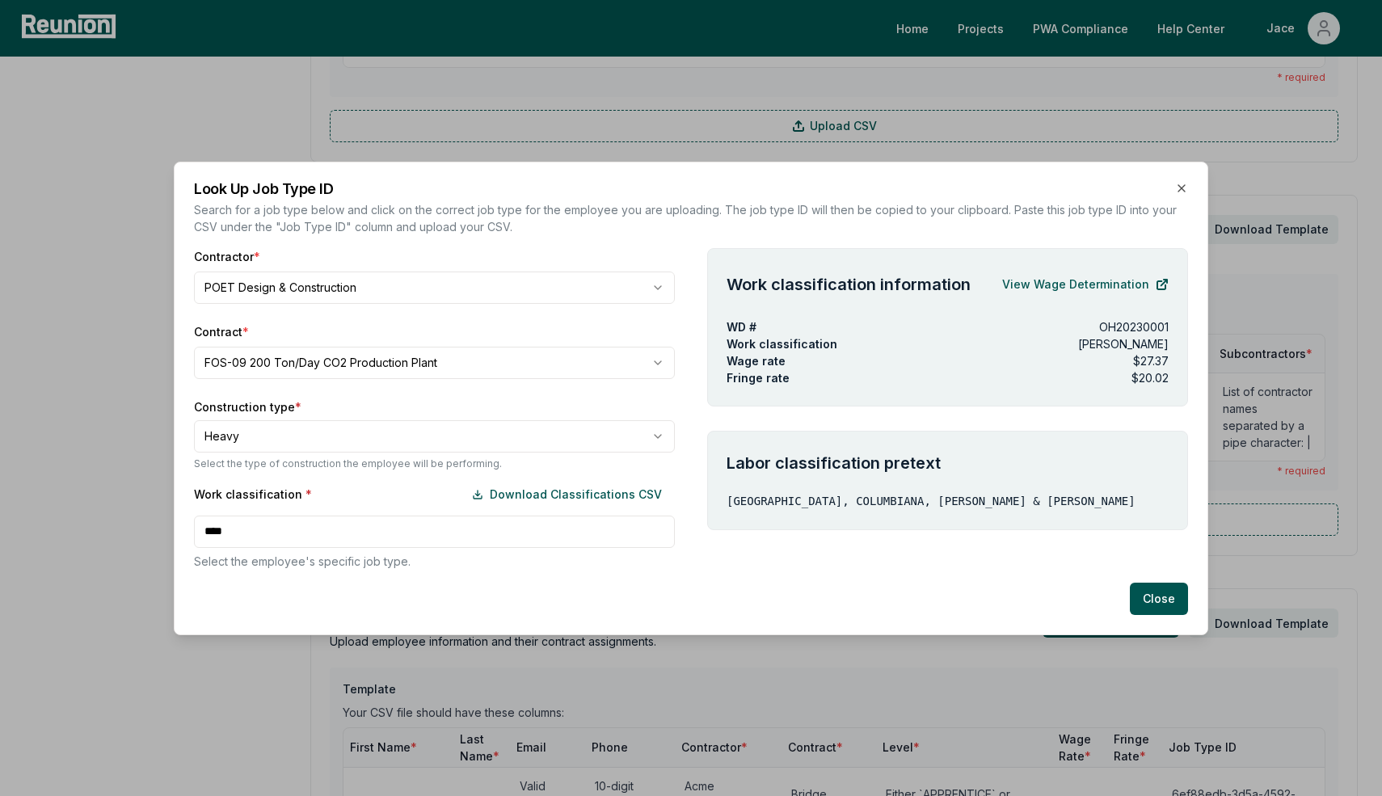
click at [306, 369] on body "Please visit us on your desktop We're working on making our marketplace mobile-…" at bounding box center [691, 578] width 1382 height 2752
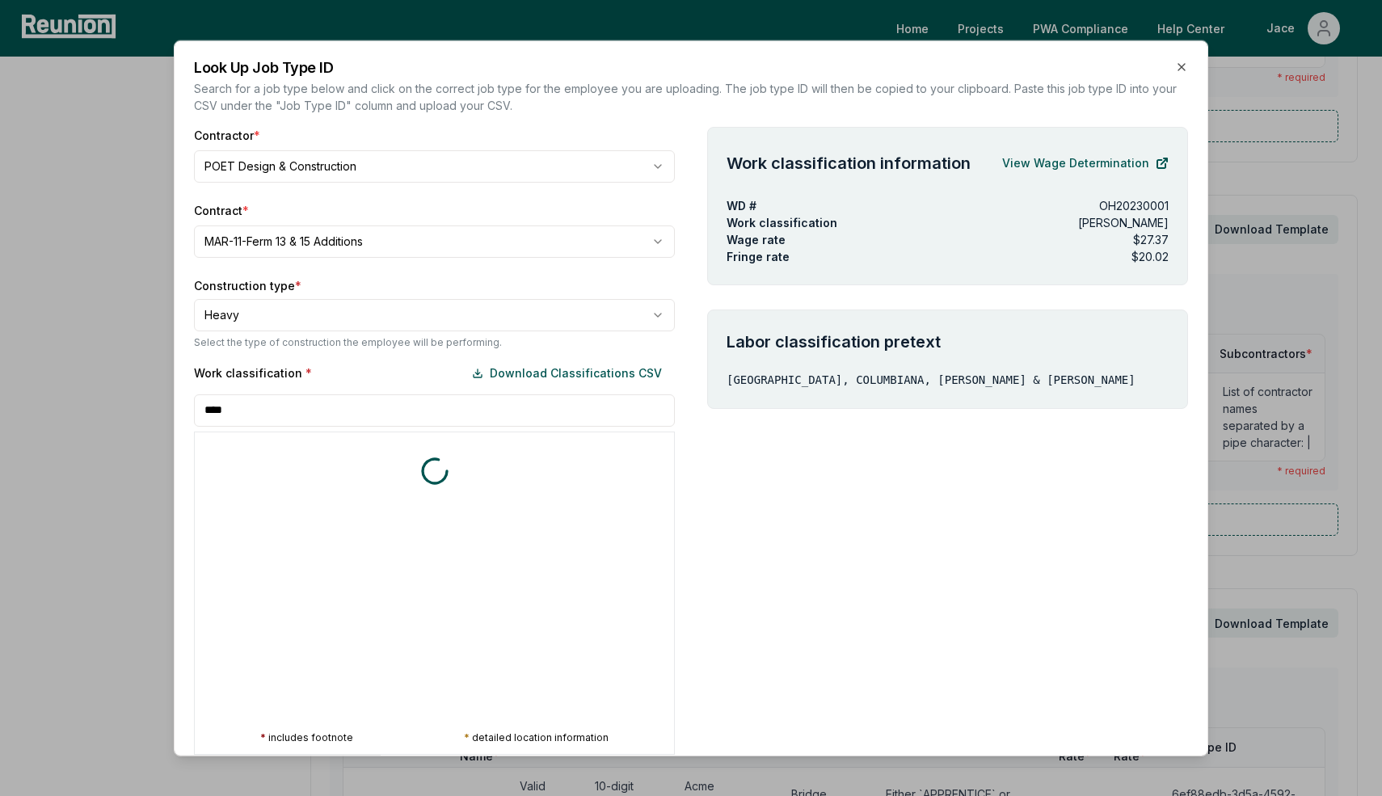
click at [290, 521] on div "Work classification * Download Classifications CSV **** * includes footnote * d…" at bounding box center [434, 555] width 481 height 398
click at [283, 429] on div "Work classification * Download Classifications CSV **** * includes footnote * d…" at bounding box center [434, 555] width 481 height 398
click at [277, 415] on input "****" at bounding box center [434, 410] width 481 height 32
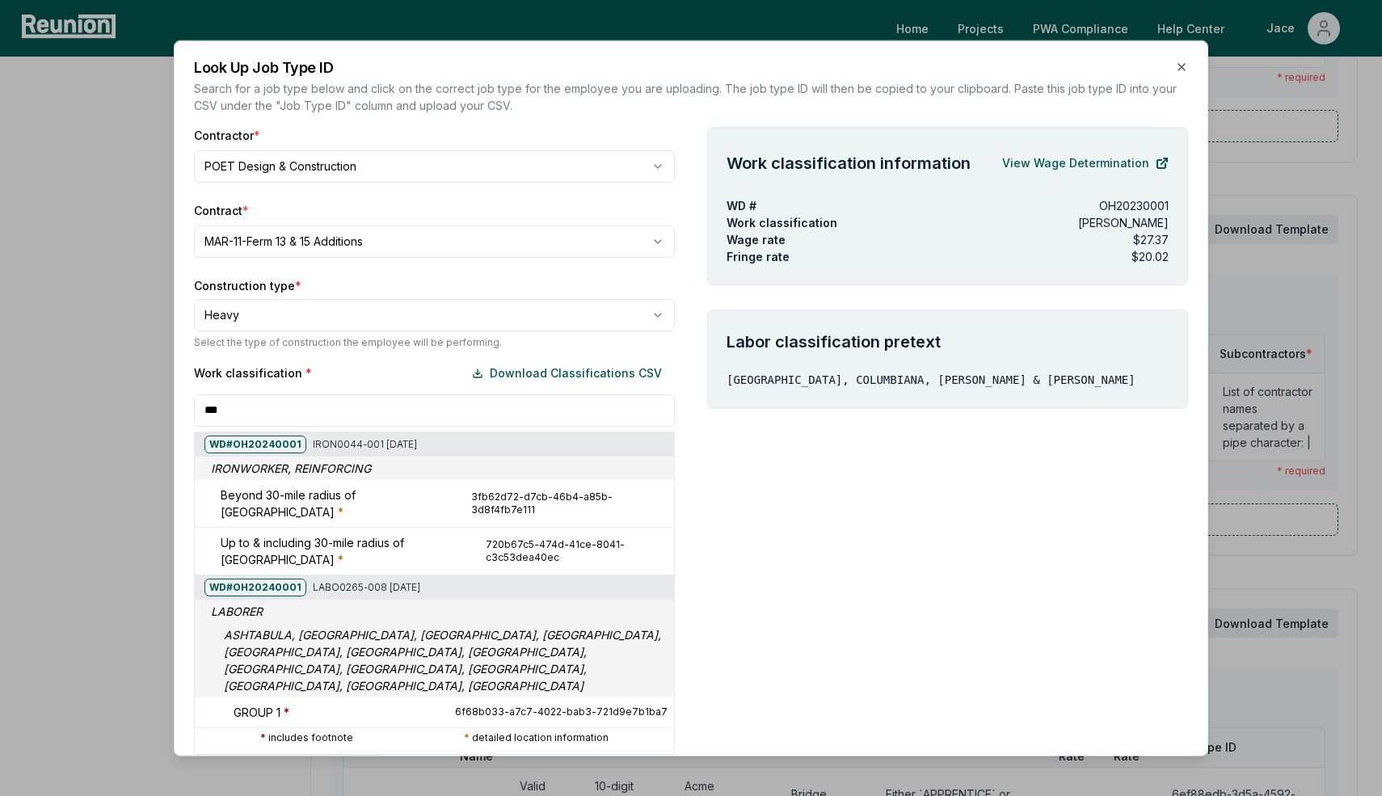
type input "****"
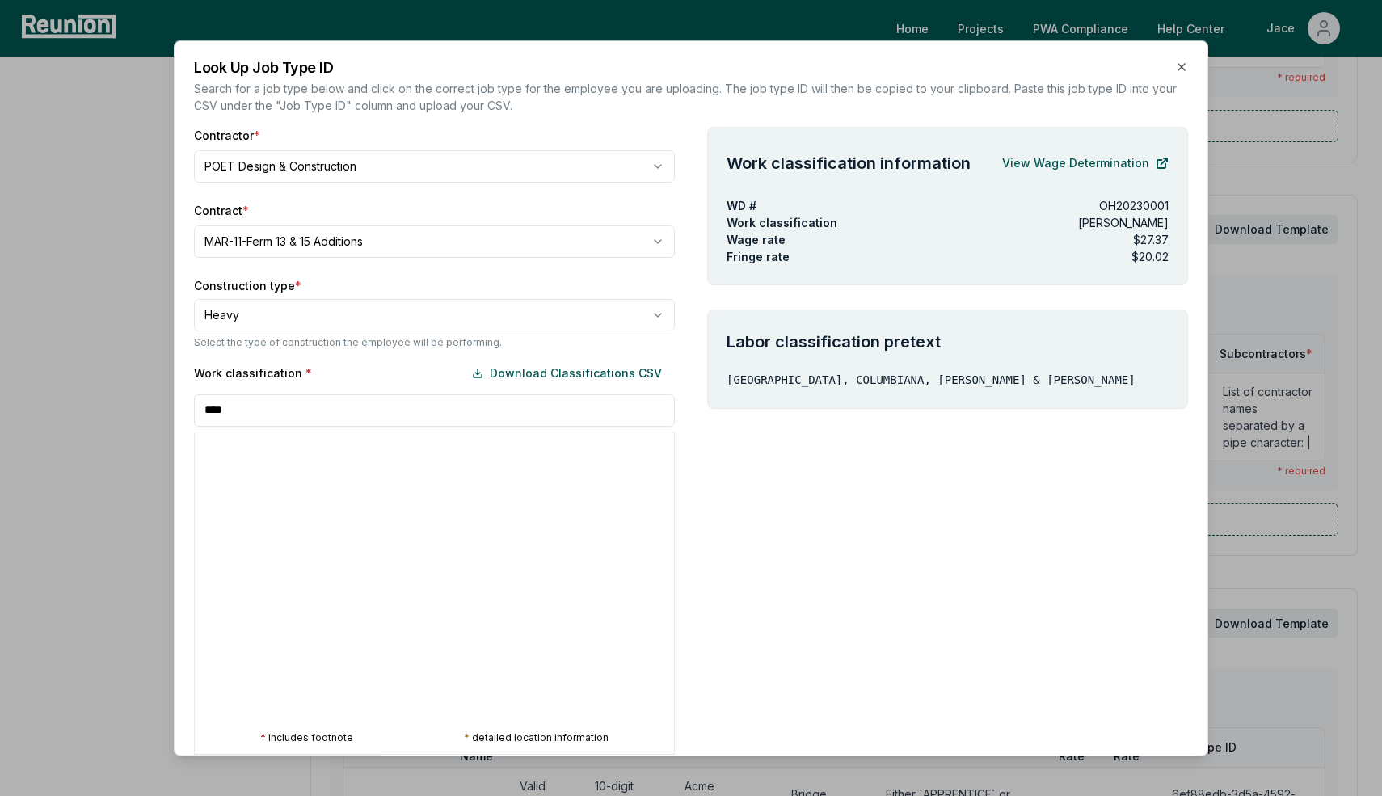
click at [255, 250] on div at bounding box center [194, 277] width 1382 height 796
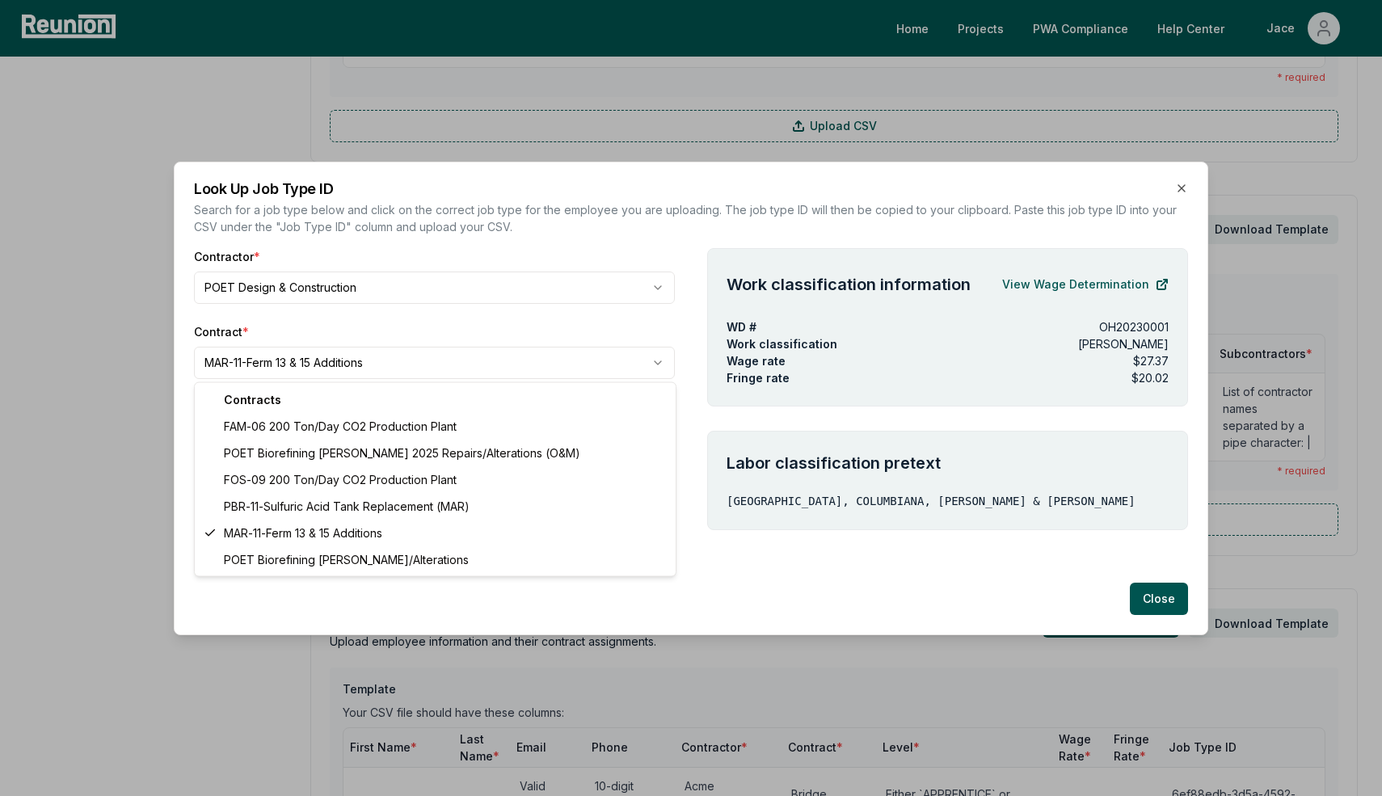
click at [281, 354] on body "Please visit us on your desktop We're working on making our marketplace mobile-…" at bounding box center [691, 578] width 1382 height 2752
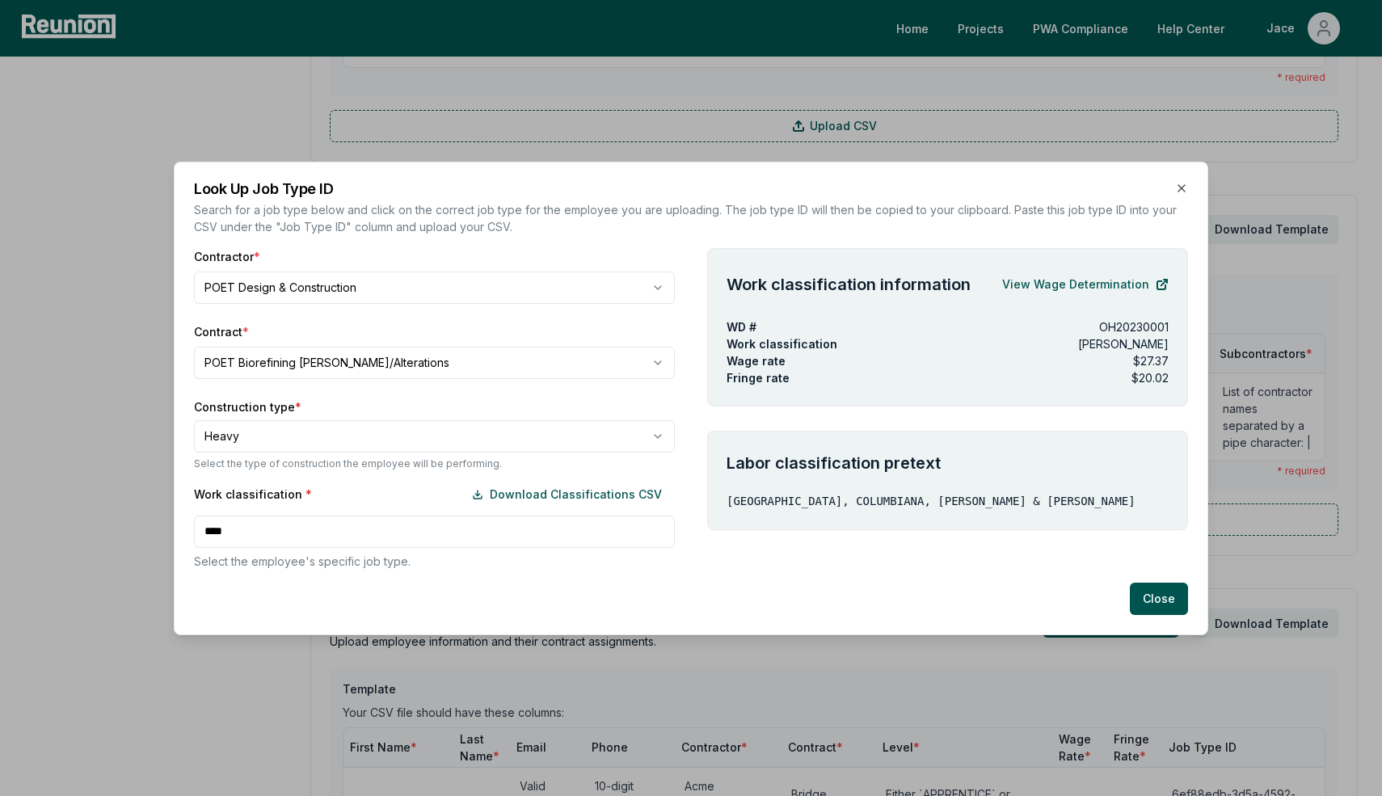
click at [237, 525] on div "Work classification * Download Classifications CSV **** Select the employee's s…" at bounding box center [434, 524] width 481 height 91
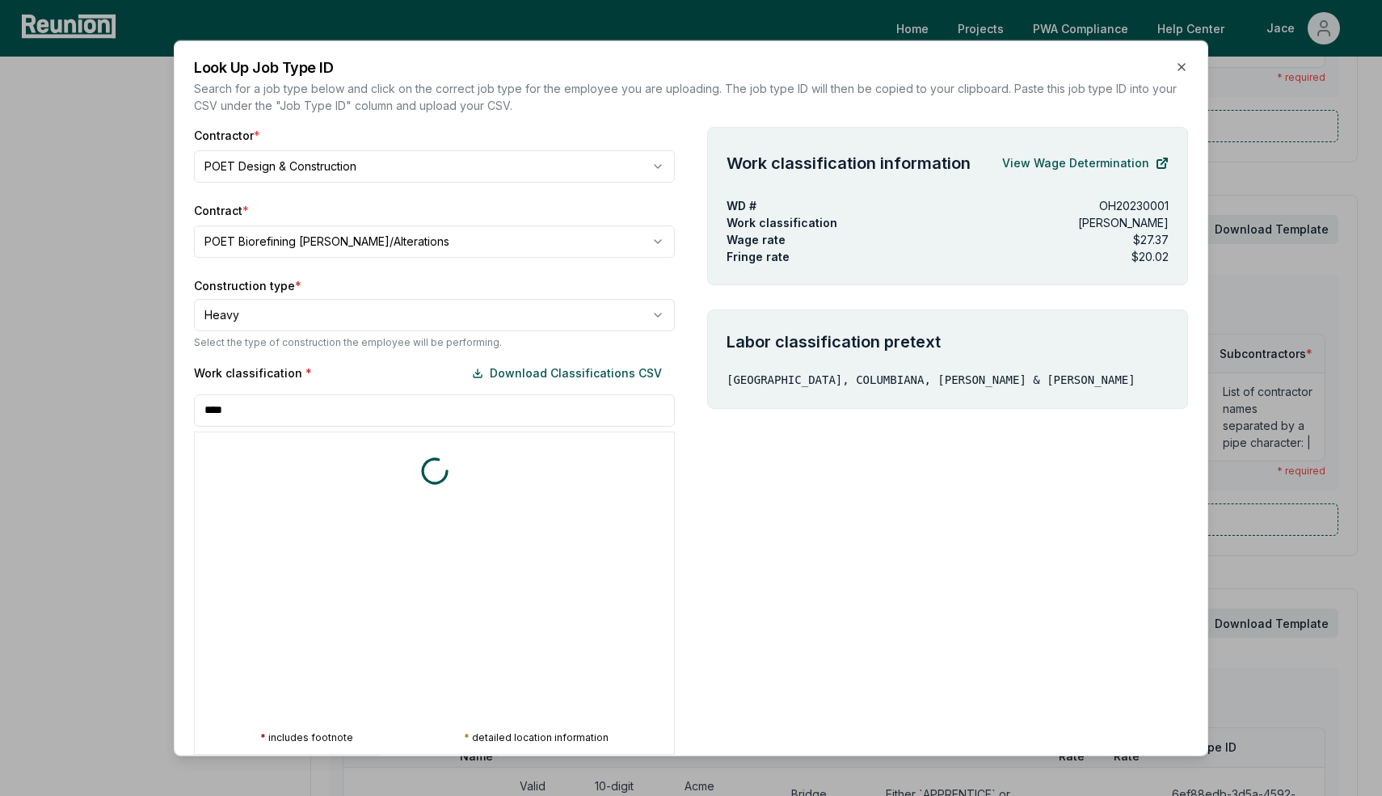
click at [237, 525] on div "* includes footnote * detailed location information" at bounding box center [434, 592] width 481 height 323
click at [243, 410] on input "****" at bounding box center [434, 410] width 481 height 32
click at [222, 368] on label "Work classification *" at bounding box center [253, 373] width 118 height 17
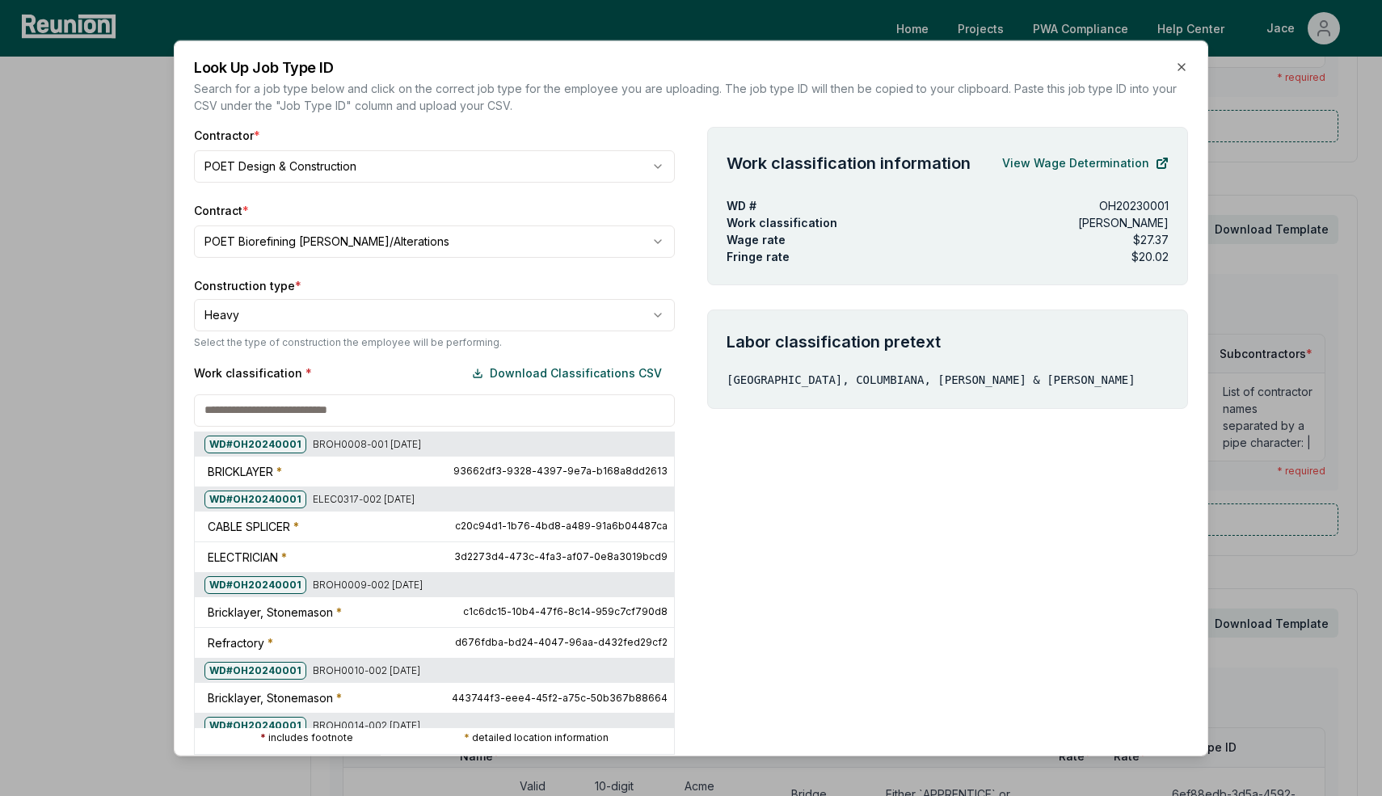
click at [255, 325] on div at bounding box center [194, 277] width 1382 height 796
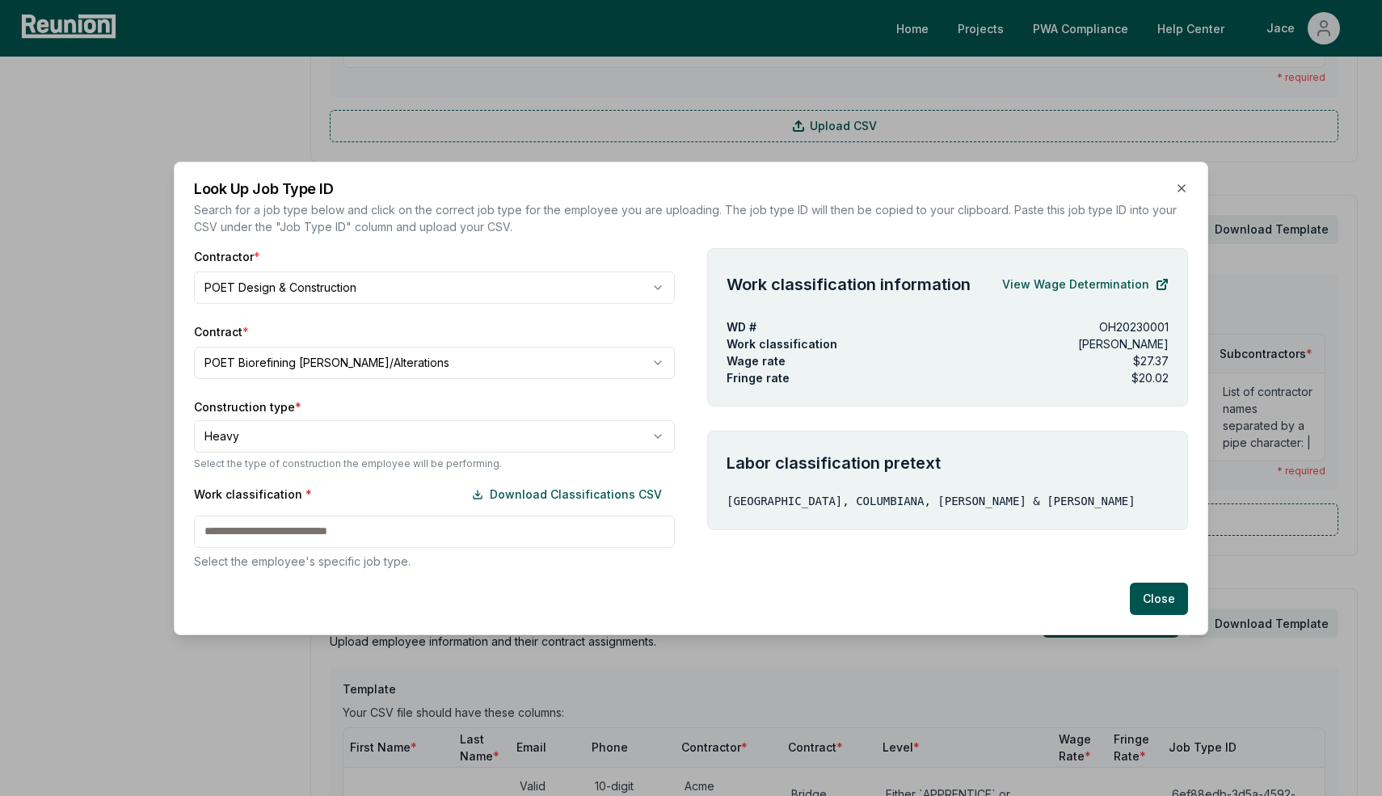
click at [230, 525] on div "Work classification * Download Classifications CSV Select the employee's specif…" at bounding box center [434, 524] width 481 height 91
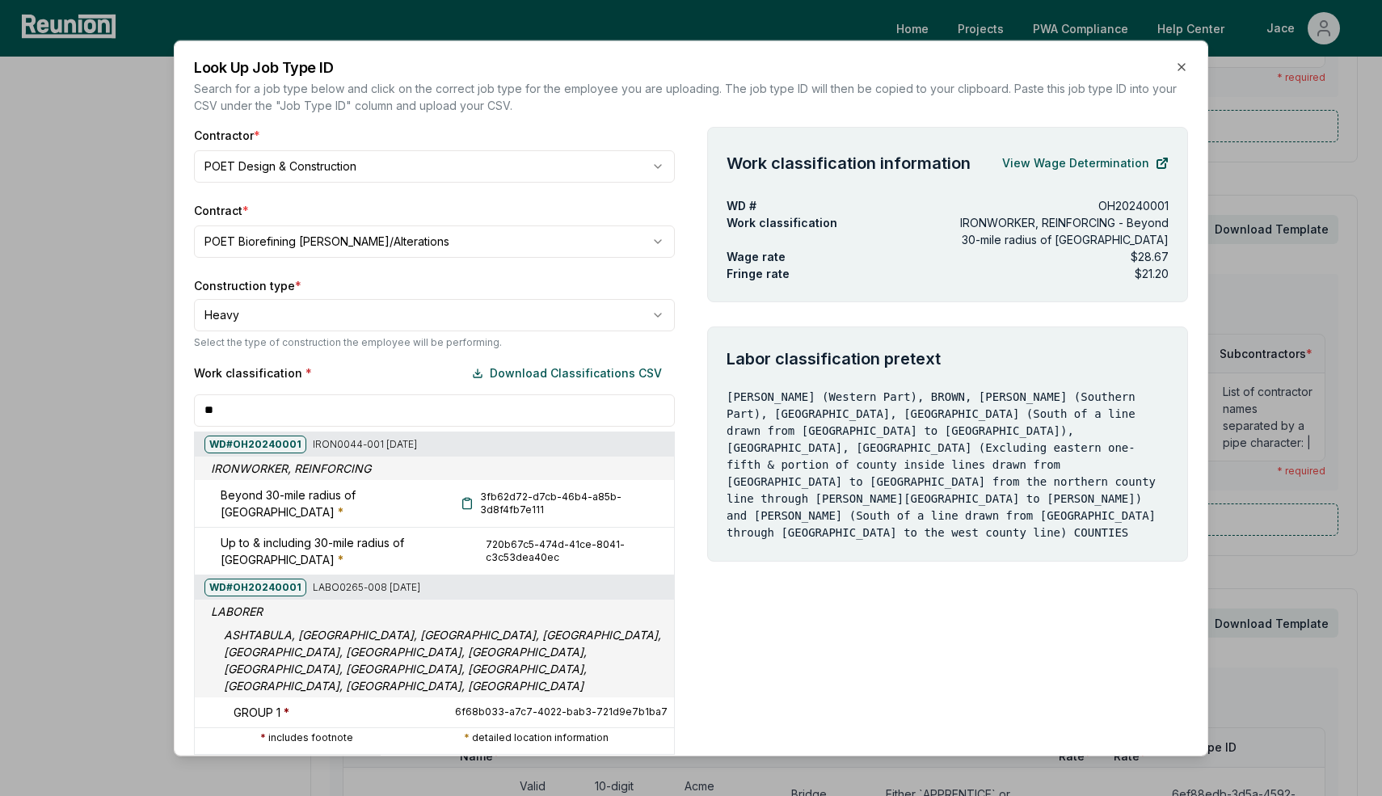
type input "*"
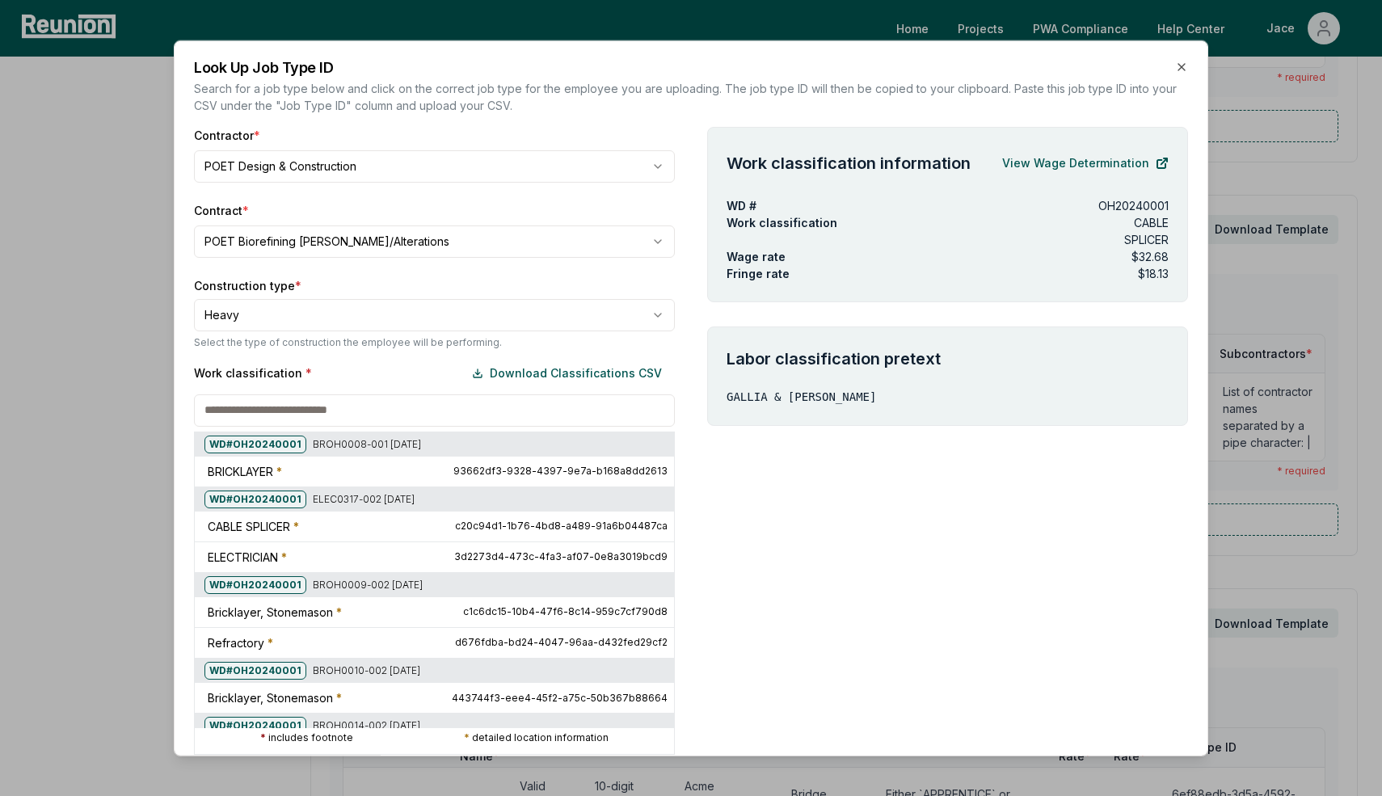
click at [246, 348] on div at bounding box center [194, 277] width 1382 height 796
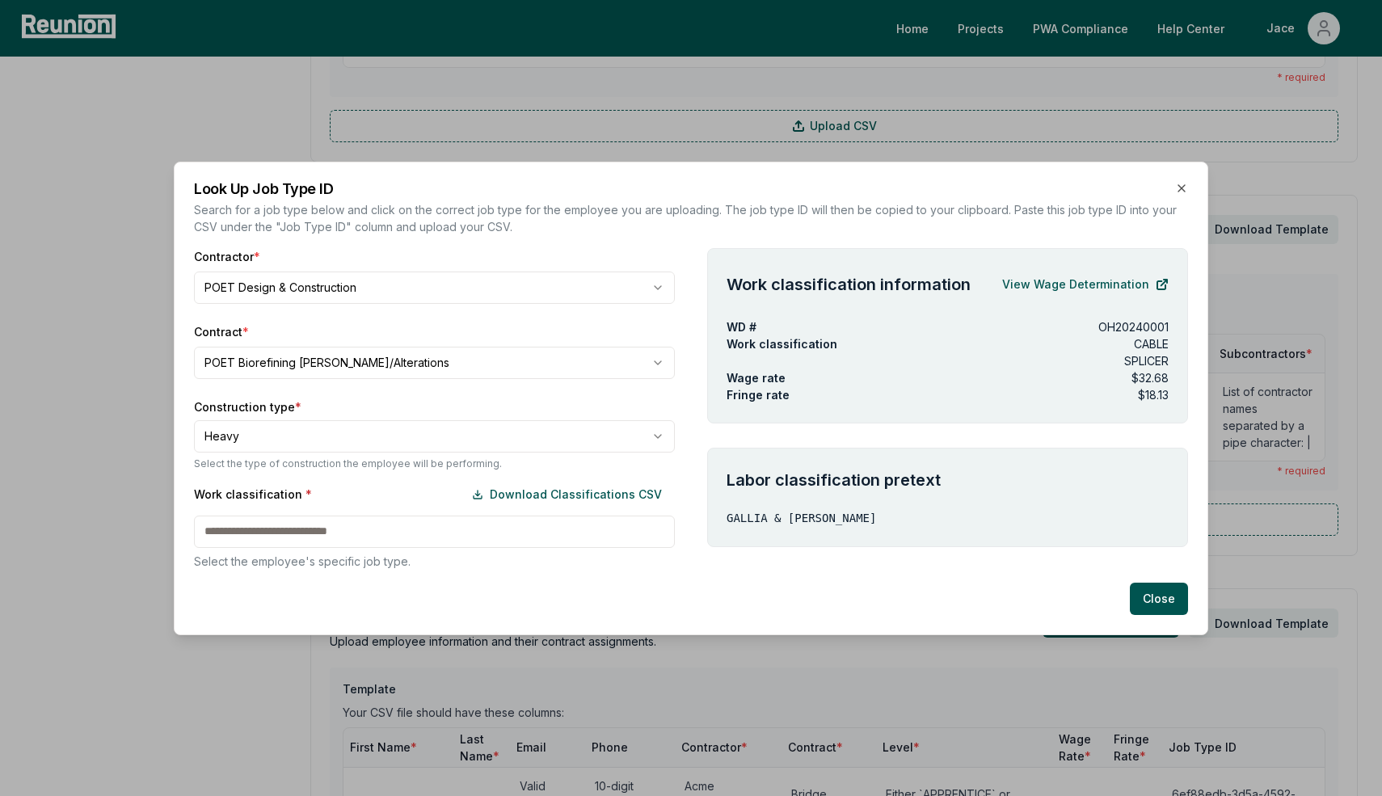
click at [245, 467] on p "Select the type of construction the employee will be performing." at bounding box center [434, 464] width 481 height 13
click at [246, 436] on body "Please visit us on your desktop We're working on making our marketplace mobile-…" at bounding box center [691, 578] width 1382 height 2752
click at [279, 526] on div "Work classification * Download Classifications CSV Select the employee's specif…" at bounding box center [434, 524] width 481 height 91
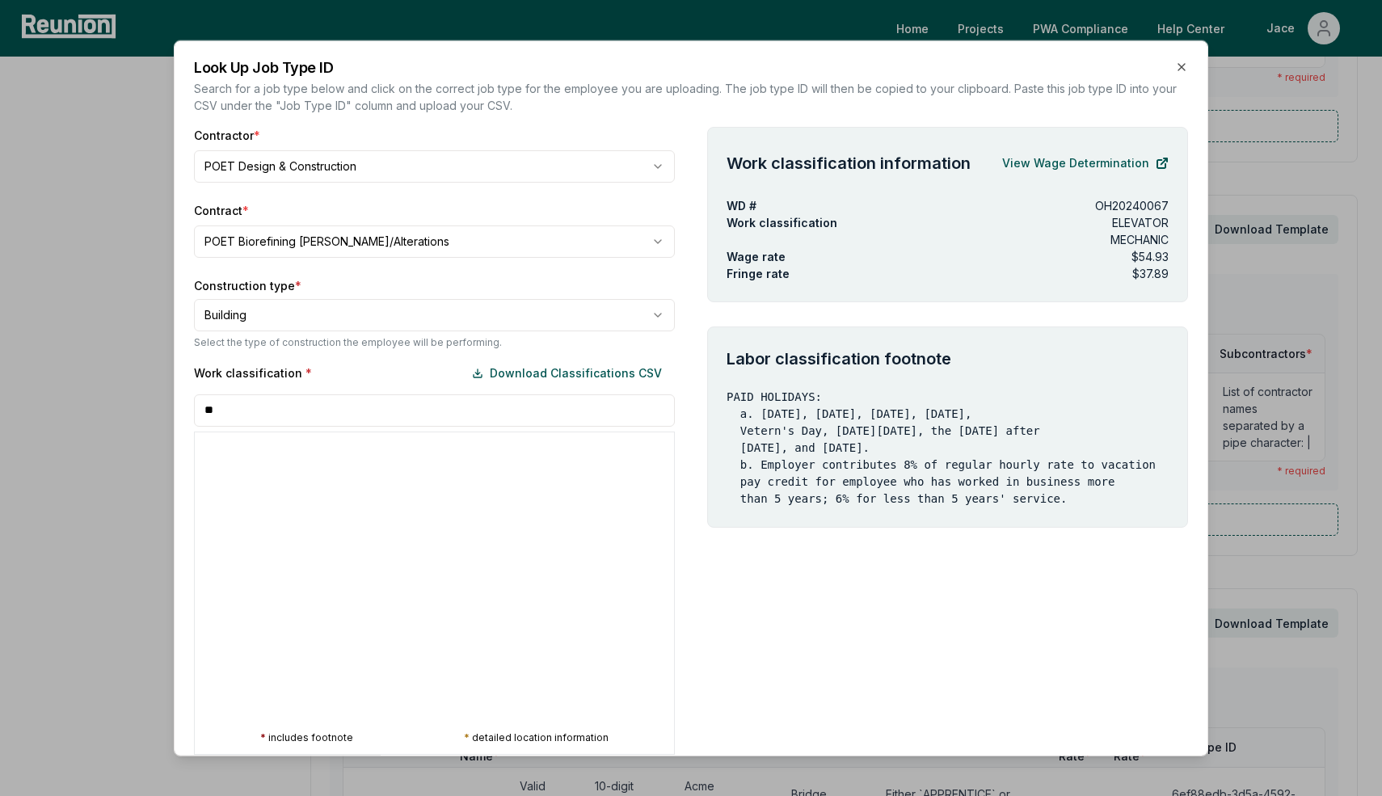
type input "*"
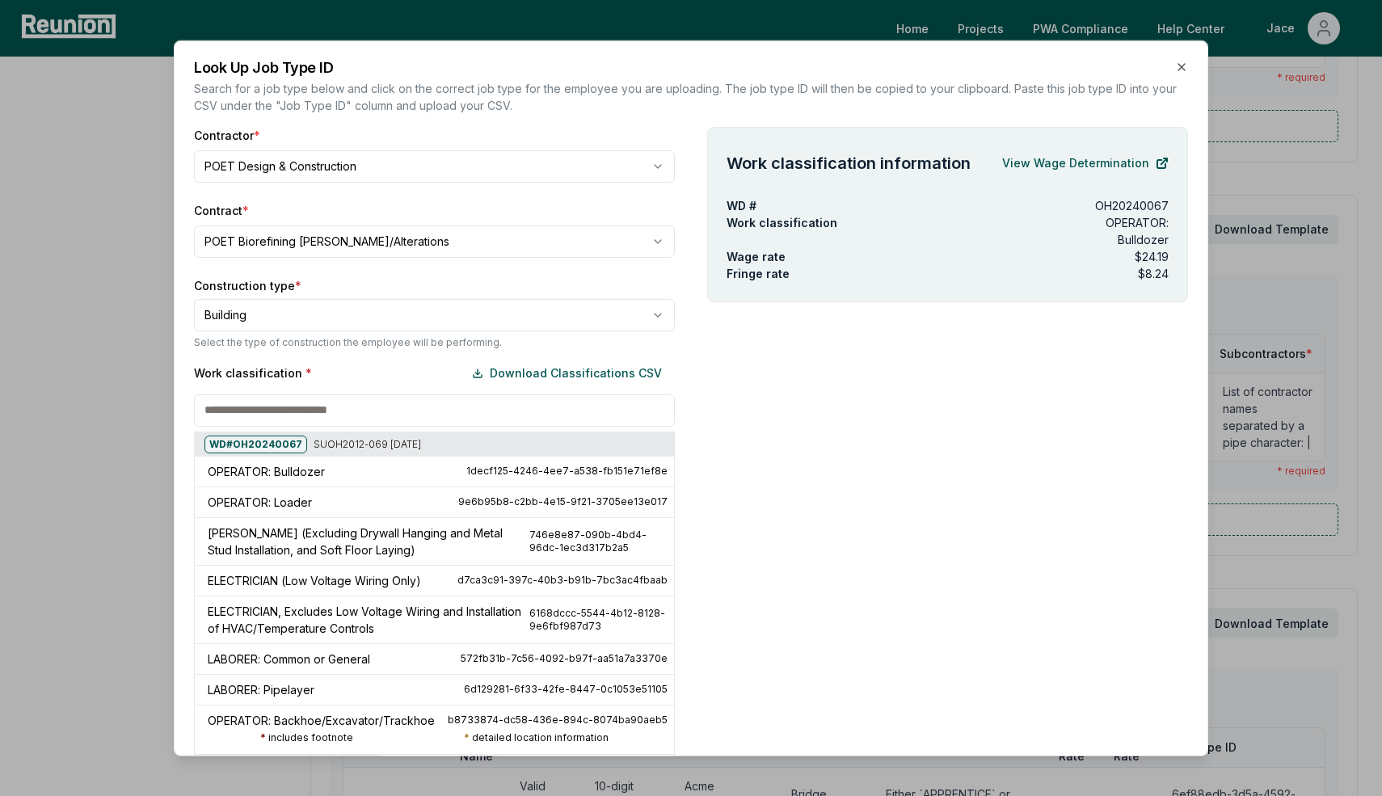
click at [259, 323] on div at bounding box center [194, 277] width 1382 height 796
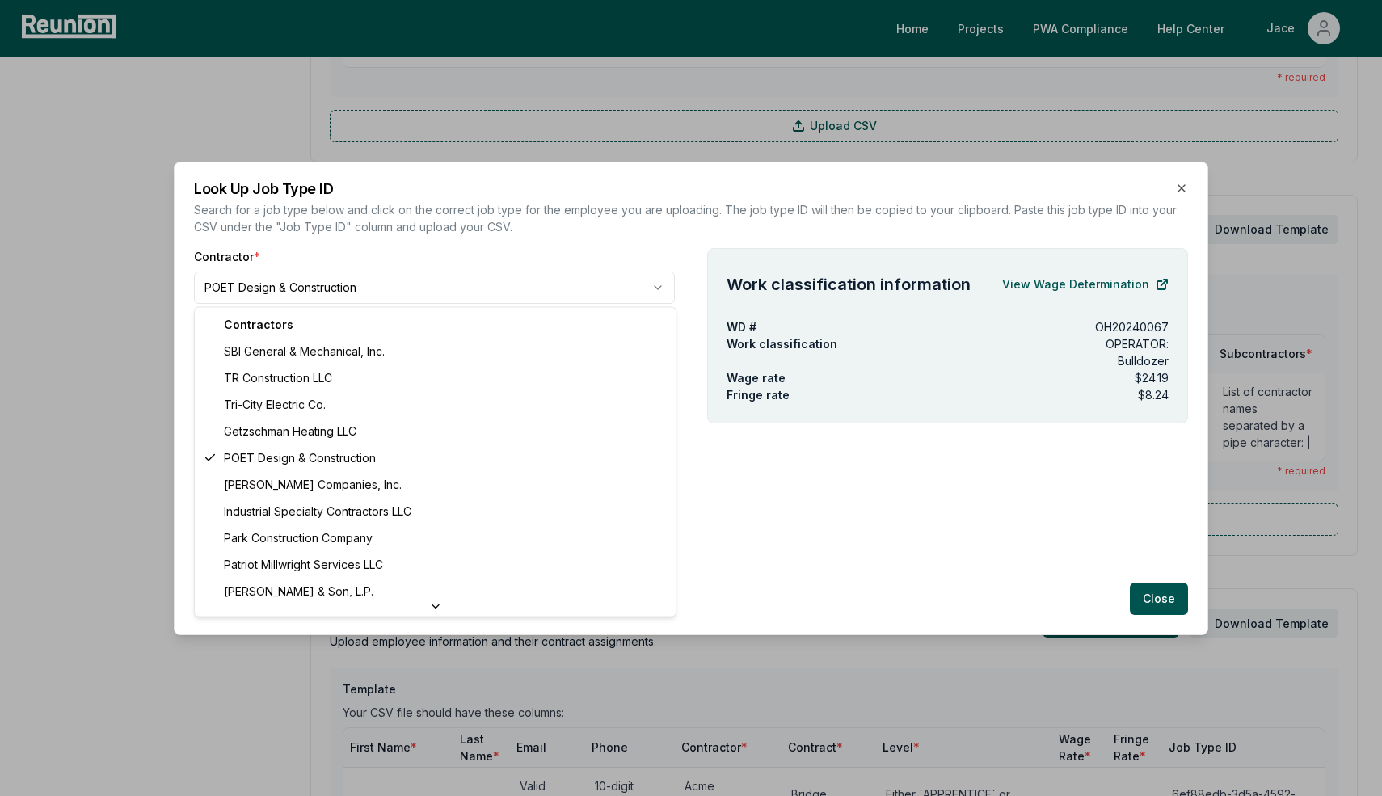
click at [283, 295] on body "Please visit us on your desktop We're working on making our marketplace mobile-…" at bounding box center [691, 578] width 1382 height 2752
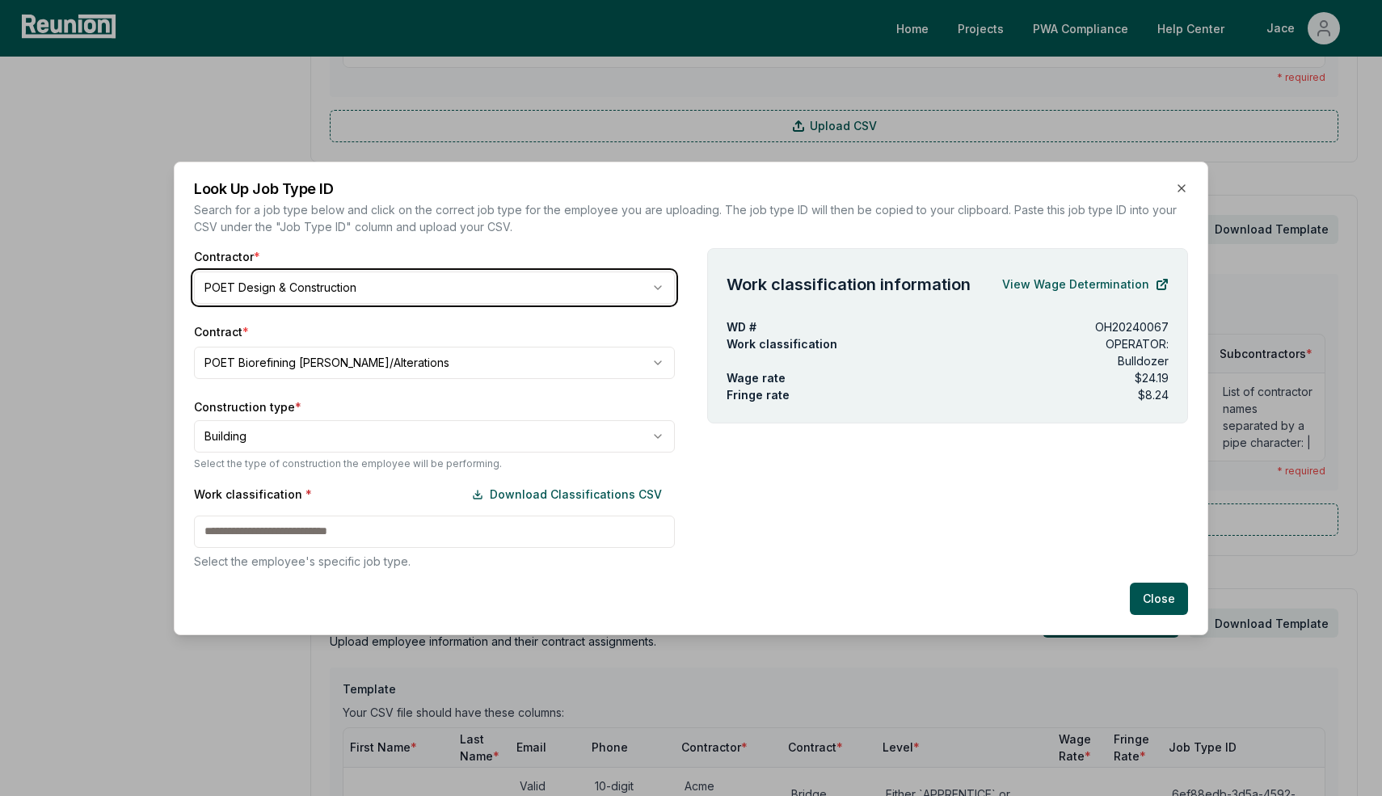
click at [283, 293] on body "Please visit us on your desktop We're working on making our marketplace mobile-…" at bounding box center [691, 578] width 1382 height 2752
click at [283, 342] on div "Contract * POET Biorefining [PERSON_NAME] Repairs/Alterations" at bounding box center [434, 351] width 481 height 56
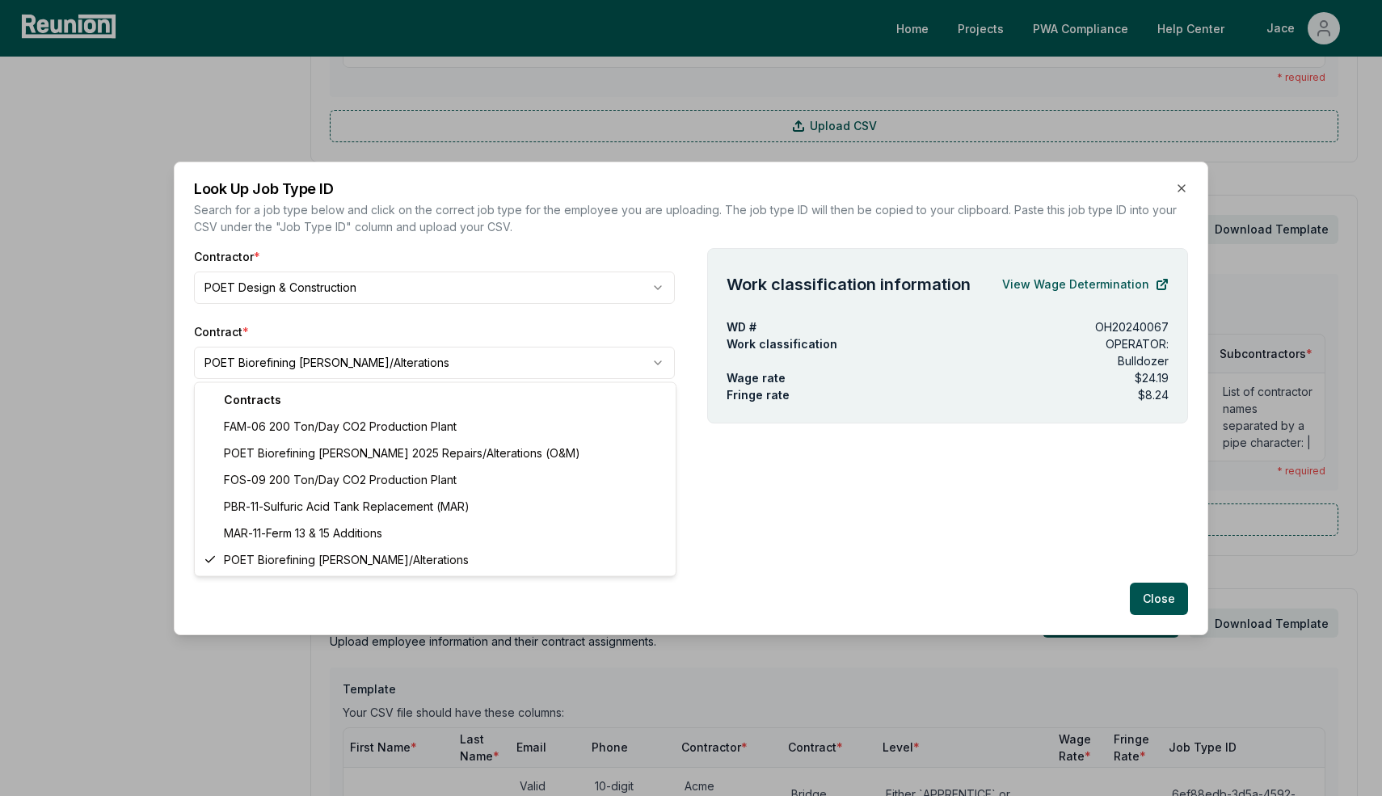
click at [283, 363] on body "Please visit us on your desktop We're working on making our marketplace mobile-…" at bounding box center [691, 578] width 1382 height 2752
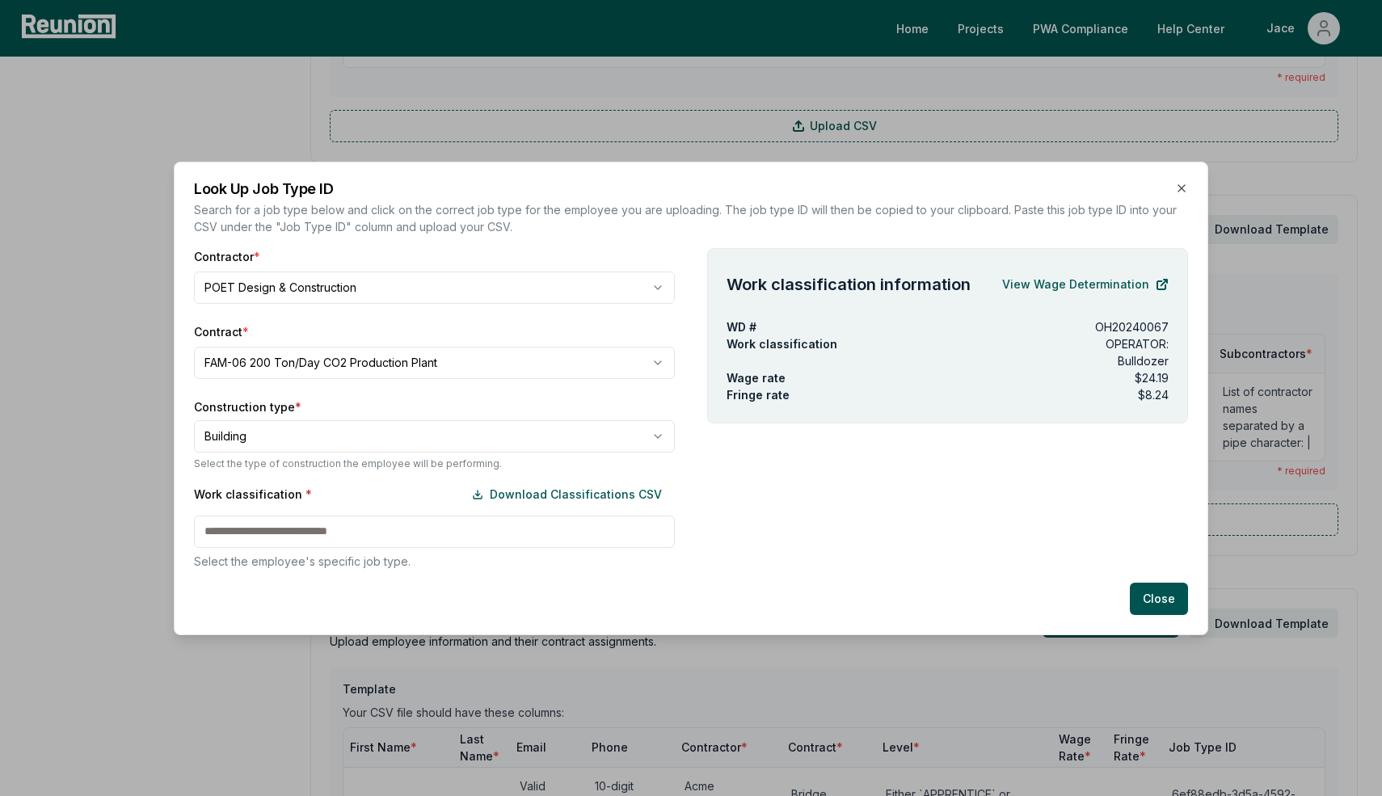
click at [285, 433] on body "Please visit us on your desktop We're working on making our marketplace mobile-…" at bounding box center [691, 578] width 1382 height 2752
click at [275, 504] on div "Work classification * Download Classifications CSV" at bounding box center [434, 495] width 481 height 32
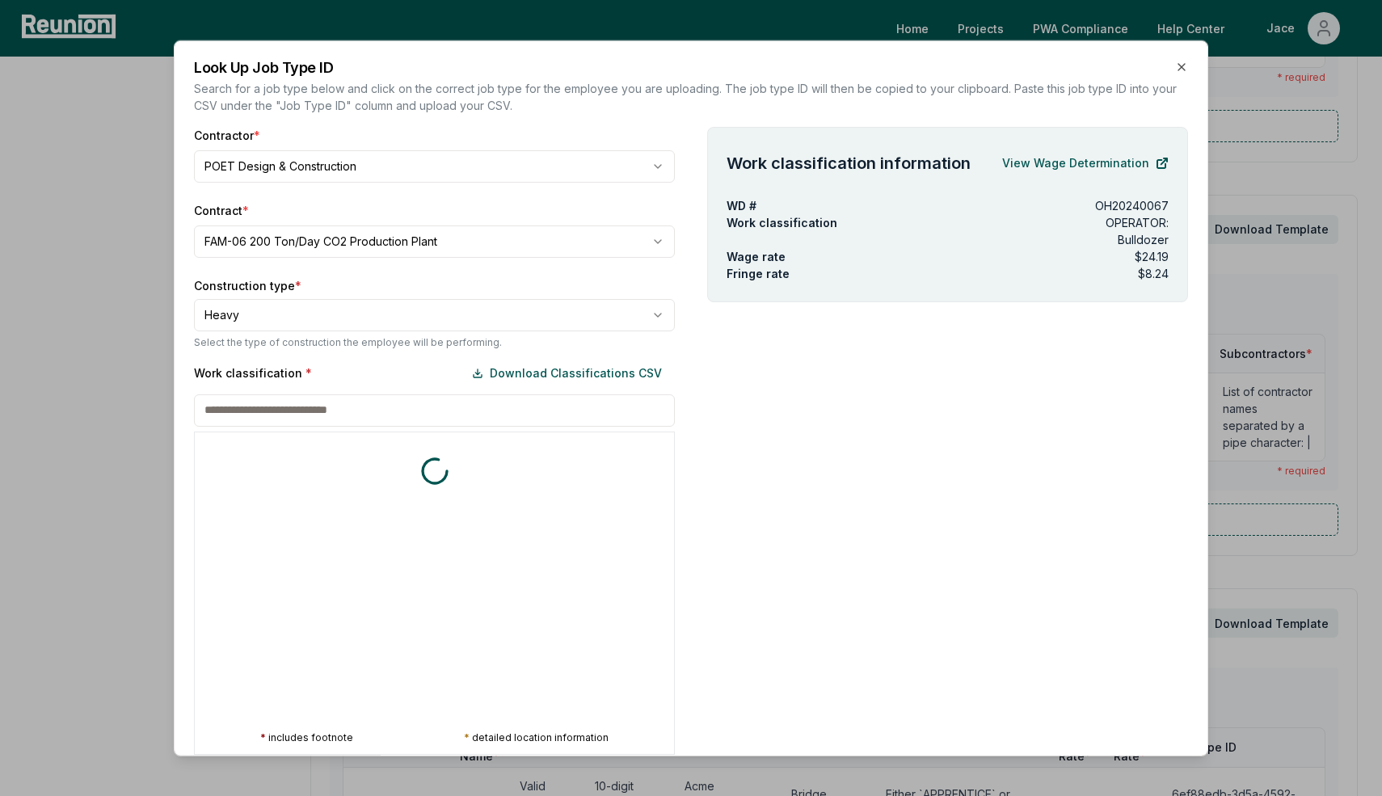
click at [270, 522] on div "Work classification * Download Classifications CSV * includes footnote * detail…" at bounding box center [434, 555] width 481 height 398
click at [341, 247] on div at bounding box center [194, 277] width 1382 height 796
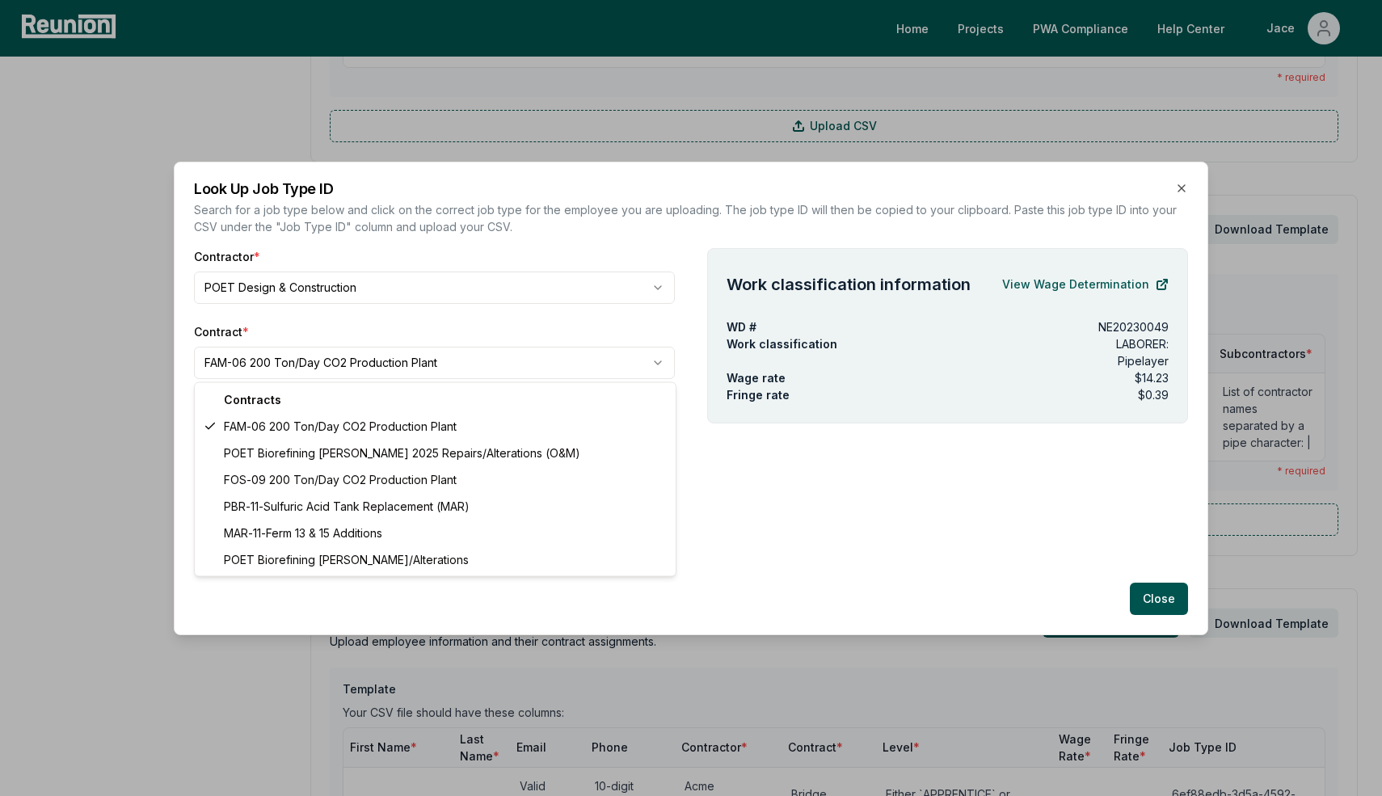
click at [314, 365] on body "Please visit us on your desktop We're working on making our marketplace mobile-…" at bounding box center [691, 578] width 1382 height 2752
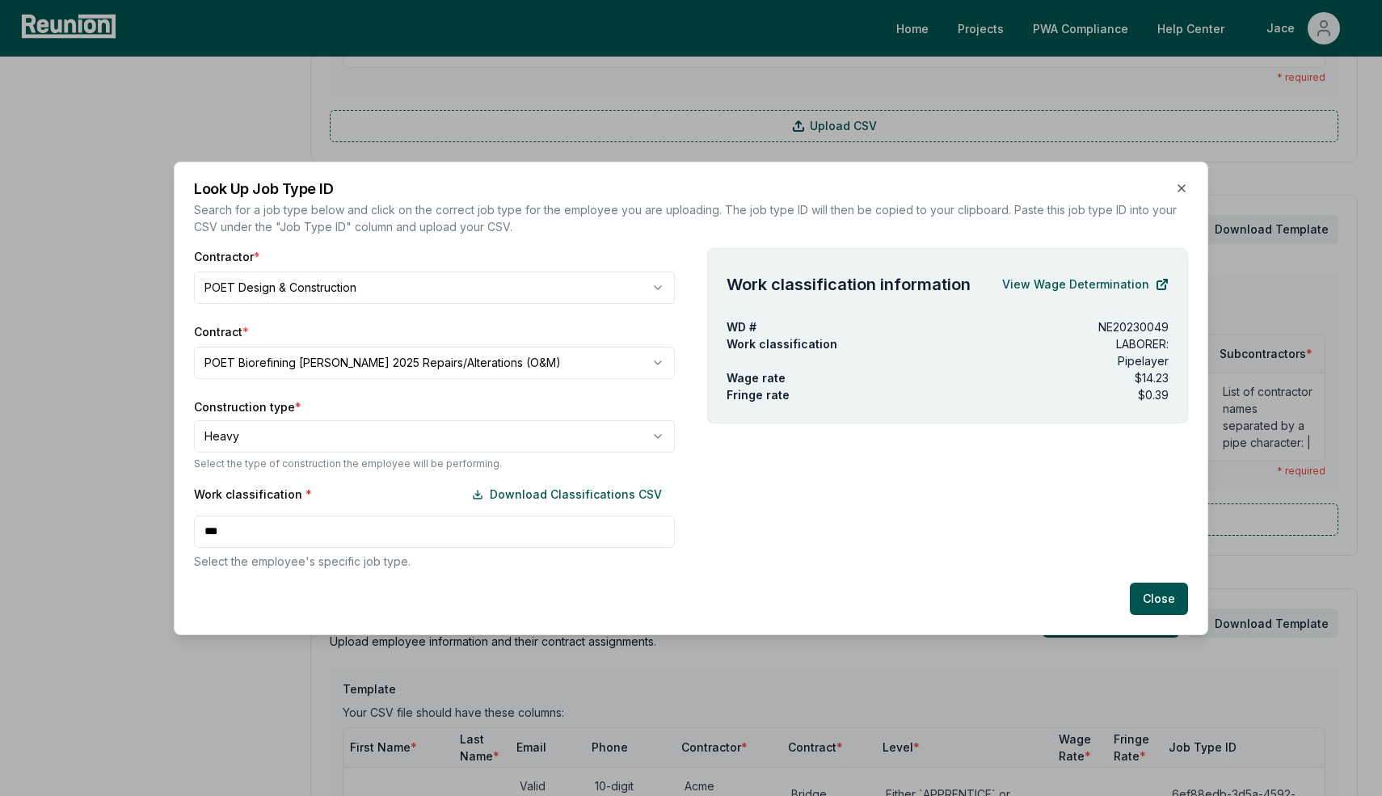
click at [224, 529] on div "Work classification * Download Classifications CSV *** Select the employee's sp…" at bounding box center [434, 524] width 481 height 91
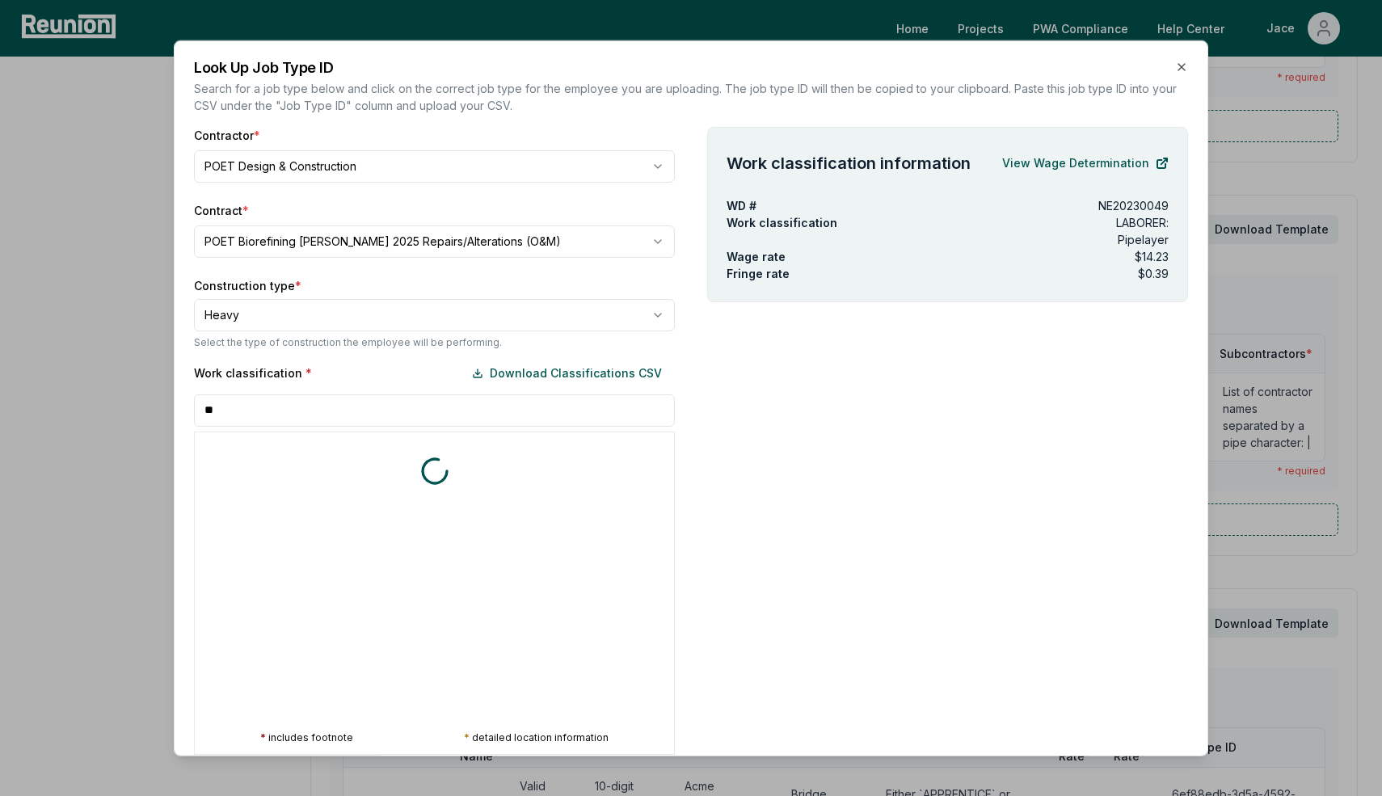
type input "*"
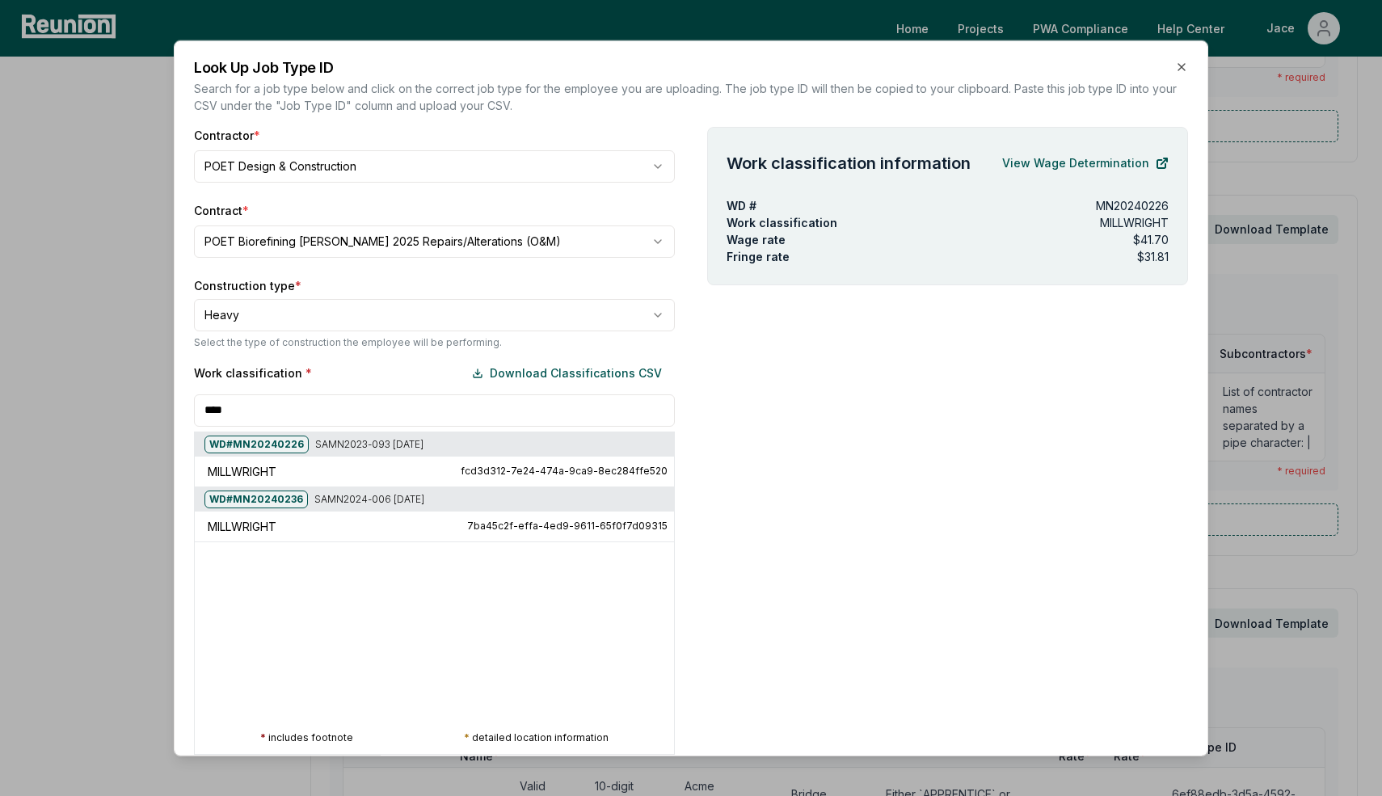
type input "****"
click at [152, 239] on div at bounding box center [691, 398] width 1382 height 796
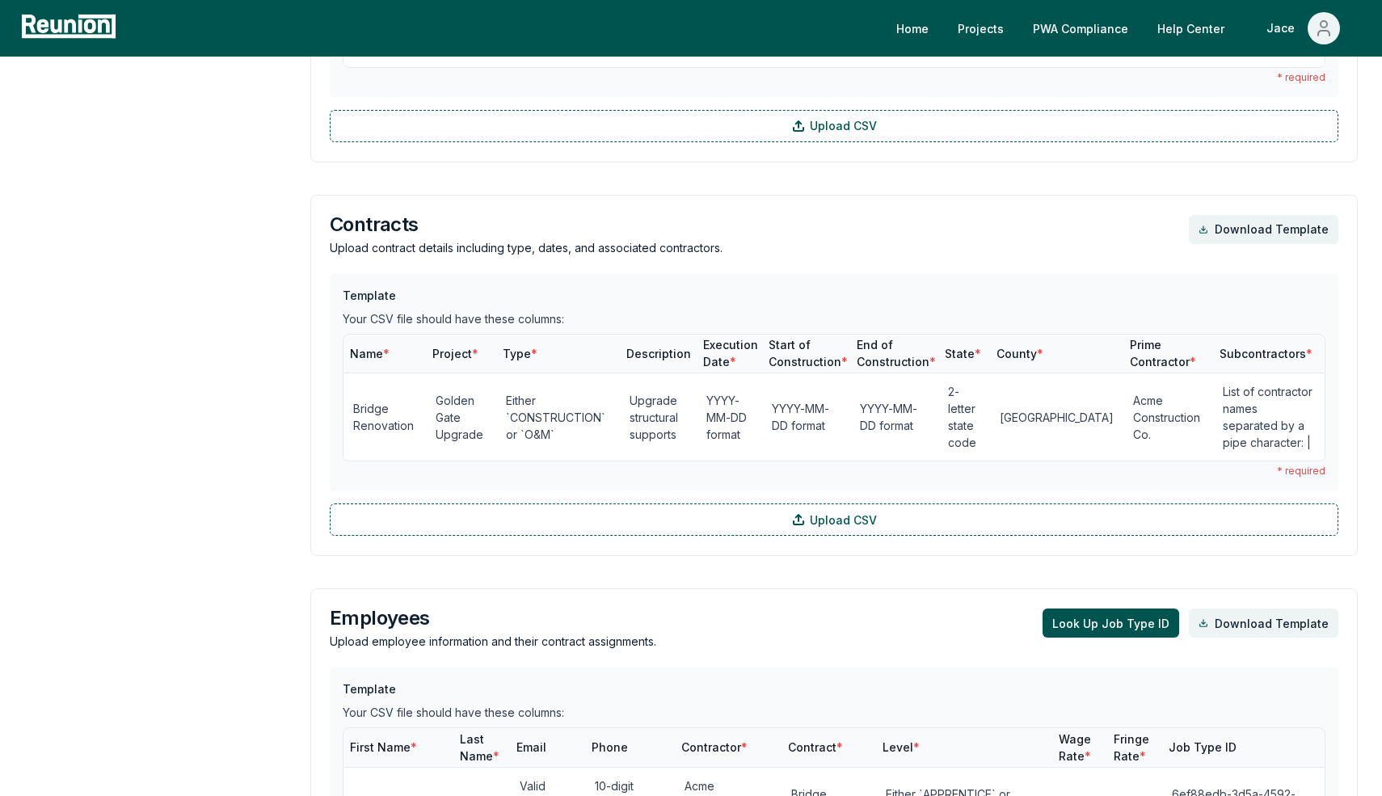
scroll to position [789, 0]
